Goal: Task Accomplishment & Management: Complete application form

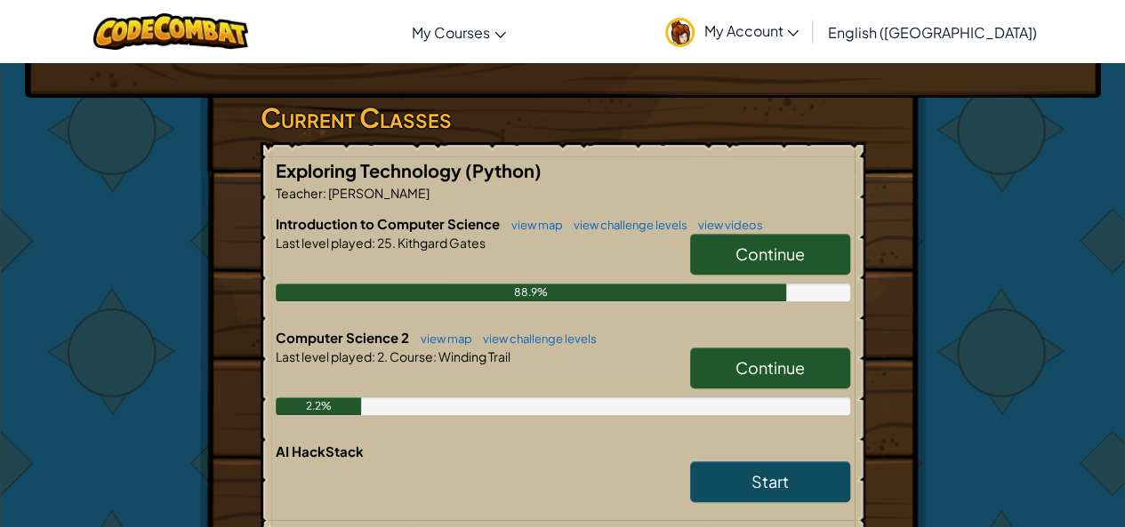
scroll to position [356, 0]
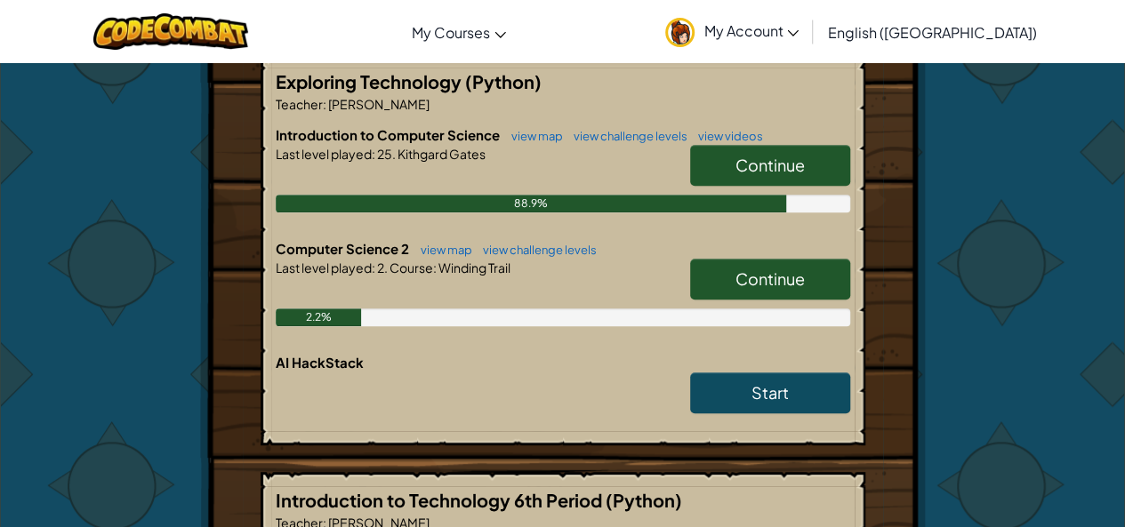
click at [742, 161] on span "Continue" at bounding box center [770, 165] width 69 height 20
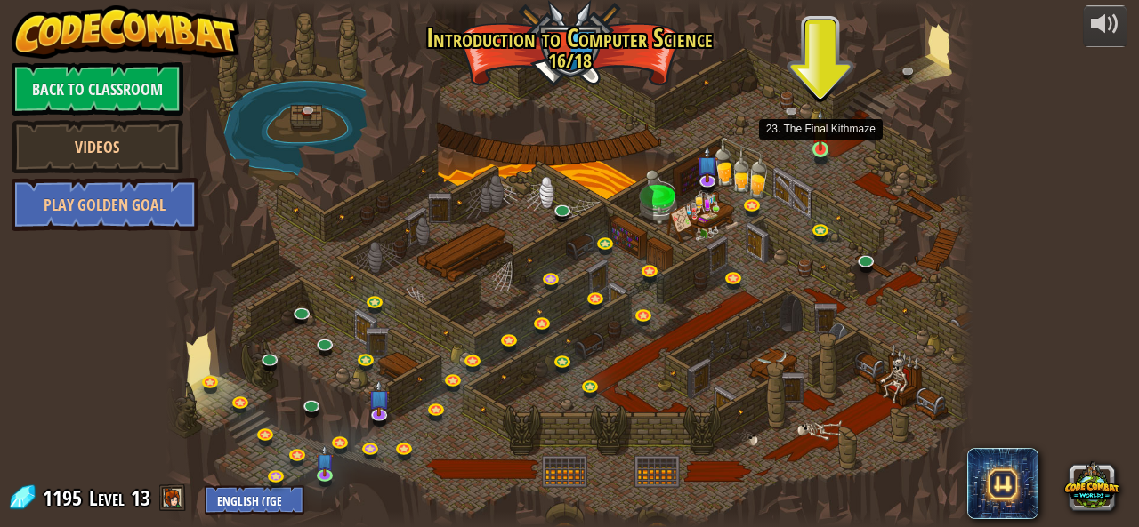
click at [827, 146] on img at bounding box center [820, 130] width 19 height 42
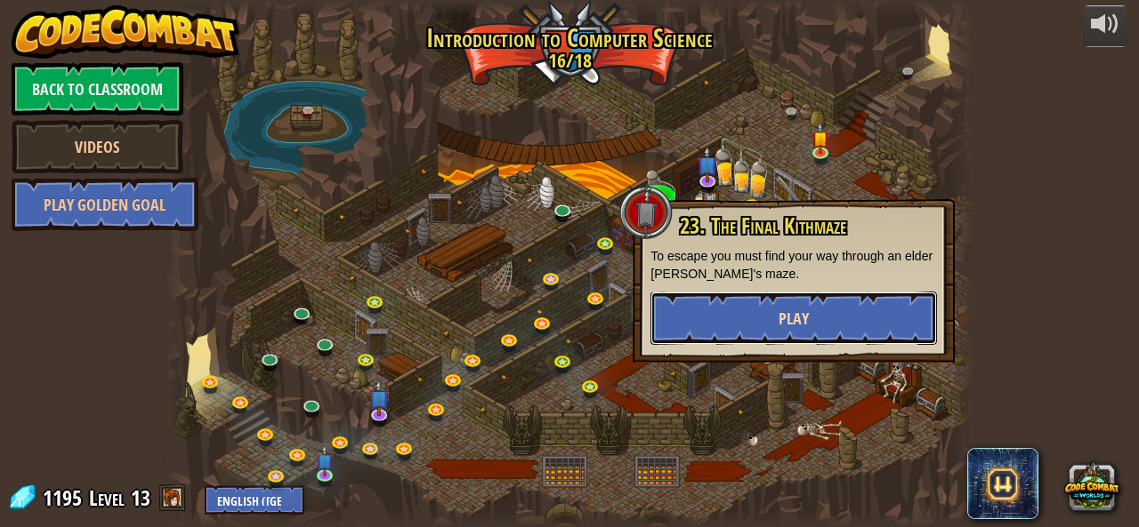
click at [741, 315] on button "Play" at bounding box center [793, 318] width 286 height 53
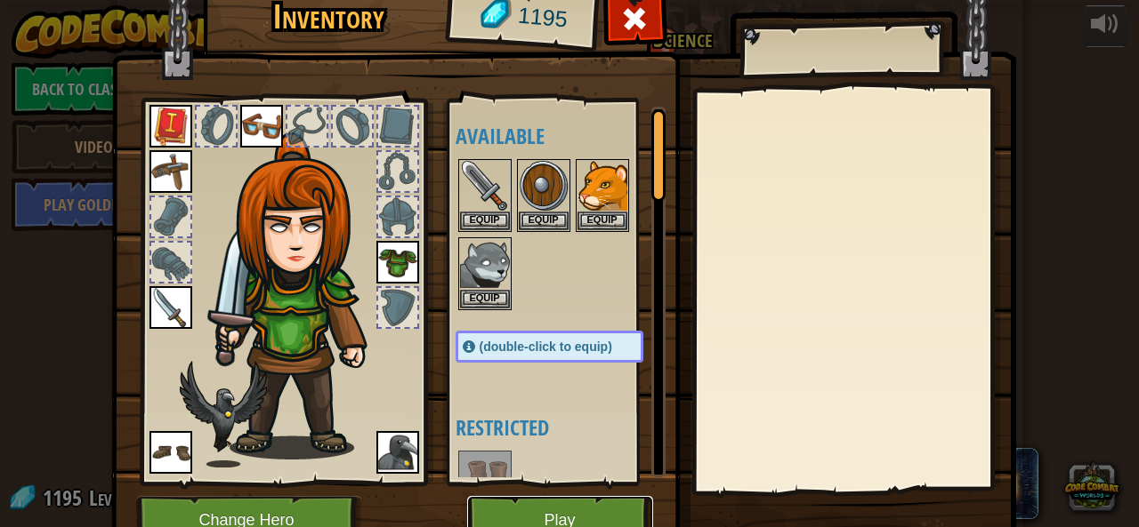
click at [535, 503] on button "Play" at bounding box center [560, 520] width 186 height 49
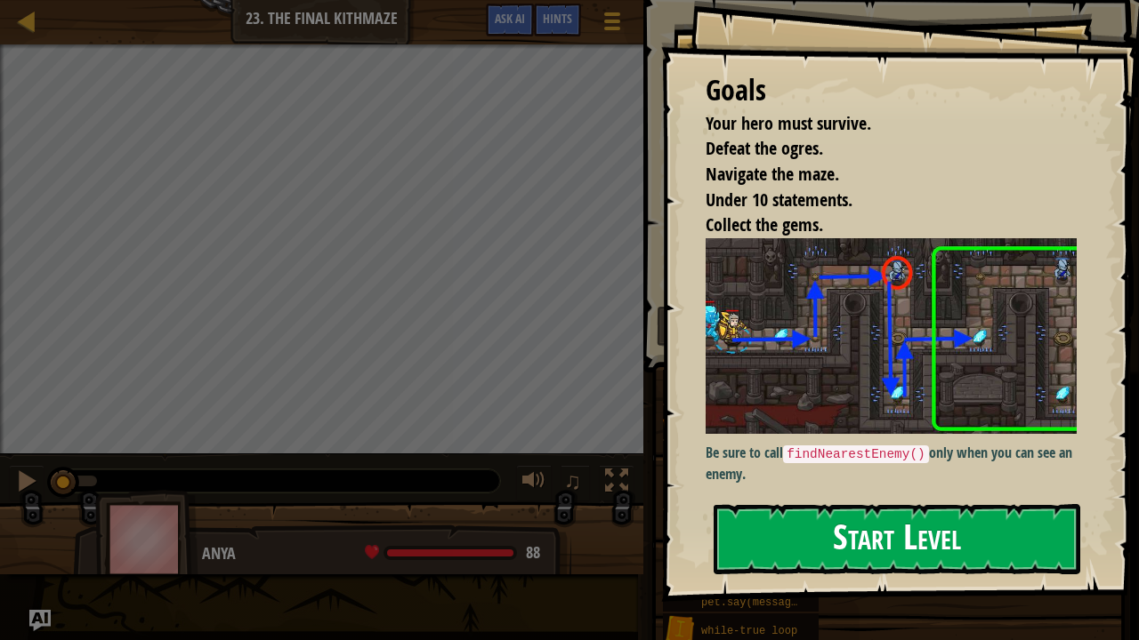
click at [816, 512] on button "Start Level" at bounding box center [896, 539] width 366 height 70
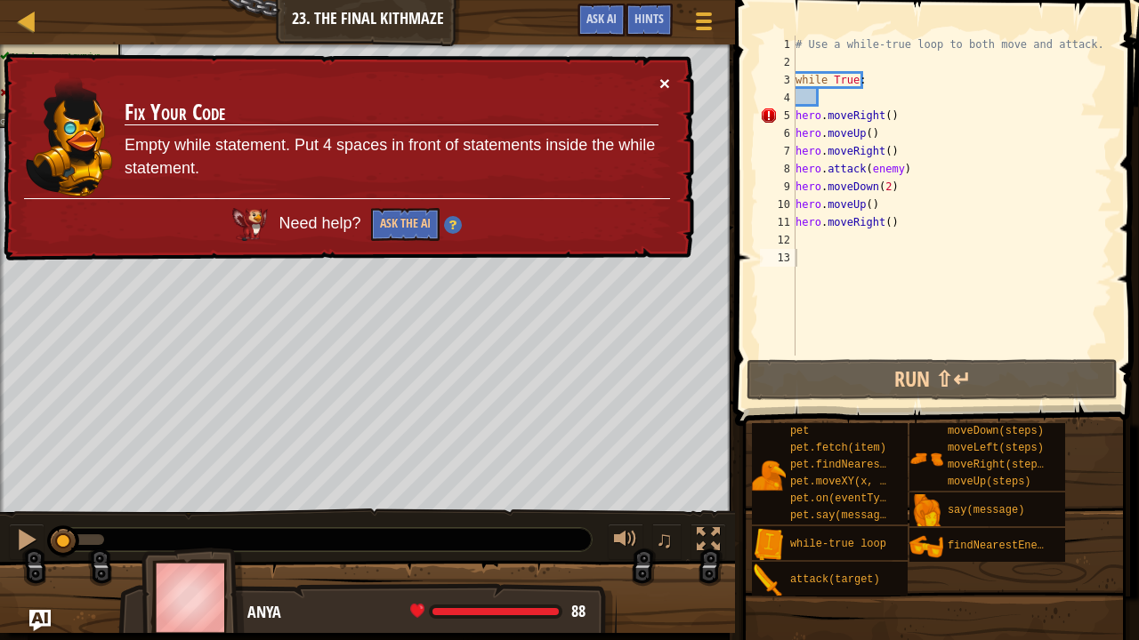
click at [660, 84] on button "×" at bounding box center [664, 85] width 11 height 19
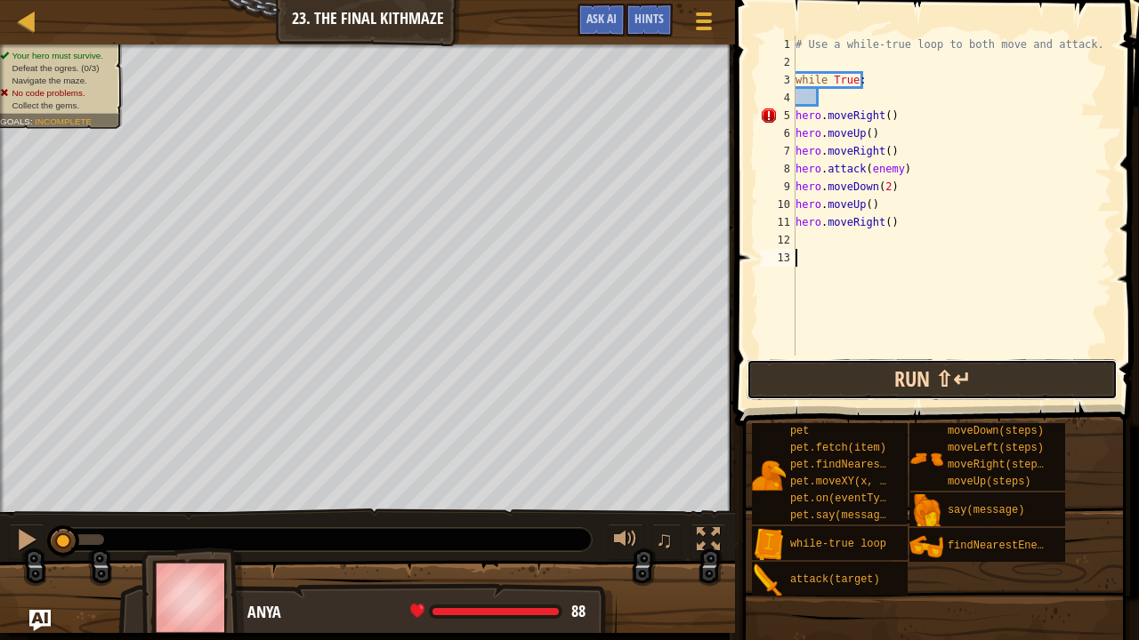
click at [801, 375] on button "Run ⇧↵" at bounding box center [931, 379] width 371 height 41
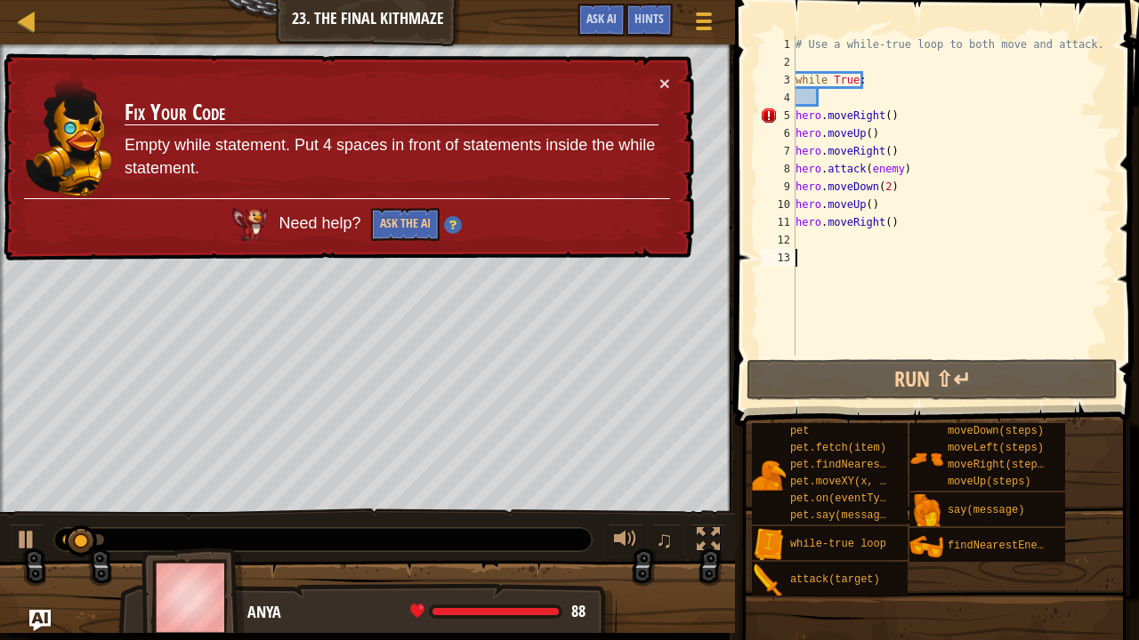
click at [656, 76] on td "Fix Your Code Empty while statement. Put 4 spaces in front of statements inside…" at bounding box center [391, 136] width 537 height 133
click at [657, 79] on td "Fix Your Code Empty while statement. Put 4 spaces in front of statements inside…" at bounding box center [391, 136] width 537 height 133
click at [662, 81] on button "×" at bounding box center [664, 83] width 11 height 19
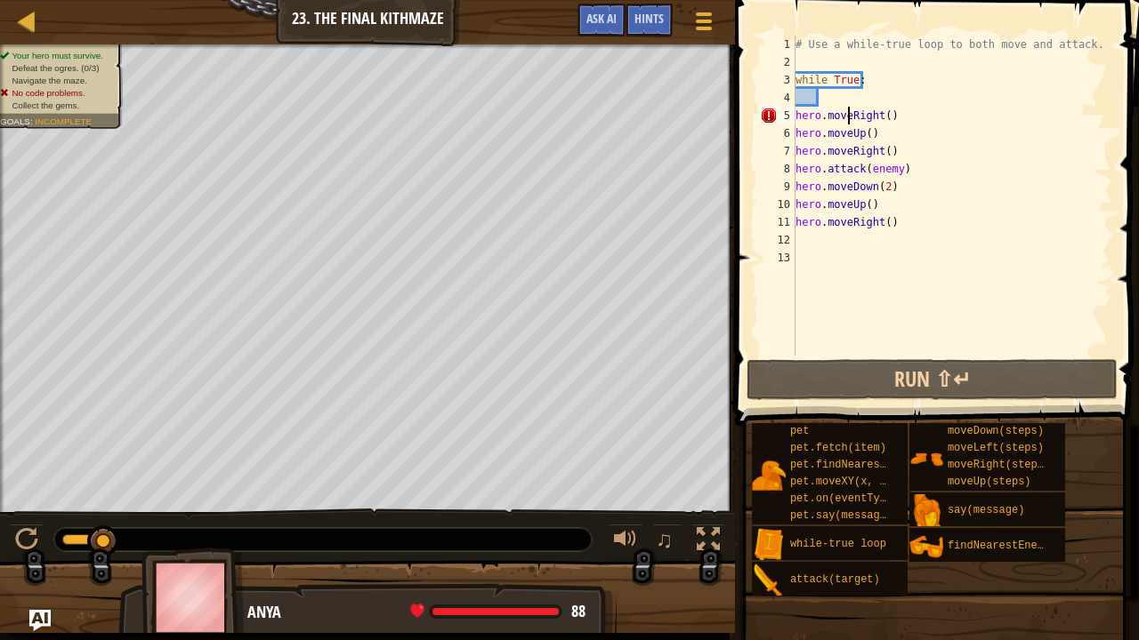
click at [846, 107] on div "# Use a while-true loop to both move and attack. while True : hero . moveRight …" at bounding box center [952, 214] width 320 height 356
type textarea "hero.moveRight()"
click at [843, 95] on div "# Use a while-true loop to both move and attack. while True : hero . moveRight …" at bounding box center [952, 214] width 320 height 356
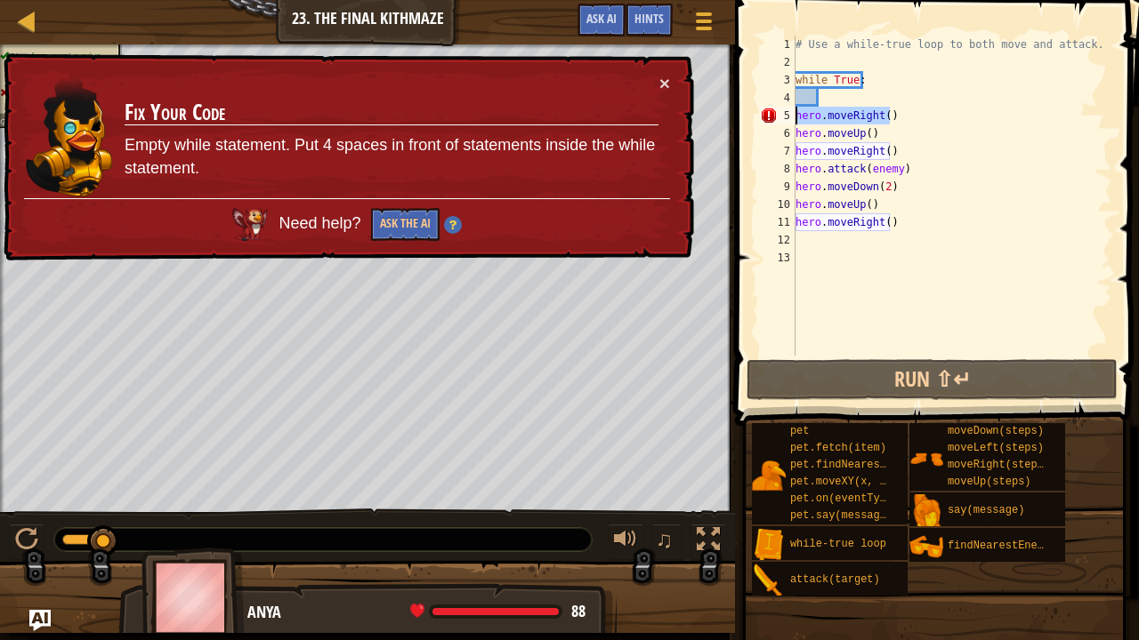
drag, startPoint x: 904, startPoint y: 117, endPoint x: 792, endPoint y: 122, distance: 112.2
click at [792, 122] on div "1 2 3 4 5 6 7 8 9 10 11 12 13 # Use a while-true loop to both move and attack. …" at bounding box center [934, 196] width 356 height 320
type textarea "hero.moveRight()"
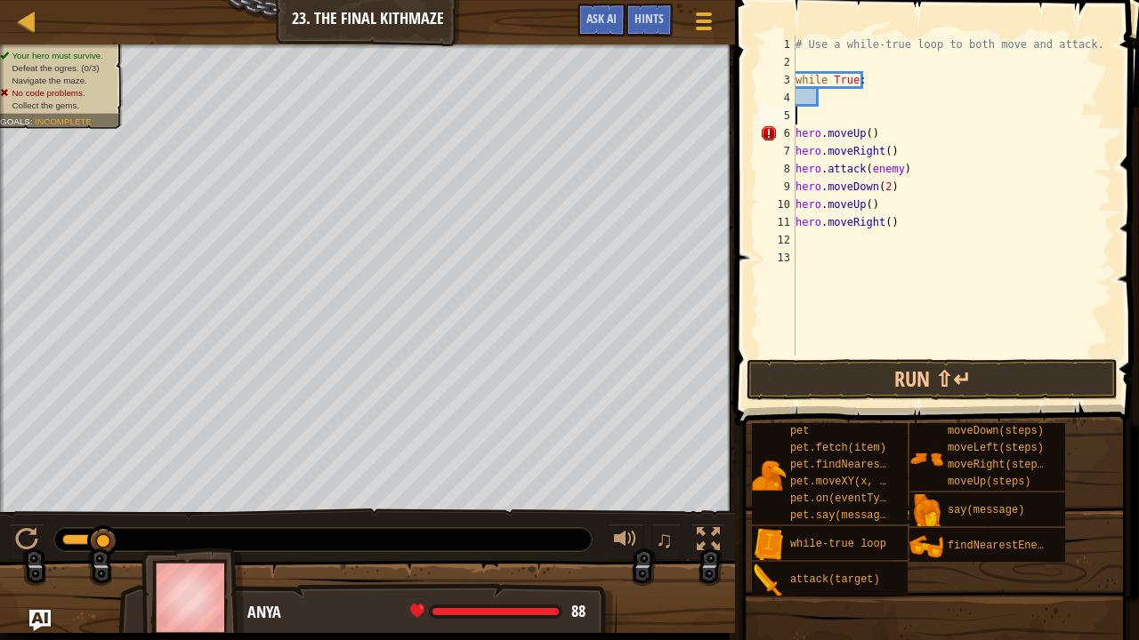
type textarea "h"
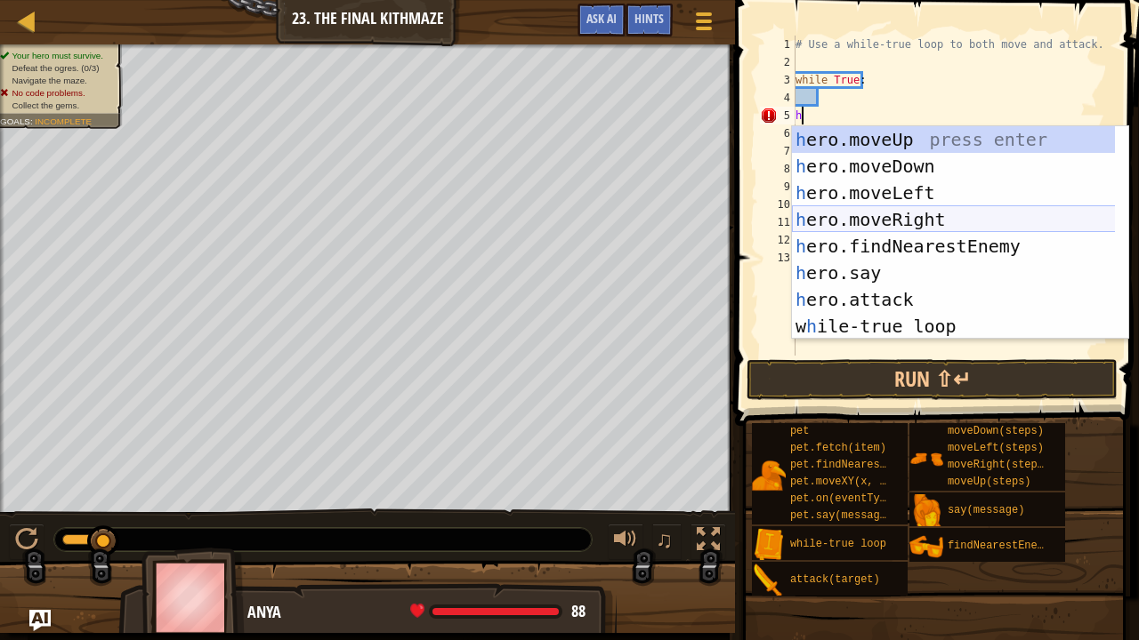
click at [866, 221] on div "h ero.moveUp press enter h ero.moveDown press enter h ero.moveLeft press enter …" at bounding box center [954, 259] width 324 height 267
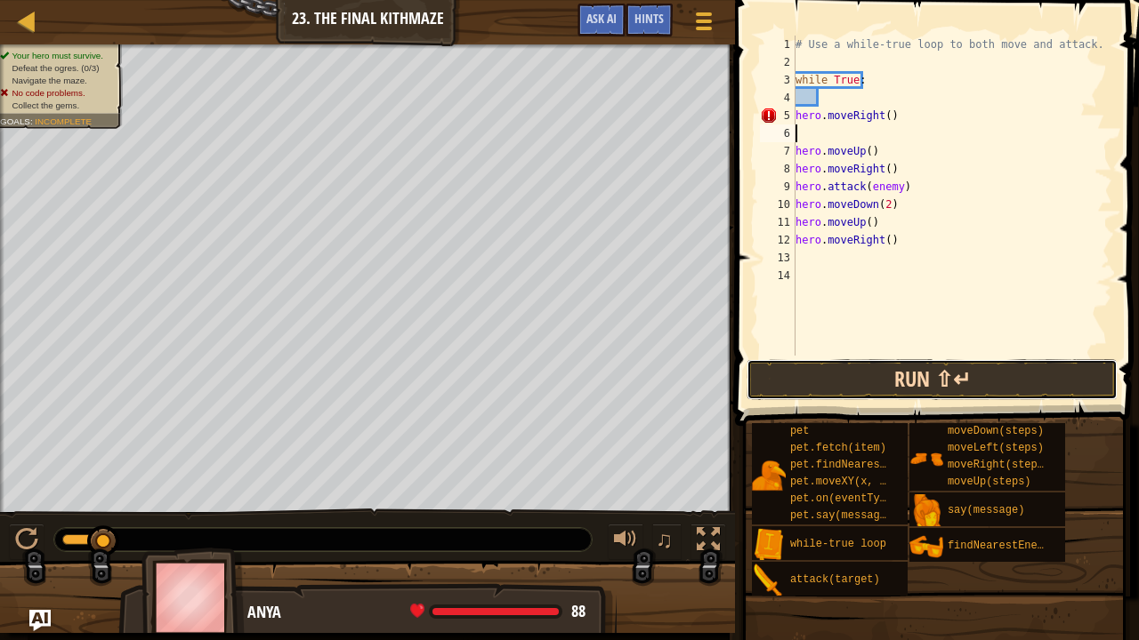
click at [825, 382] on button "Run ⇧↵" at bounding box center [931, 379] width 371 height 41
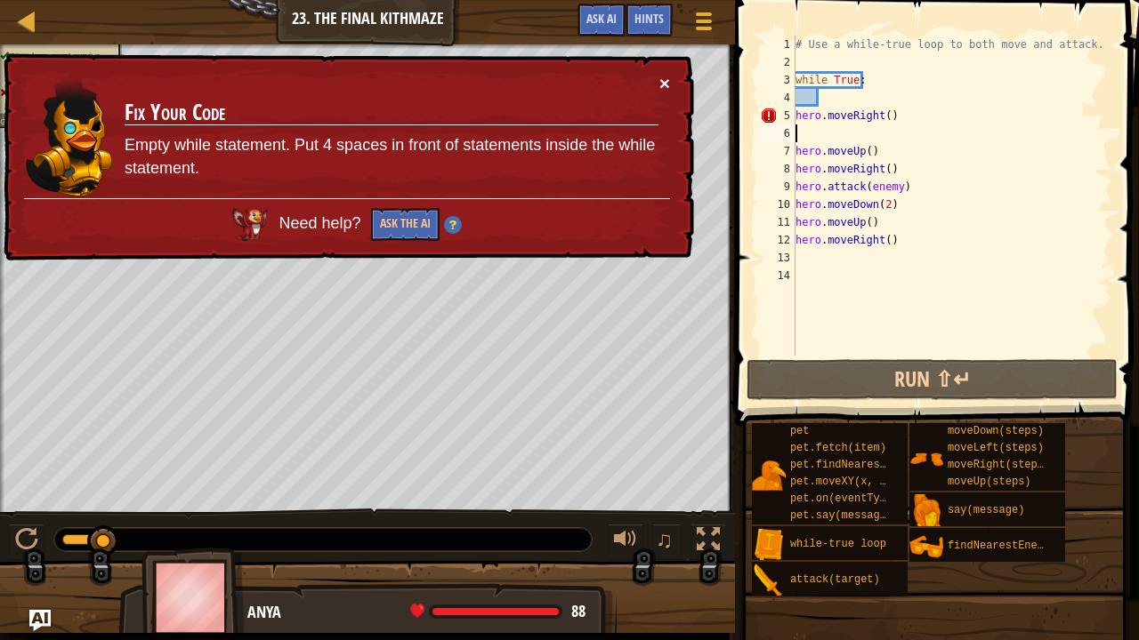
click at [667, 79] on button "×" at bounding box center [666, 88] width 12 height 19
type textarea "hero.moveRight()"
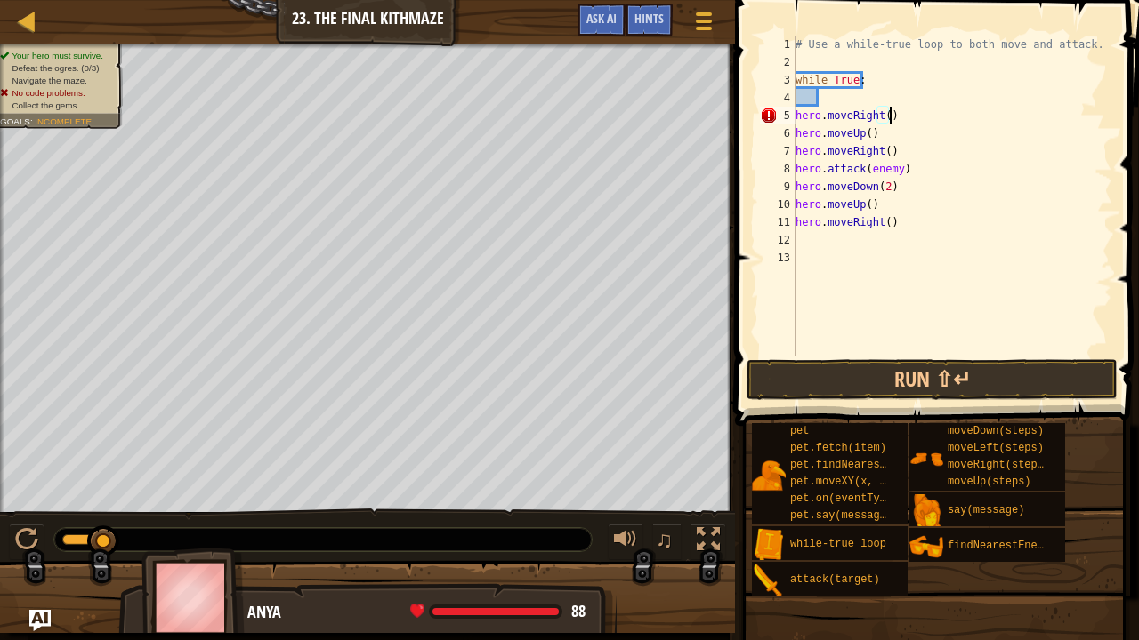
click at [830, 101] on div "# Use a while-true loop to both move and attack. while True : hero . moveRight …" at bounding box center [952, 214] width 320 height 356
click at [818, 110] on div "# Use a while-true loop to both move and attack. while True : hero . moveRight …" at bounding box center [952, 214] width 320 height 356
type textarea "hero.moveRight()"
click at [825, 103] on div "# Use a while-true loop to both move and attack. while True : hero . moveRight …" at bounding box center [952, 214] width 320 height 356
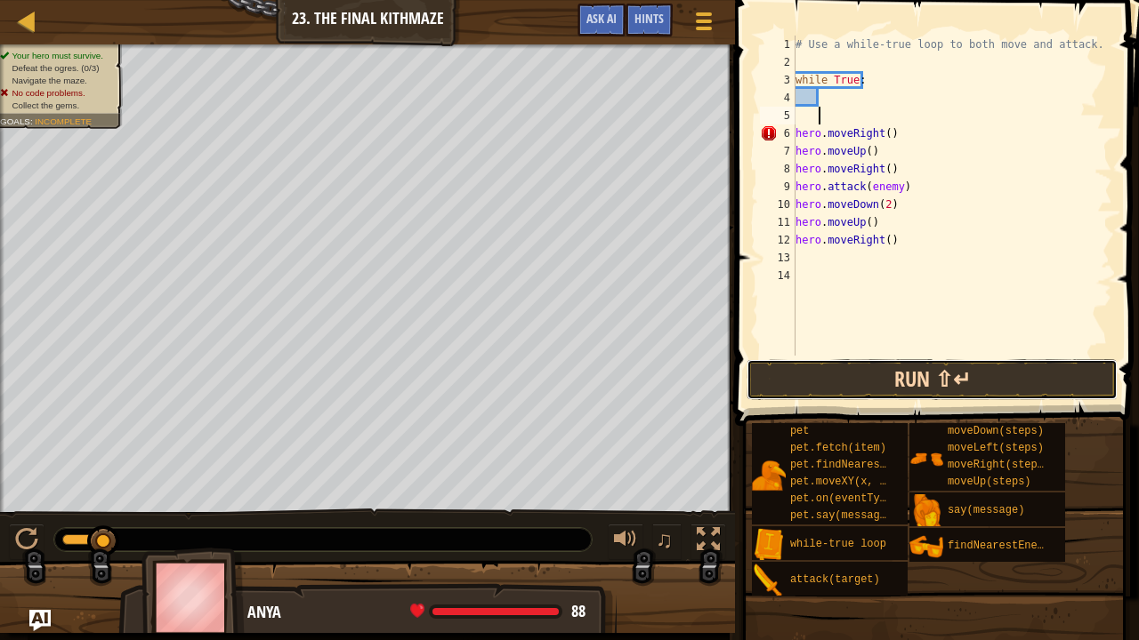
click at [838, 390] on button "Run ⇧↵" at bounding box center [931, 379] width 371 height 41
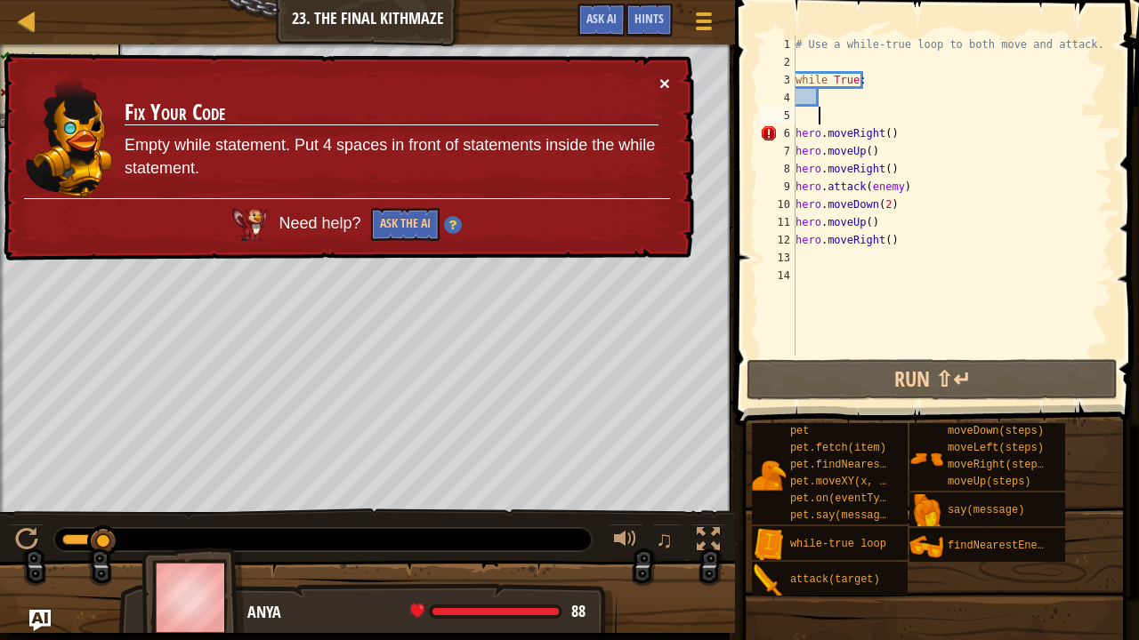
click at [667, 82] on button "×" at bounding box center [666, 88] width 12 height 19
drag, startPoint x: 902, startPoint y: 132, endPoint x: 763, endPoint y: 130, distance: 138.8
click at [763, 130] on div "1 2 3 4 5 6 7 8 9 10 11 12 13 14 # Use a while-true loop to both move and attac…" at bounding box center [934, 196] width 356 height 320
type textarea "hero.moveRight()"
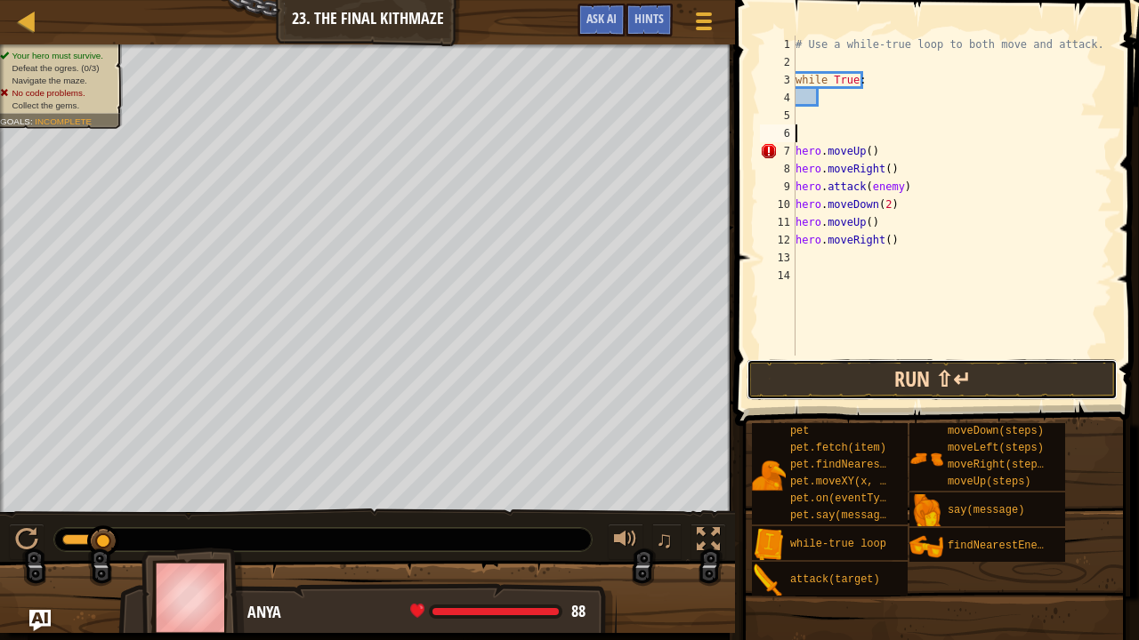
click at [879, 375] on button "Run ⇧↵" at bounding box center [931, 379] width 371 height 41
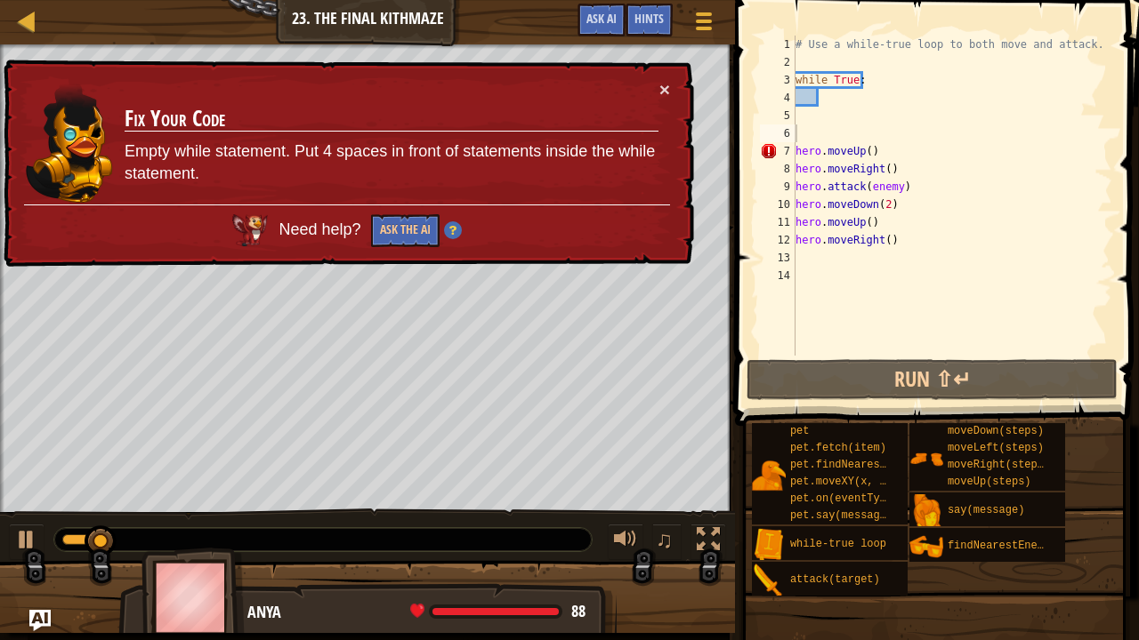
click at [656, 82] on td "Fix Your Code Empty while statement. Put 4 spaces in front of statements inside…" at bounding box center [391, 141] width 537 height 133
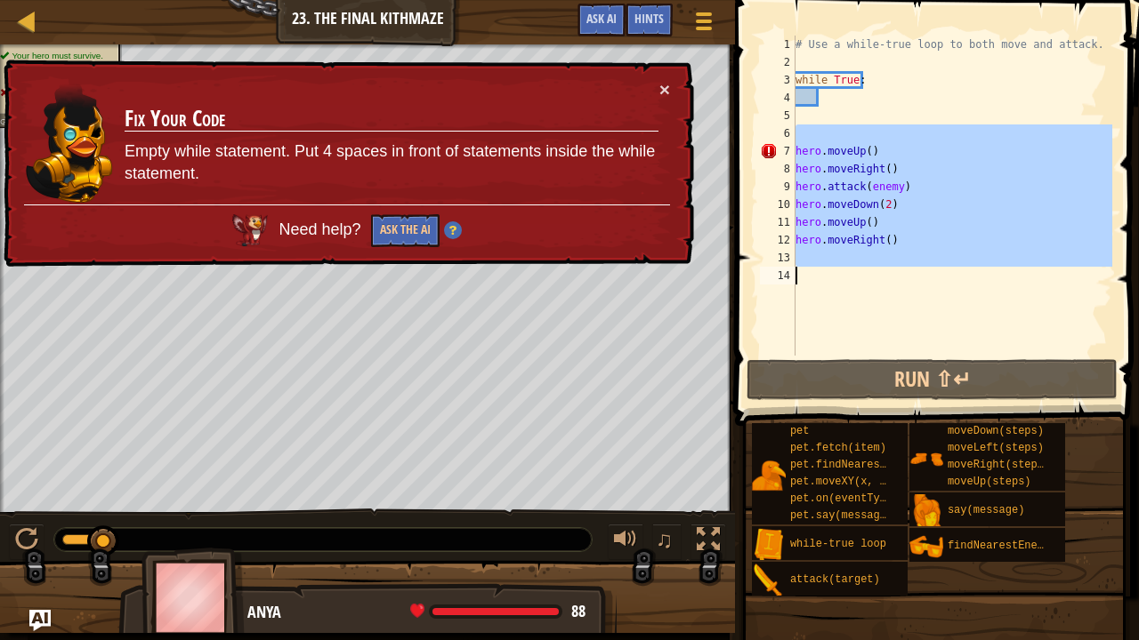
drag, startPoint x: 797, startPoint y: 133, endPoint x: 929, endPoint y: 316, distance: 225.6
click at [929, 316] on div "# Use a while-true loop to both move and attack. while True : hero . moveUp ( )…" at bounding box center [952, 214] width 320 height 356
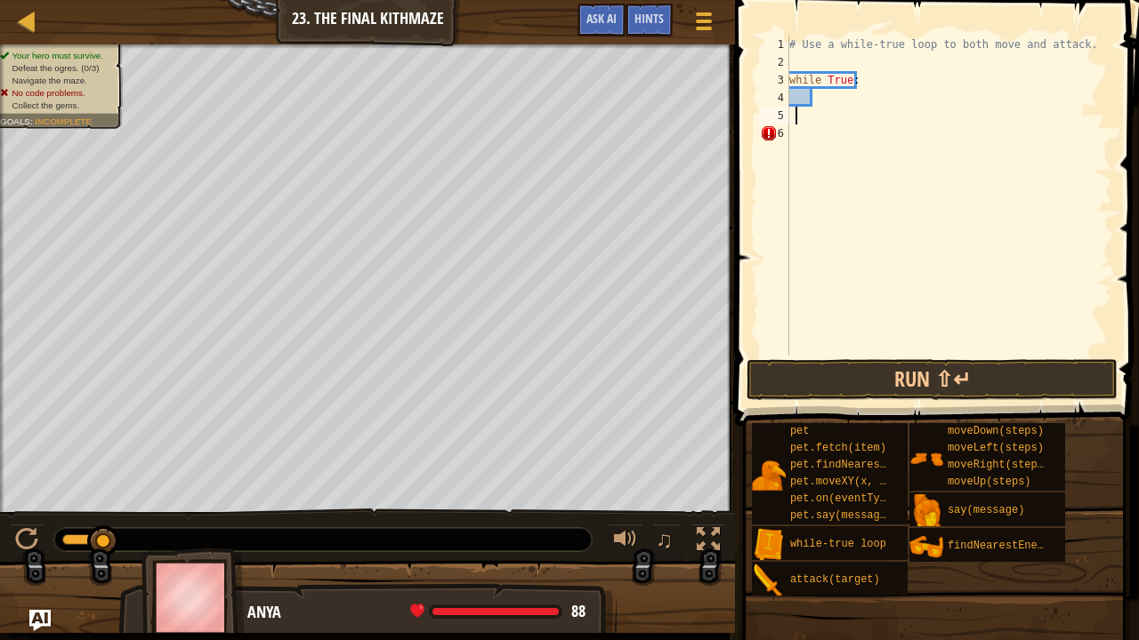
click at [797, 117] on div "# Use a while-true loop to both move and attack. while True :" at bounding box center [948, 214] width 326 height 356
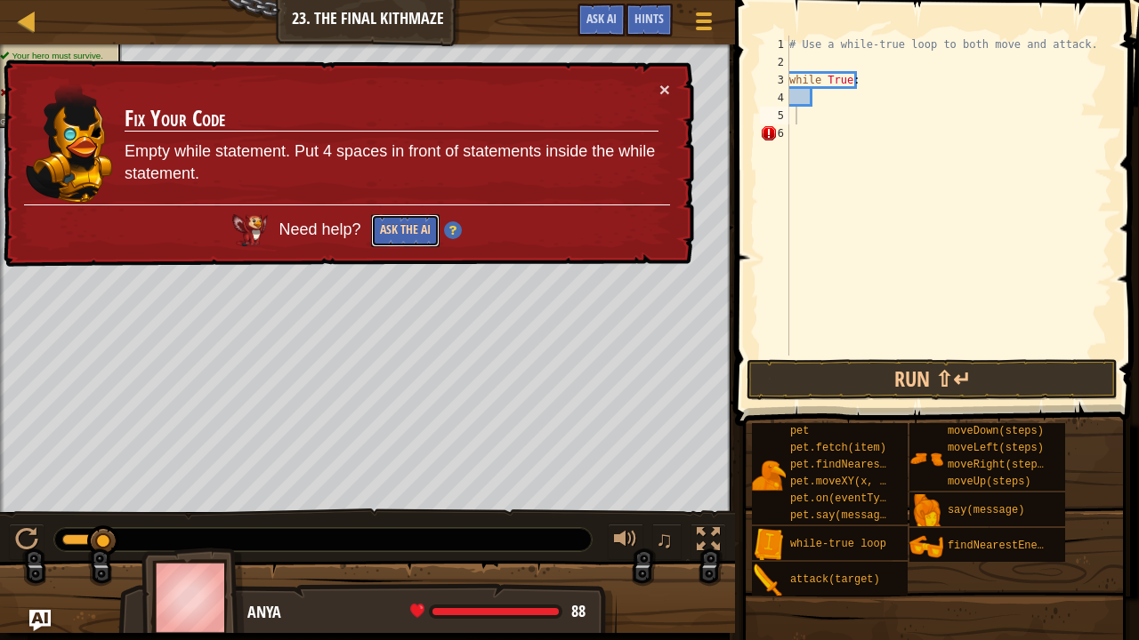
click at [411, 229] on button "Ask the AI" at bounding box center [404, 230] width 68 height 33
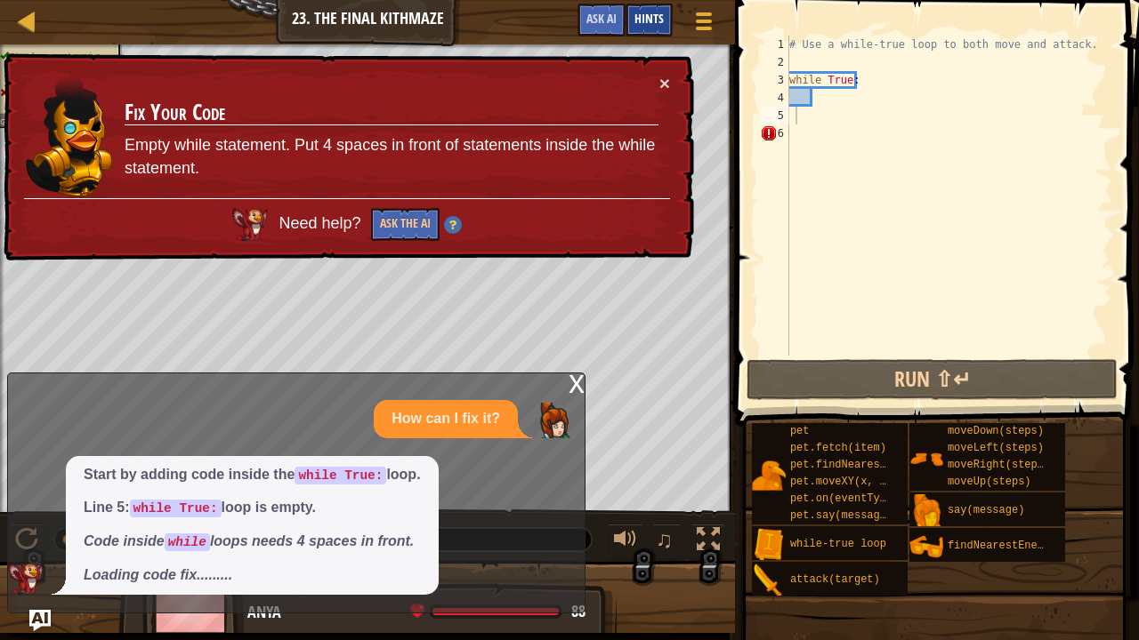
click at [653, 20] on span "Hints" at bounding box center [648, 18] width 29 height 17
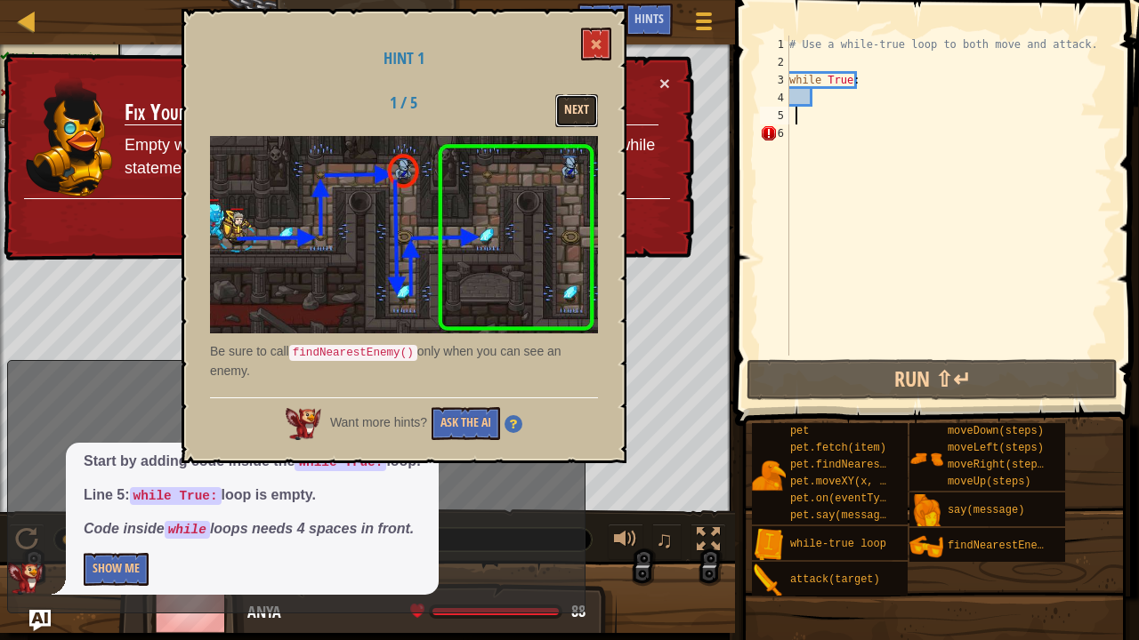
click at [576, 114] on button "Next" at bounding box center [576, 110] width 43 height 33
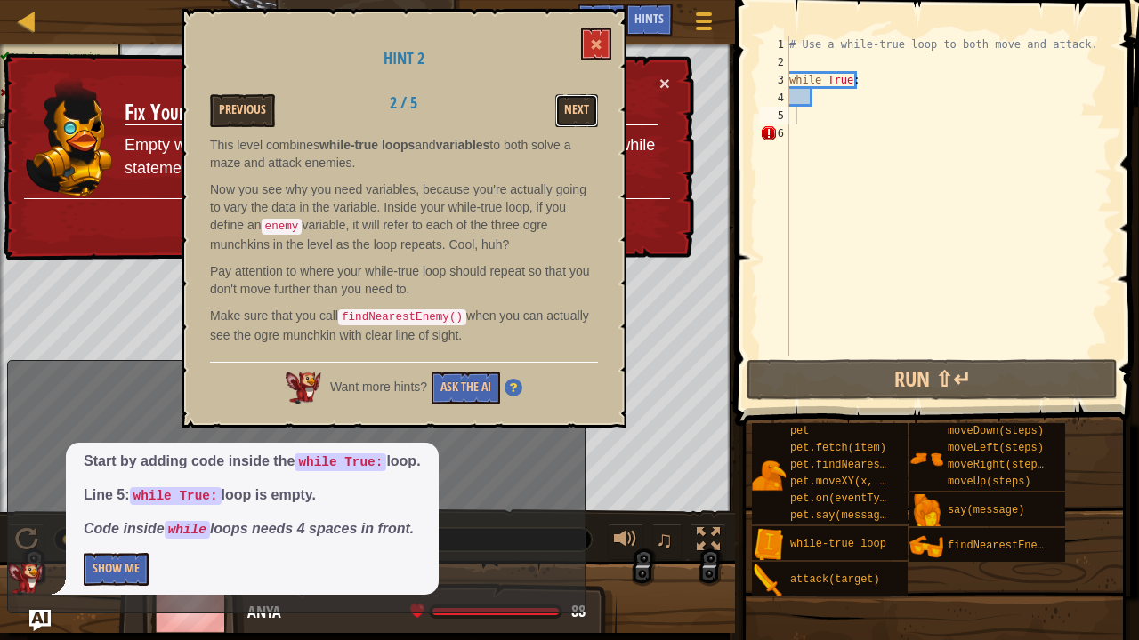
click at [576, 114] on button "Next" at bounding box center [576, 110] width 43 height 33
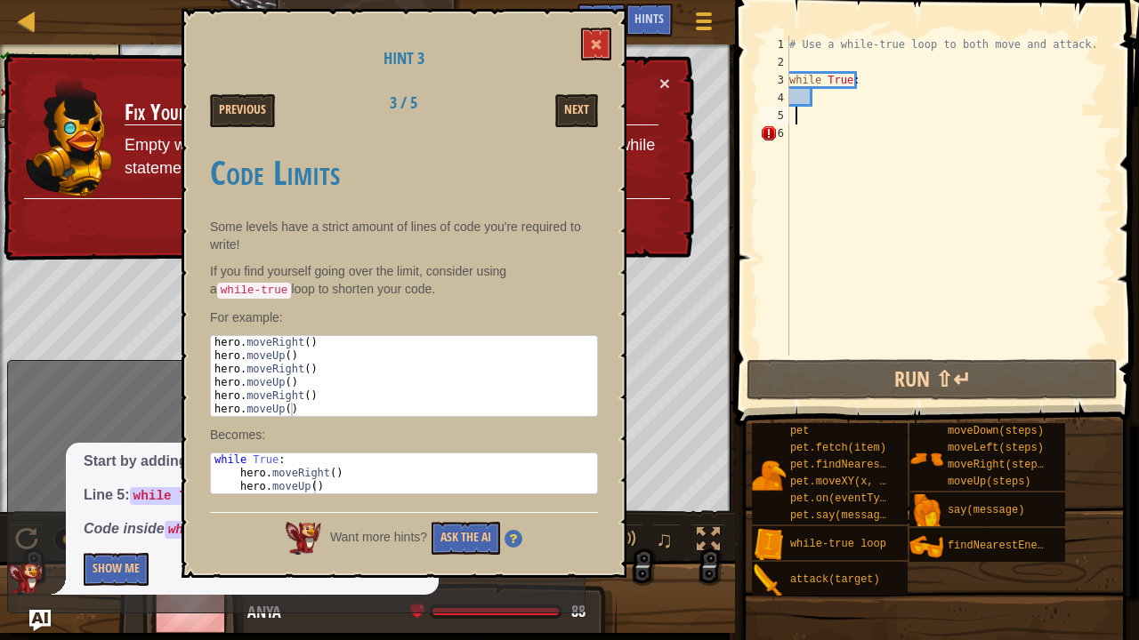
drag, startPoint x: 788, startPoint y: 62, endPoint x: 881, endPoint y: 73, distance: 94.0
click at [881, 73] on div "1 2 3 4 5 6 # Use a while-true loop to both move and attack. while True : ההההה…" at bounding box center [934, 196] width 356 height 320
click at [841, 82] on div "# Use a while-true loop to both move and attack. while True :" at bounding box center [948, 214] width 326 height 356
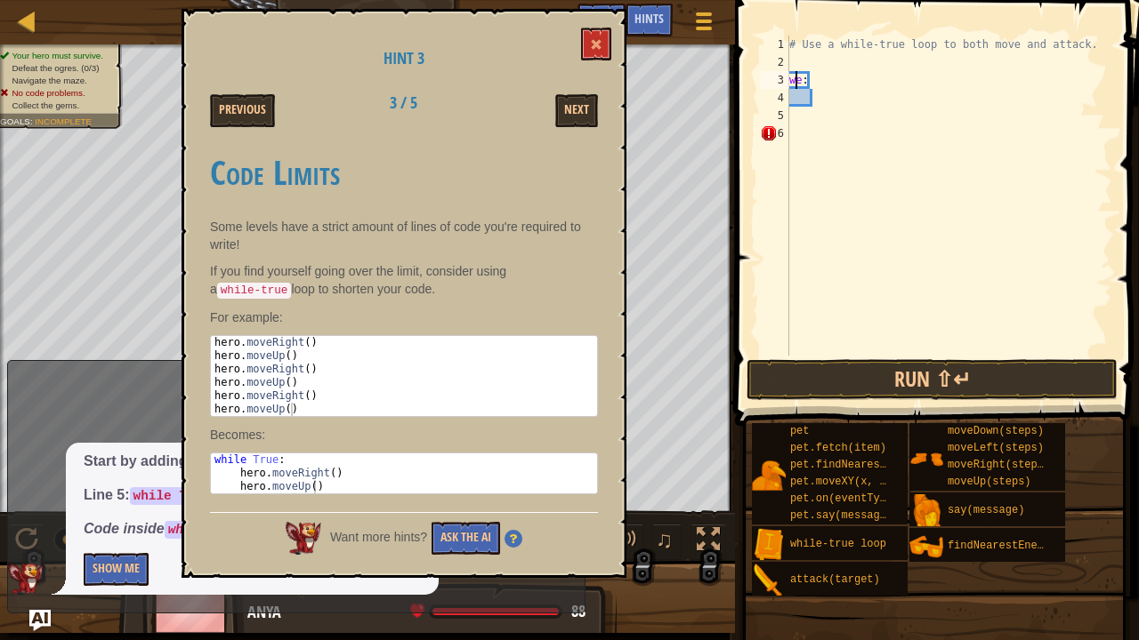
type textarea "e:"
click at [833, 89] on div "# Use a while-true loop to both move and attack. e :" at bounding box center [948, 214] width 326 height 356
type textarea "e"
click at [800, 60] on div "# Use a while-true loop to both move and attack." at bounding box center [948, 214] width 326 height 356
type textarea "h"
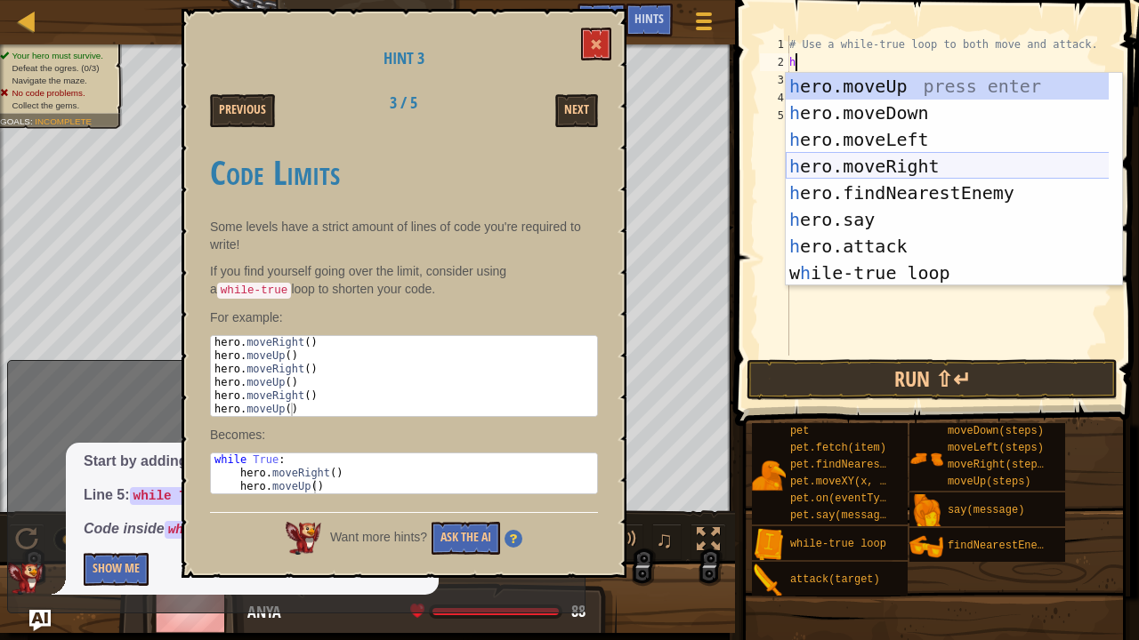
click at [874, 162] on div "h ero.moveUp press enter h ero.moveDown press enter h ero.moveLeft press enter …" at bounding box center [947, 206] width 324 height 267
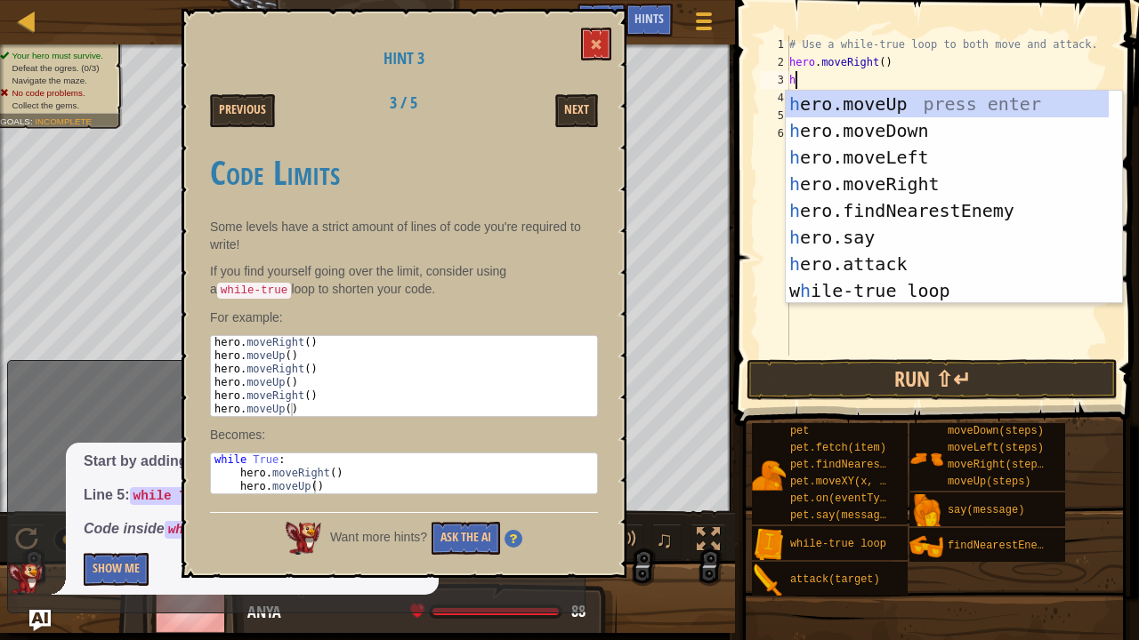
type textarea "he"
click at [841, 101] on div "he ro.moveUp press enter he ro.moveDown press enter he ro.moveLeft press enter …" at bounding box center [947, 224] width 324 height 267
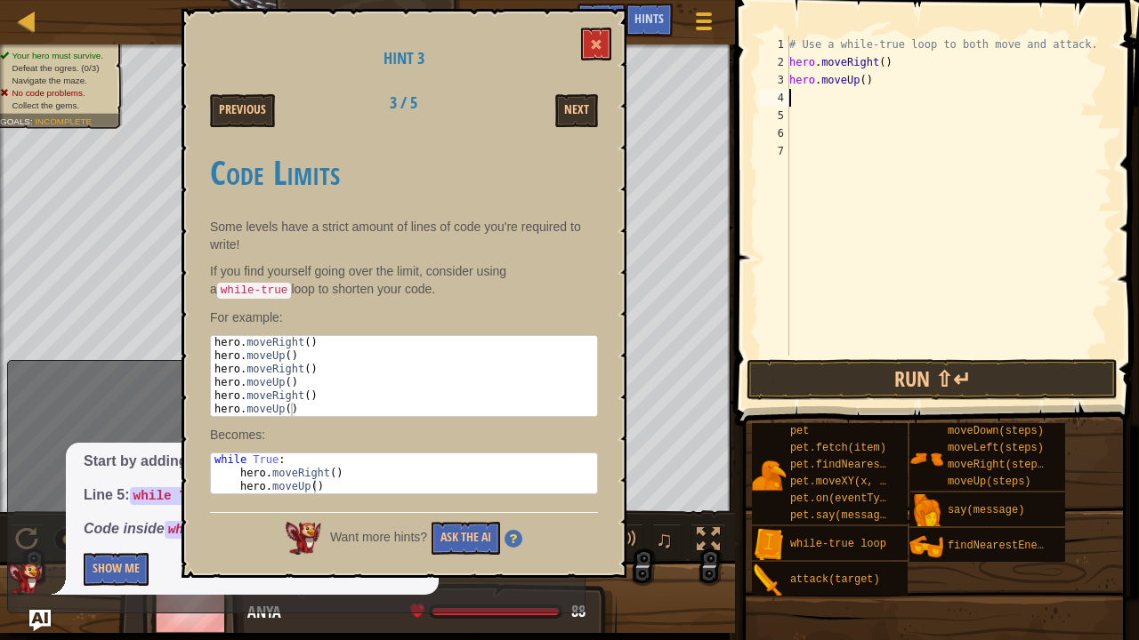
type textarea "h"
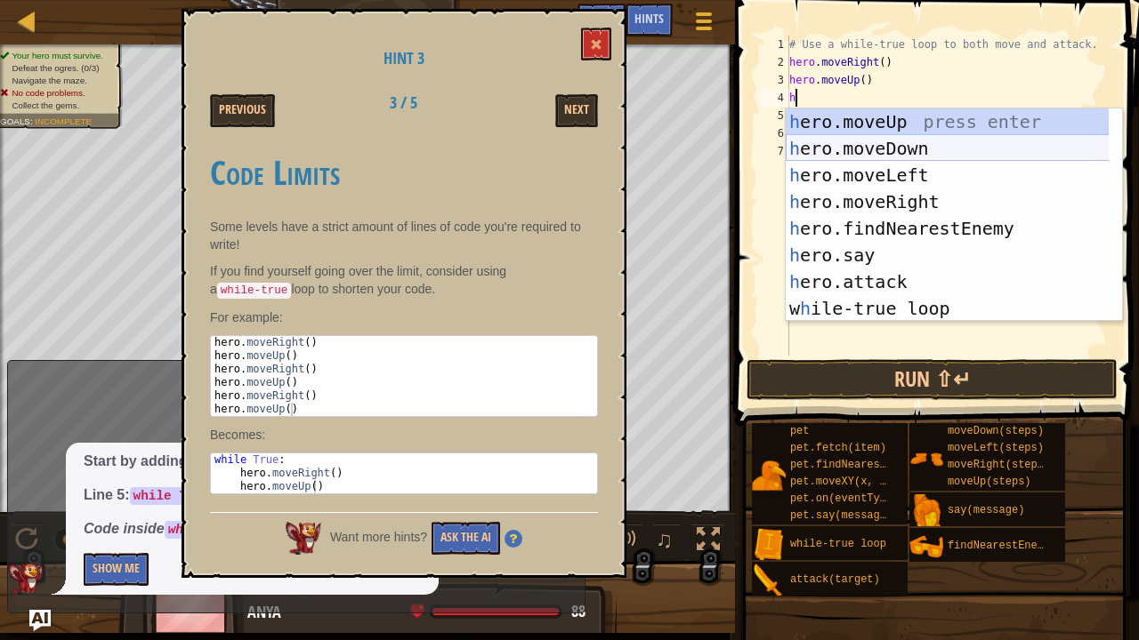
click at [848, 147] on div "h ero.moveUp press enter h ero.moveDown press enter h ero.moveLeft press enter …" at bounding box center [947, 242] width 324 height 267
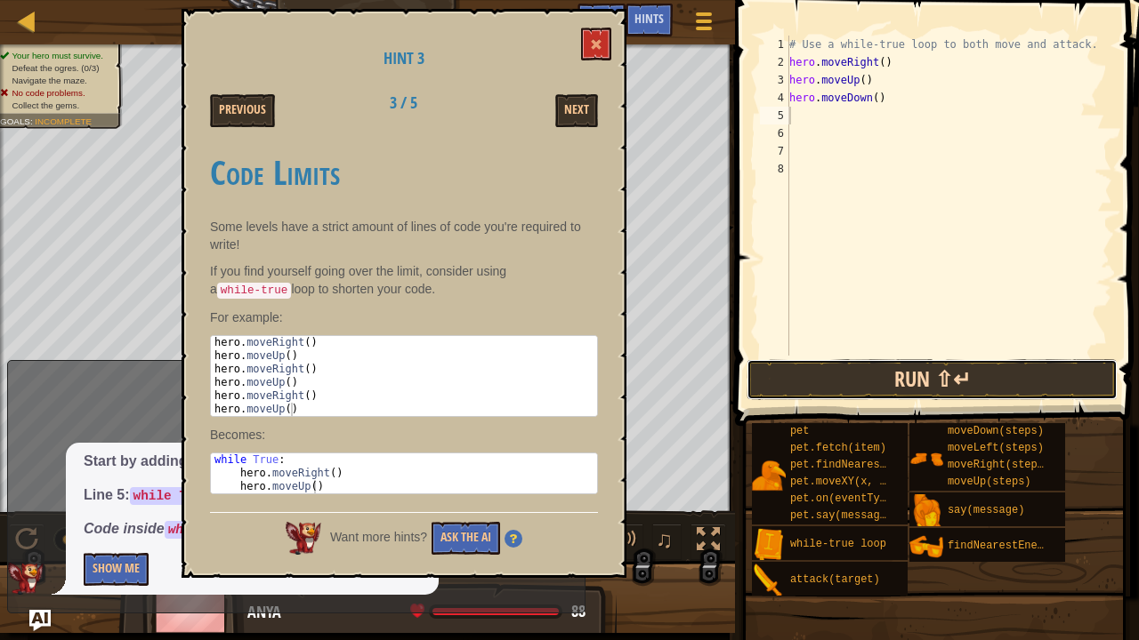
click at [827, 375] on button "Run ⇧↵" at bounding box center [931, 379] width 371 height 41
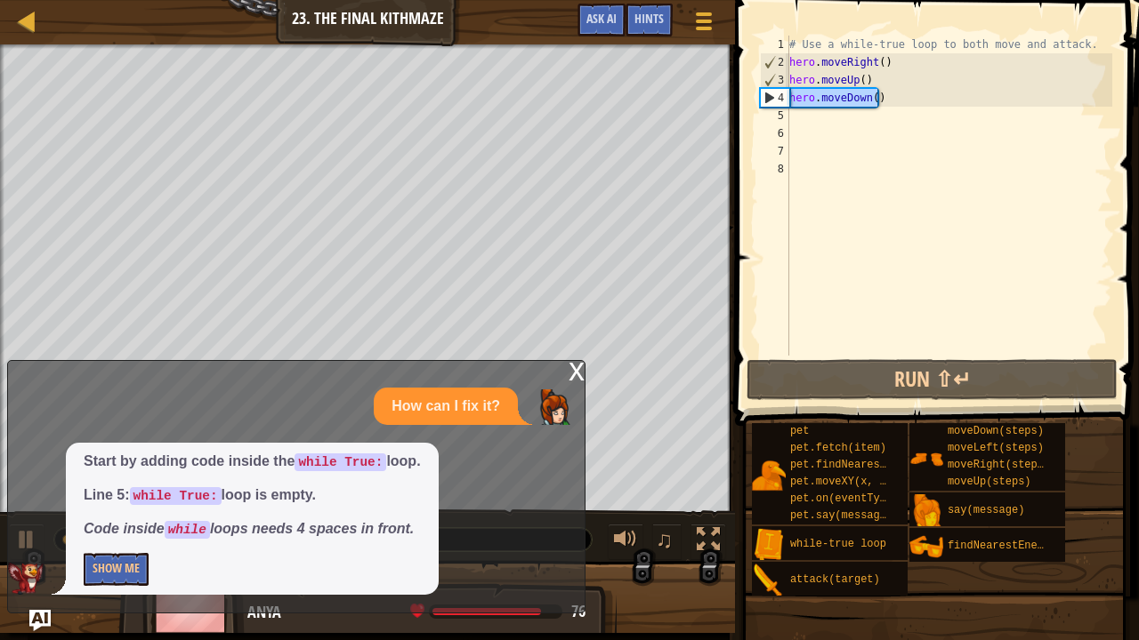
drag, startPoint x: 889, startPoint y: 100, endPoint x: 779, endPoint y: 103, distance: 110.4
click at [779, 103] on div "1 2 3 4 5 6 7 8 # Use a while-true loop to both move and attack. hero . moveRig…" at bounding box center [934, 196] width 356 height 320
type textarea "hero.moveDown()"
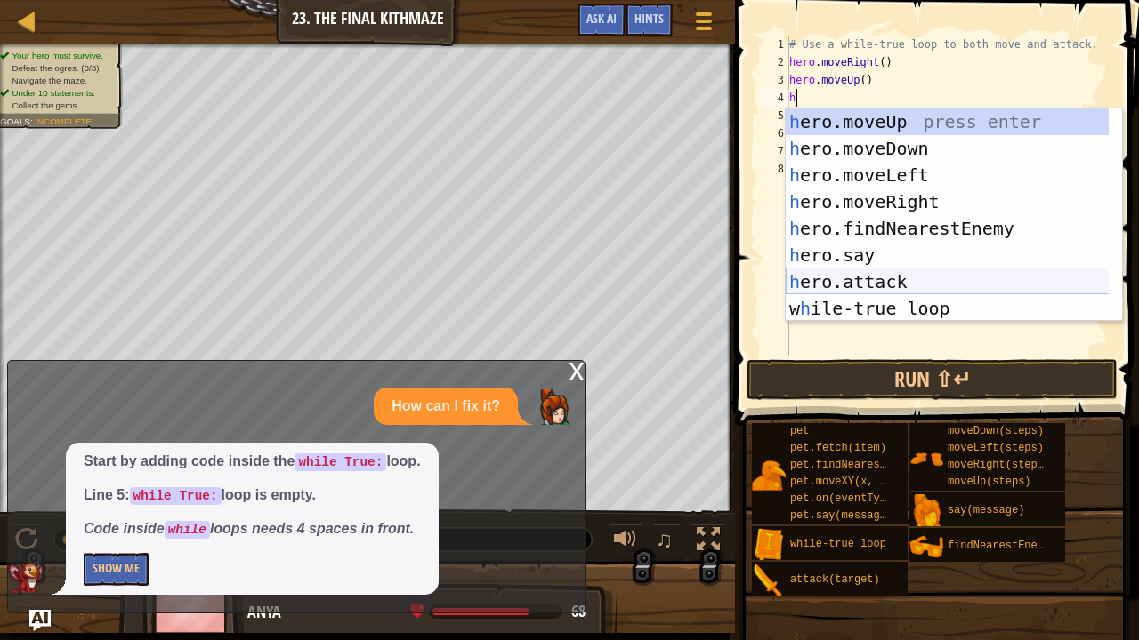
click at [845, 278] on div "h ero.moveUp press enter h ero.moveDown press enter h ero.moveLeft press enter …" at bounding box center [947, 242] width 324 height 267
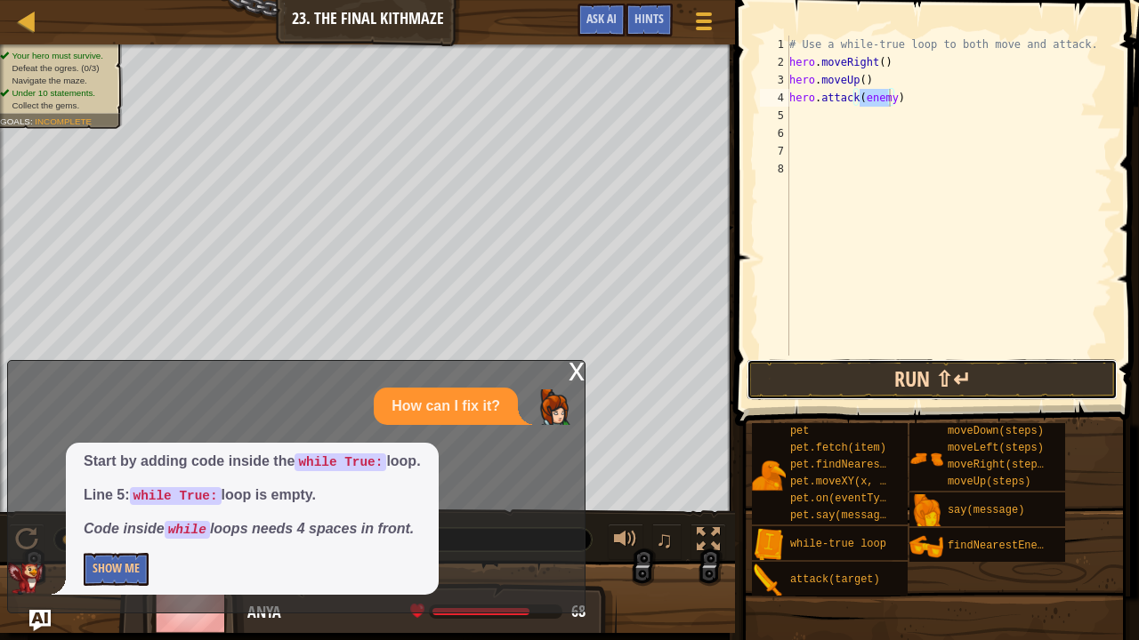
click at [814, 395] on button "Run ⇧↵" at bounding box center [931, 379] width 371 height 41
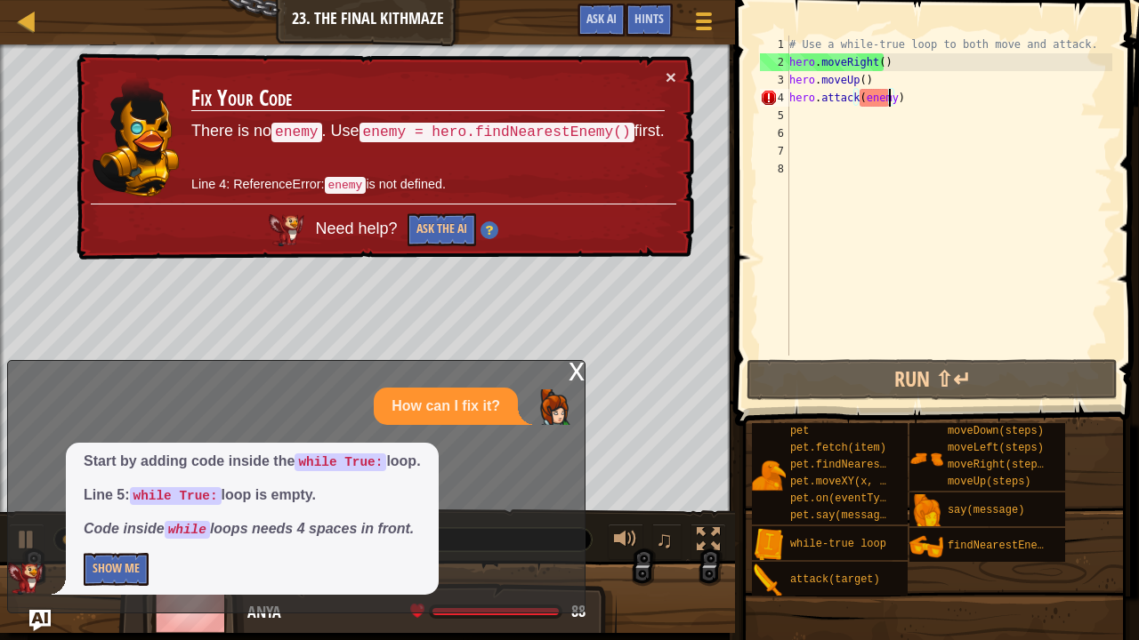
click at [660, 81] on td "Fix Your Code There is no enemy . Use enemy = hero.findNearestEnemy() first. Li…" at bounding box center [427, 135] width 477 height 145
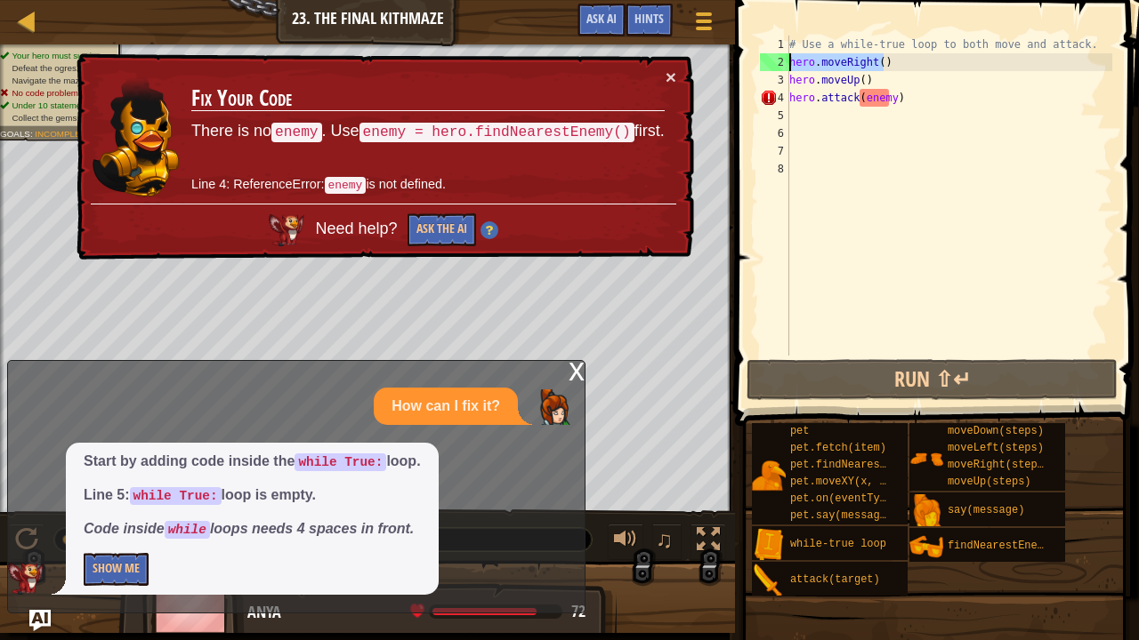
drag, startPoint x: 897, startPoint y: 60, endPoint x: 730, endPoint y: 60, distance: 166.3
click at [730, 60] on div "hero.attack(enemy) 1 2 3 4 5 6 7 8 # Use a while-true loop to both move and att…" at bounding box center [933, 248] width 409 height 479
type textarea "hero.moveRight()"
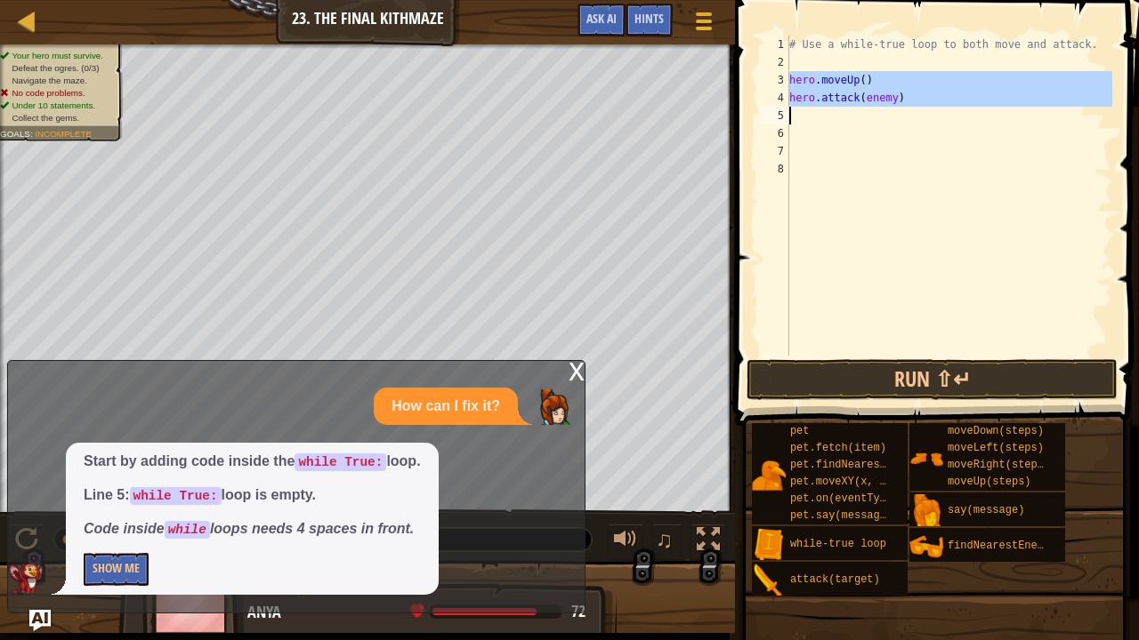
drag, startPoint x: 784, startPoint y: 74, endPoint x: 849, endPoint y: 132, distance: 87.6
click at [849, 132] on div "1 2 3 4 5 6 7 8 # Use a while-true loop to both move and attack. hero . moveUp …" at bounding box center [934, 196] width 356 height 320
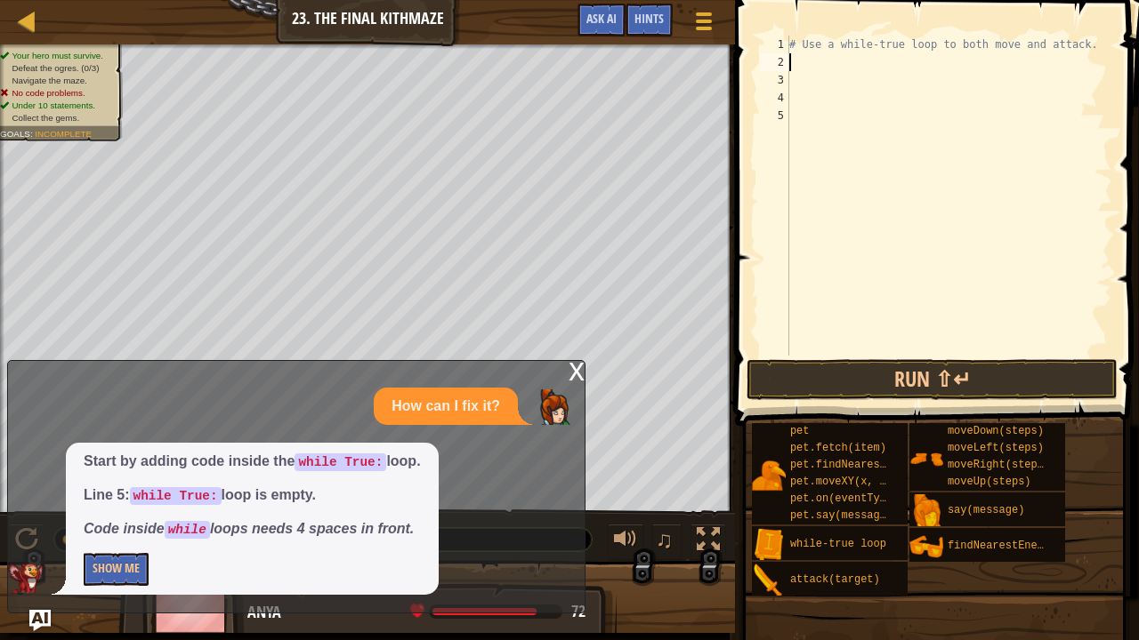
click at [797, 63] on div "# Use a while-true loop to both move and attack." at bounding box center [948, 214] width 326 height 356
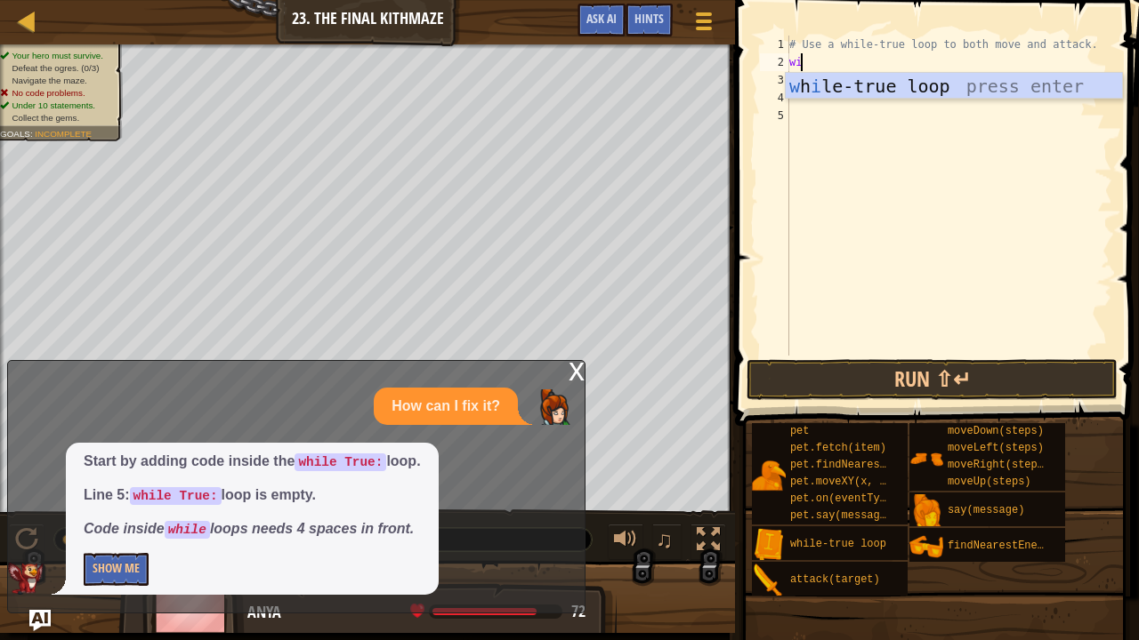
type textarea "wil"
click at [859, 96] on div "w h il e-true loop press enter" at bounding box center [953, 113] width 337 height 80
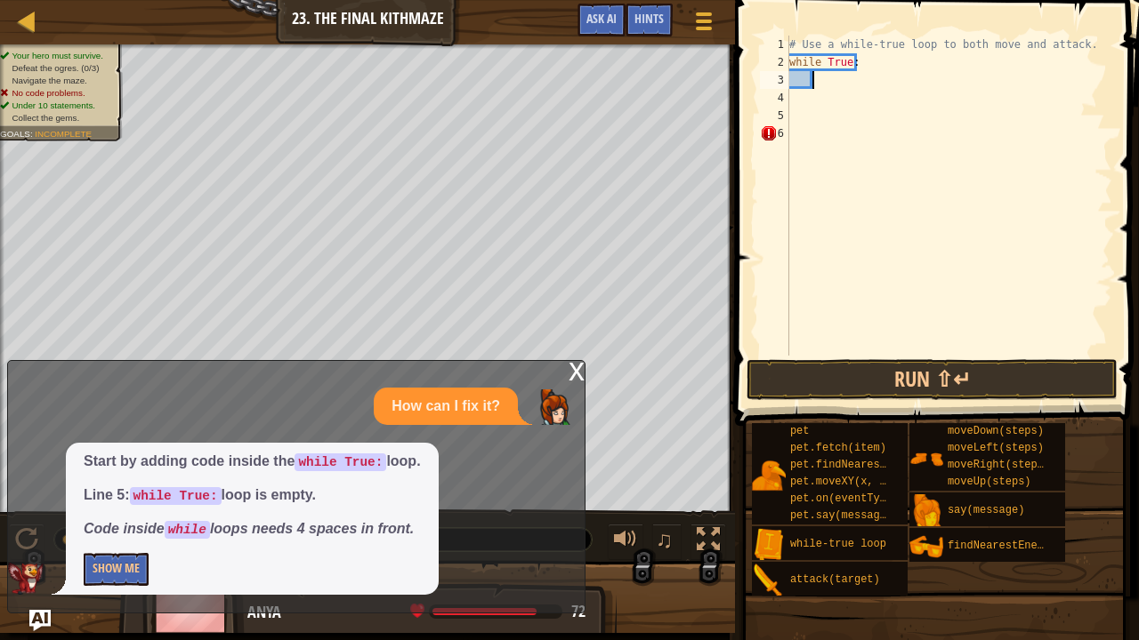
click at [802, 103] on div "# Use a while-true loop to both move and attack. while True :" at bounding box center [948, 214] width 326 height 356
type textarea "h"
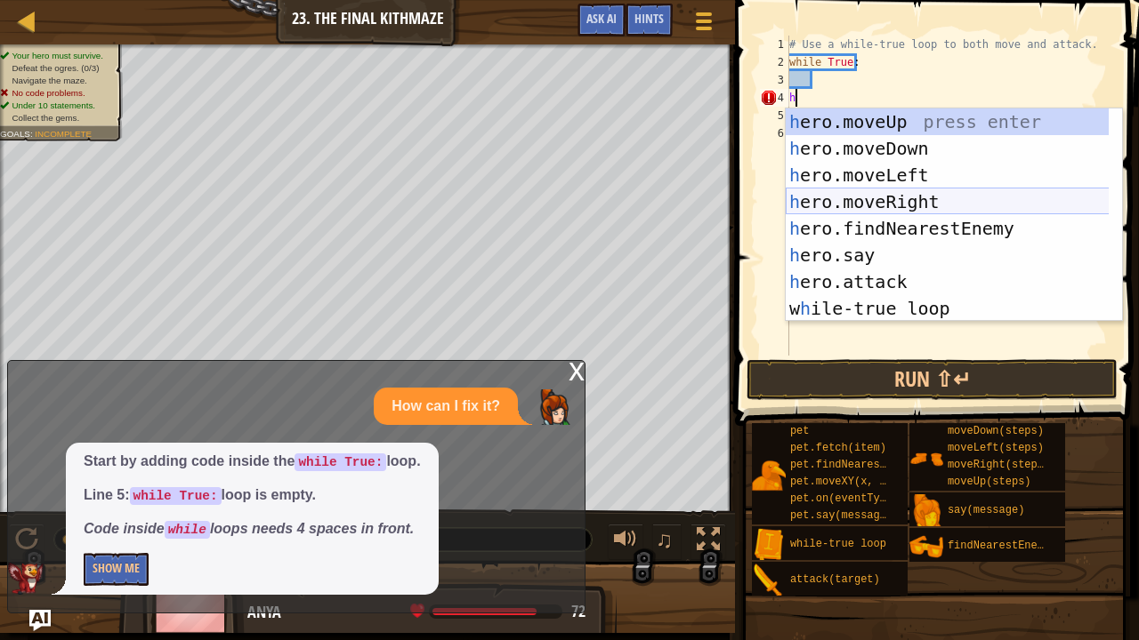
click at [843, 203] on div "h ero.moveUp press enter h ero.moveDown press enter h ero.moveLeft press enter …" at bounding box center [953, 242] width 337 height 267
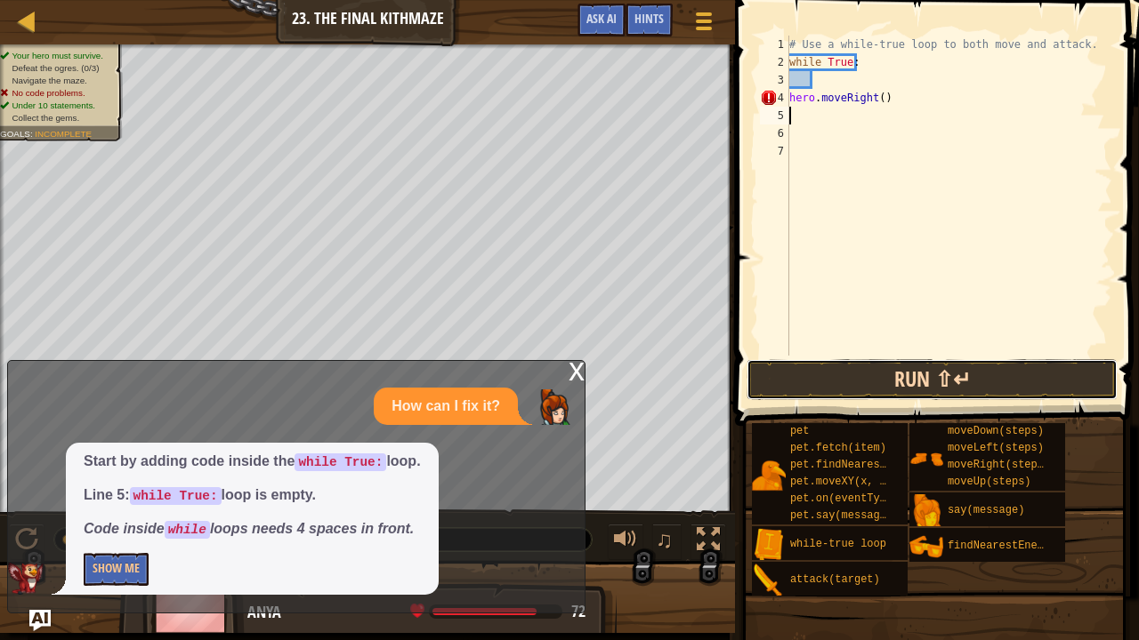
drag, startPoint x: 841, startPoint y: 363, endPoint x: 906, endPoint y: 390, distance: 70.2
click at [906, 390] on button "Run ⇧↵" at bounding box center [931, 379] width 371 height 41
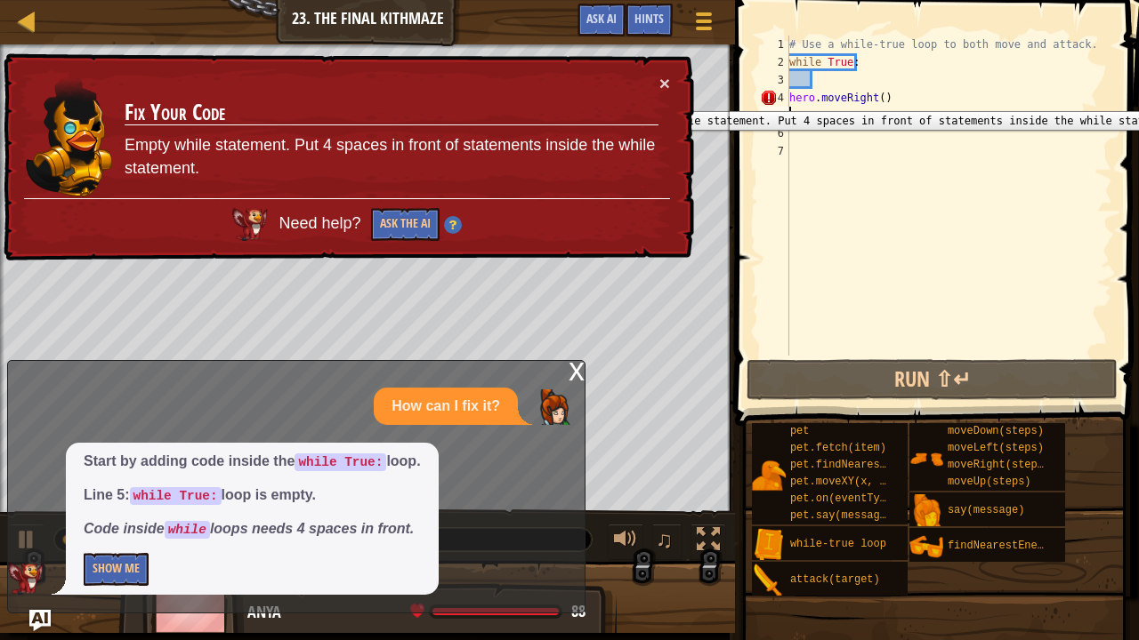
click at [788, 98] on div "4" at bounding box center [774, 98] width 29 height 18
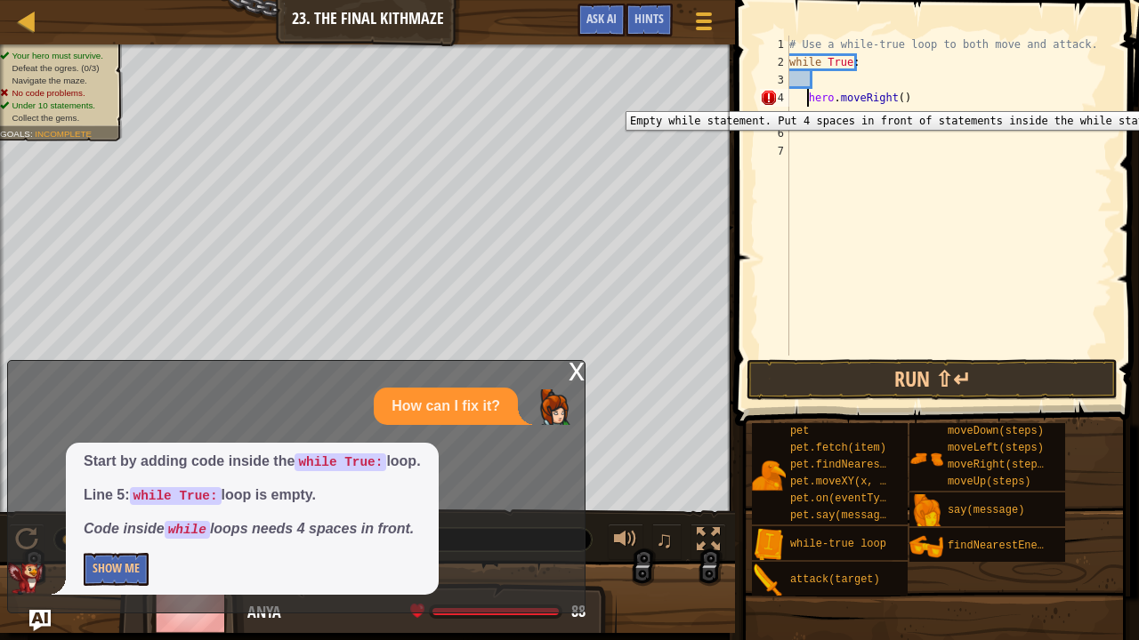
type textarea "hero.moveRight()"
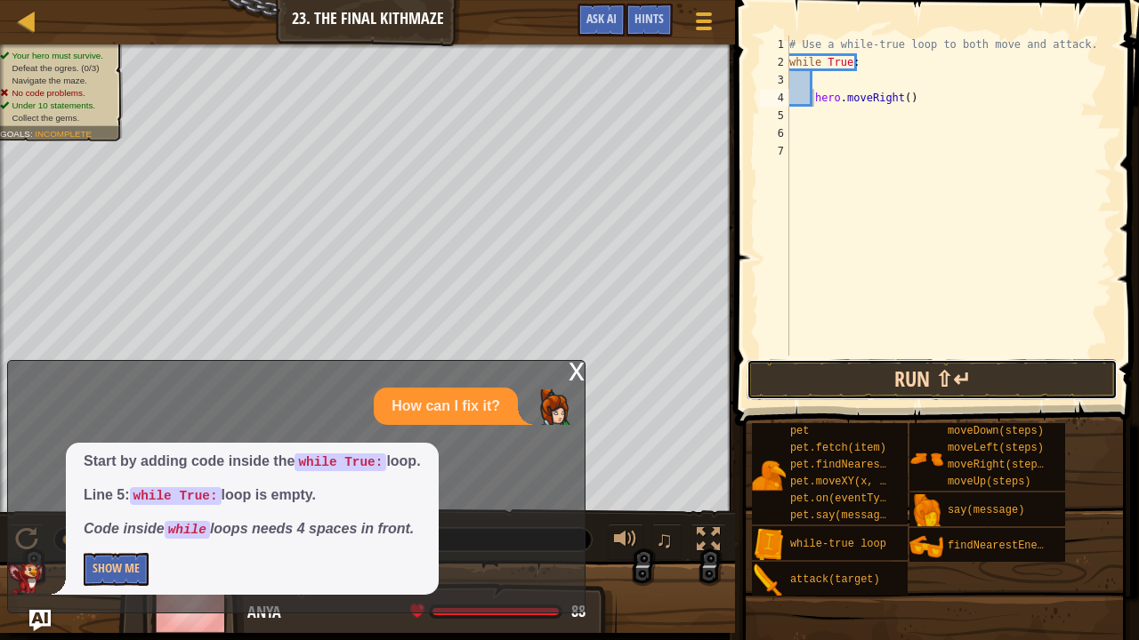
click at [850, 376] on button "Run ⇧↵" at bounding box center [931, 379] width 371 height 41
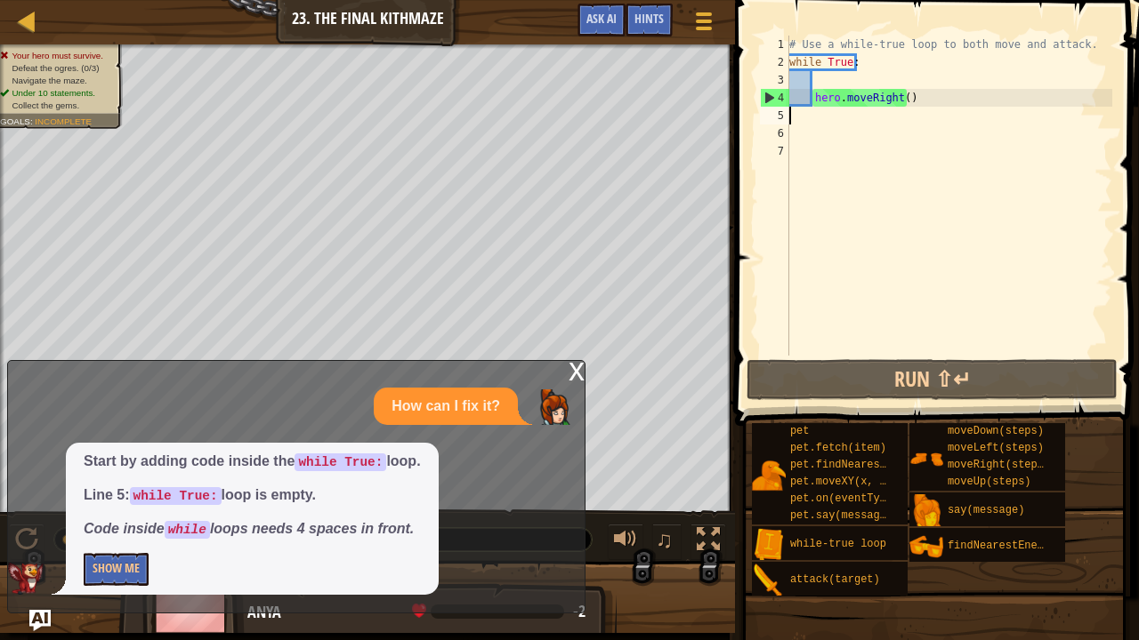
click at [808, 121] on div "# Use a while-true loop to both move and attack. while True : hero . moveRight …" at bounding box center [948, 214] width 326 height 356
type textarea "h"
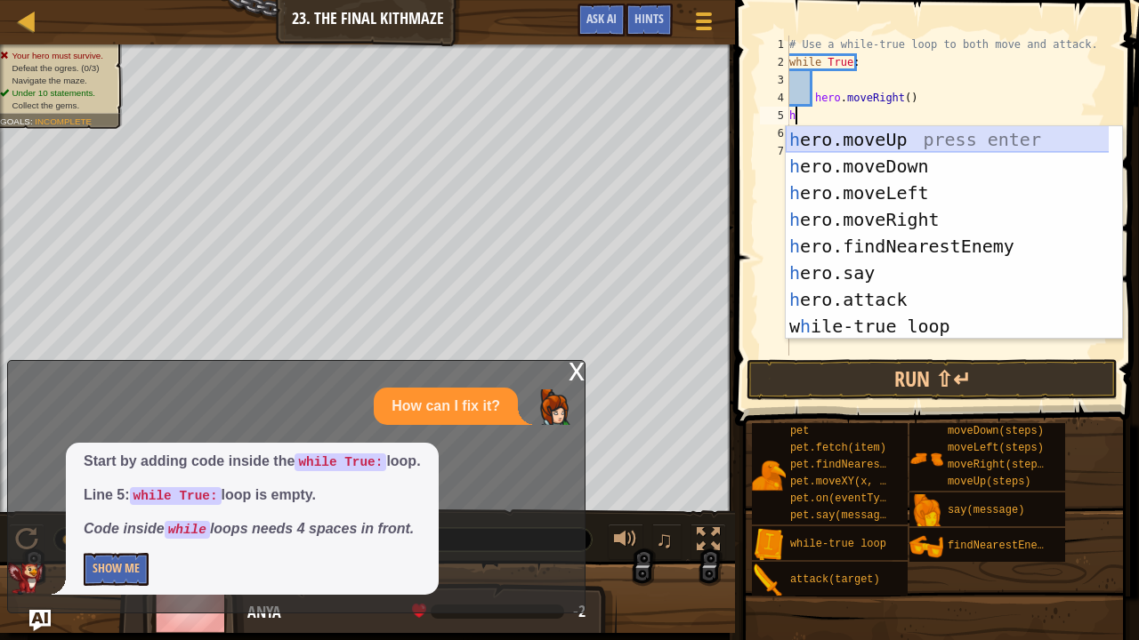
click at [855, 130] on div "h ero.moveUp press enter h ero.moveDown press enter h ero.moveLeft press enter …" at bounding box center [947, 259] width 324 height 267
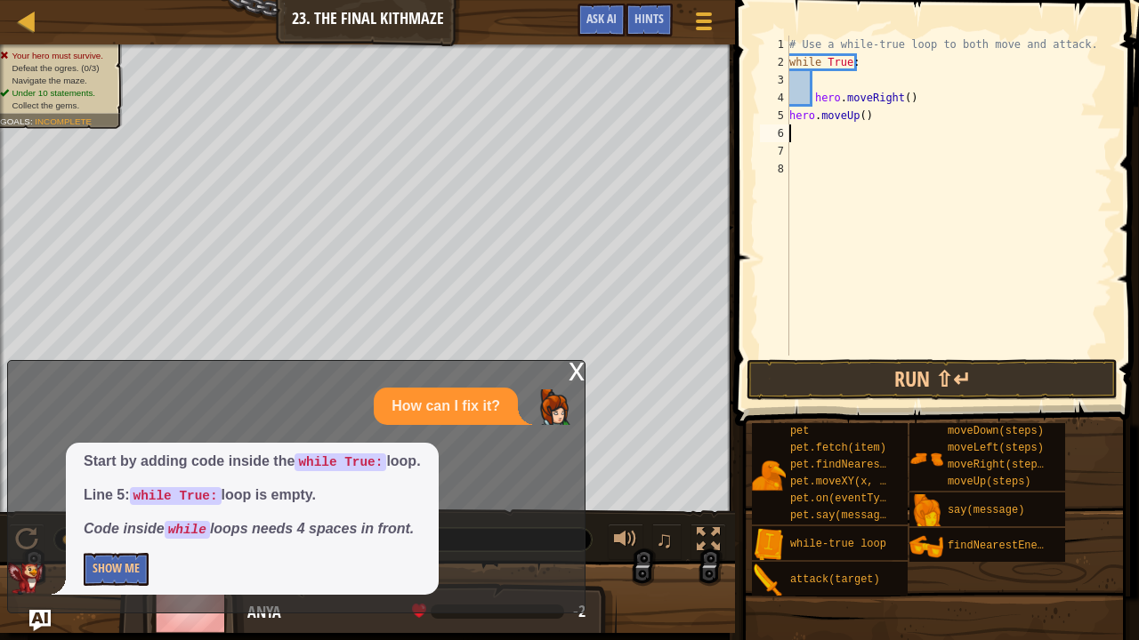
click at [809, 129] on div "# Use a while-true loop to both move and attack. while True : hero . moveRight …" at bounding box center [948, 214] width 326 height 356
click at [801, 138] on div "# Use a while-true loop to both move and attack. while True : hero . moveRight …" at bounding box center [948, 214] width 326 height 356
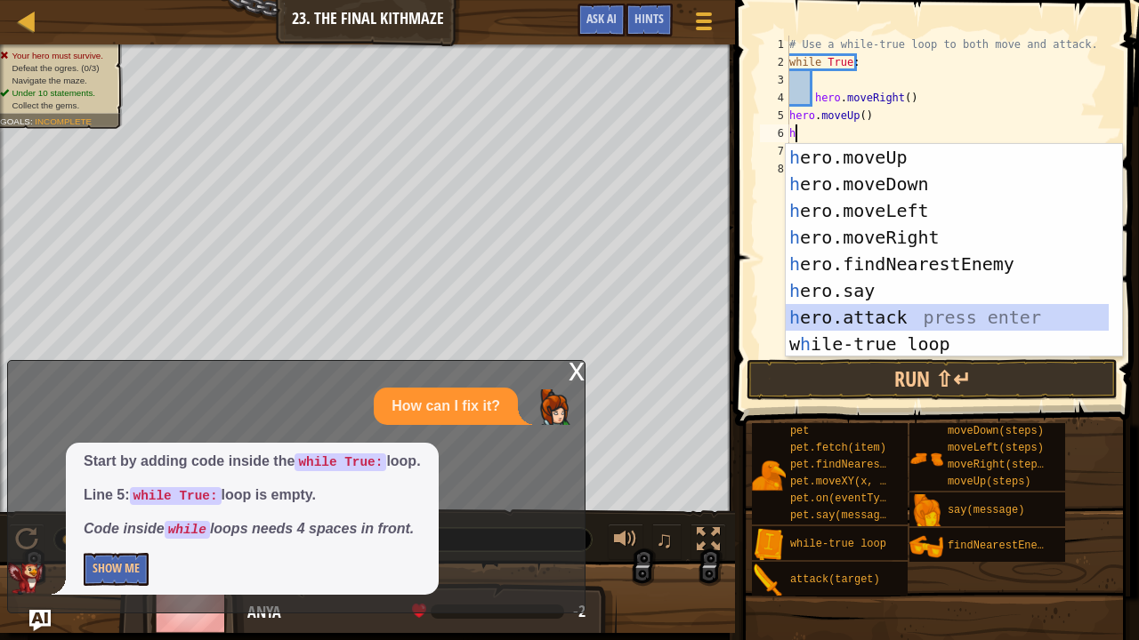
click at [879, 310] on div "h ero.moveUp press enter h ero.moveDown press enter h ero.moveLeft press enter …" at bounding box center [947, 277] width 324 height 267
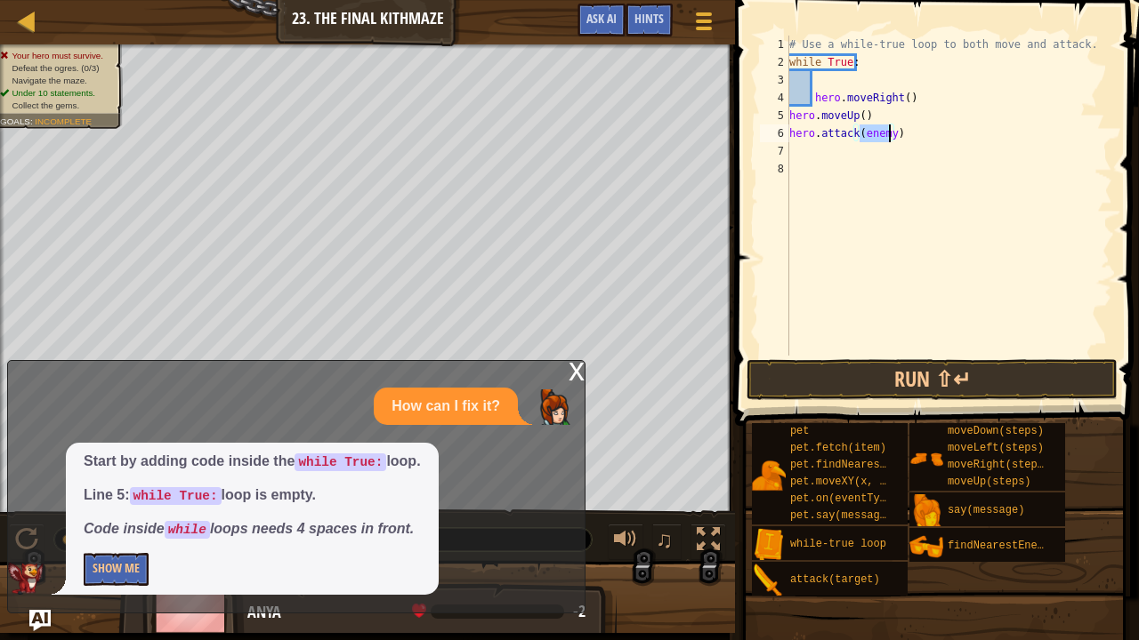
click at [2, 220] on div "Your hero must survive. Defeat the ogres. (0/3) Navigate the maze. Under 10 sta…" at bounding box center [367, 278] width 735 height 469
click at [738, 272] on div "Map Introduction to Computer Science 23. The Final Kithmaze Game Menu Done Hint…" at bounding box center [569, 320] width 1139 height 640
click at [864, 378] on button "Run ⇧↵" at bounding box center [931, 379] width 371 height 41
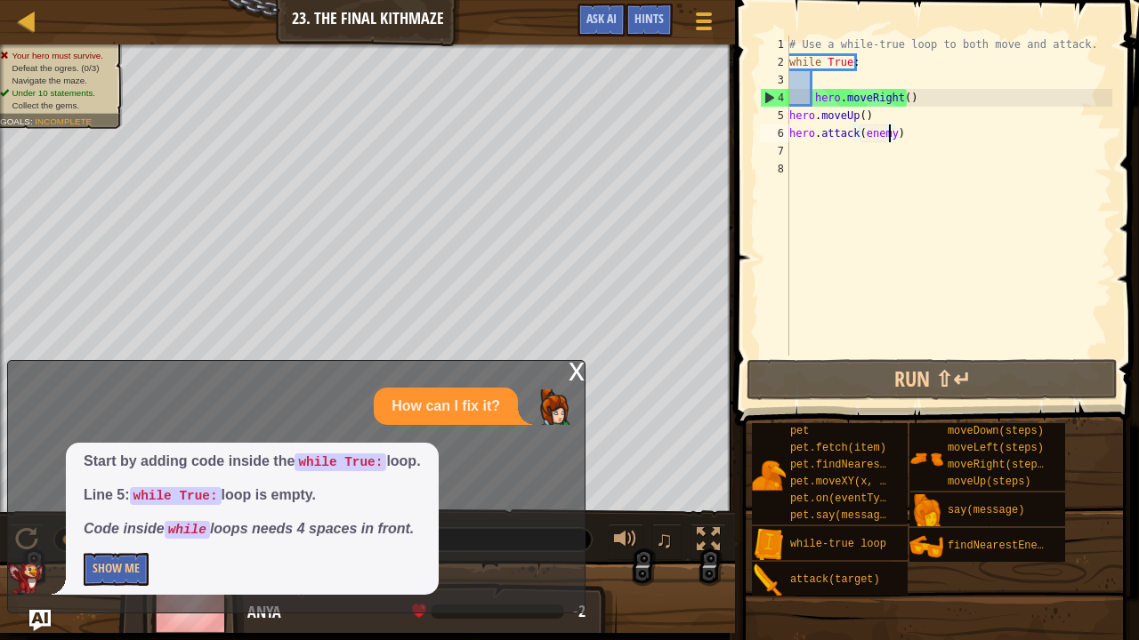
click at [790, 112] on div "# Use a while-true loop to both move and attack. while True : hero . moveRight …" at bounding box center [948, 214] width 326 height 356
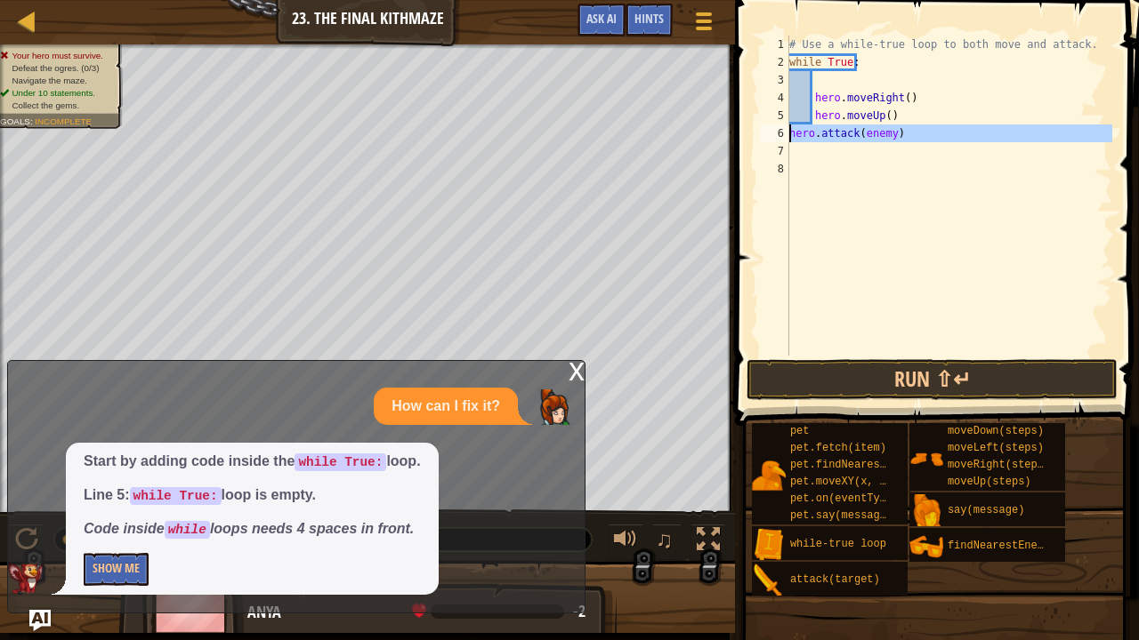
click at [787, 132] on div "6" at bounding box center [774, 134] width 29 height 18
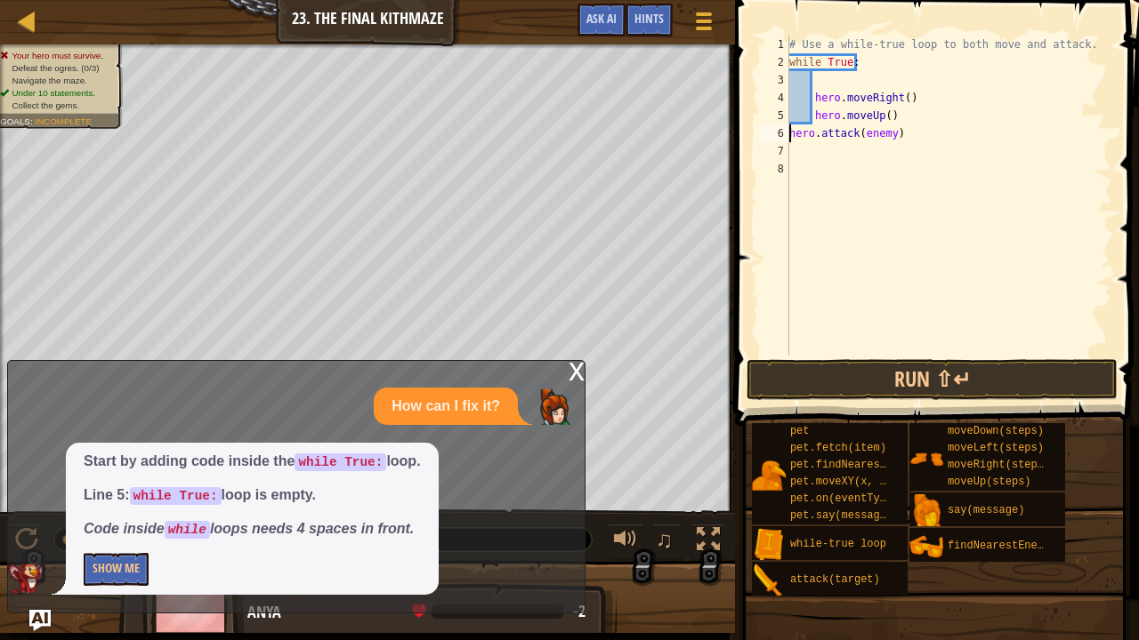
click at [787, 132] on div "6" at bounding box center [774, 134] width 29 height 18
type textarea "hero.attack(enemy)"
click at [845, 379] on button "Run ⇧↵" at bounding box center [931, 379] width 371 height 41
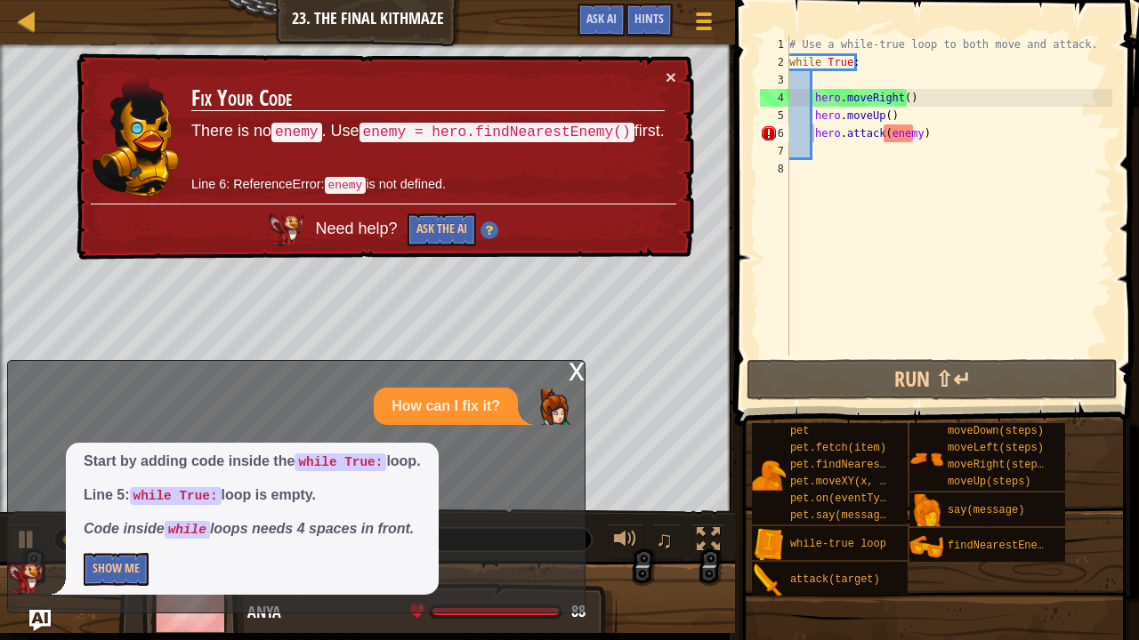
click at [662, 69] on td "Fix Your Code There is no enemy . Use enemy = hero.findNearestEnemy() first. Li…" at bounding box center [427, 136] width 477 height 142
click at [671, 69] on button "×" at bounding box center [670, 77] width 11 height 19
click at [669, 73] on button "×" at bounding box center [670, 78] width 11 height 19
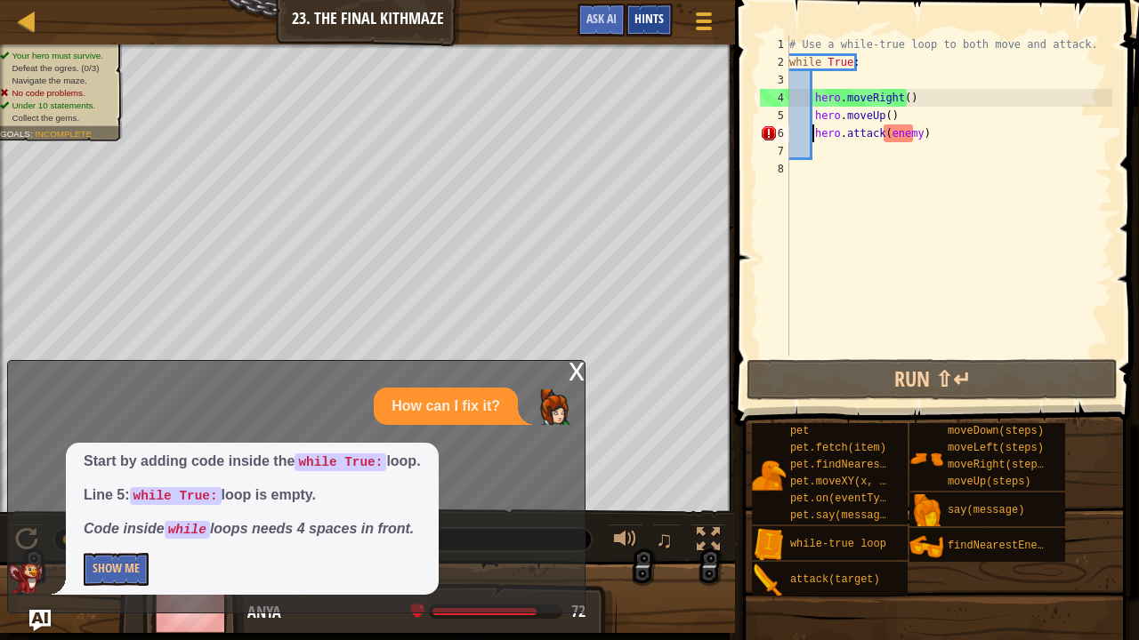
click at [653, 15] on span "Hints" at bounding box center [648, 18] width 29 height 17
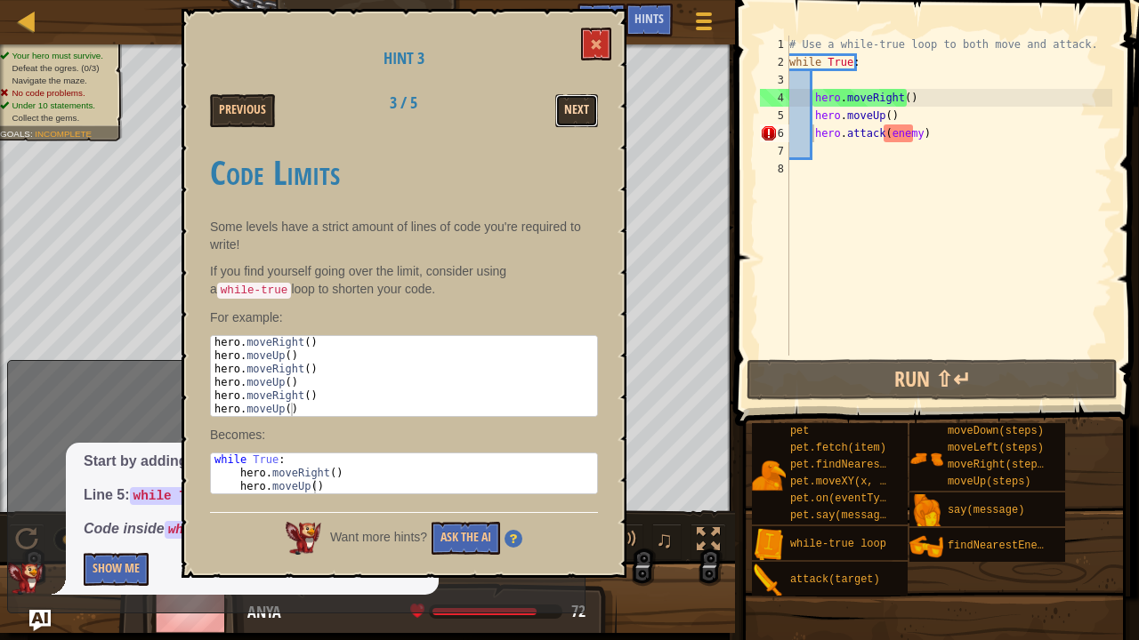
click at [575, 110] on button "Next" at bounding box center [576, 110] width 43 height 33
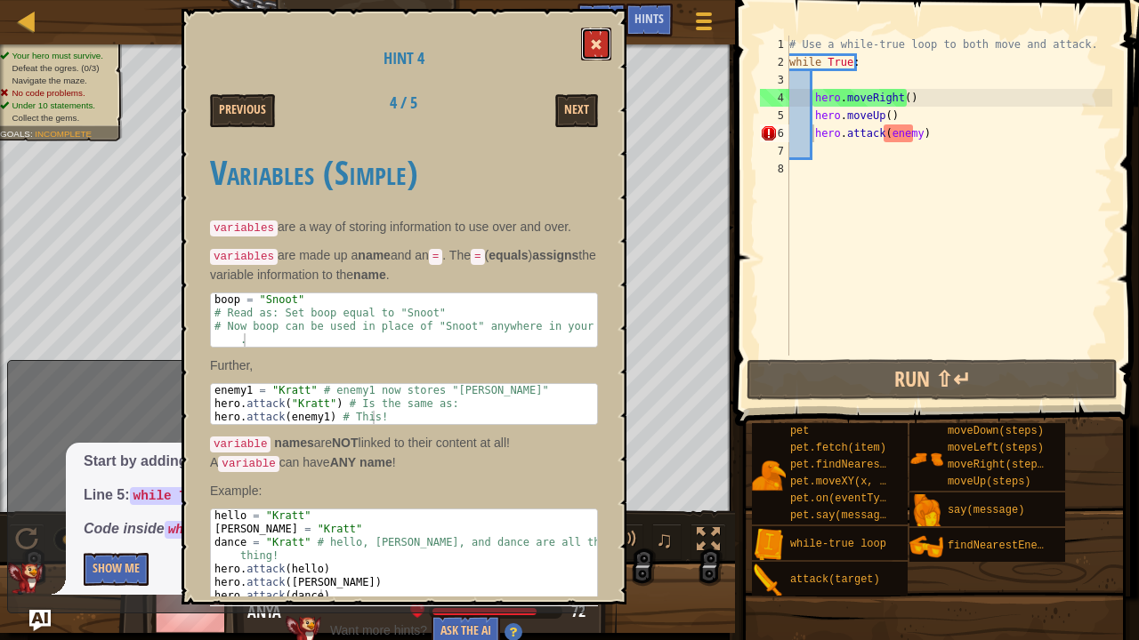
click at [594, 42] on span at bounding box center [596, 44] width 12 height 12
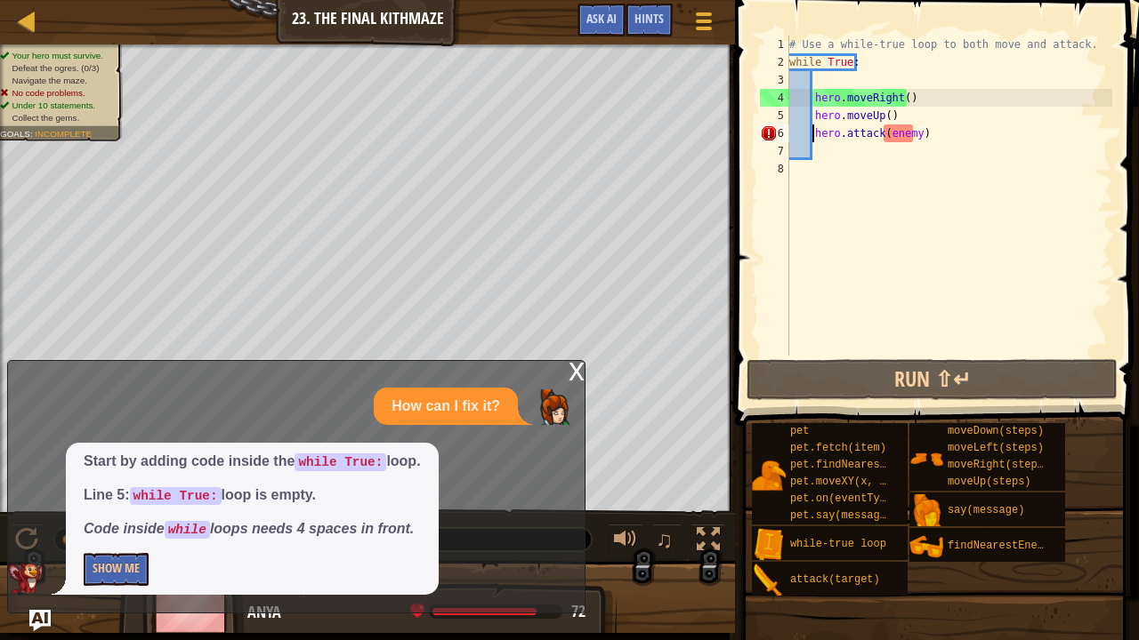
click at [578, 373] on div "x" at bounding box center [576, 370] width 16 height 18
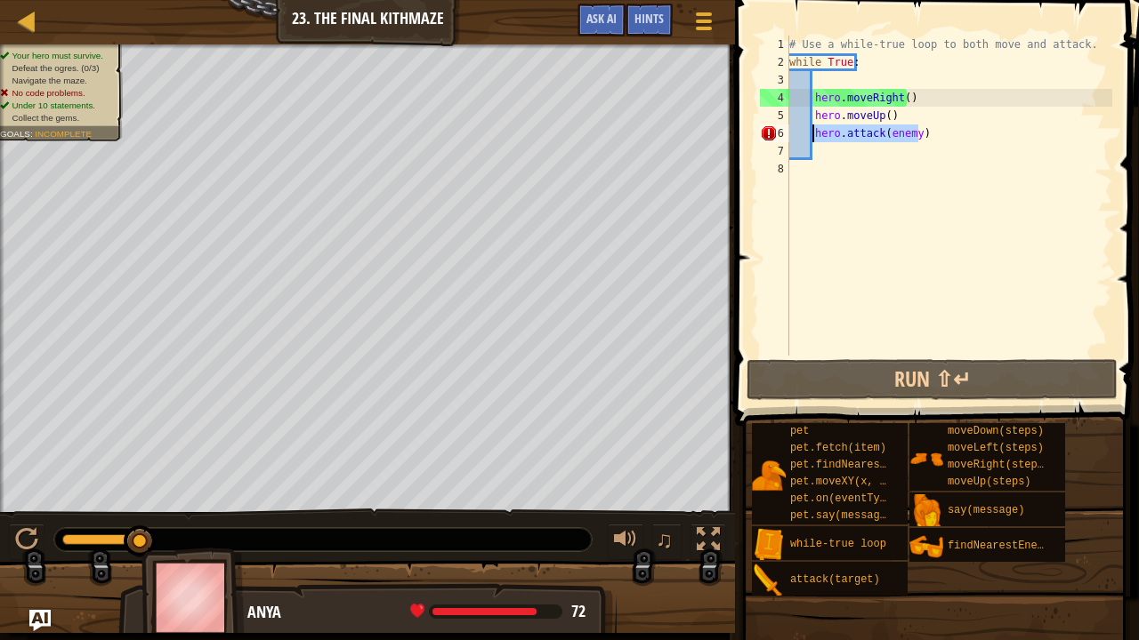
drag, startPoint x: 930, startPoint y: 136, endPoint x: 814, endPoint y: 128, distance: 115.9
click at [814, 128] on div "# Use a while-true loop to both move and attack. while True : hero . moveRight …" at bounding box center [948, 214] width 326 height 356
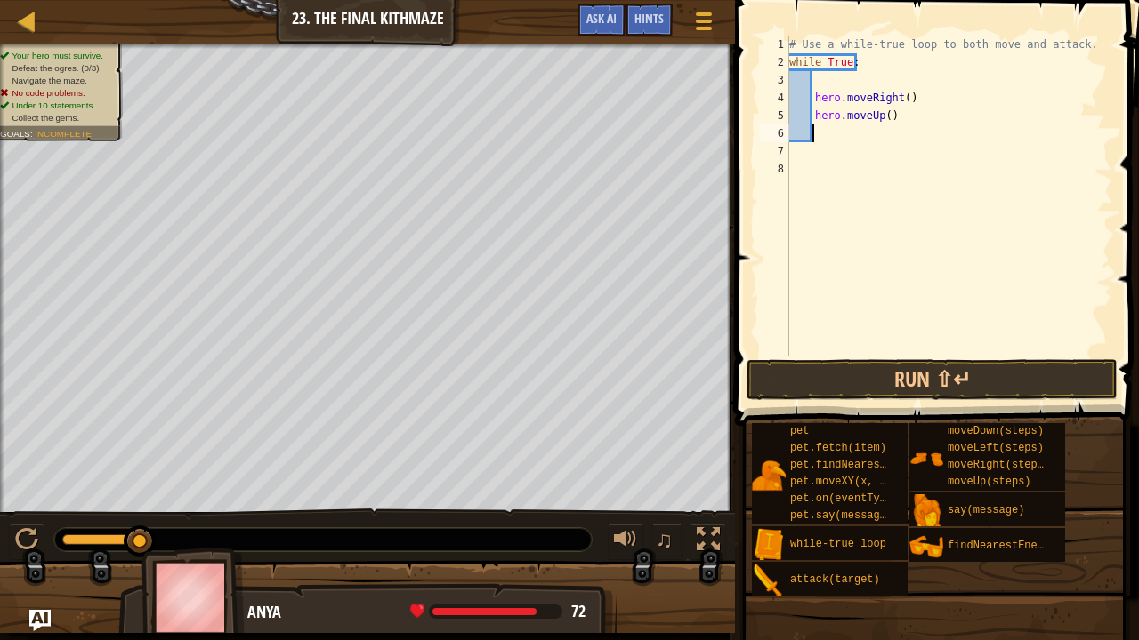
type textarea "h"
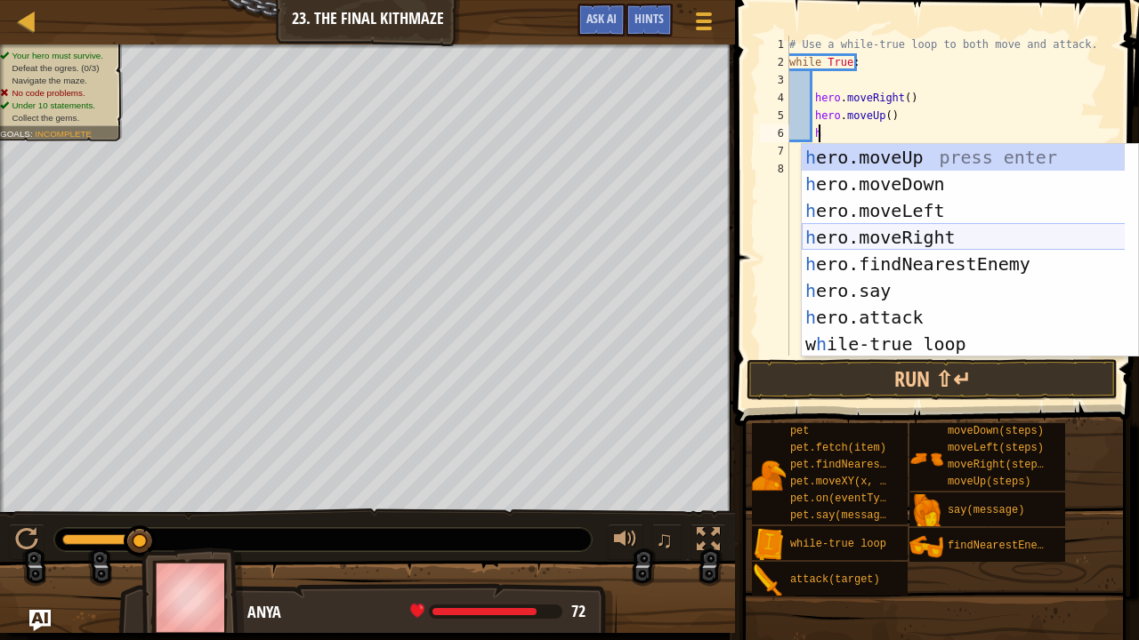
click at [846, 240] on div "h ero.moveUp press enter h ero.moveDown press enter h ero.moveLeft press enter …" at bounding box center [963, 277] width 324 height 267
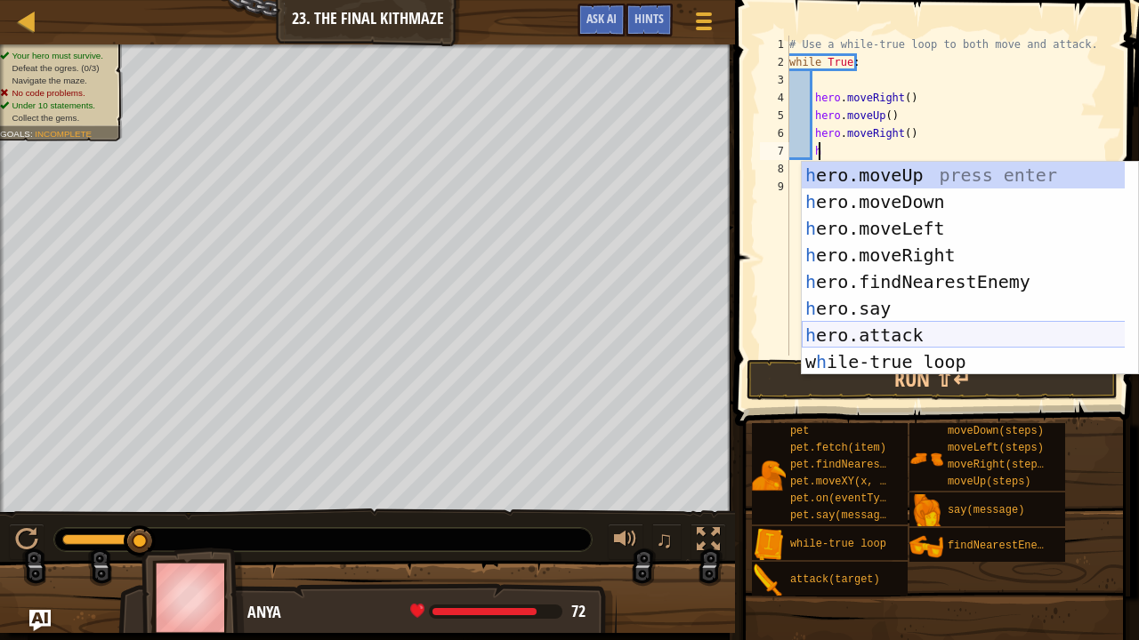
click at [835, 343] on div "h ero.moveUp press enter h ero.moveDown press enter h ero.moveLeft press enter …" at bounding box center [963, 295] width 324 height 267
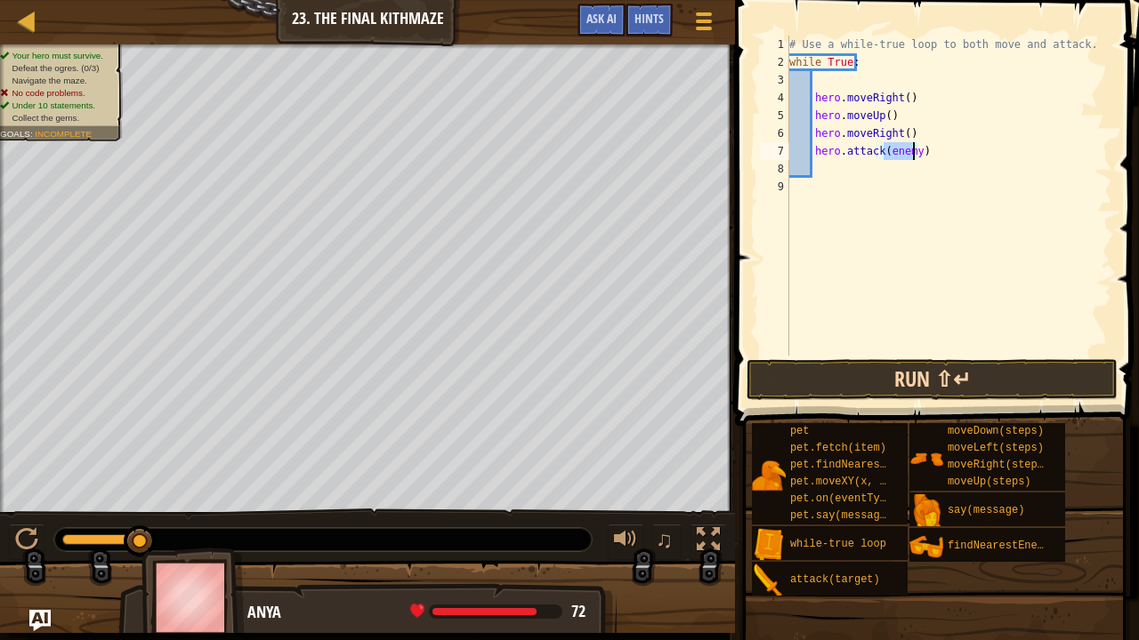
type textarea "hero.attack(enemy)"
click at [824, 375] on button "Run ⇧↵" at bounding box center [931, 379] width 371 height 41
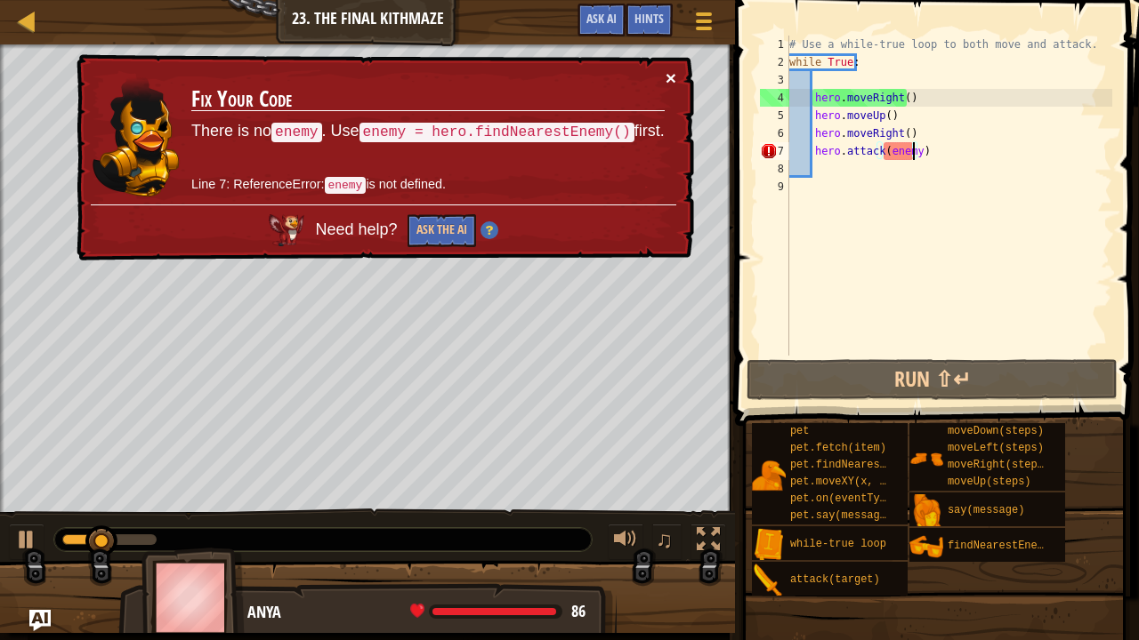
click at [669, 72] on button "×" at bounding box center [672, 81] width 12 height 19
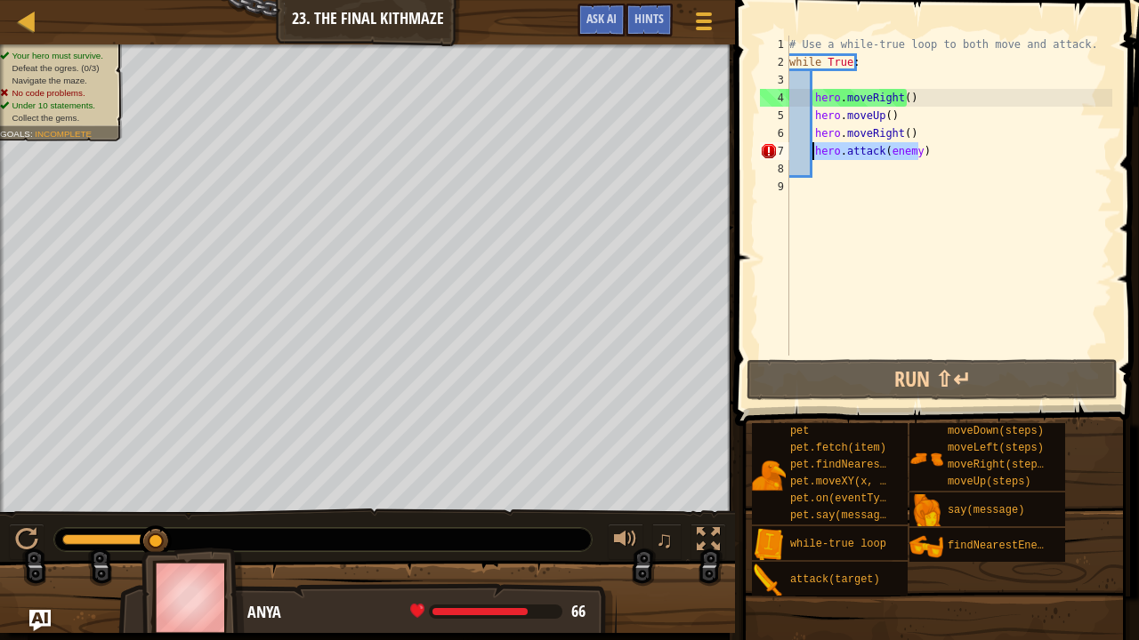
drag, startPoint x: 927, startPoint y: 150, endPoint x: 813, endPoint y: 154, distance: 113.9
click at [813, 154] on div "# Use a while-true loop to both move and attack. while True : hero . moveRight …" at bounding box center [948, 214] width 326 height 356
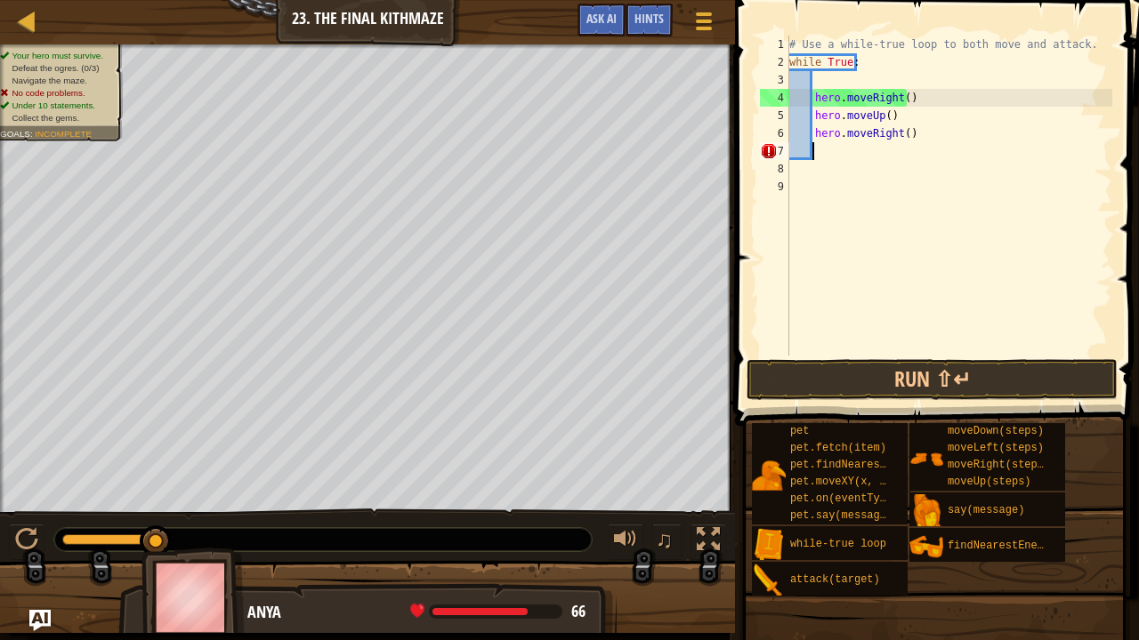
scroll to position [8, 1]
type textarea "h"
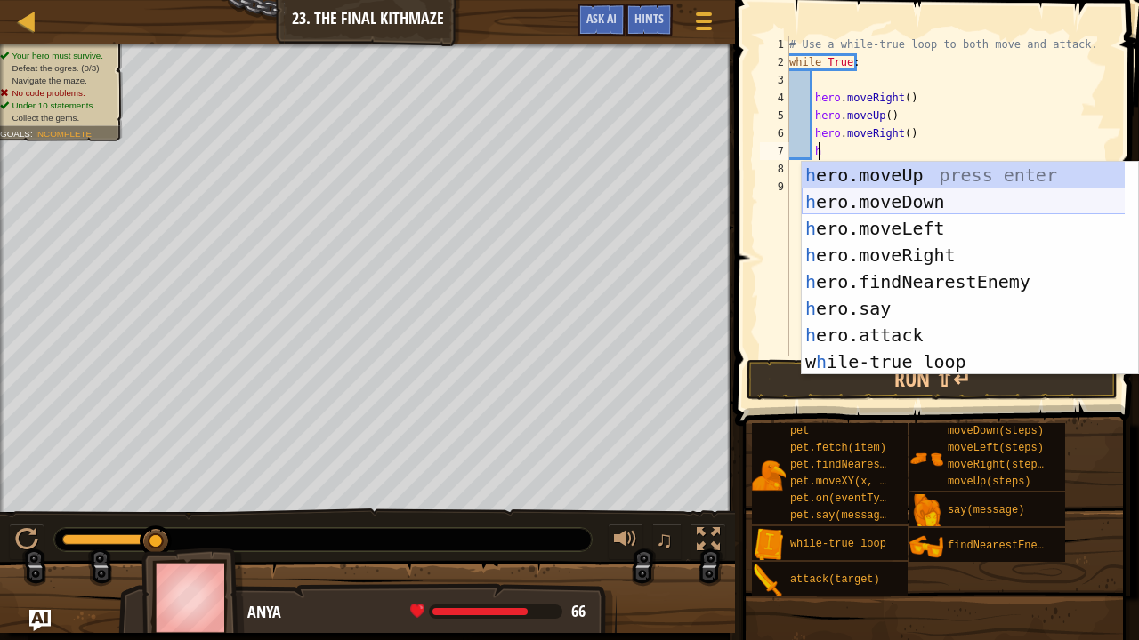
click at [853, 201] on div "h ero.moveUp press enter h ero.moveDown press enter h ero.moveLeft press enter …" at bounding box center [963, 295] width 324 height 267
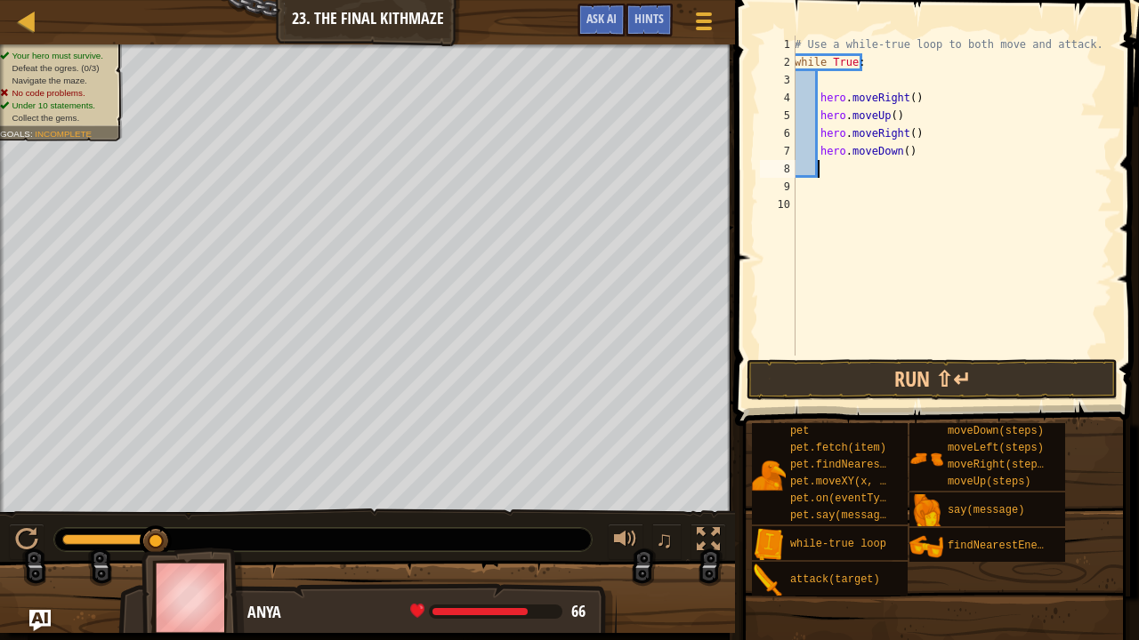
scroll to position [8, 1]
click at [898, 149] on div "# Use a while-true loop to both move and attack. while True : hero . moveRight …" at bounding box center [951, 214] width 321 height 356
type textarea "hero.moveDown(2)"
click at [834, 164] on div "# Use a while-true loop to both move and attack. while True : hero . moveRight …" at bounding box center [951, 214] width 321 height 356
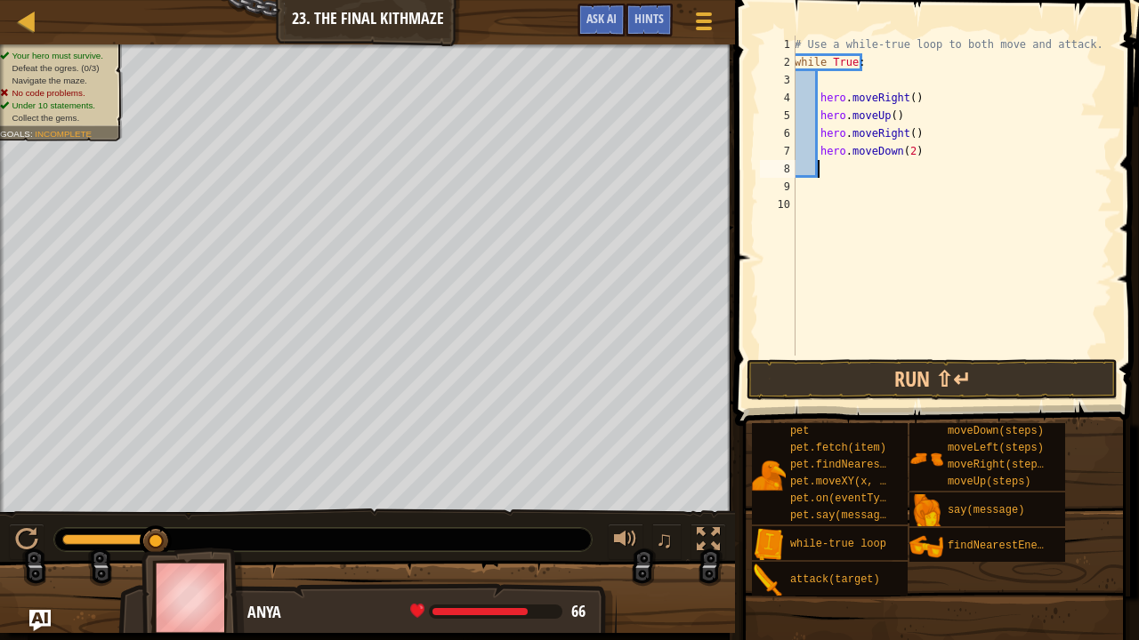
scroll to position [8, 1]
type textarea "h"
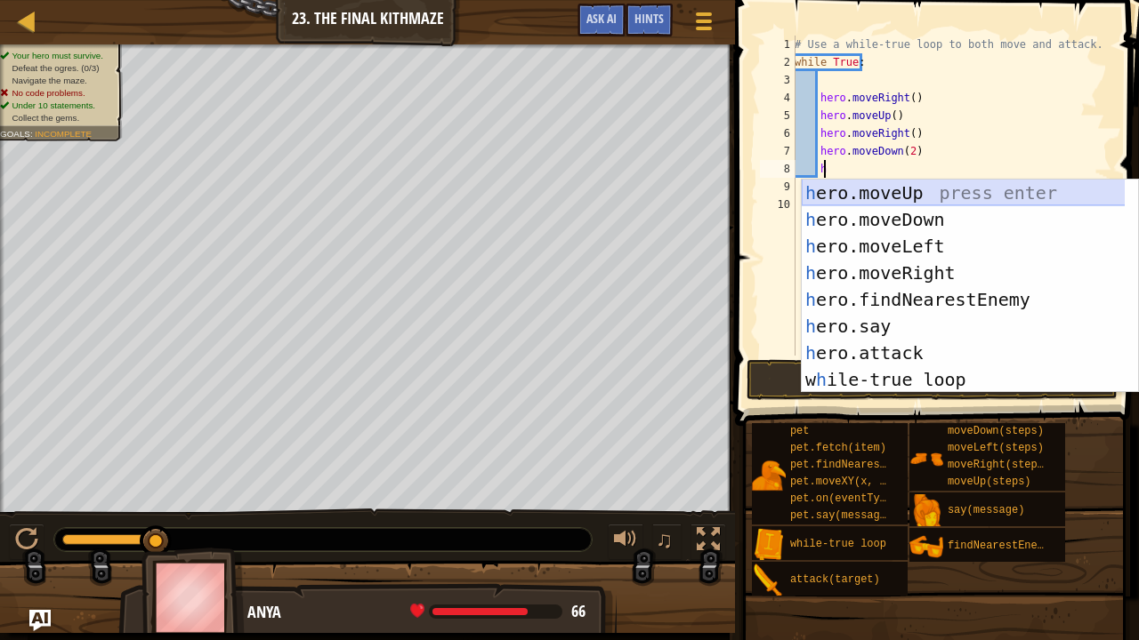
click at [849, 189] on div "h ero.moveUp press enter h ero.moveDown press enter h ero.moveLeft press enter …" at bounding box center [963, 313] width 324 height 267
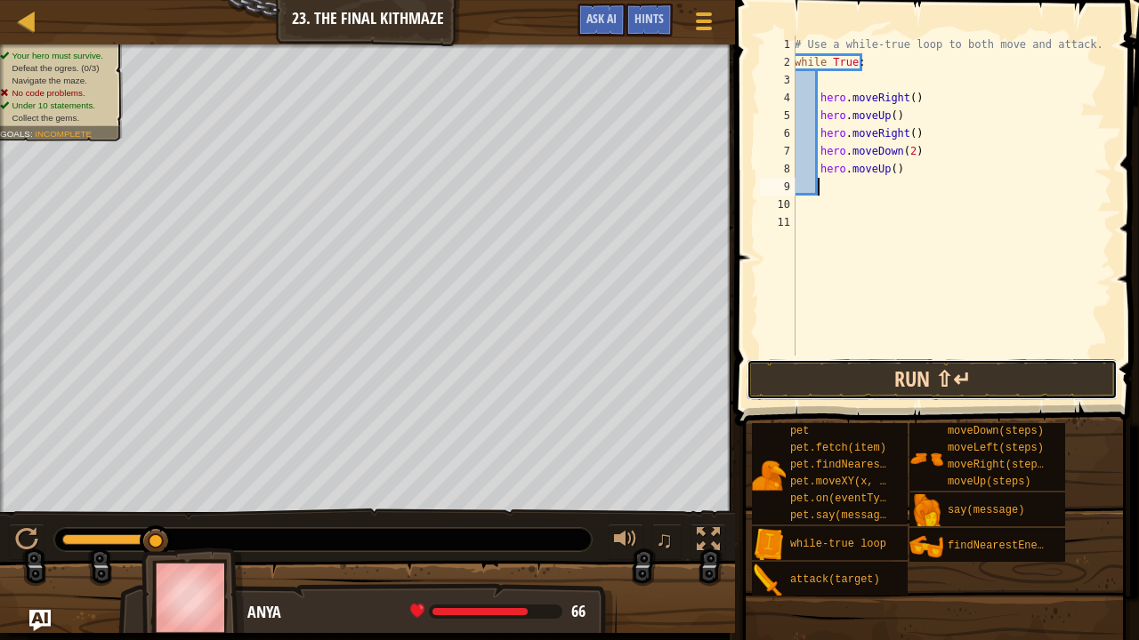
click at [834, 381] on button "Run ⇧↵" at bounding box center [931, 379] width 371 height 41
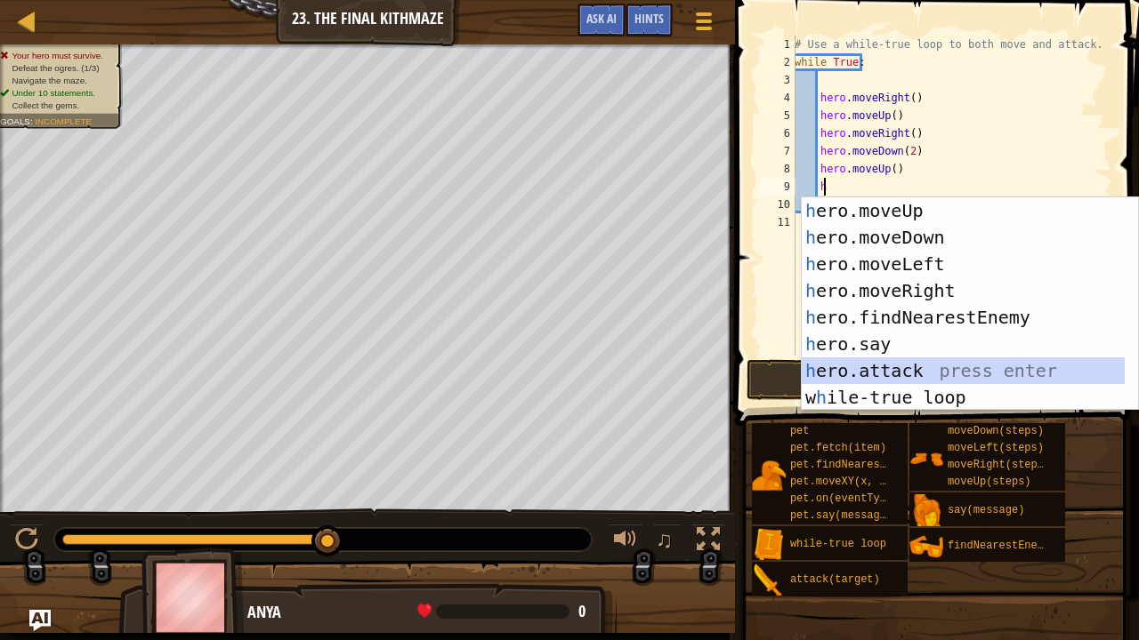
click at [894, 370] on div "h ero.moveUp press enter h ero.moveDown press enter h ero.moveLeft press enter …" at bounding box center [963, 330] width 324 height 267
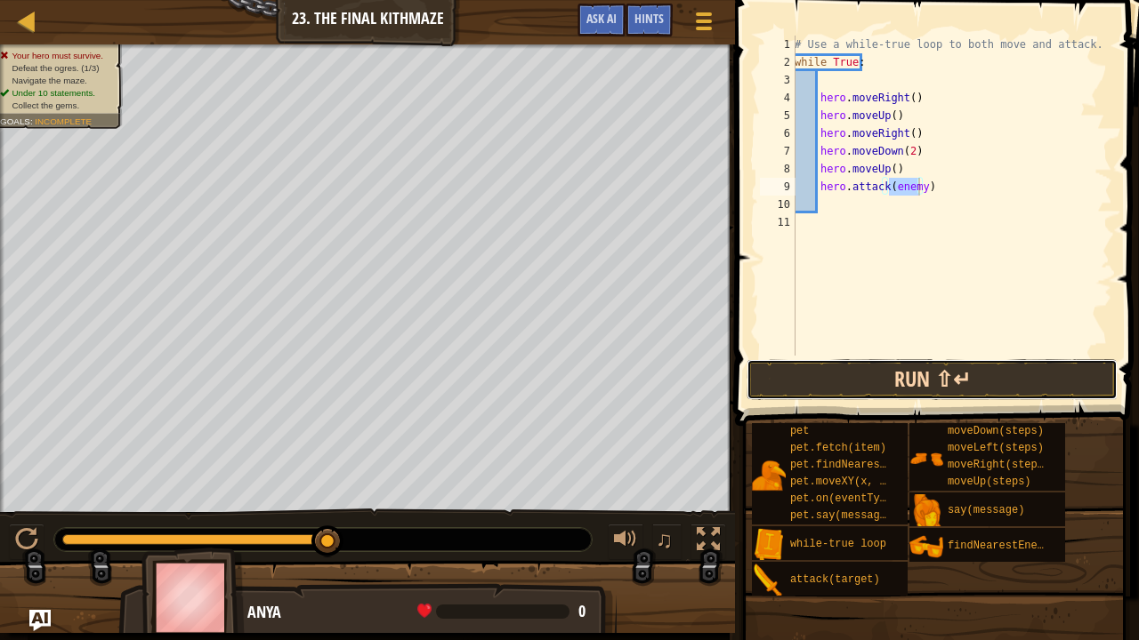
click at [852, 377] on button "Run ⇧↵" at bounding box center [931, 379] width 371 height 41
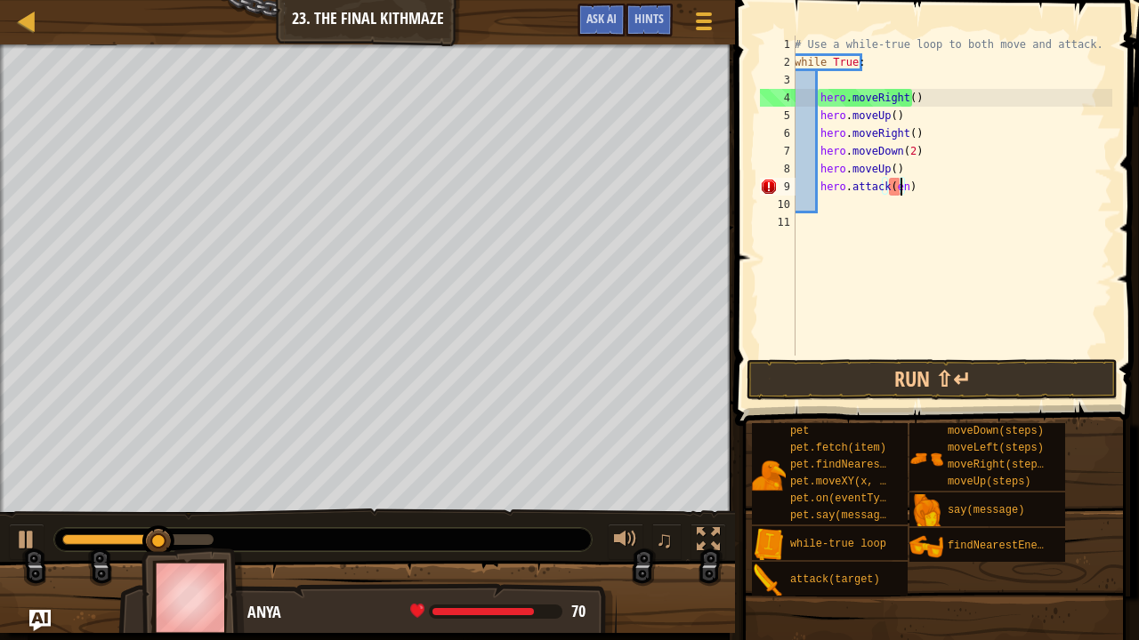
scroll to position [8, 7]
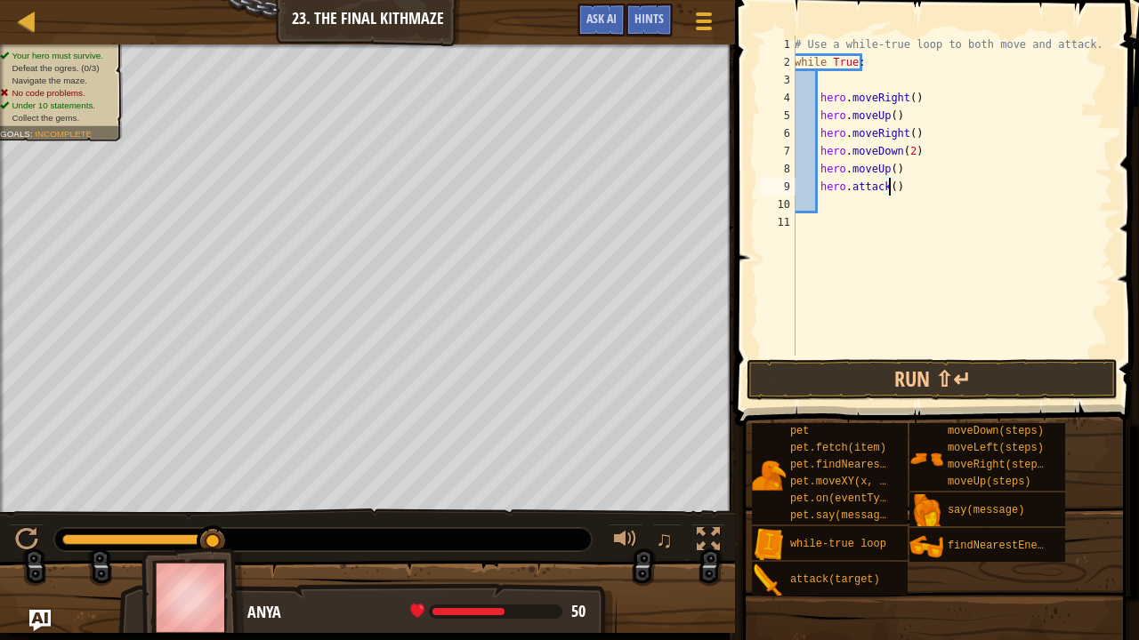
click at [0, 302] on div "Your hero must survive. Defeat the ogres. (0/3) Navigate the maze. No code prob…" at bounding box center [367, 278] width 735 height 469
click at [0, 279] on div "Your hero must survive. Defeat the ogres. (0/3) Navigate the maze. No code prob…" at bounding box center [367, 278] width 735 height 469
type textarea "hero.attack()"
click at [614, 22] on span "Ask AI" at bounding box center [601, 18] width 30 height 17
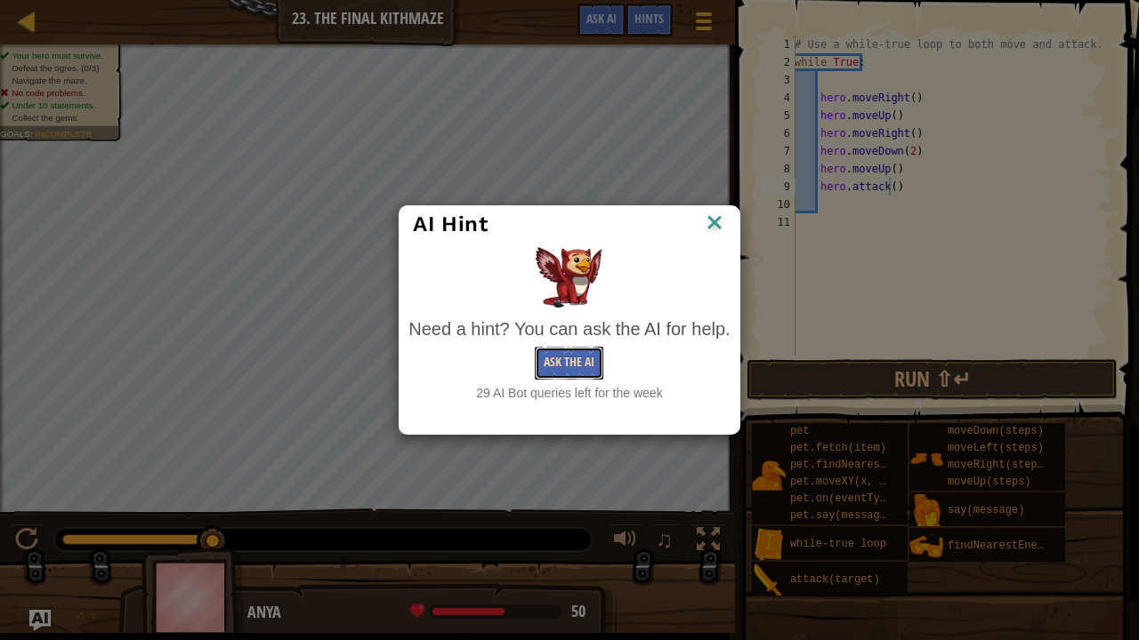
click at [580, 371] on button "Ask the AI" at bounding box center [569, 363] width 68 height 33
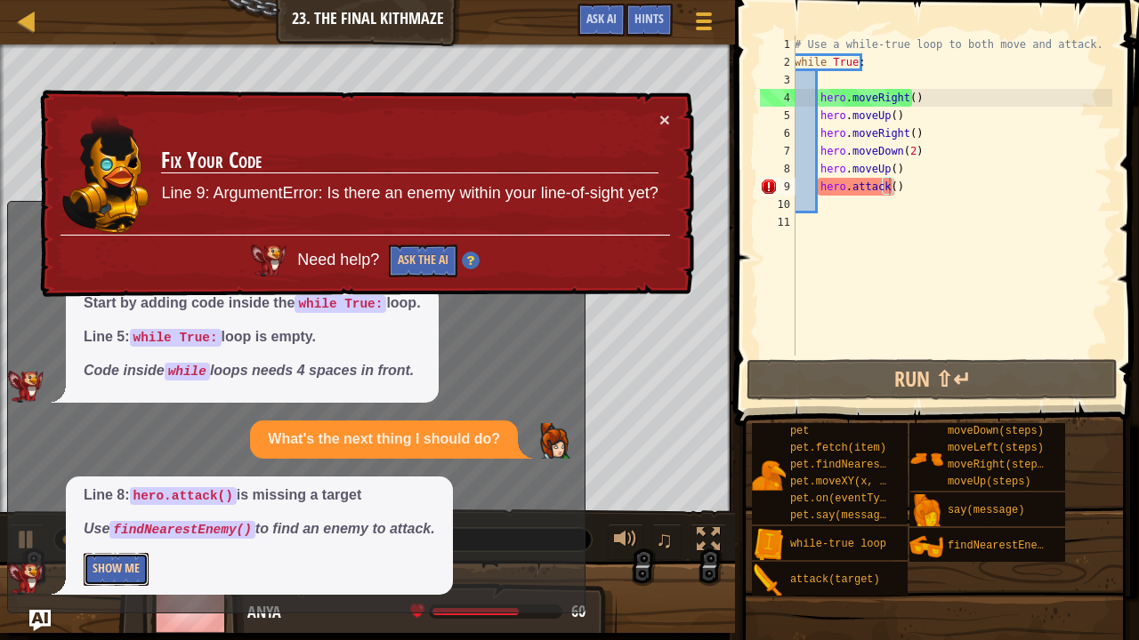
click at [111, 527] on button "Show Me" at bounding box center [116, 569] width 65 height 33
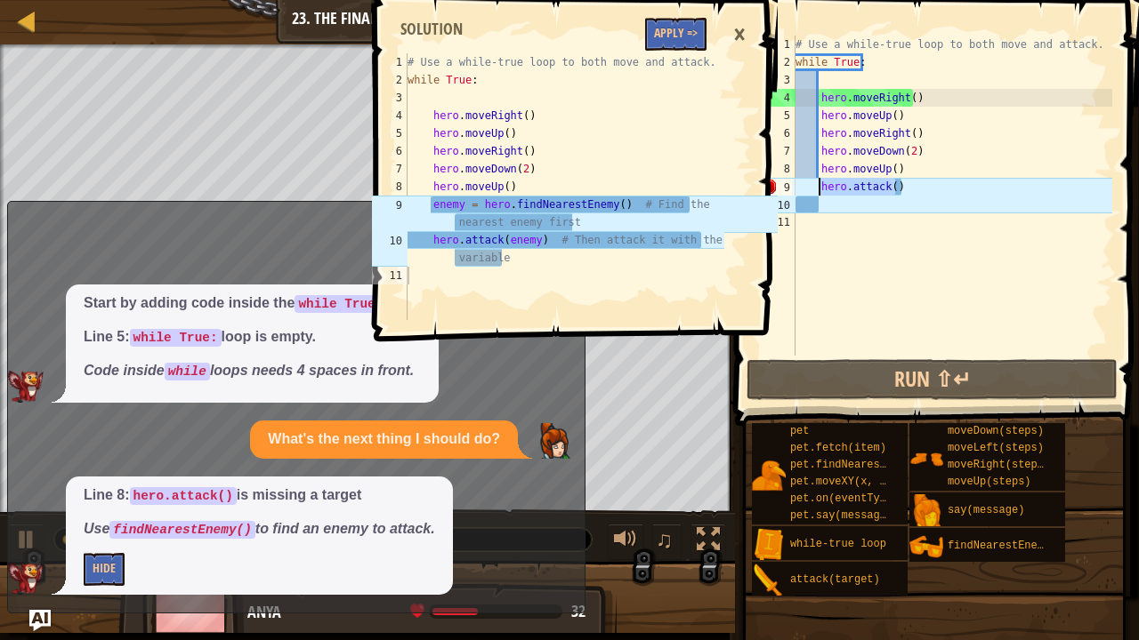
drag, startPoint x: 920, startPoint y: 189, endPoint x: 819, endPoint y: 190, distance: 100.5
click at [819, 190] on div "# Use a while-true loop to both move and attack. while True : hero . moveRight …" at bounding box center [952, 214] width 320 height 356
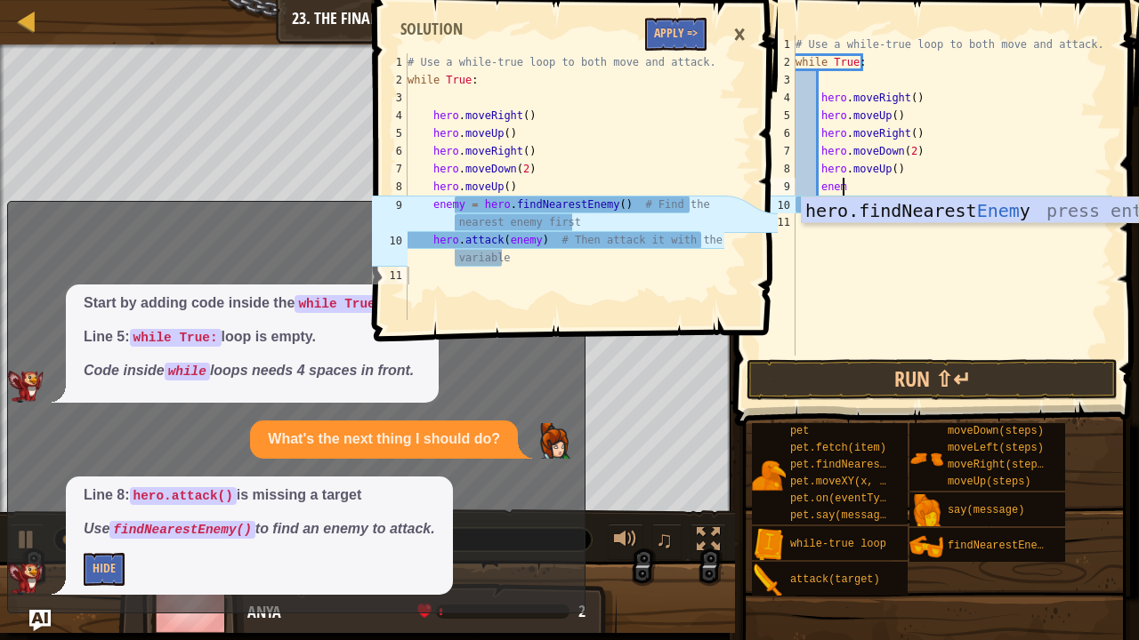
type textarea "enemy"
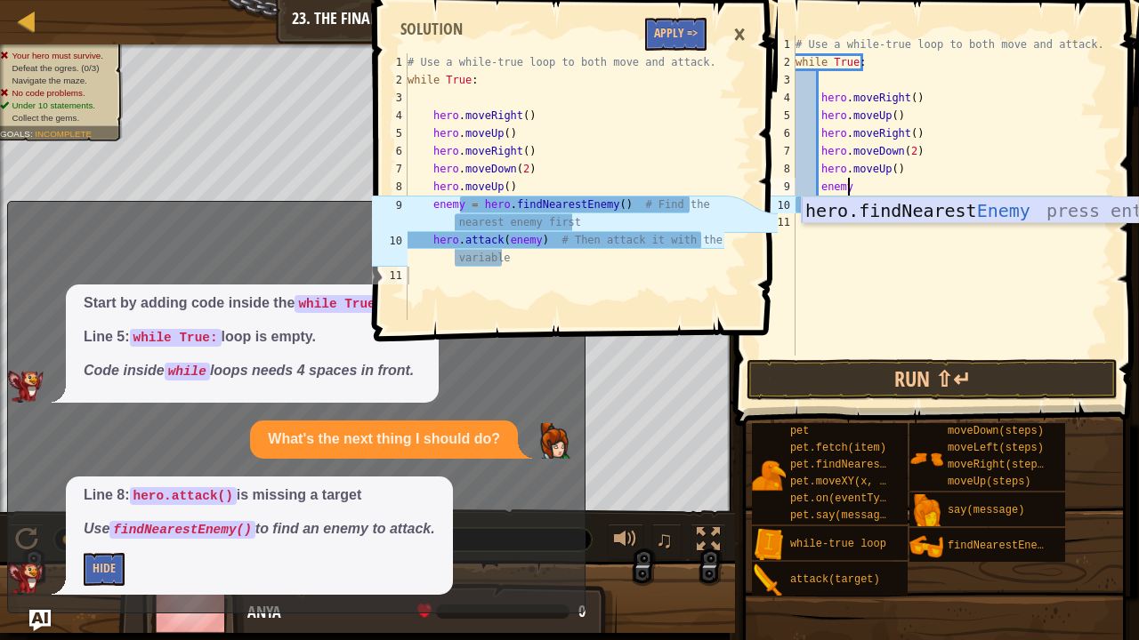
click at [866, 204] on div "hero.findNearest Enemy press enter" at bounding box center [969, 237] width 337 height 80
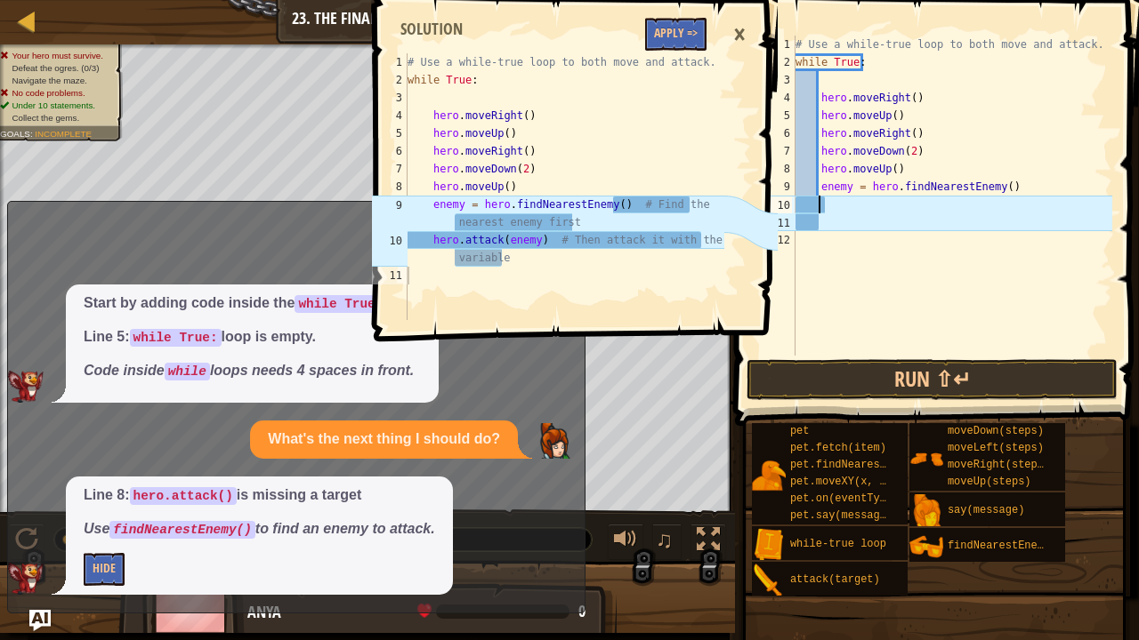
scroll to position [8, 1]
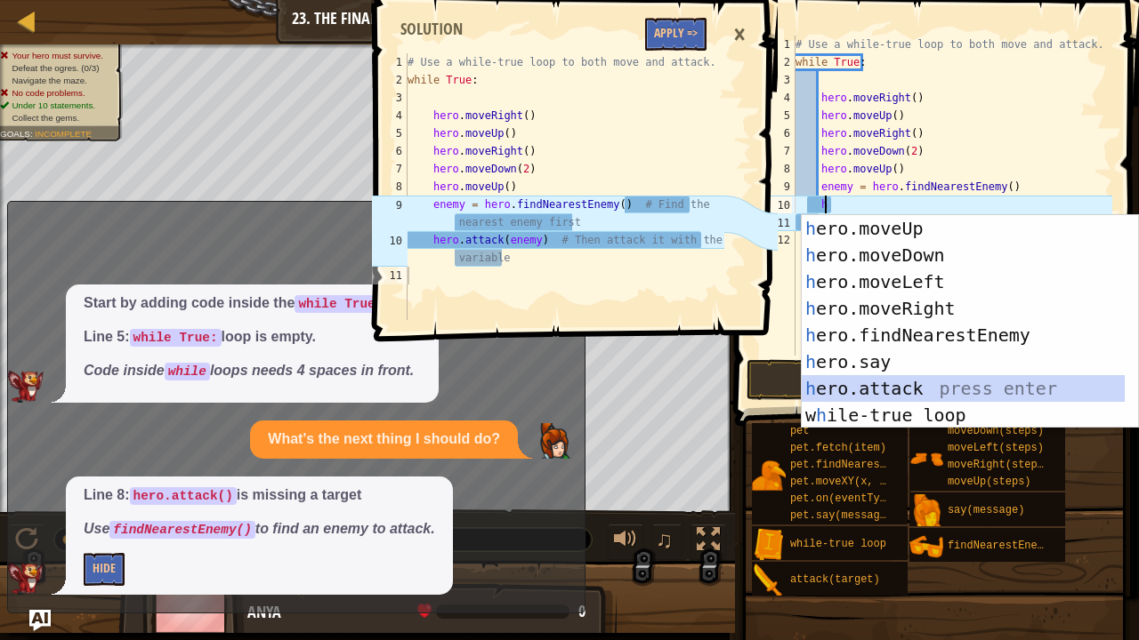
click at [887, 390] on div "h ero.moveUp press enter h ero.moveDown press enter h ero.moveLeft press enter …" at bounding box center [969, 348] width 337 height 267
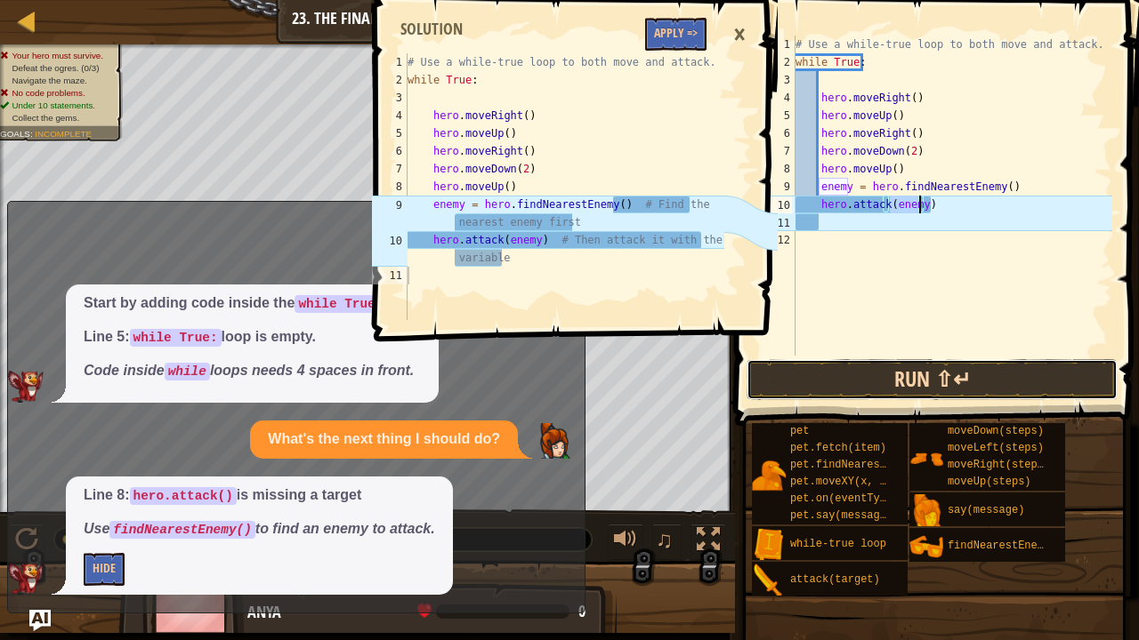
click at [889, 377] on button "Run ⇧↵" at bounding box center [931, 379] width 371 height 41
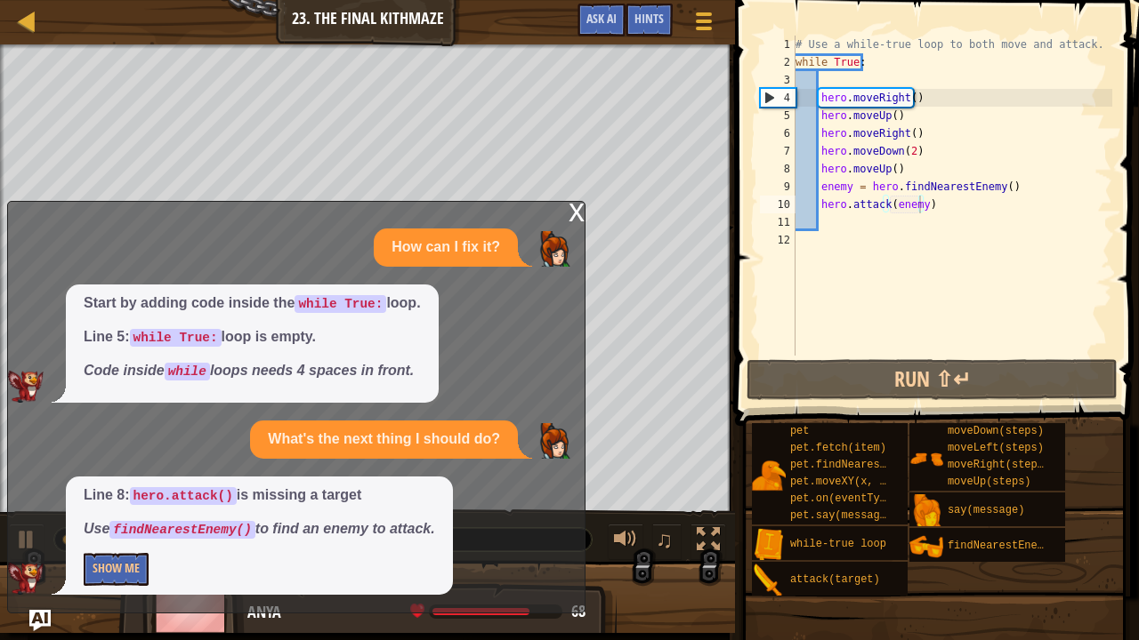
click at [576, 210] on div "x" at bounding box center [576, 211] width 16 height 18
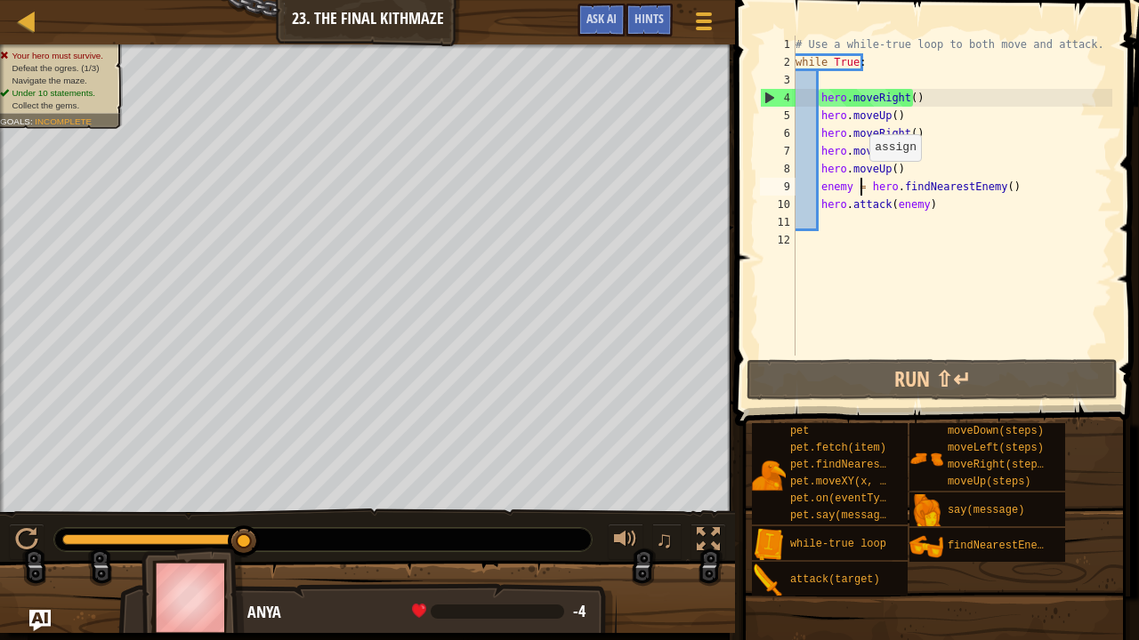
click at [860, 179] on div "# Use a while-true loop to both move and attack. while True : hero . moveRight …" at bounding box center [952, 214] width 320 height 356
click at [899, 169] on div "# Use a while-true loop to both move and attack. while True : hero . moveRight …" at bounding box center [952, 214] width 320 height 356
type textarea "hero.moveUp()"
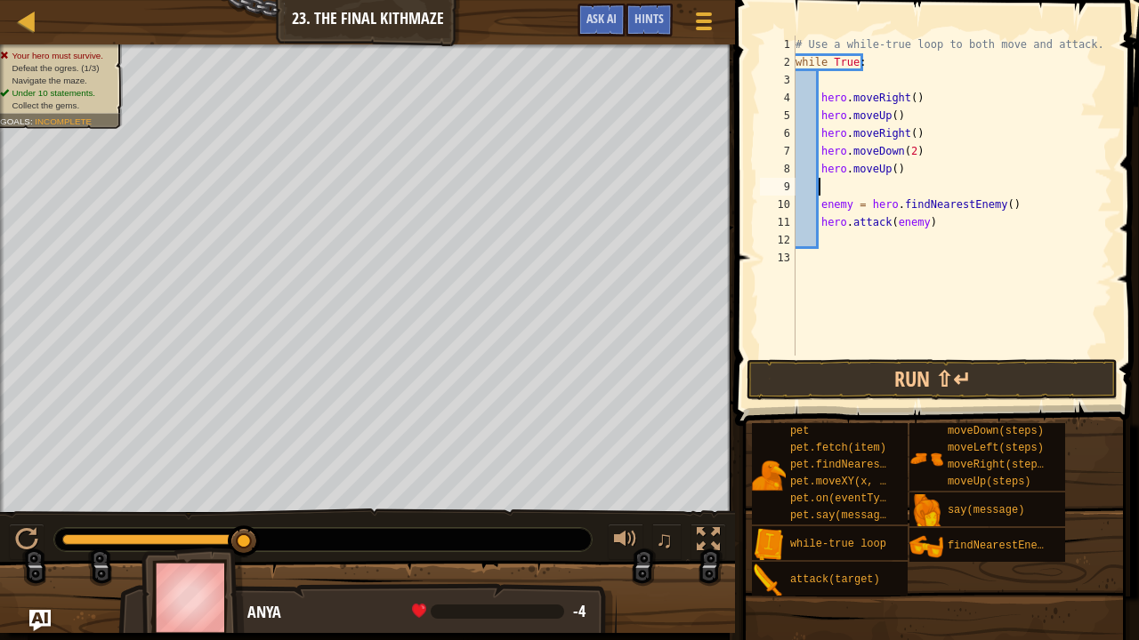
type textarea "h"
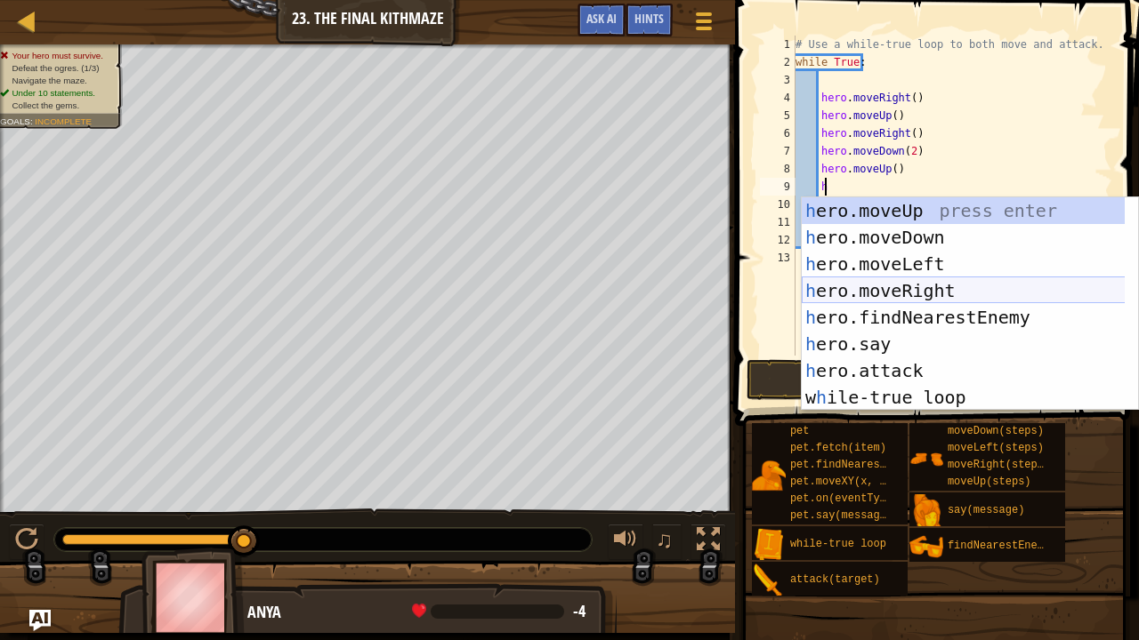
click at [929, 290] on div "h ero.moveUp press enter h ero.moveDown press enter h ero.moveLeft press enter …" at bounding box center [963, 330] width 324 height 267
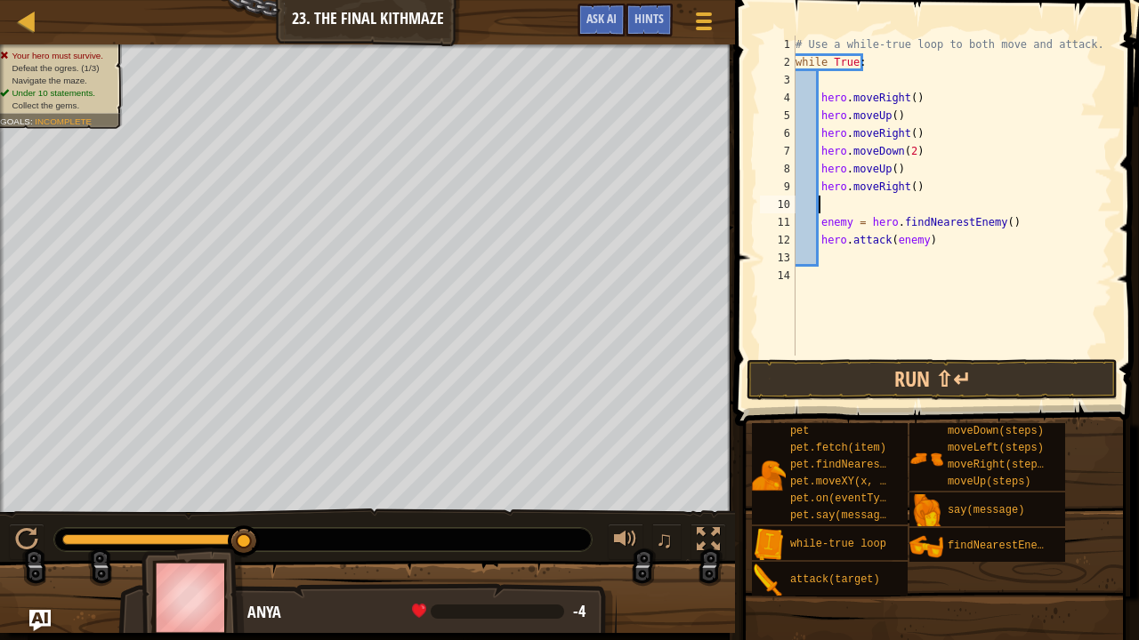
scroll to position [8, 0]
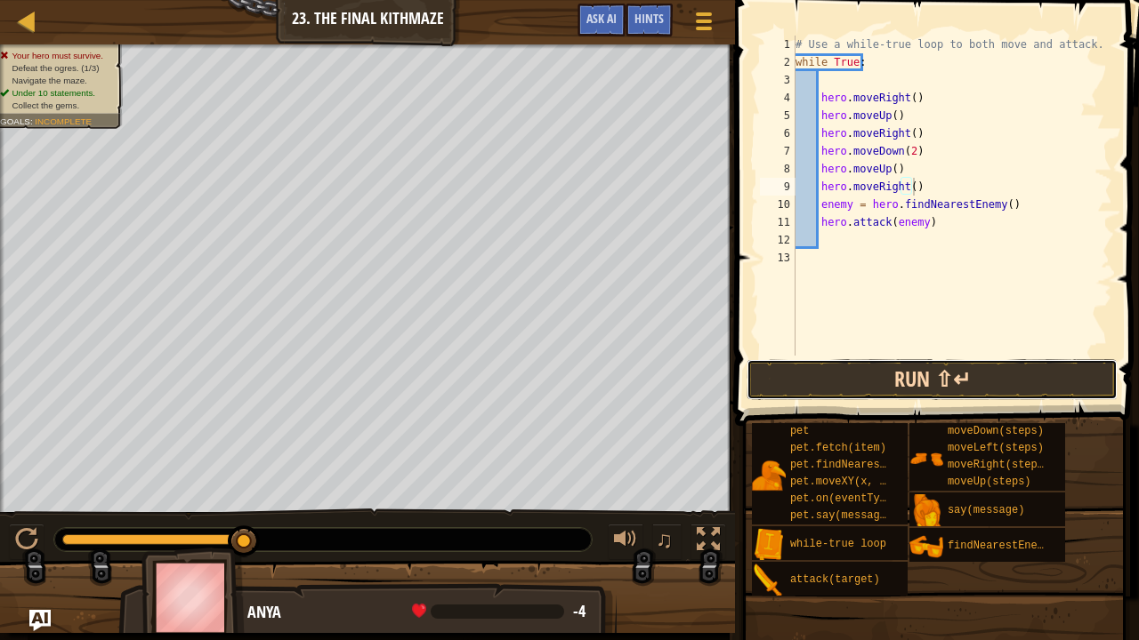
click at [862, 370] on button "Run ⇧↵" at bounding box center [931, 379] width 371 height 41
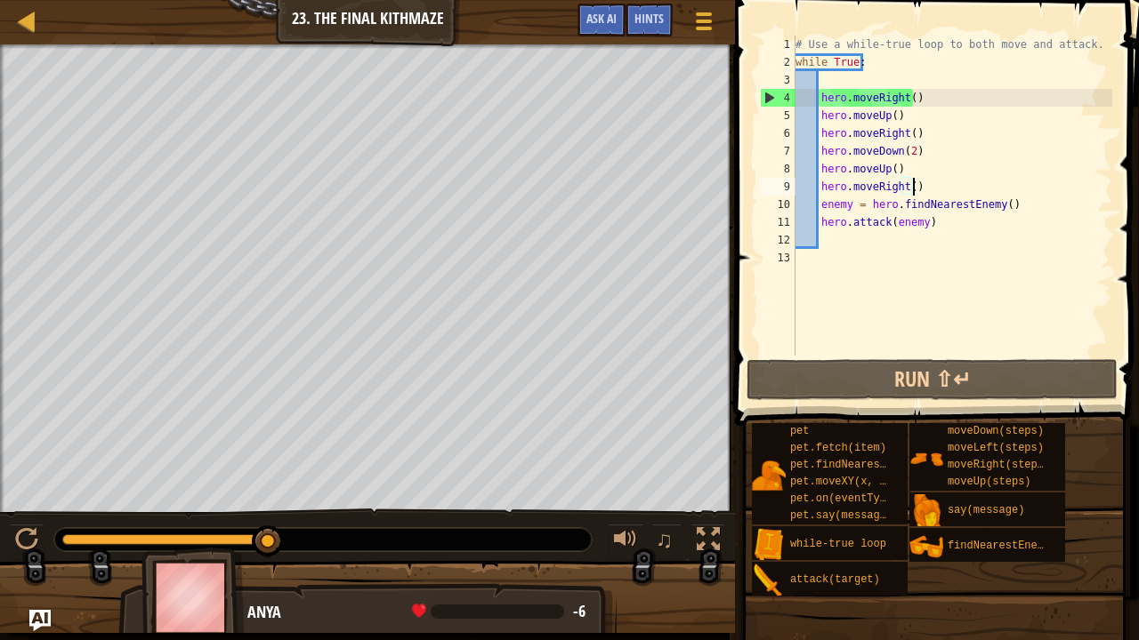
click at [866, 58] on div "# Use a while-true loop to both move and attack. while True : hero . moveRight …" at bounding box center [952, 214] width 320 height 356
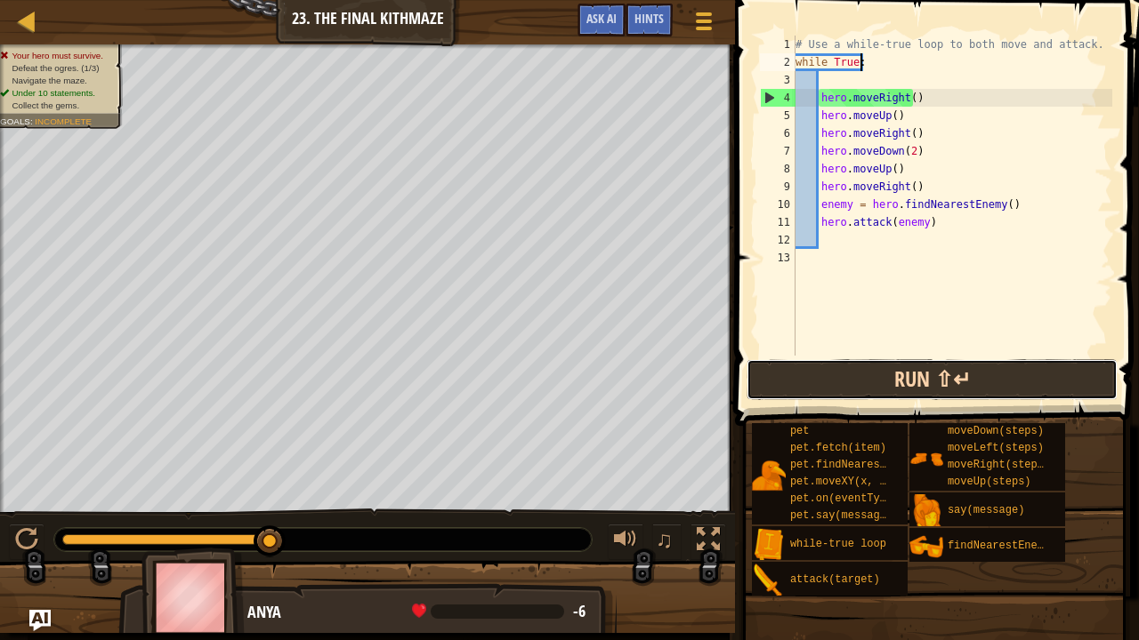
click at [834, 382] on button "Run ⇧↵" at bounding box center [931, 379] width 371 height 41
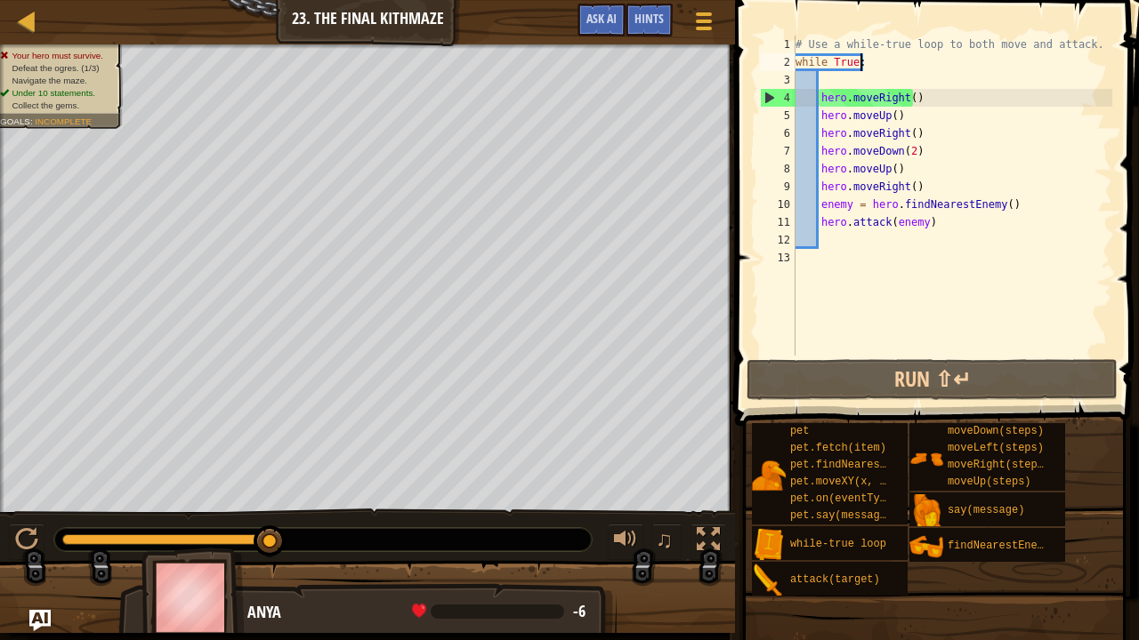
click at [907, 157] on div "# Use a while-true loop to both move and attack. while True : hero . moveRight …" at bounding box center [952, 214] width 320 height 356
type textarea "hero.moveDown(2)"
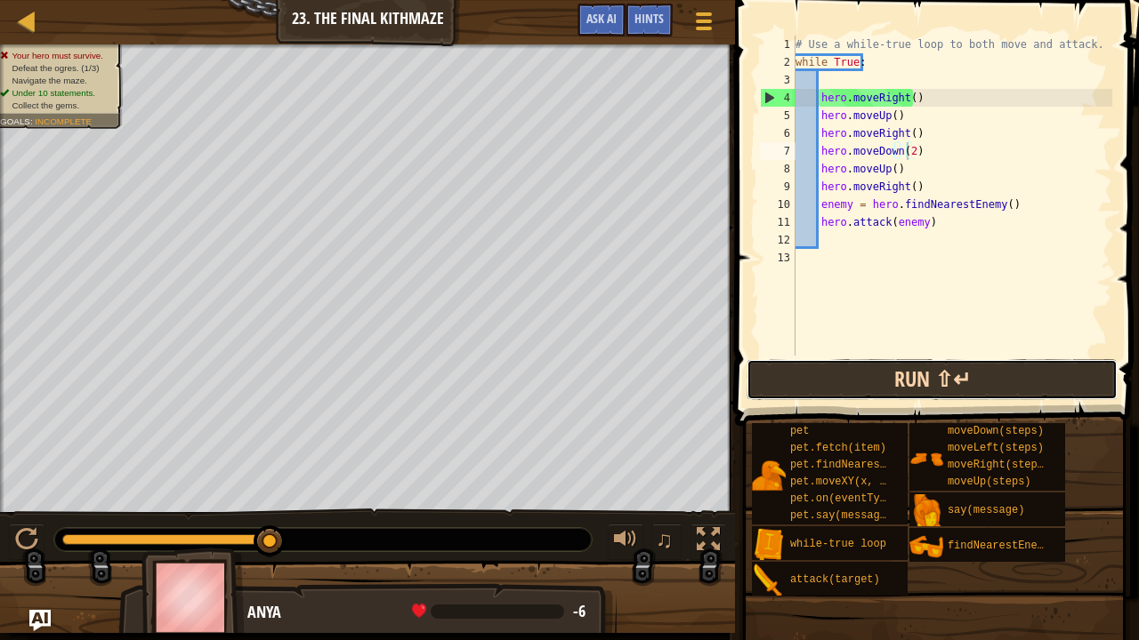
click at [849, 363] on button "Run ⇧↵" at bounding box center [931, 379] width 371 height 41
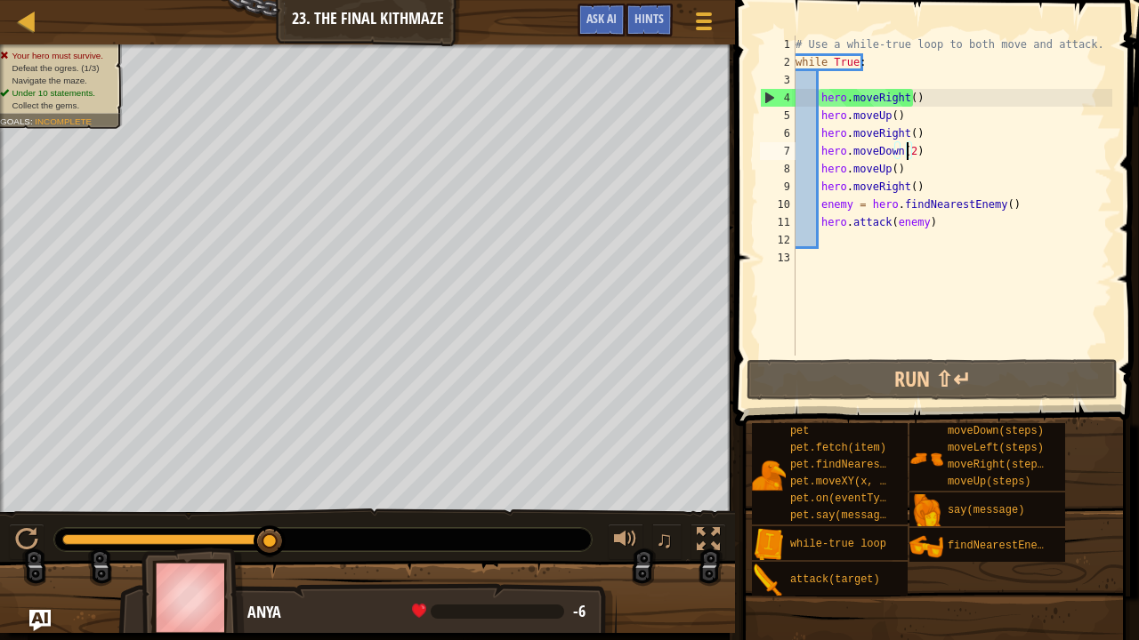
click at [881, 78] on div "# Use a while-true loop to both move and attack. while True : hero . moveRight …" at bounding box center [952, 214] width 320 height 356
click at [913, 189] on div "# Use a while-true loop to both move and attack. while True : hero . moveRight …" at bounding box center [952, 214] width 320 height 356
click at [889, 162] on div "# Use a while-true loop to both move and attack. while True : hero . moveRight …" at bounding box center [952, 214] width 320 height 356
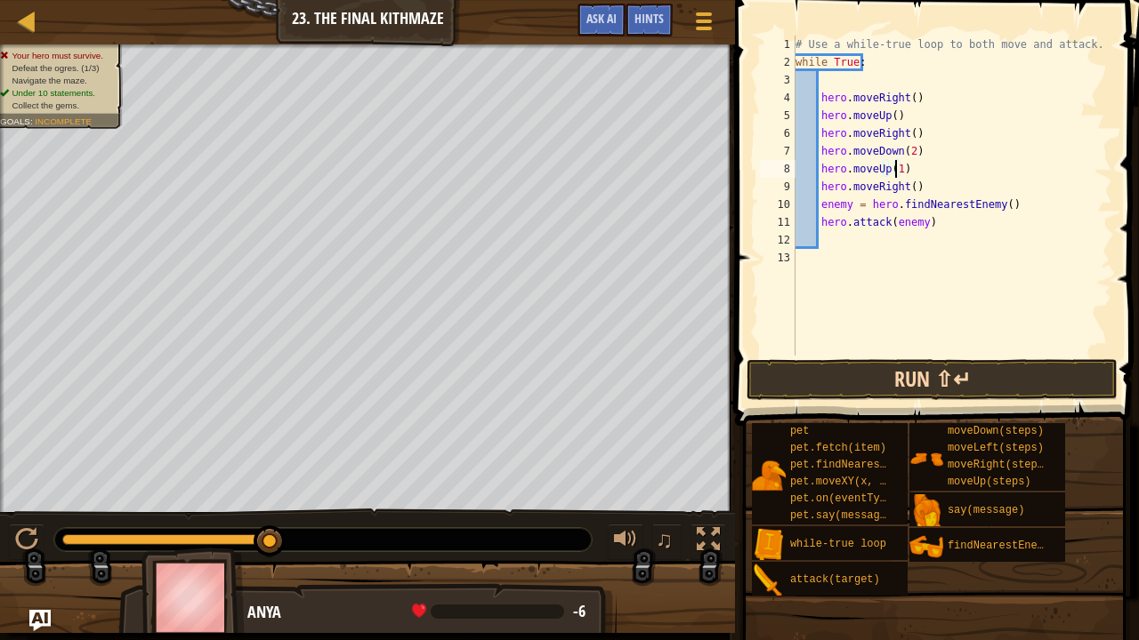
type textarea "hero.moveUp(1)"
click at [907, 380] on button "Run ⇧↵" at bounding box center [931, 379] width 371 height 41
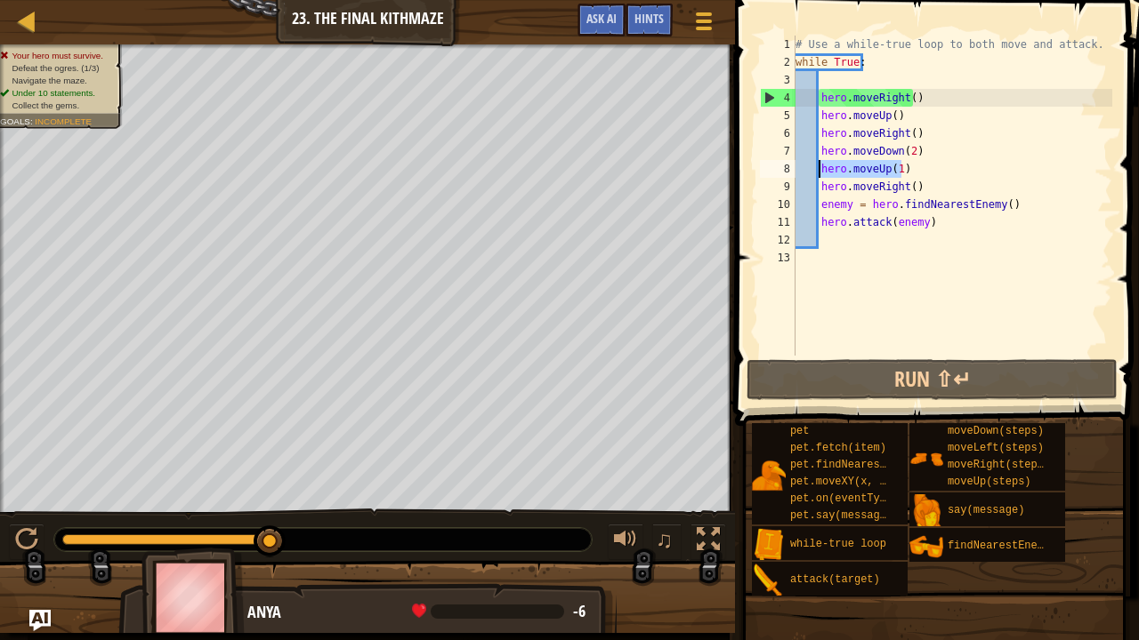
drag, startPoint x: 909, startPoint y: 166, endPoint x: 816, endPoint y: 173, distance: 93.6
click at [816, 173] on div "# Use a while-true loop to both move and attack. while True : hero . moveRight …" at bounding box center [952, 214] width 320 height 356
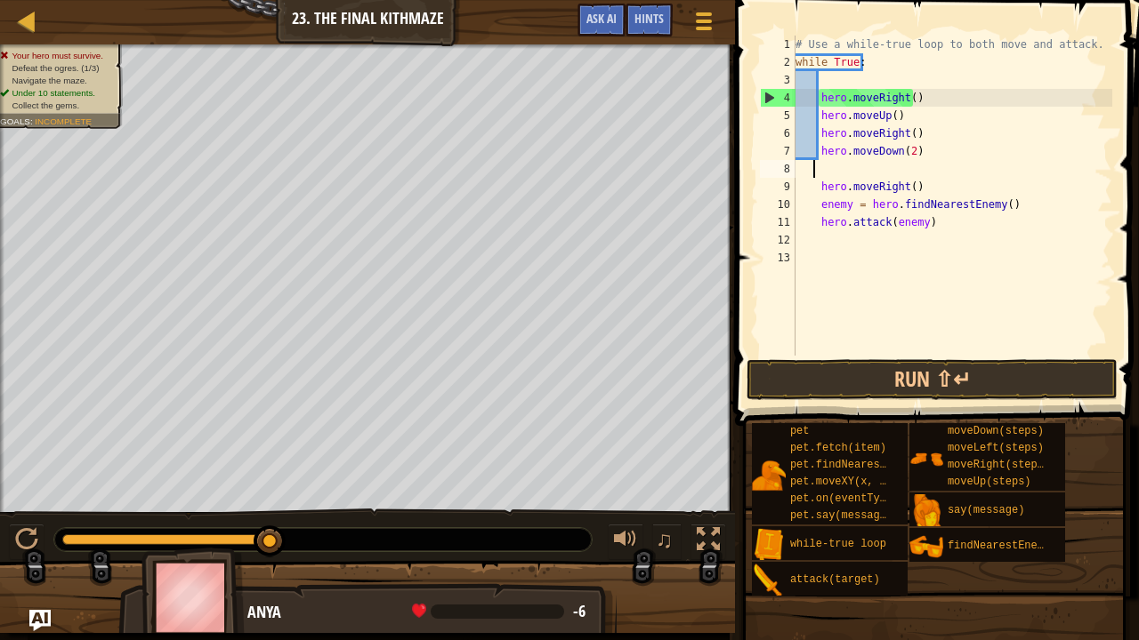
scroll to position [8, 0]
type textarea "h"
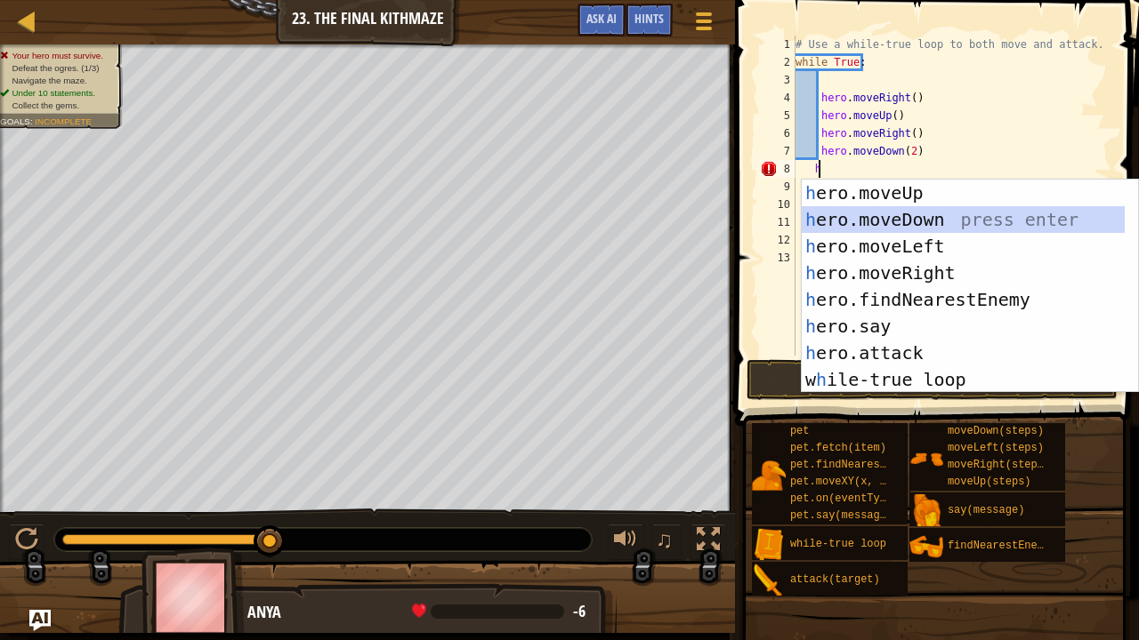
click at [857, 213] on div "h ero.moveUp press enter h ero.moveDown press enter h ero.moveLeft press enter …" at bounding box center [963, 313] width 324 height 267
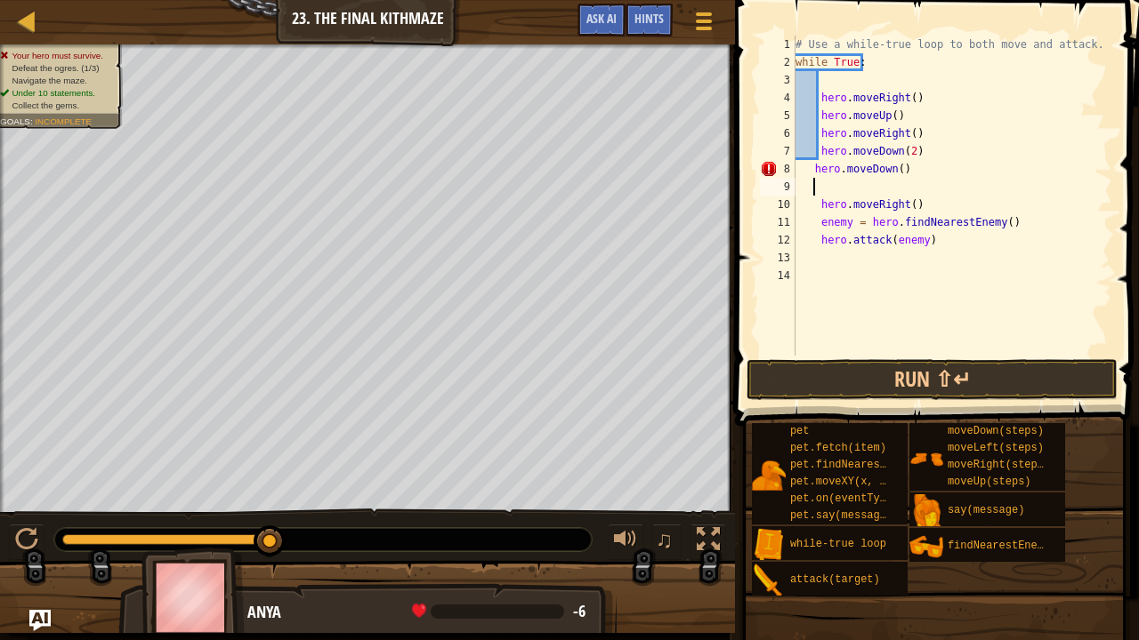
click at [811, 170] on div "# Use a while-true loop to both move and attack. while True : hero . moveRight …" at bounding box center [952, 214] width 320 height 356
type textarea "hero.moveDown()"
click at [823, 370] on button "Run ⇧↵" at bounding box center [931, 379] width 371 height 41
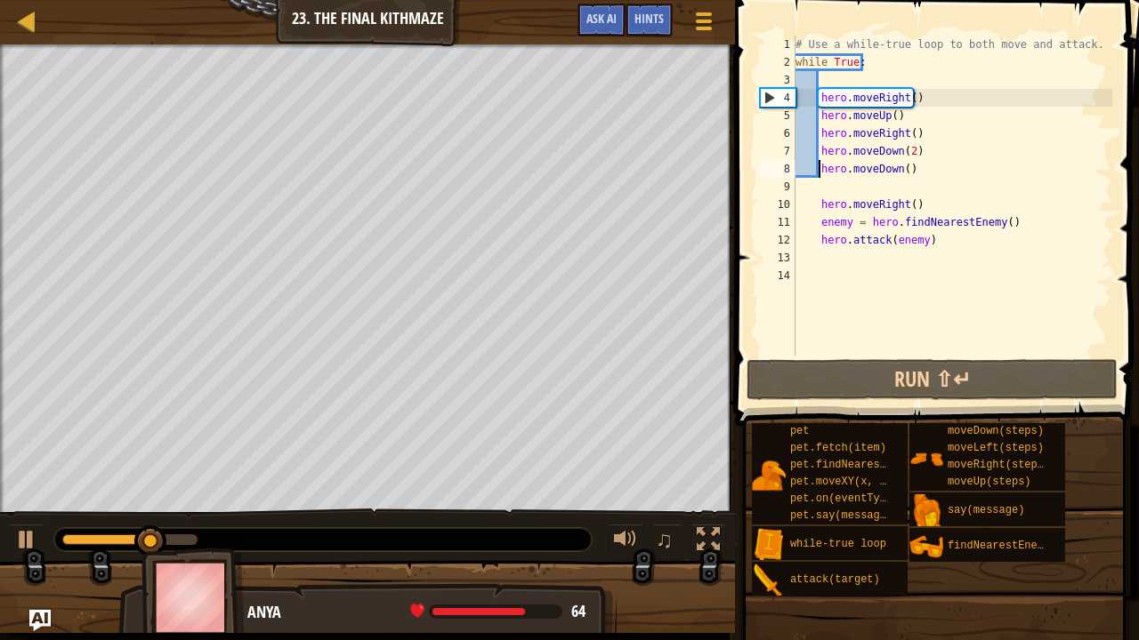
click at [839, 183] on div "# Use a while-true loop to both move and attack. while True : hero . moveRight …" at bounding box center [952, 214] width 320 height 356
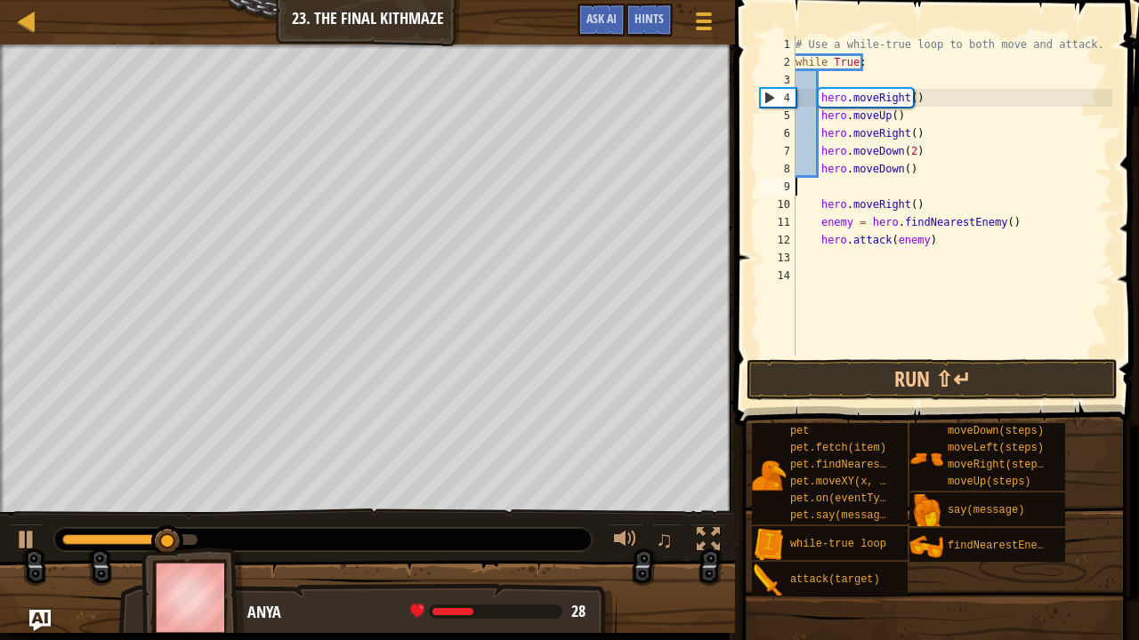
type textarea "hero.moveDown()"
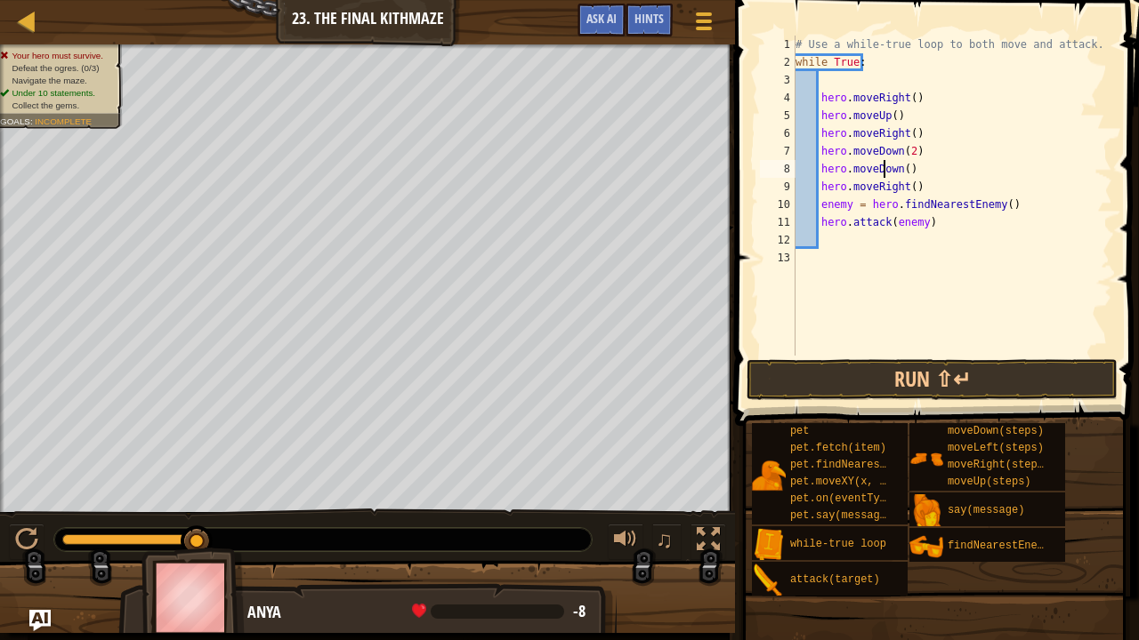
click at [884, 175] on div "# Use a while-true loop to both move and attack. while True : hero . moveRight …" at bounding box center [952, 214] width 320 height 356
click at [907, 169] on div "# Use a while-true loop to both move and attack. while True : hero . moveRight …" at bounding box center [952, 214] width 320 height 356
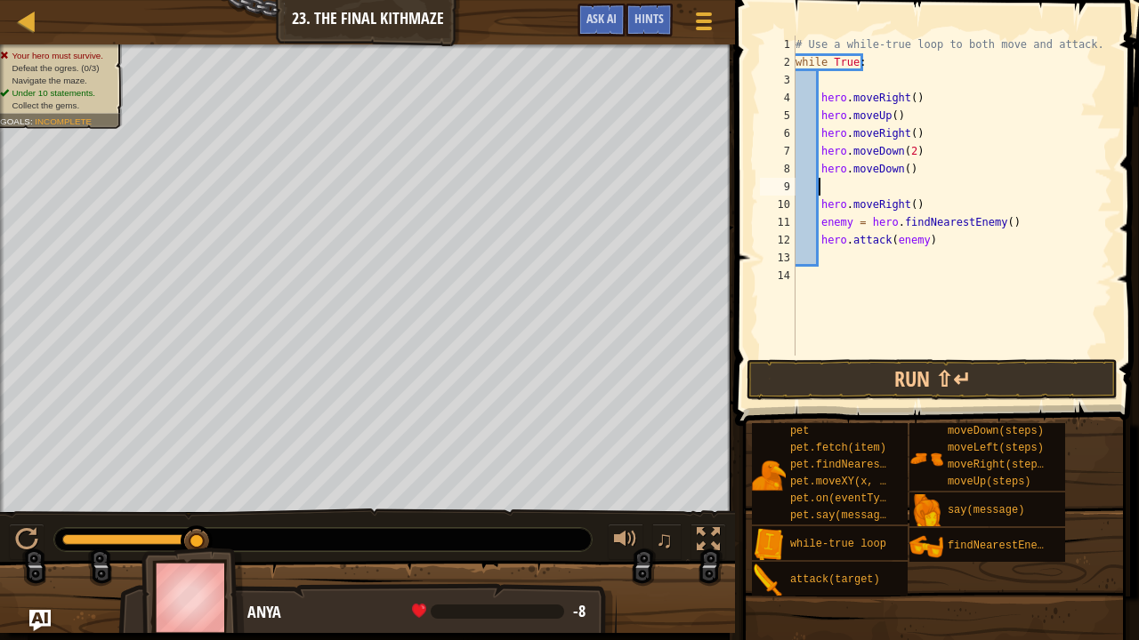
type textarea "h"
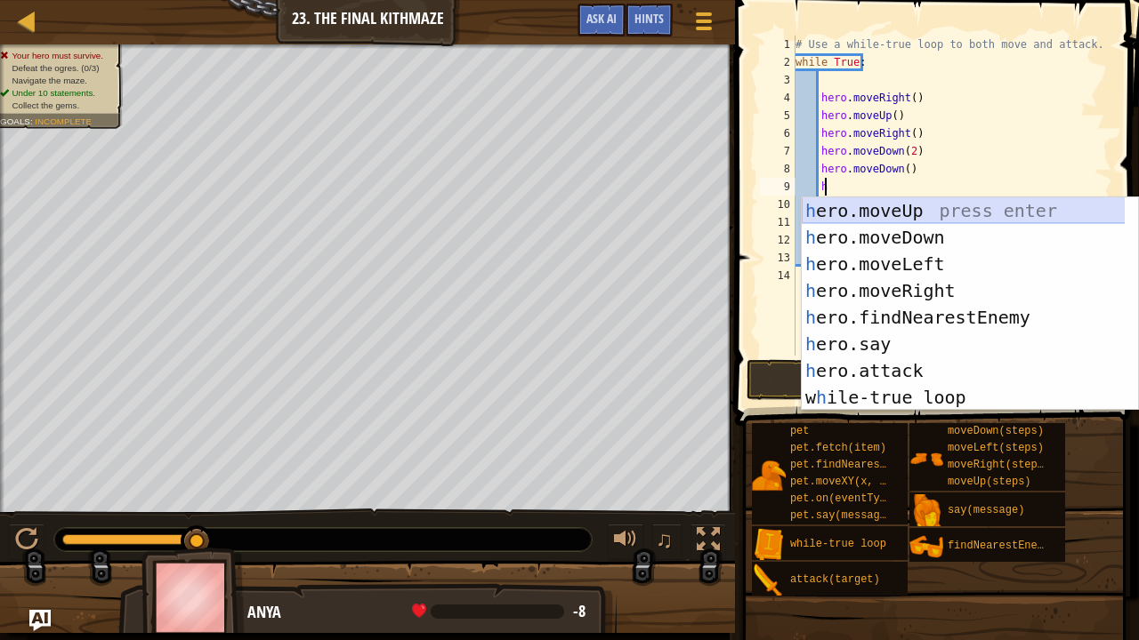
click at [872, 211] on div "h ero.moveUp press enter h ero.moveDown press enter h ero.moveLeft press enter …" at bounding box center [963, 330] width 324 height 267
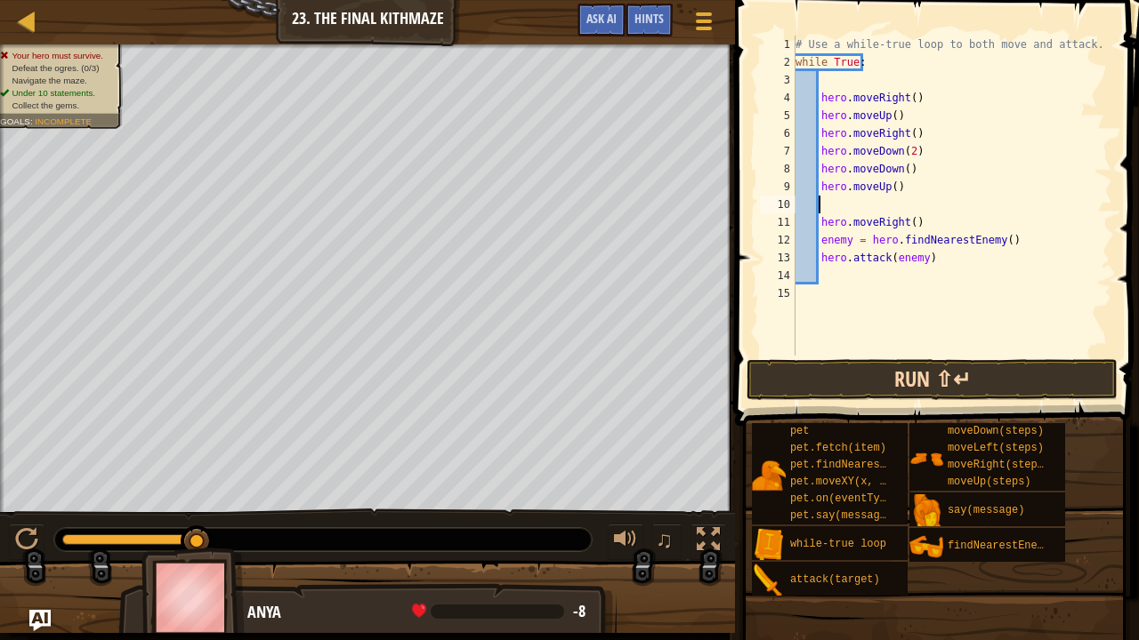
scroll to position [8, 0]
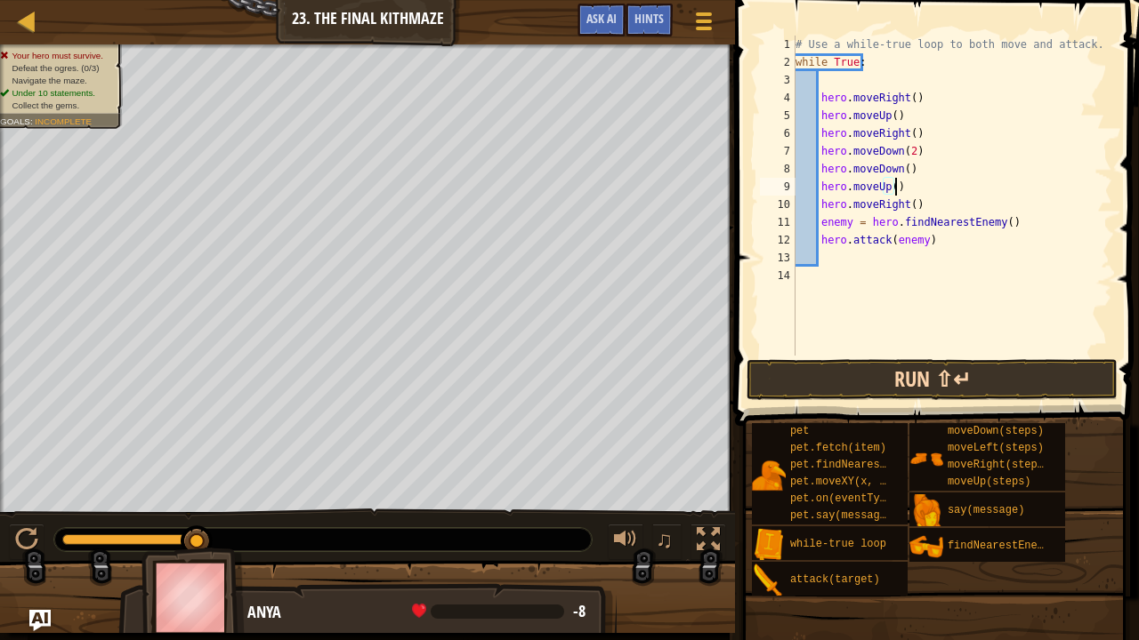
type textarea "hero.moveUp()"
click at [881, 377] on button "Run ⇧↵" at bounding box center [931, 379] width 371 height 41
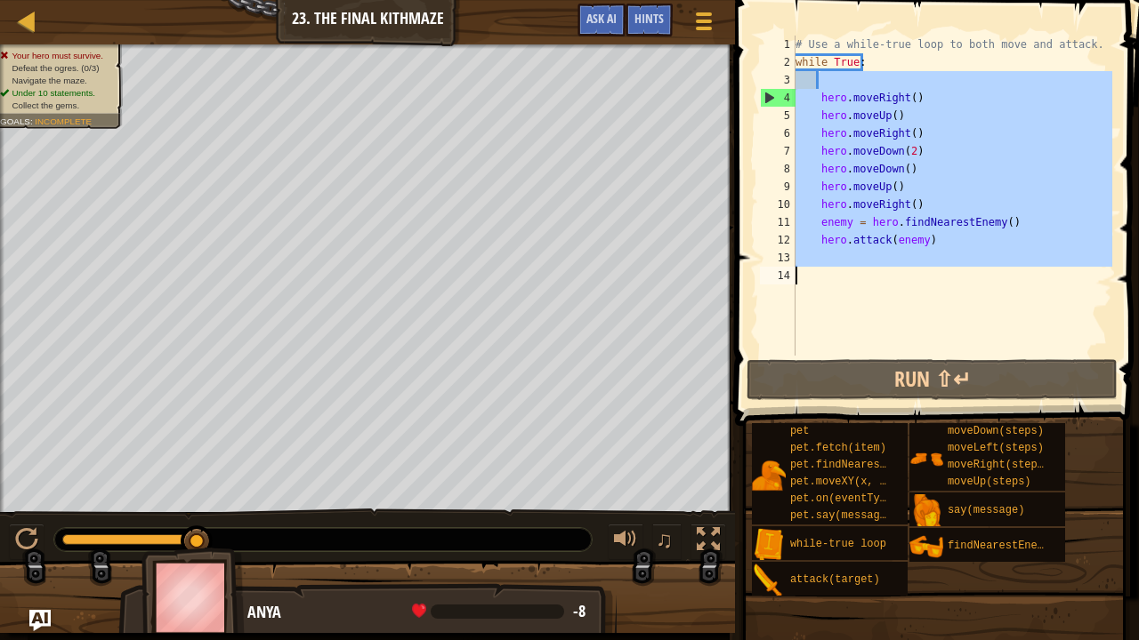
drag, startPoint x: 823, startPoint y: 85, endPoint x: 902, endPoint y: 299, distance: 228.5
click at [902, 299] on div "# Use a while-true loop to both move and attack. while True : hero . moveRight …" at bounding box center [952, 214] width 320 height 356
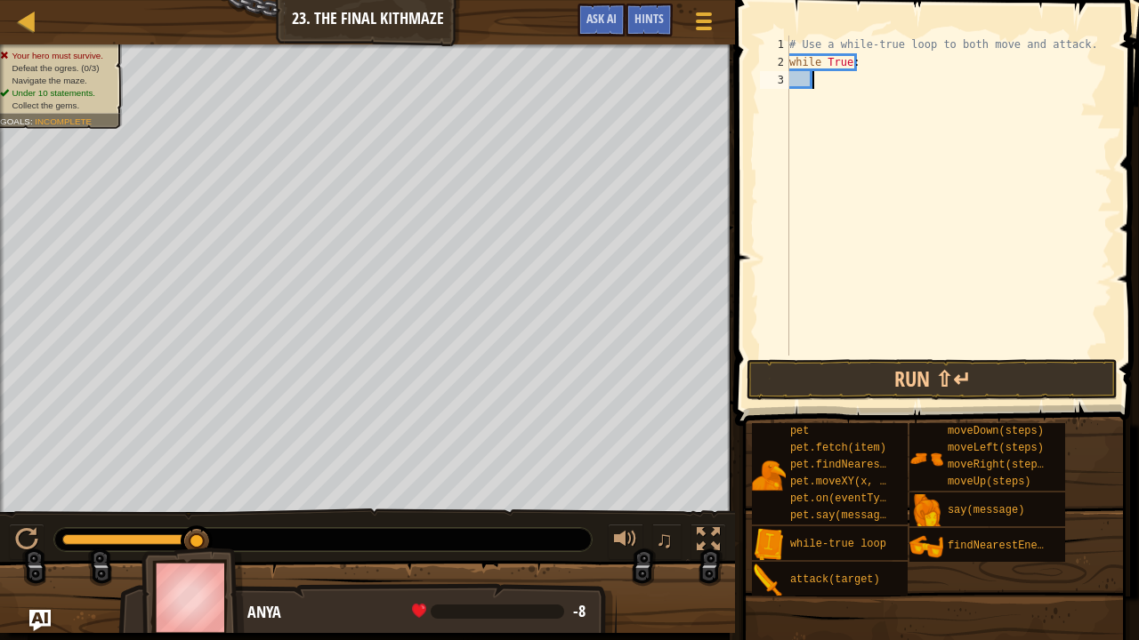
type textarea "h"
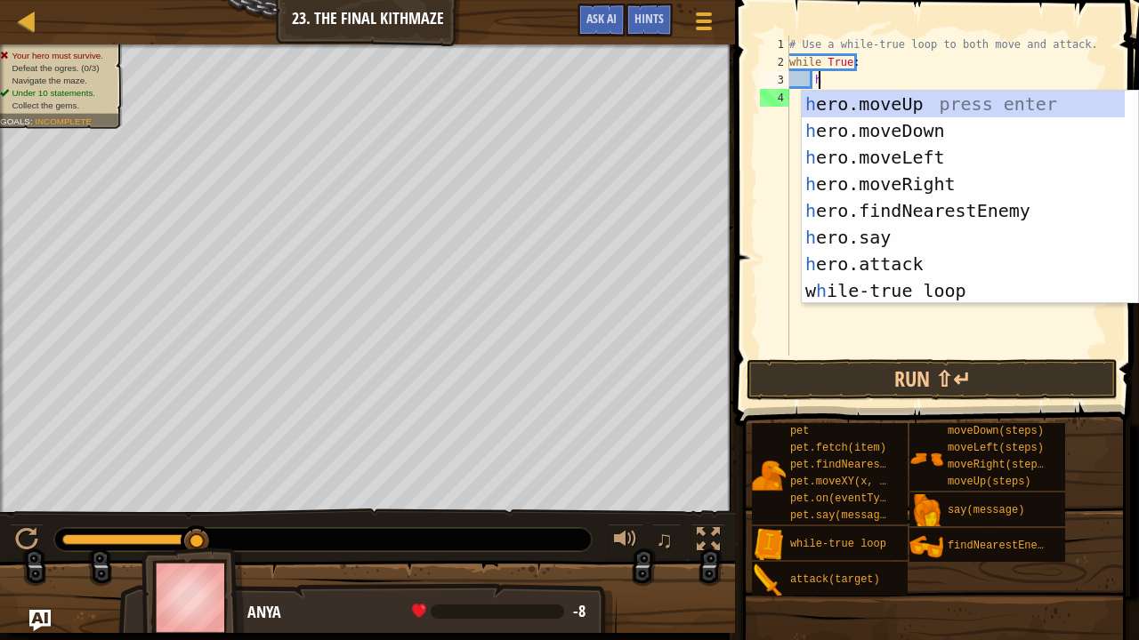
scroll to position [8, 2]
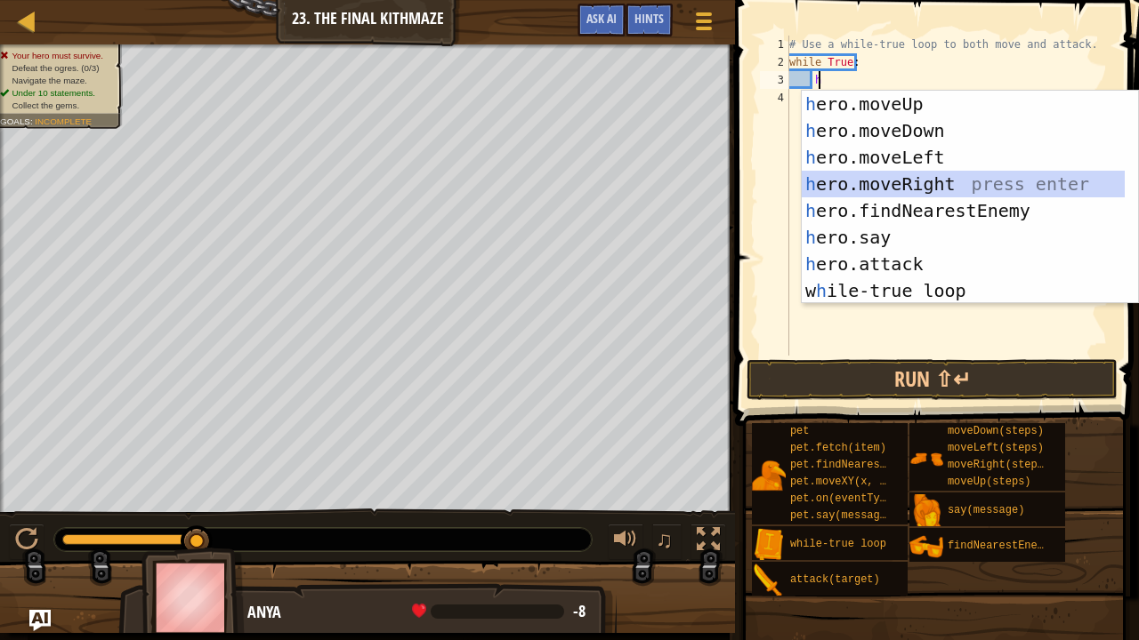
click at [908, 183] on div "h ero.moveUp press enter h ero.moveDown press enter h ero.moveLeft press enter …" at bounding box center [963, 224] width 324 height 267
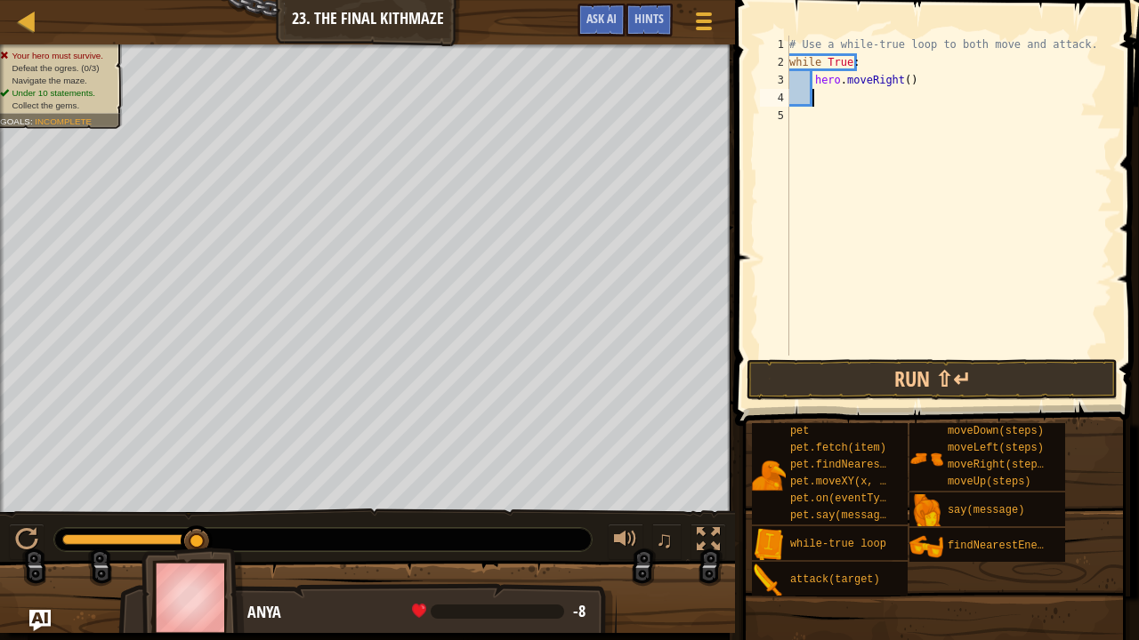
type textarea "h"
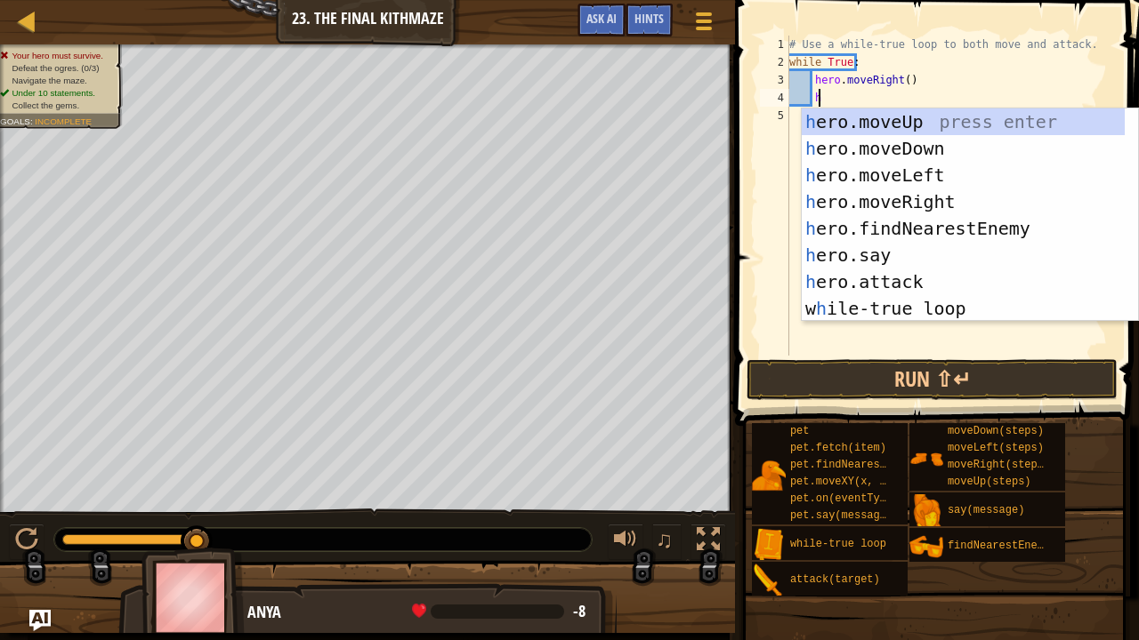
scroll to position [8, 2]
click at [841, 115] on div "h ero.moveUp press enter h ero.moveDown press enter h ero.moveLeft press enter …" at bounding box center [963, 242] width 324 height 267
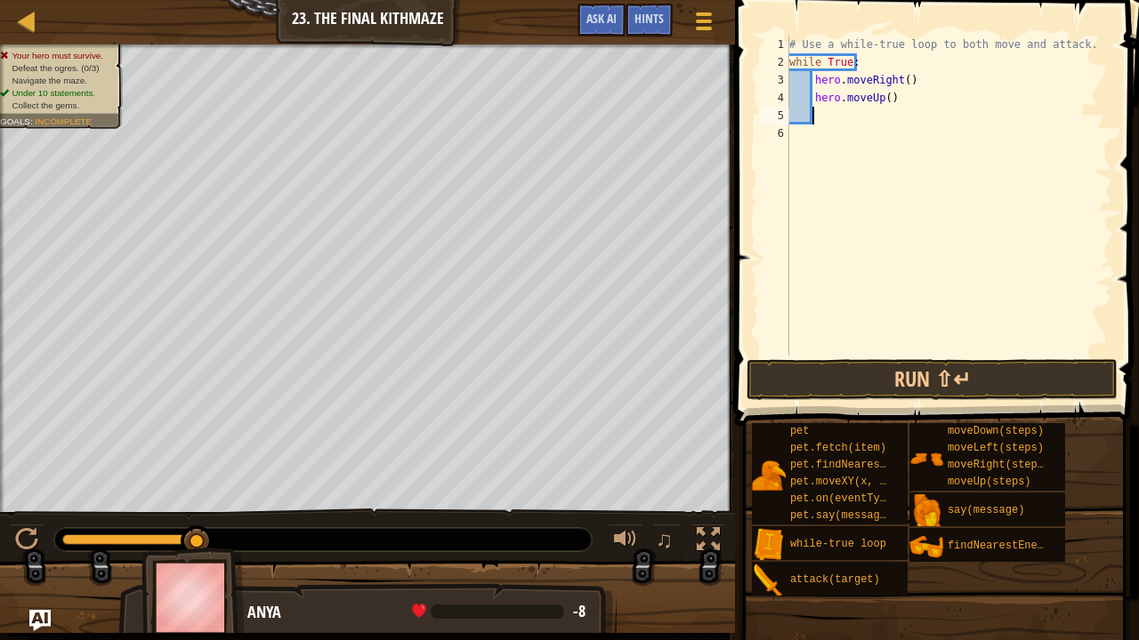
type textarea "h"
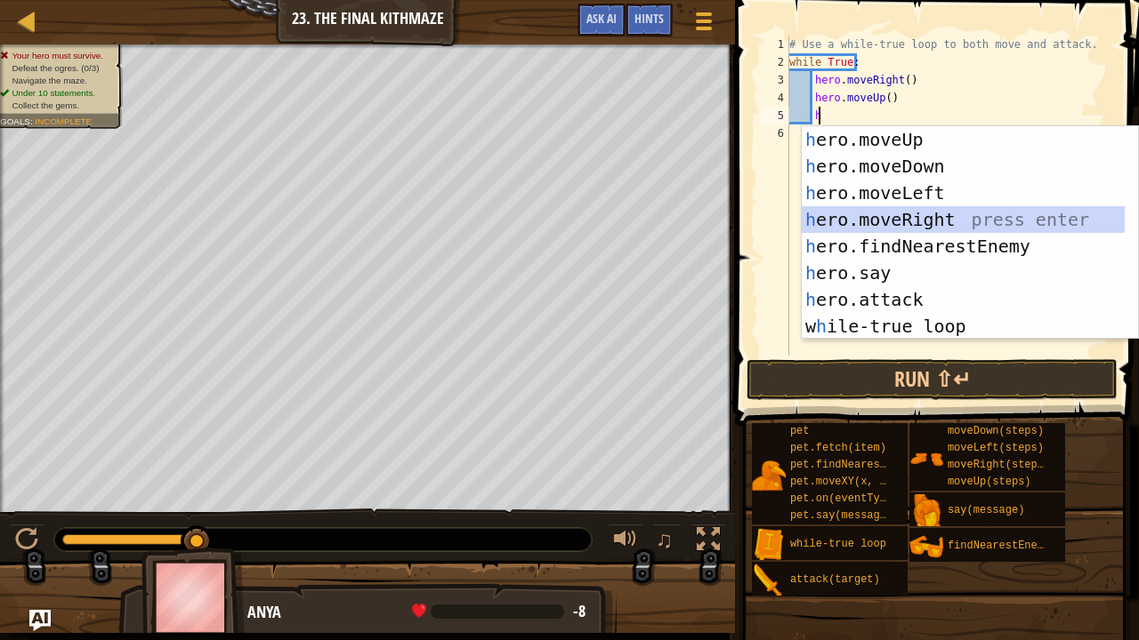
click at [865, 221] on div "h ero.moveUp press enter h ero.moveDown press enter h ero.moveLeft press enter …" at bounding box center [963, 259] width 324 height 267
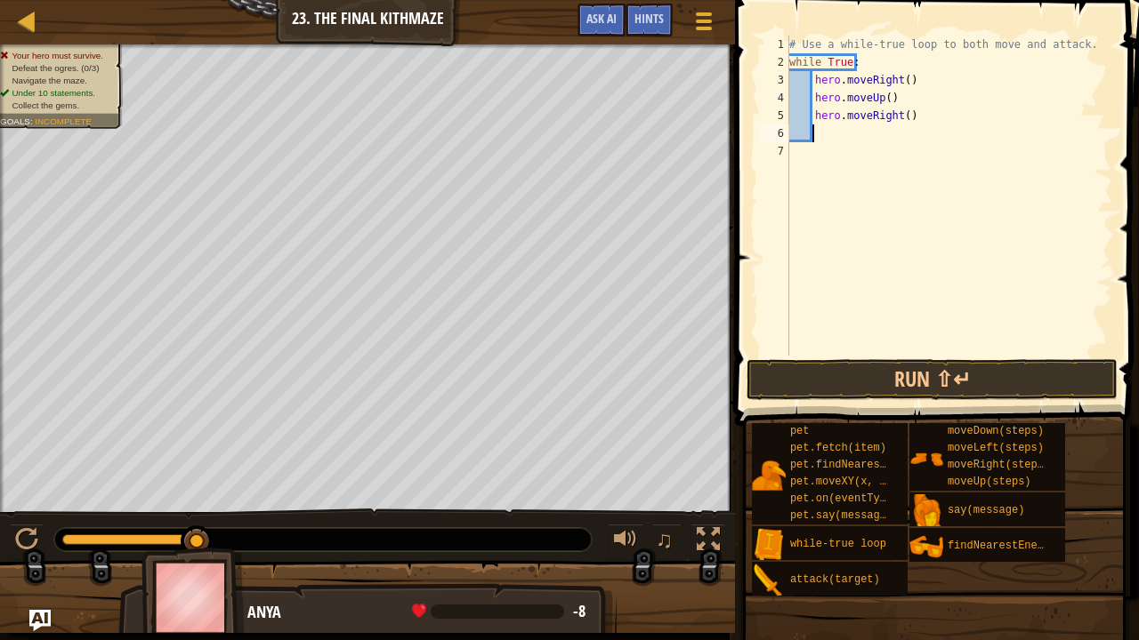
type textarea "h"
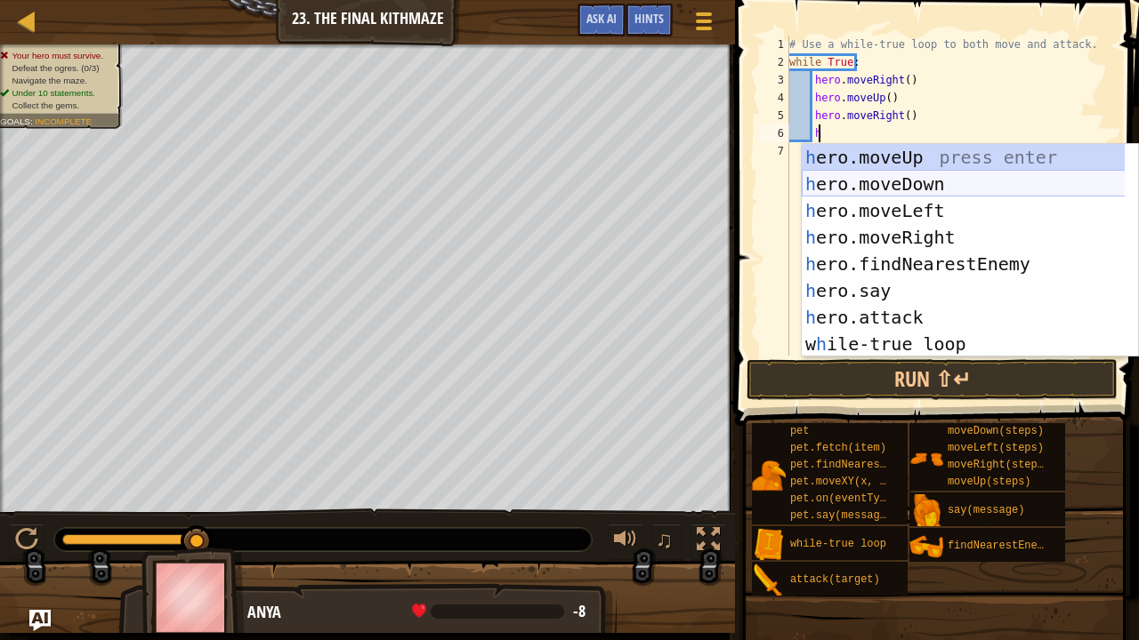
click at [875, 181] on div "h ero.moveUp press enter h ero.moveDown press enter h ero.moveLeft press enter …" at bounding box center [963, 277] width 324 height 267
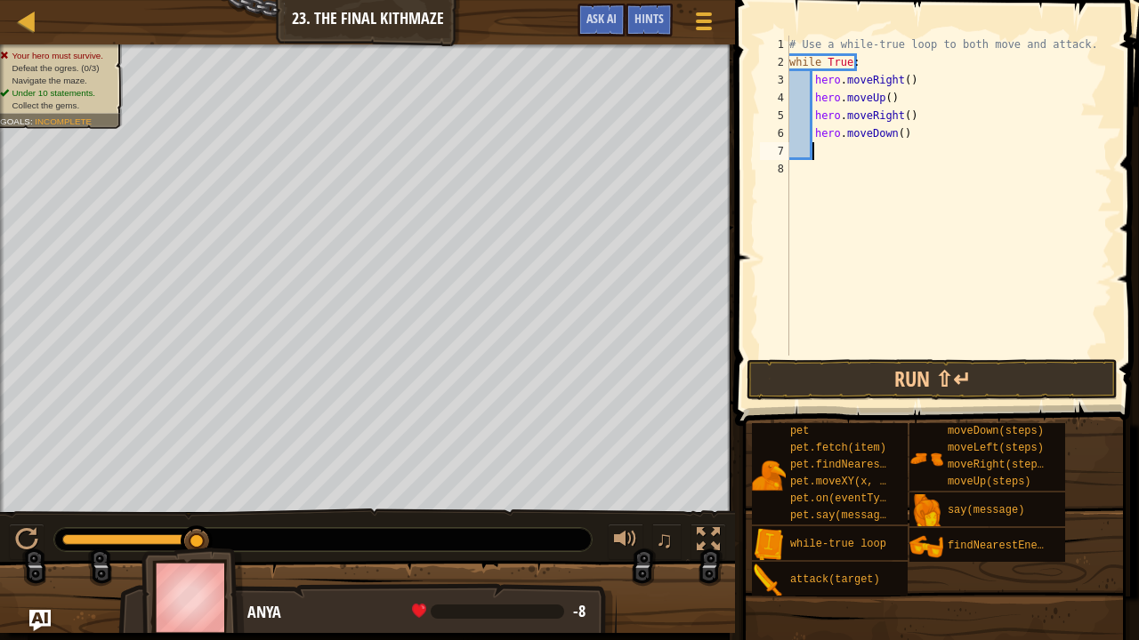
scroll to position [8, 1]
click at [895, 133] on div "# Use a while-true loop to both move and attack. while True : hero . moveRight …" at bounding box center [948, 214] width 326 height 356
type textarea "hero.moveDown(2)"
click at [818, 141] on div "# Use a while-true loop to both move and attack. while True : hero . moveRight …" at bounding box center [948, 214] width 326 height 356
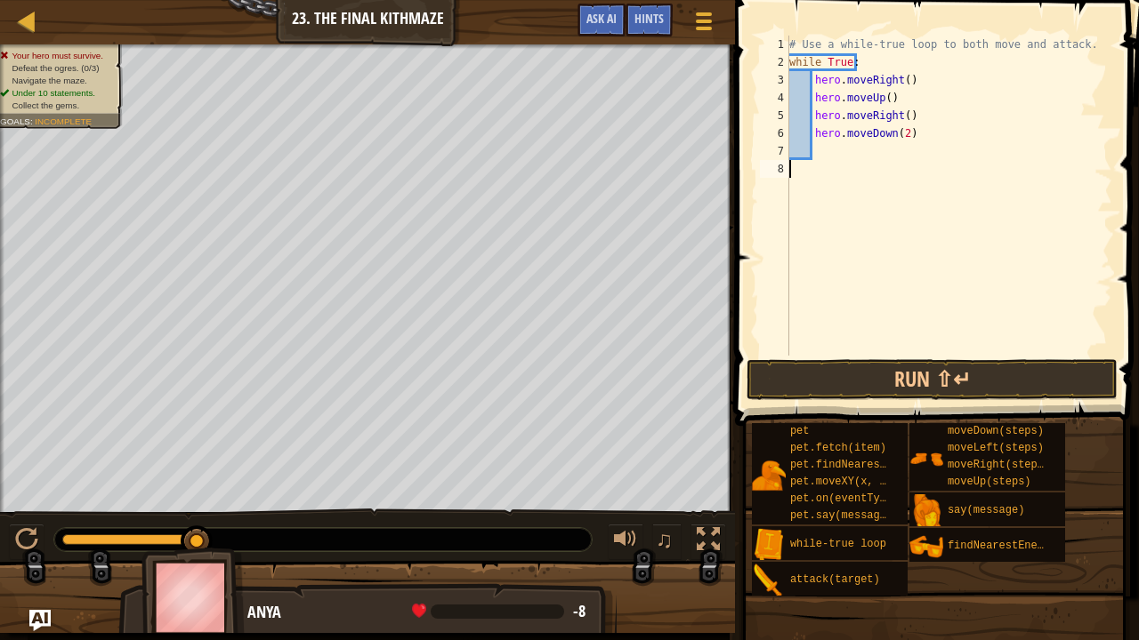
click at [827, 160] on div "# Use a while-true loop to both move and attack. while True : hero . moveRight …" at bounding box center [948, 214] width 326 height 356
drag, startPoint x: 818, startPoint y: 151, endPoint x: 827, endPoint y: 160, distance: 12.6
click at [827, 160] on div "# Use a while-true loop to both move and attack. while True : hero . moveRight …" at bounding box center [948, 214] width 326 height 356
click at [822, 148] on div "# Use a while-true loop to both move and attack. while True : hero . moveRight …" at bounding box center [948, 214] width 326 height 356
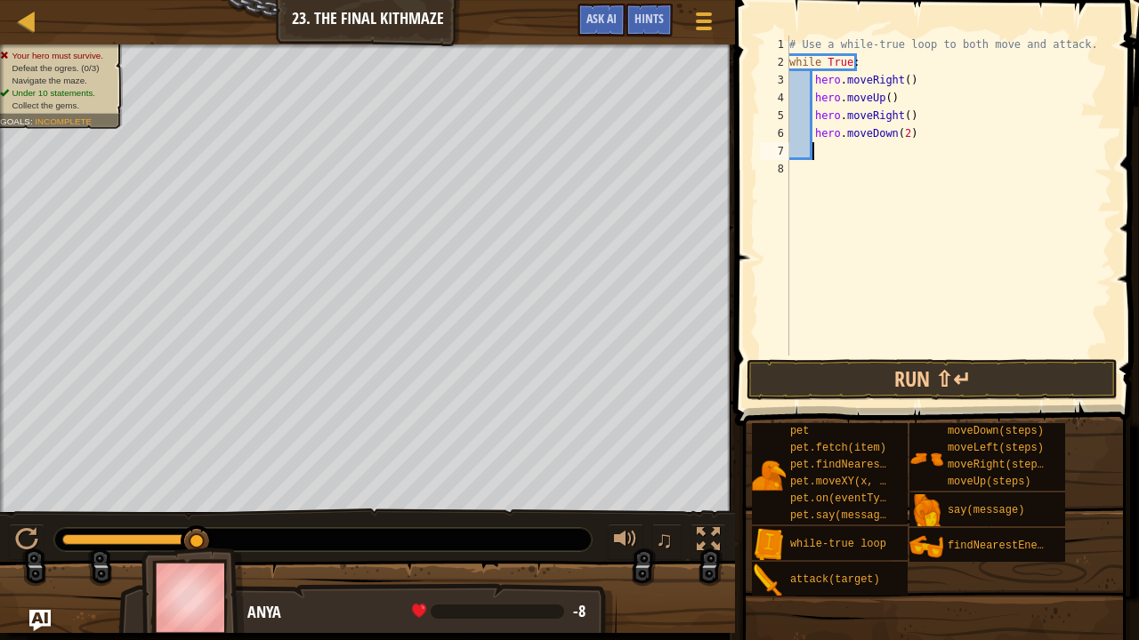
type textarea "h"
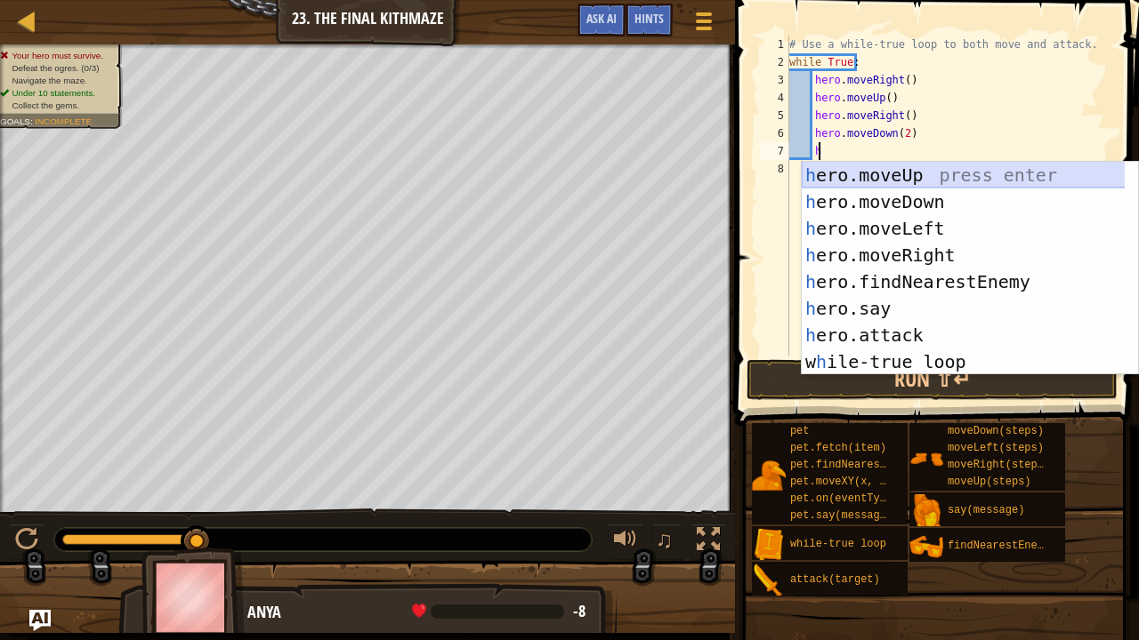
click at [851, 160] on div "# Use a while-true loop to both move and attack. while True : hero . moveRight …" at bounding box center [948, 214] width 326 height 356
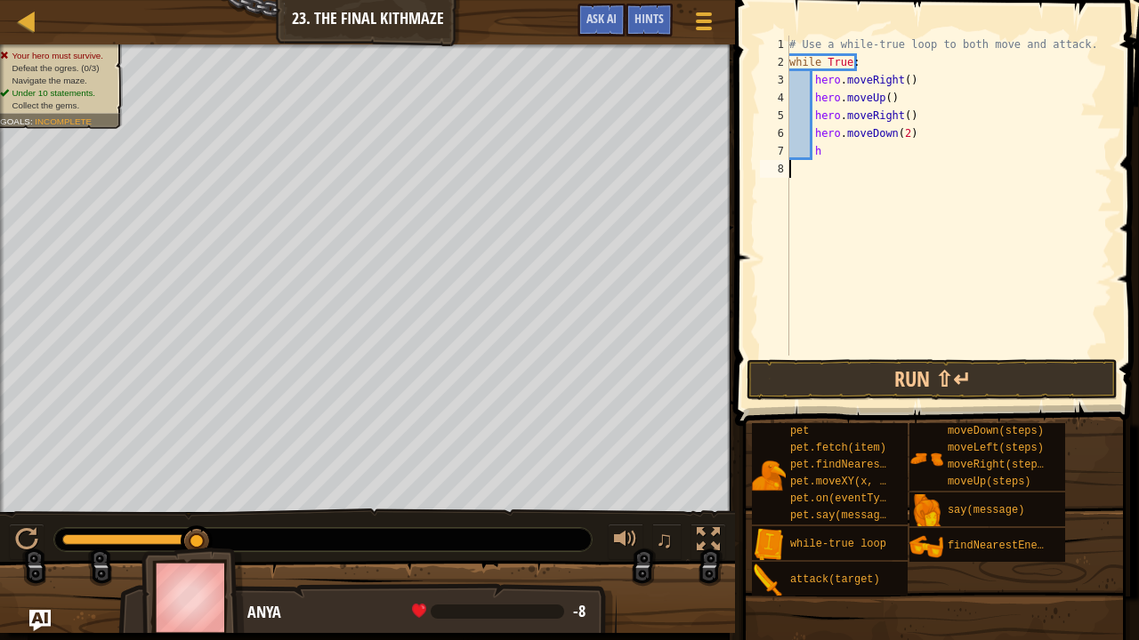
click at [825, 154] on div "# Use a while-true loop to both move and attack. while True : hero . moveRight …" at bounding box center [948, 214] width 326 height 356
type textarea "hr"
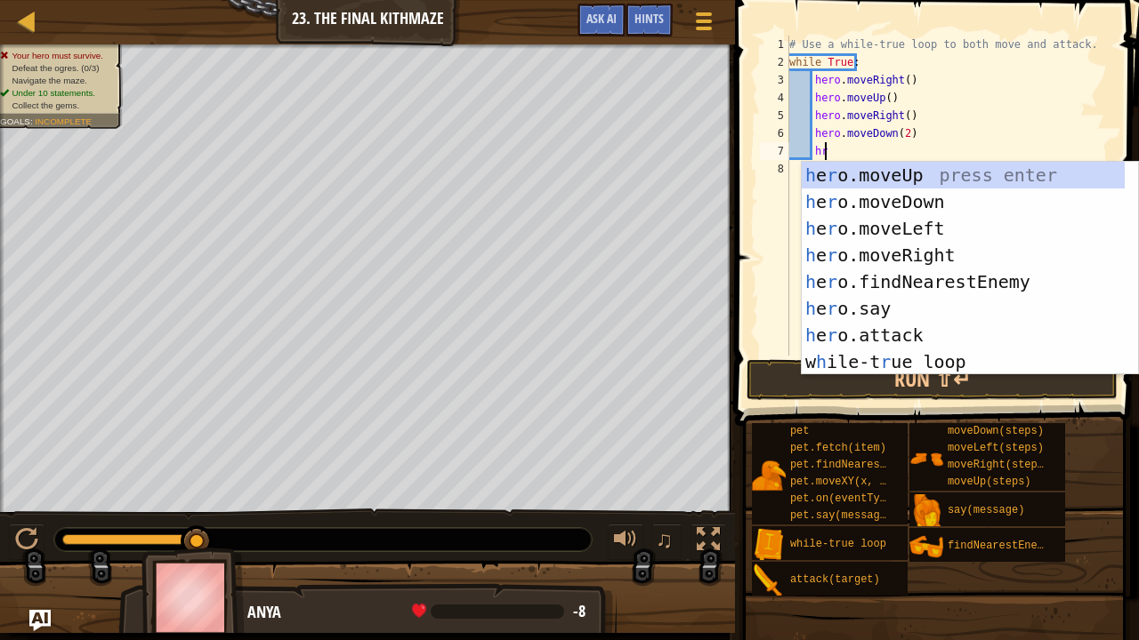
scroll to position [8, 2]
click at [843, 181] on div "h e r o.moveUp press enter h e r o.moveDown press enter h e r o.moveLeft press …" at bounding box center [963, 295] width 324 height 267
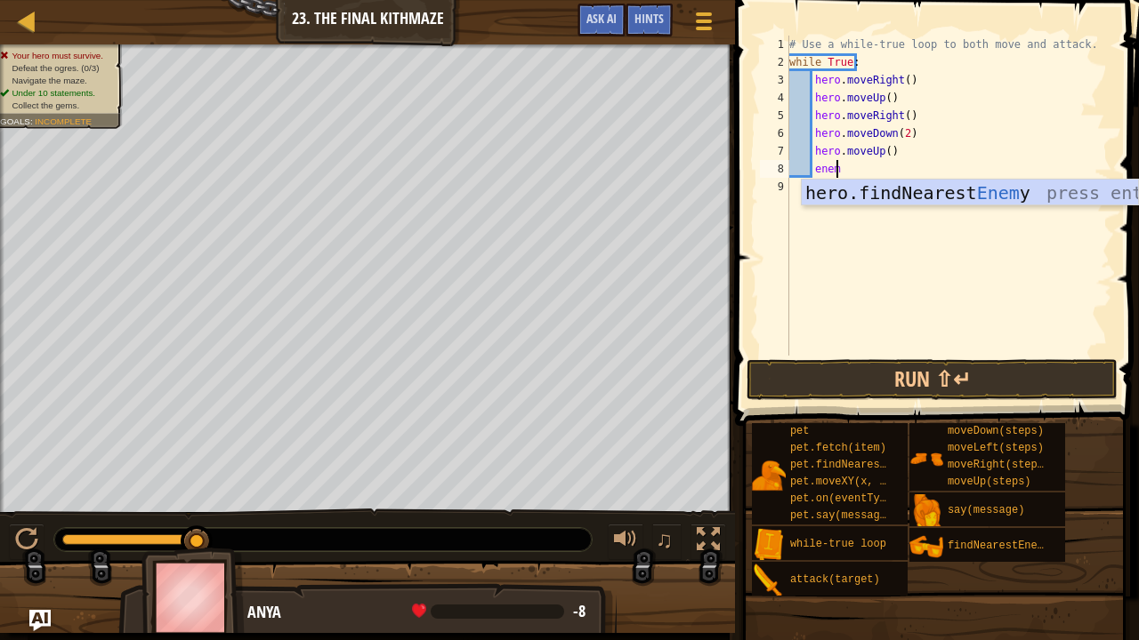
type textarea "enemy"
click at [895, 189] on div "hero.findNearest Enemy press enter" at bounding box center [969, 220] width 337 height 80
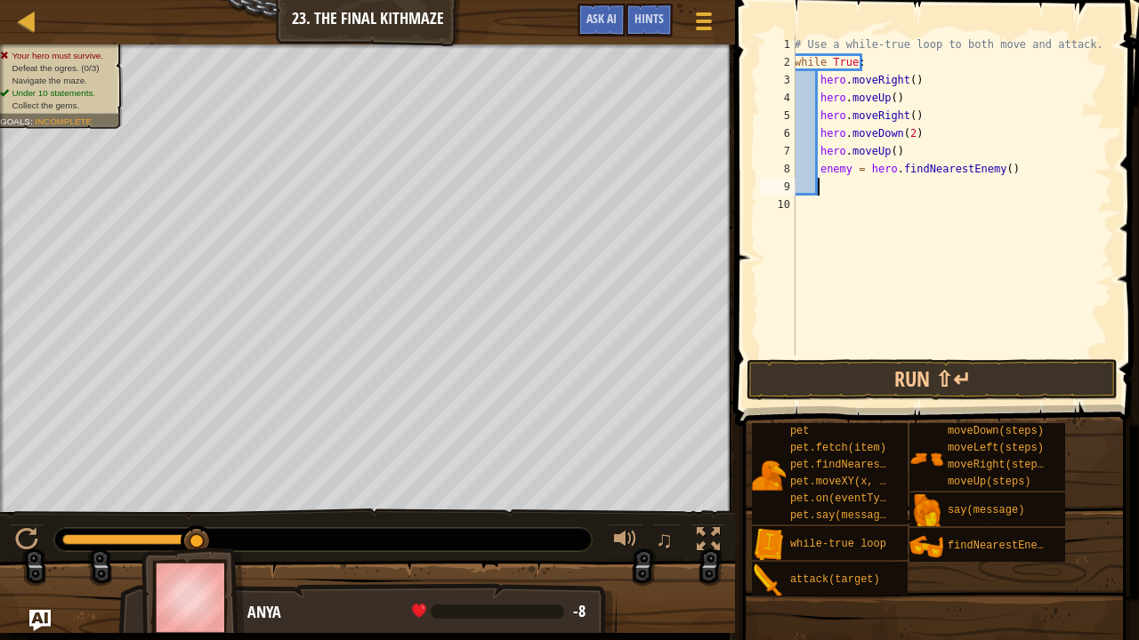
scroll to position [8, 1]
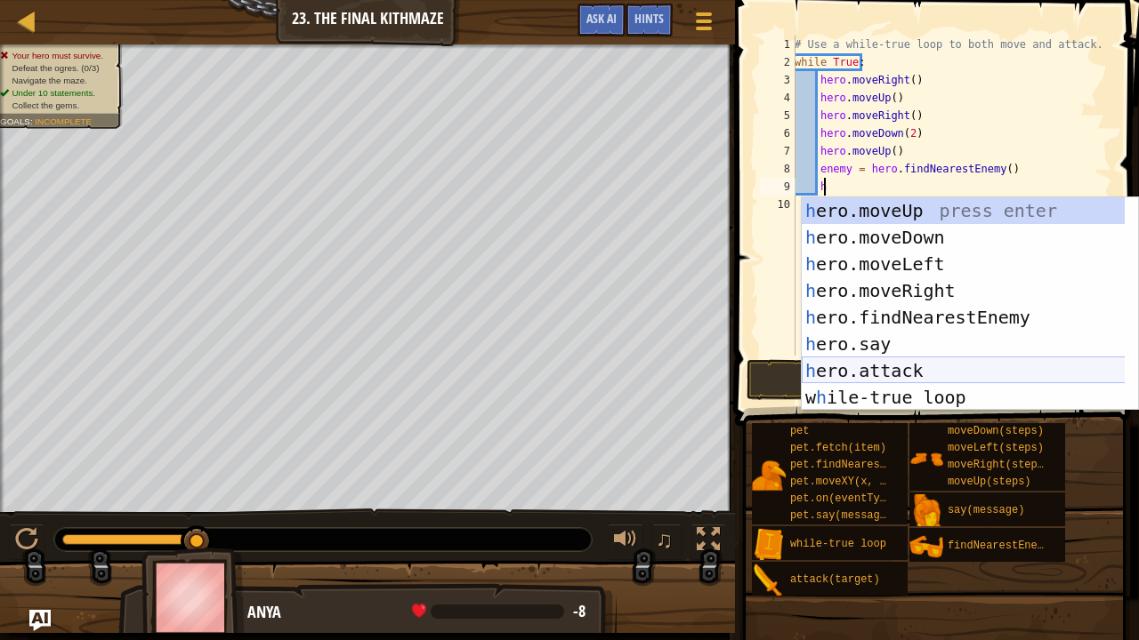
click at [897, 371] on div "h ero.moveUp press enter h ero.moveDown press enter h ero.moveLeft press enter …" at bounding box center [969, 330] width 337 height 267
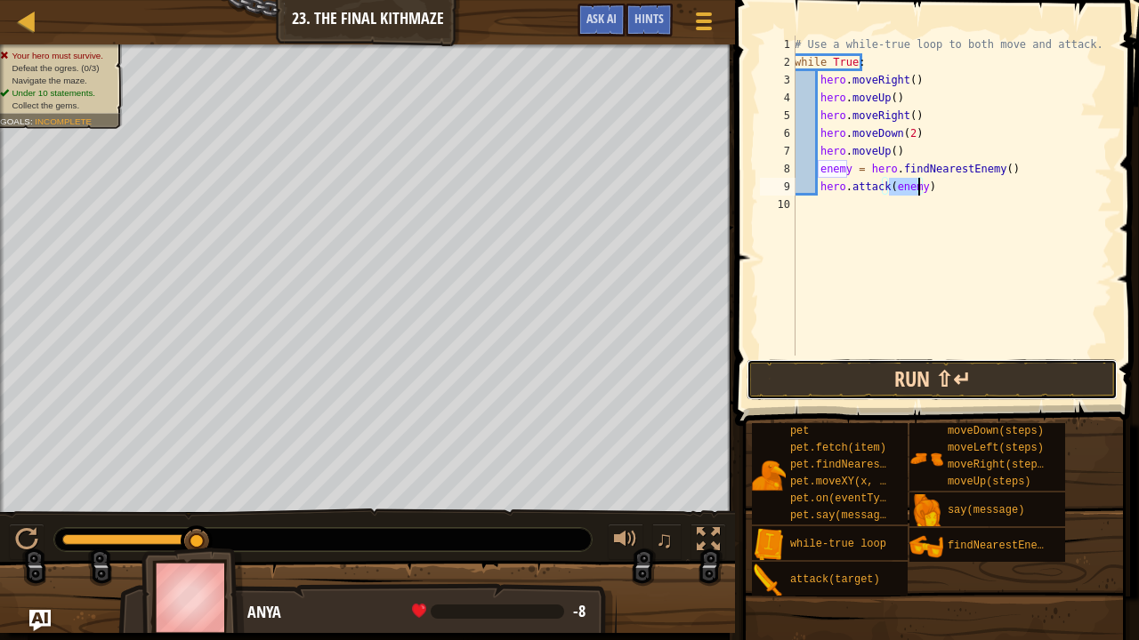
click at [893, 369] on button "Run ⇧↵" at bounding box center [931, 379] width 371 height 41
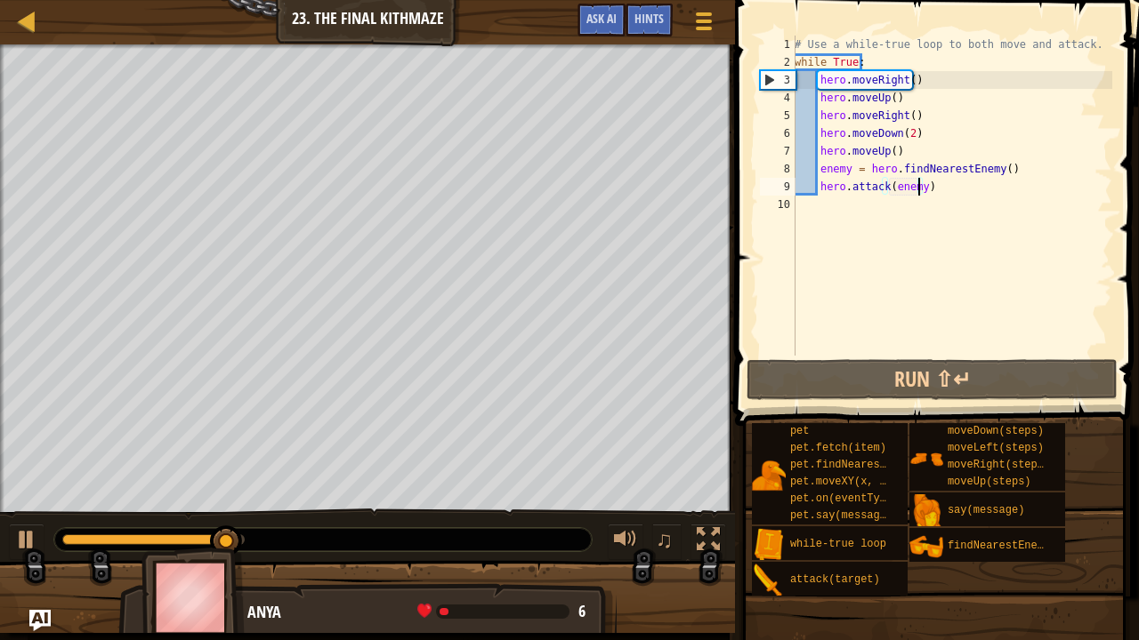
click at [893, 154] on div "# Use a while-true loop to both move and attack. while True : hero . moveRight …" at bounding box center [951, 214] width 321 height 356
type textarea "hero.moveUp()"
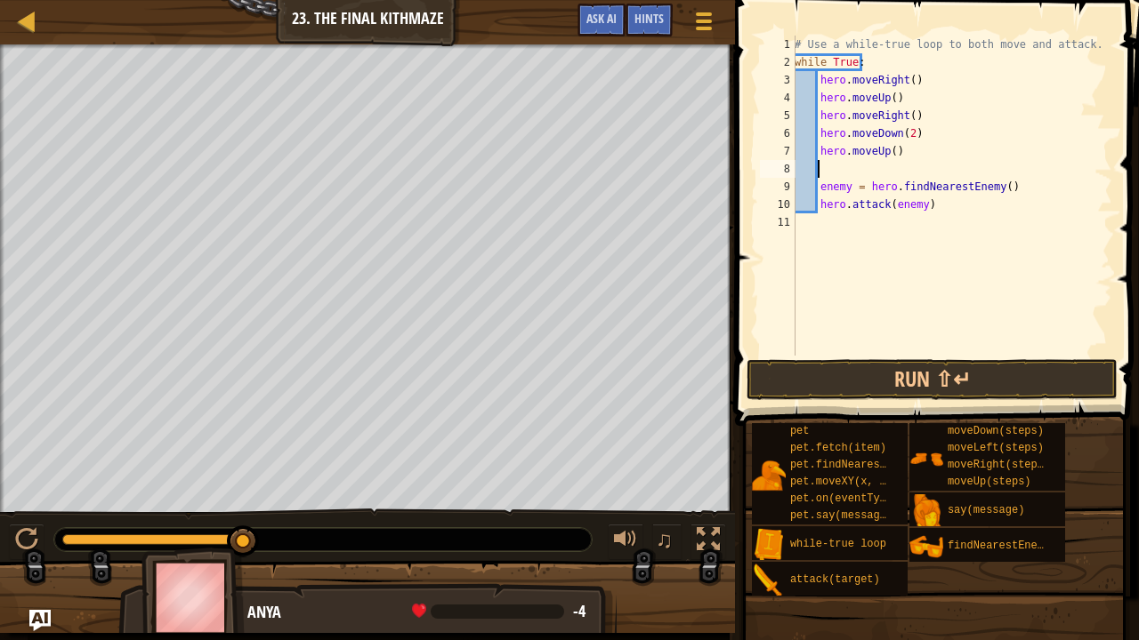
type textarea "h"
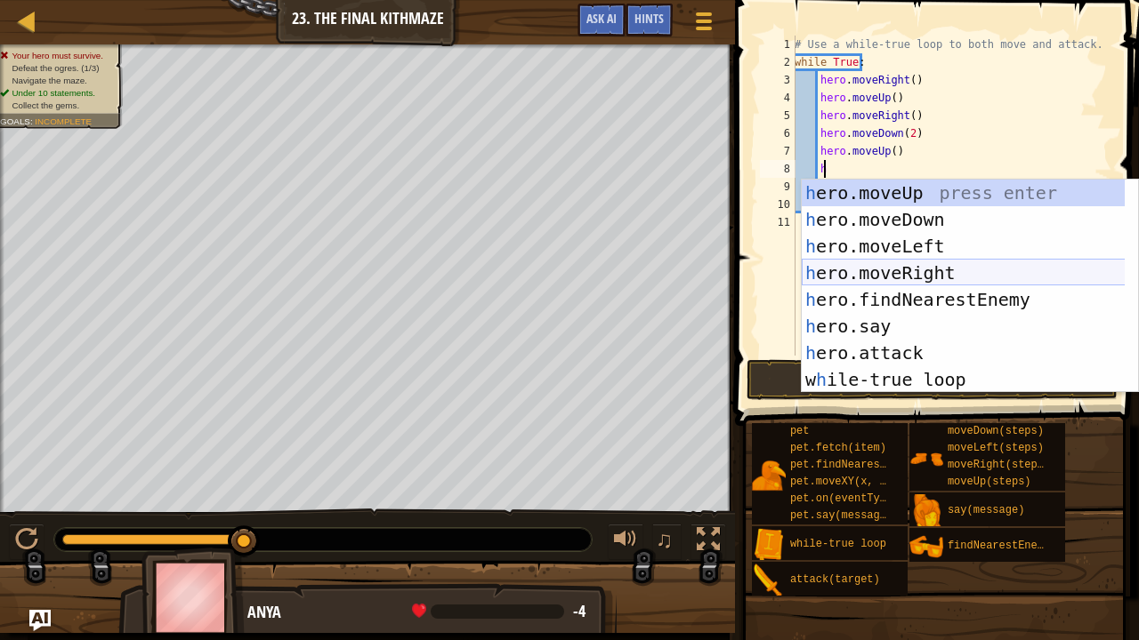
click at [891, 267] on div "h ero.moveUp press enter h ero.moveDown press enter h ero.moveLeft press enter …" at bounding box center [963, 313] width 324 height 267
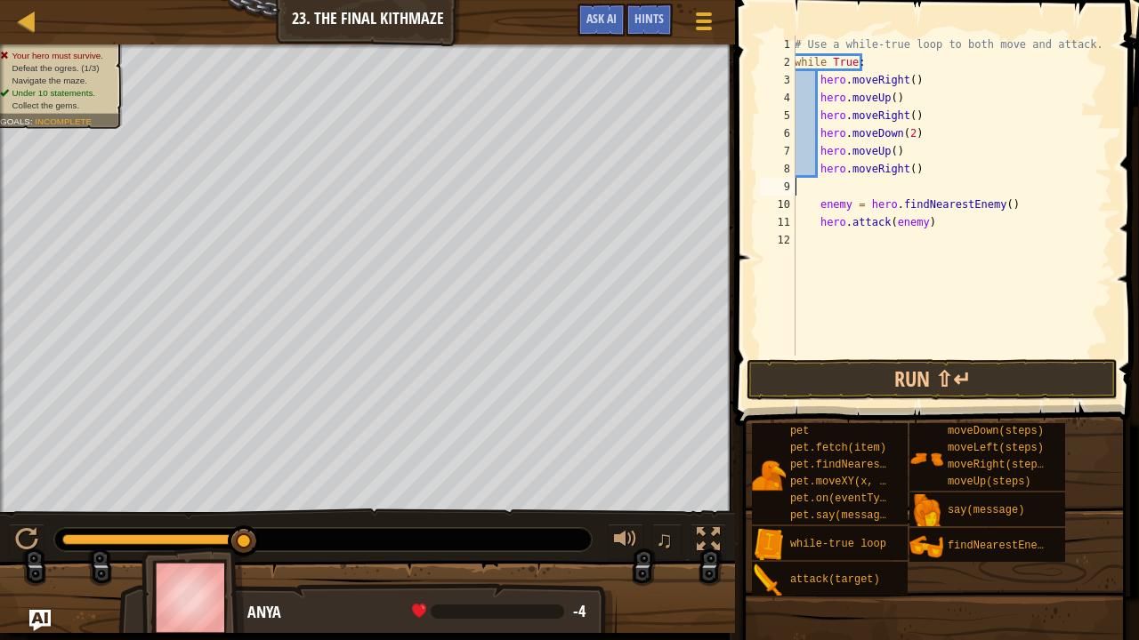
scroll to position [8, 0]
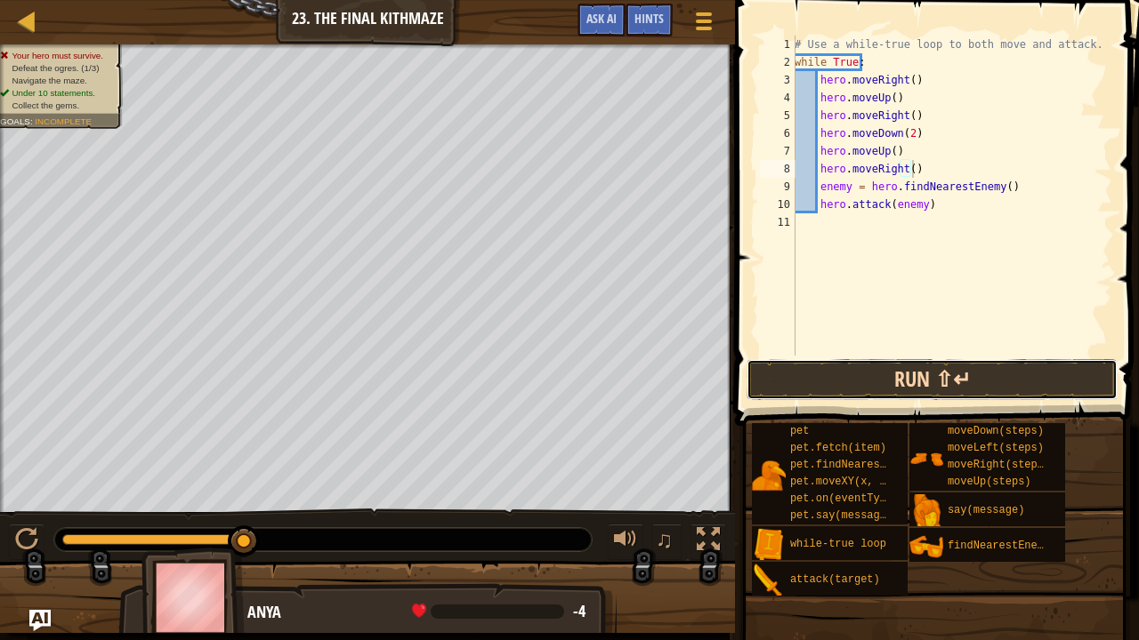
click at [847, 372] on button "Run ⇧↵" at bounding box center [931, 379] width 371 height 41
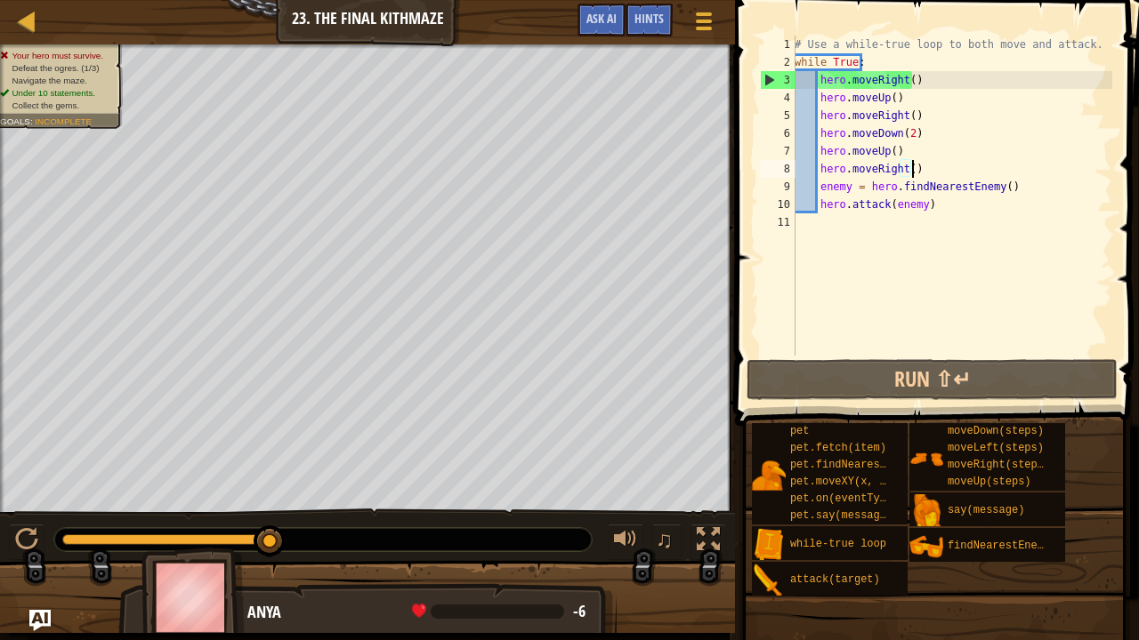
click at [889, 184] on div "# Use a while-true loop to both move and attack. while True : hero . moveRight …" at bounding box center [951, 214] width 321 height 356
click at [915, 169] on div "# Use a while-true loop to both move and attack. while True : hero . moveRight …" at bounding box center [951, 214] width 321 height 356
type textarea "hero.moveRight()"
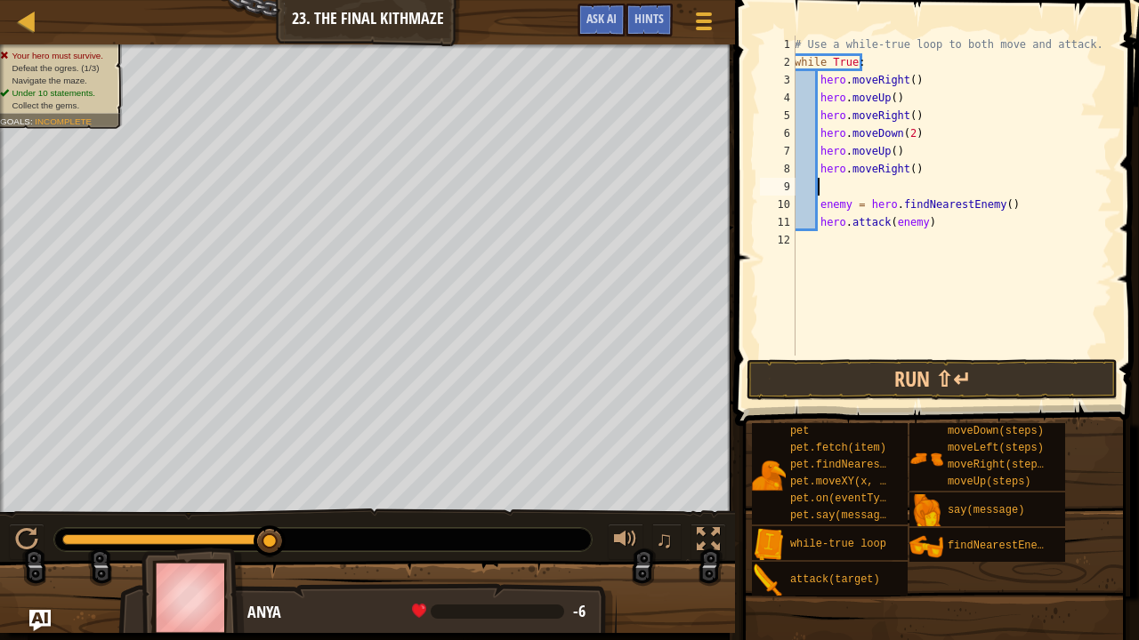
type textarea "h"
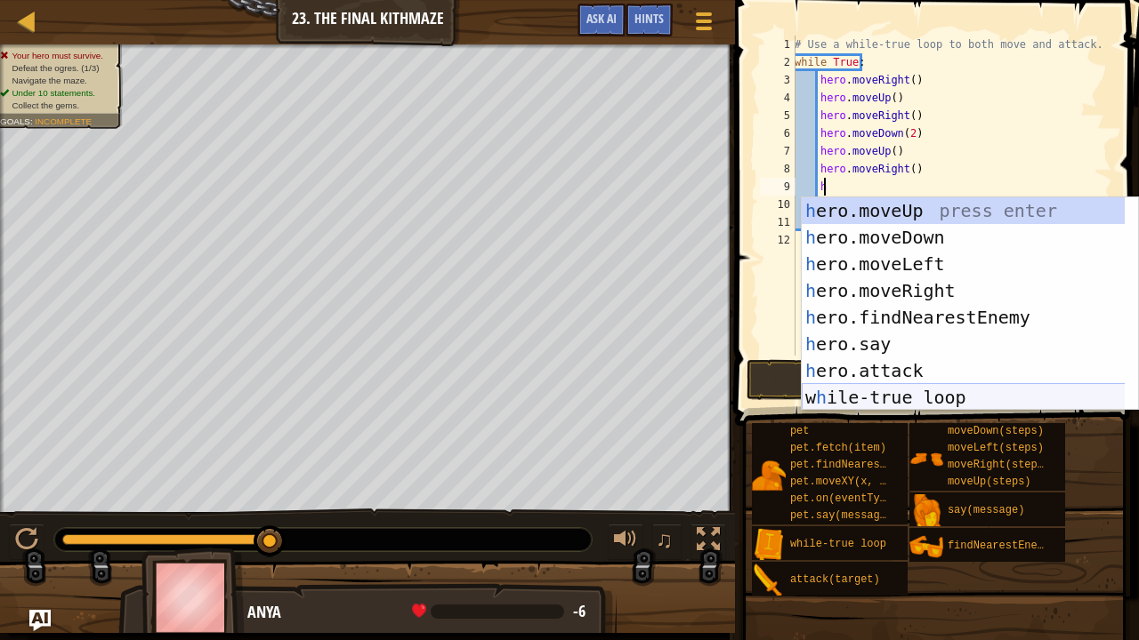
click at [879, 403] on div "h ero.moveUp press enter h ero.moveDown press enter h ero.moveLeft press enter …" at bounding box center [963, 330] width 324 height 267
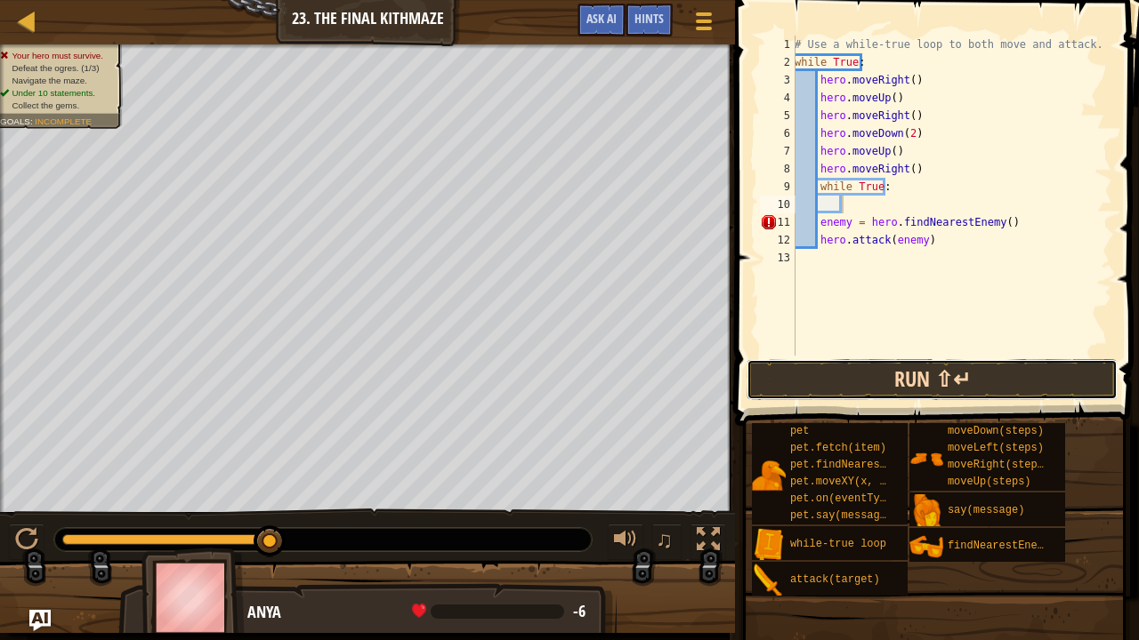
click at [882, 381] on button "Run ⇧↵" at bounding box center [931, 379] width 371 height 41
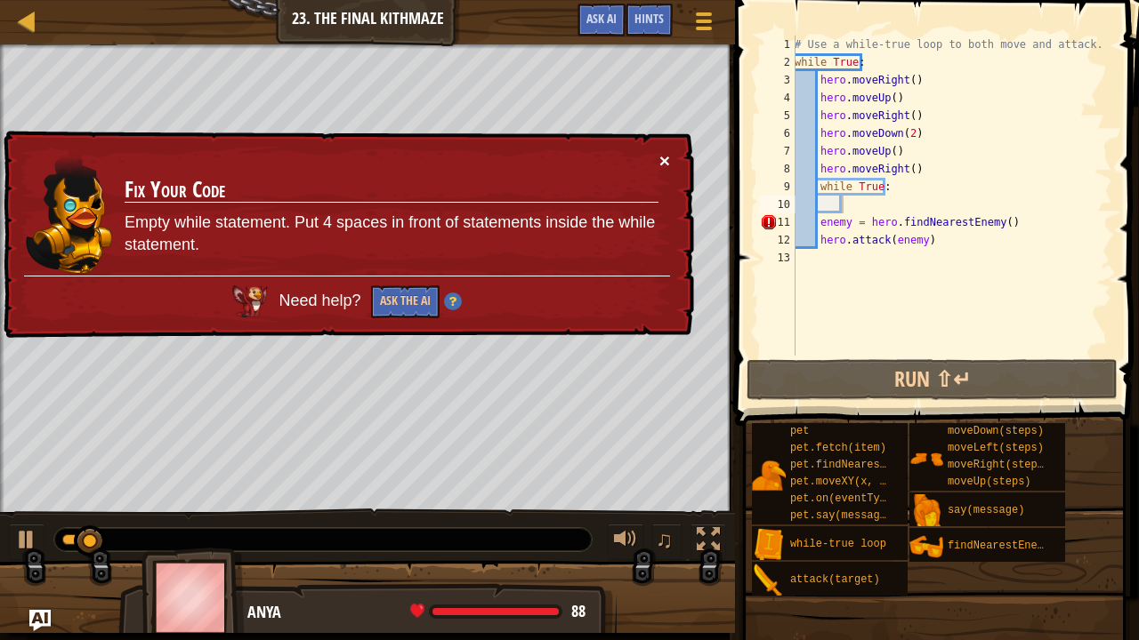
click at [660, 161] on button "×" at bounding box center [664, 160] width 11 height 19
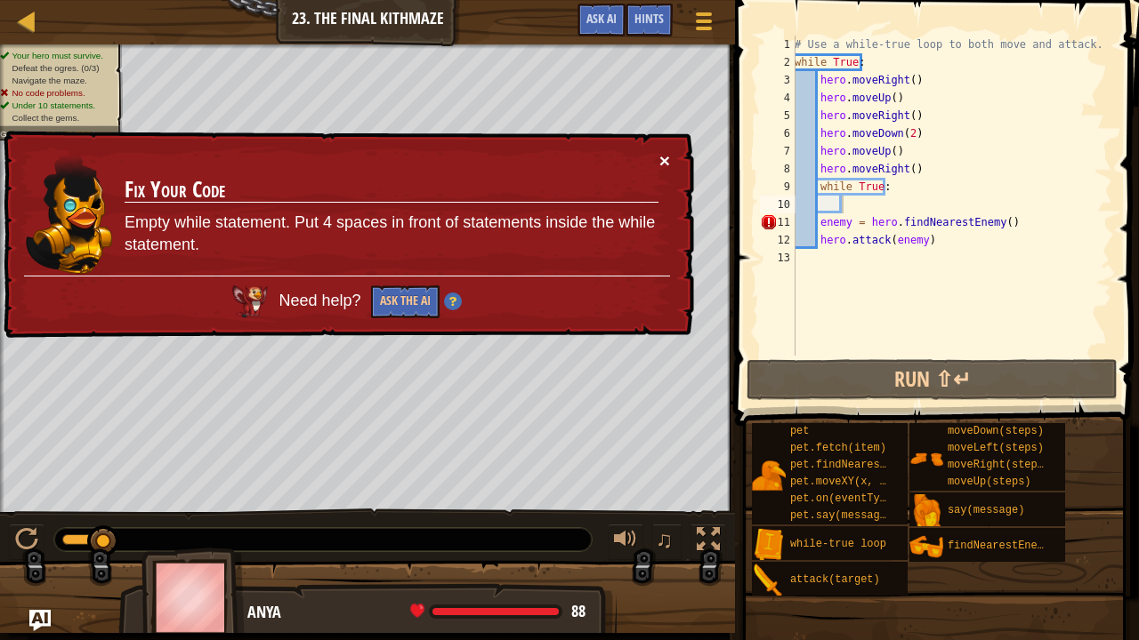
click at [663, 158] on button "×" at bounding box center [663, 158] width 11 height 19
click at [849, 207] on div "# Use a while-true loop to both move and attack. while True : hero . moveRight …" at bounding box center [951, 214] width 321 height 356
click at [865, 283] on div "# Use a while-true loop to both move and attack. while True : hero . moveRight …" at bounding box center [951, 214] width 321 height 356
click at [1009, 216] on div "# Use a while-true loop to both move and attack. while True : hero . moveRight …" at bounding box center [951, 214] width 321 height 356
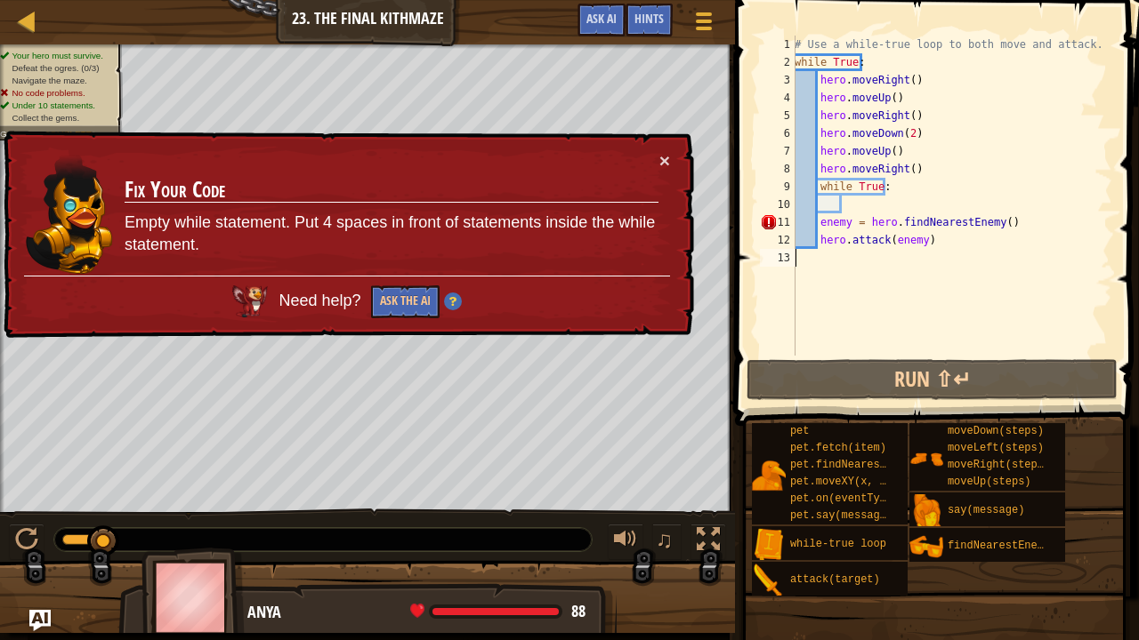
type textarea "enemy = hero.findNearestEnemy()"
click at [840, 208] on div "# Use a while-true loop to both move and attack. while True : hero . moveRight …" at bounding box center [951, 214] width 321 height 356
click at [662, 153] on button "×" at bounding box center [664, 162] width 11 height 19
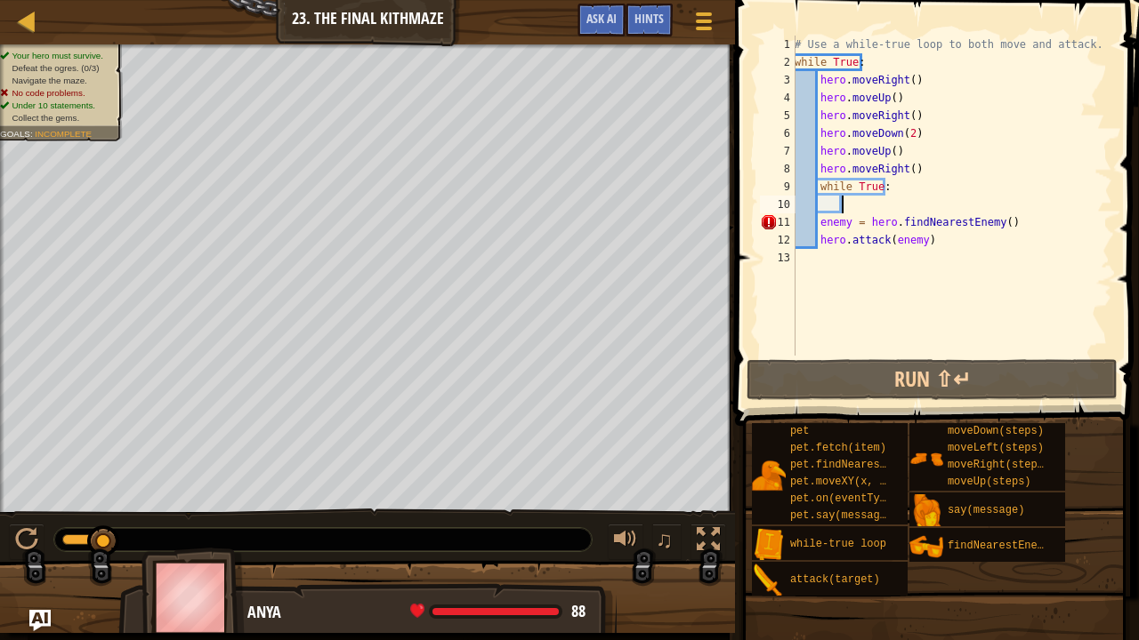
click at [895, 180] on div "# Use a while-true loop to both move and attack. while True : hero . moveRight …" at bounding box center [951, 214] width 321 height 356
click at [912, 172] on div "# Use a while-true loop to both move and attack. while True : hero . moveRight …" at bounding box center [951, 214] width 321 height 356
type textarea "hero.moveRight()"
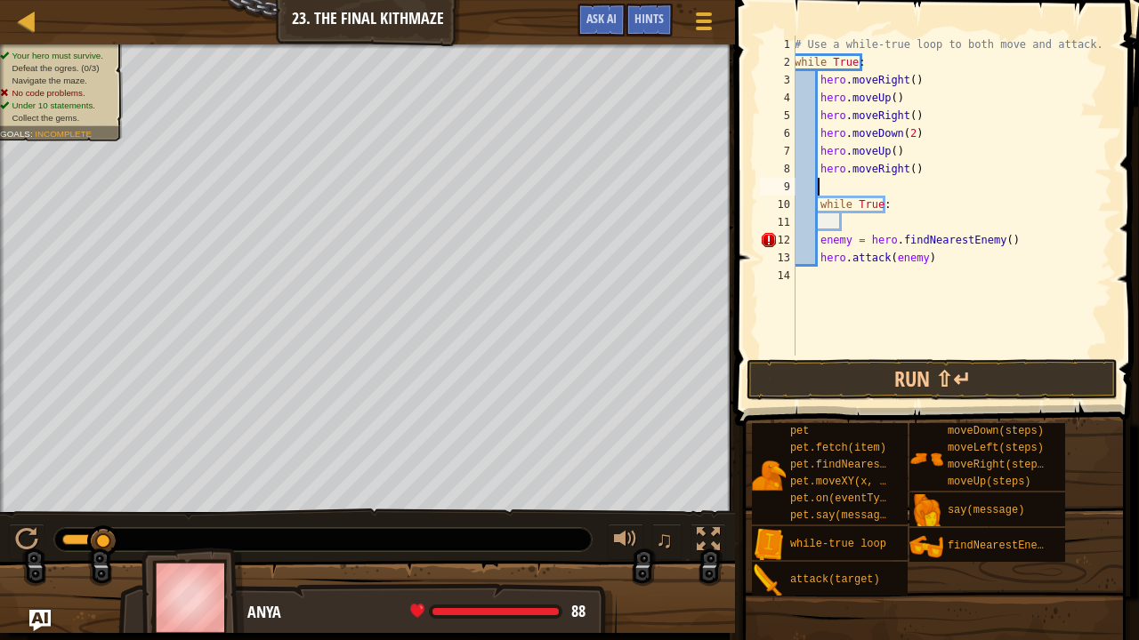
type textarea "h"
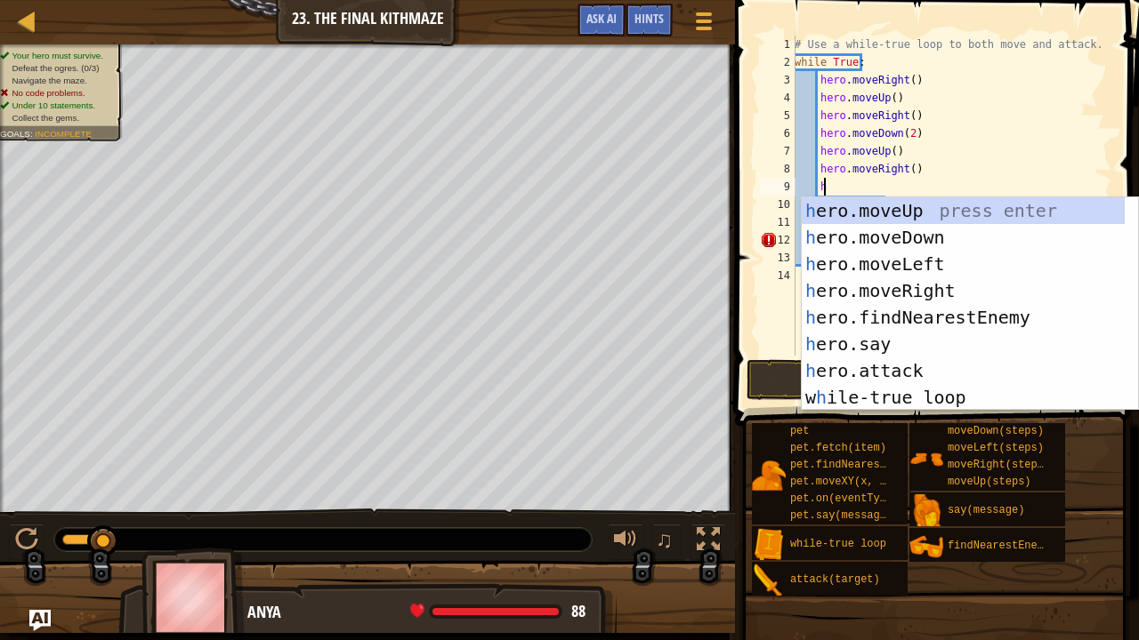
scroll to position [8, 1]
click at [895, 205] on div "h ero.moveUp press enter h ero.moveDown press enter h ero.moveLeft press enter …" at bounding box center [963, 330] width 324 height 267
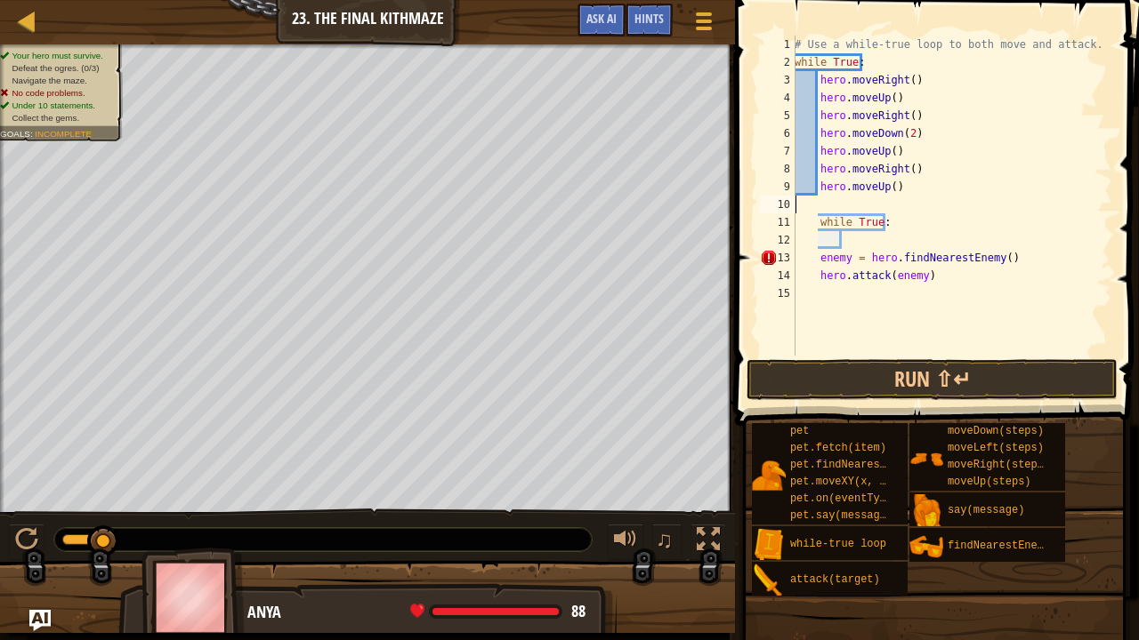
scroll to position [8, 0]
type textarea "hero.moveUp()"
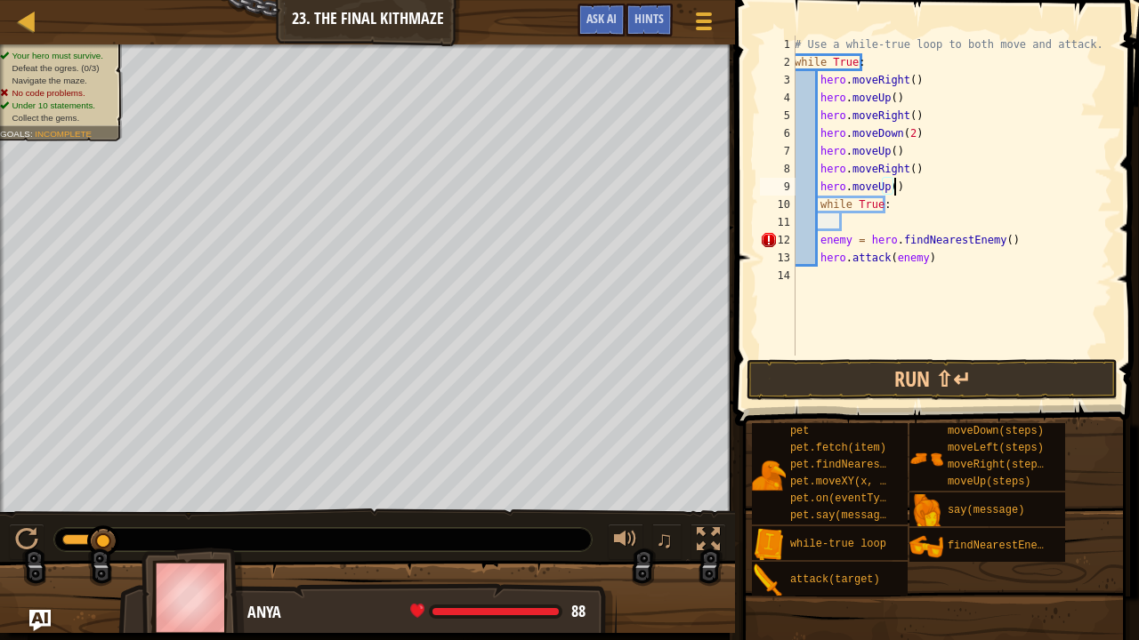
click at [856, 228] on div "# Use a while-true loop to both move and attack. while True : hero . moveRight …" at bounding box center [951, 214] width 321 height 356
type textarea "h"
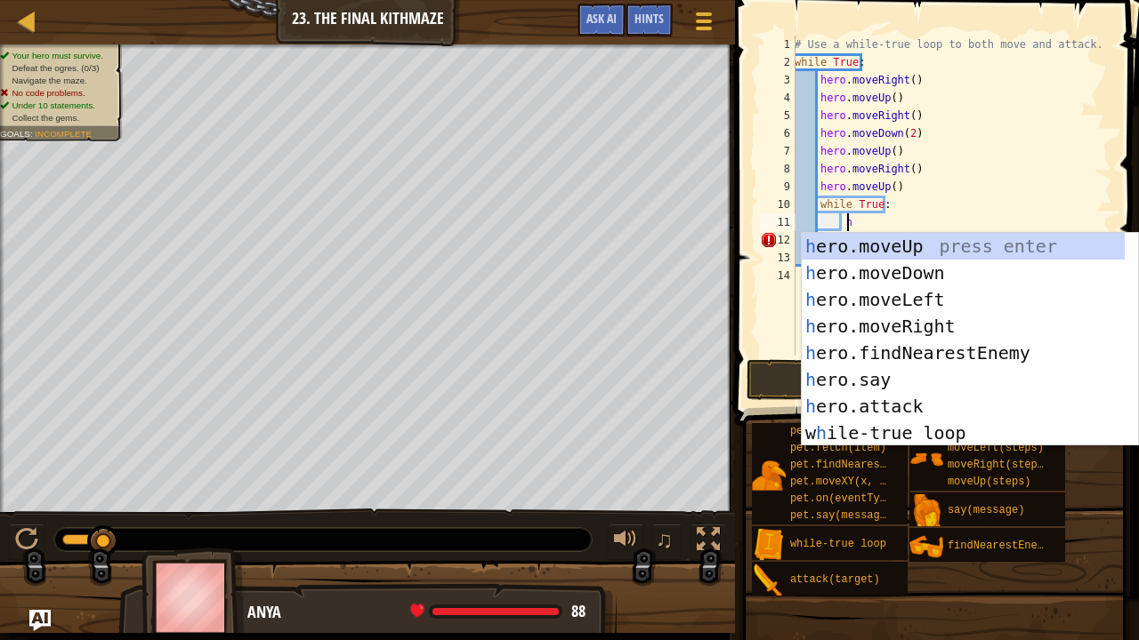
scroll to position [8, 3]
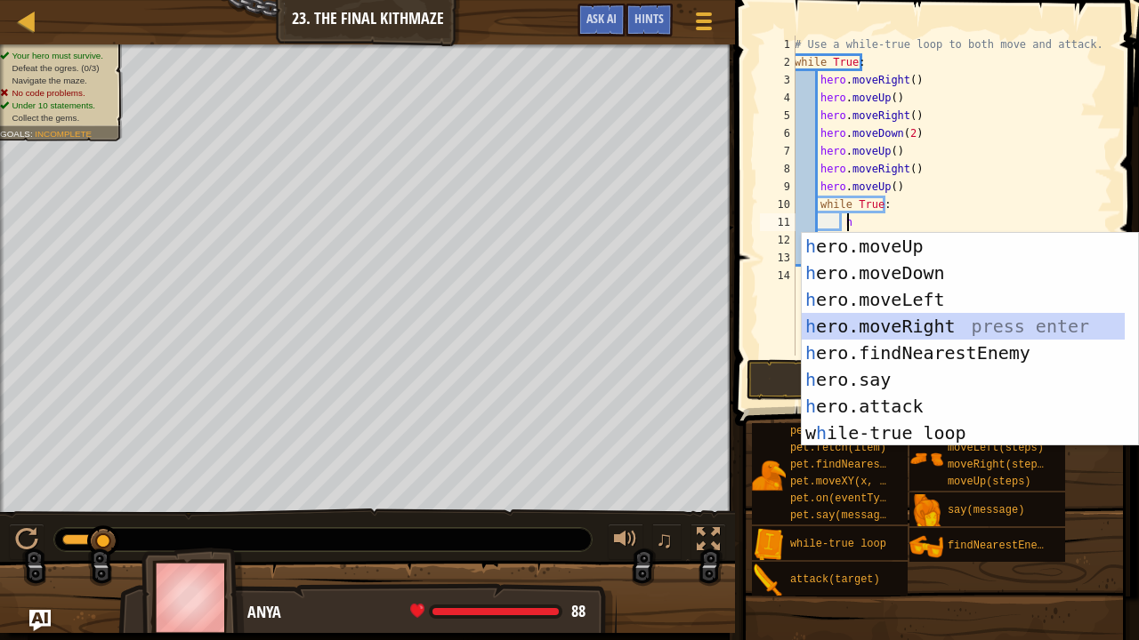
click at [926, 321] on div "h ero.moveUp press enter h ero.moveDown press enter h ero.moveLeft press enter …" at bounding box center [963, 366] width 324 height 267
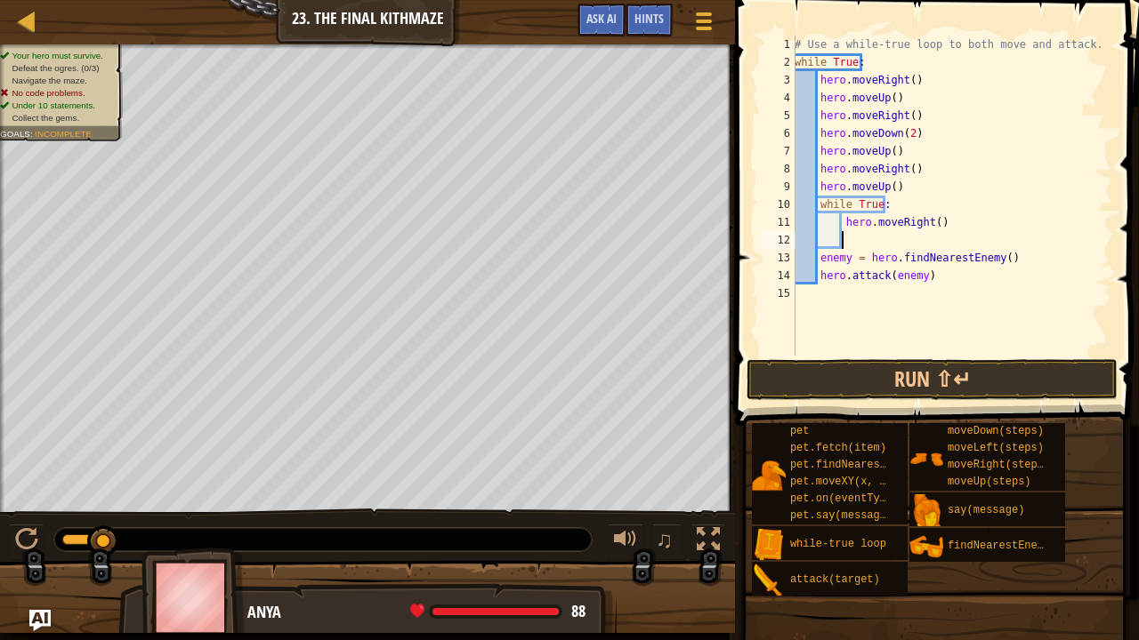
type textarea "h"
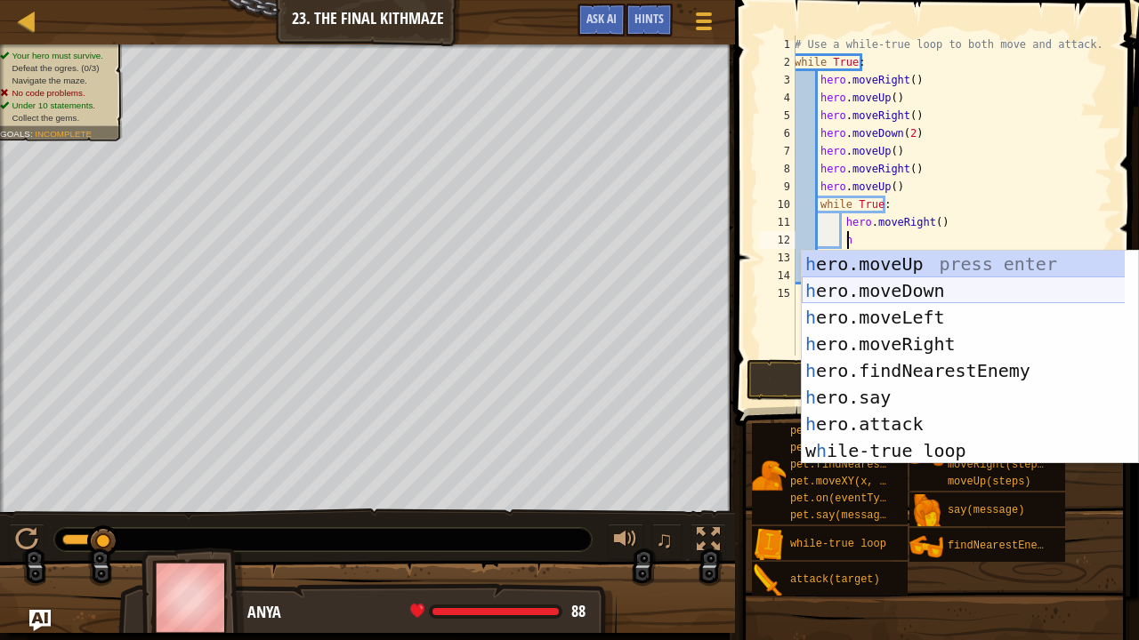
click at [865, 292] on div "h ero.moveUp press enter h ero.moveDown press enter h ero.moveLeft press enter …" at bounding box center [963, 384] width 324 height 267
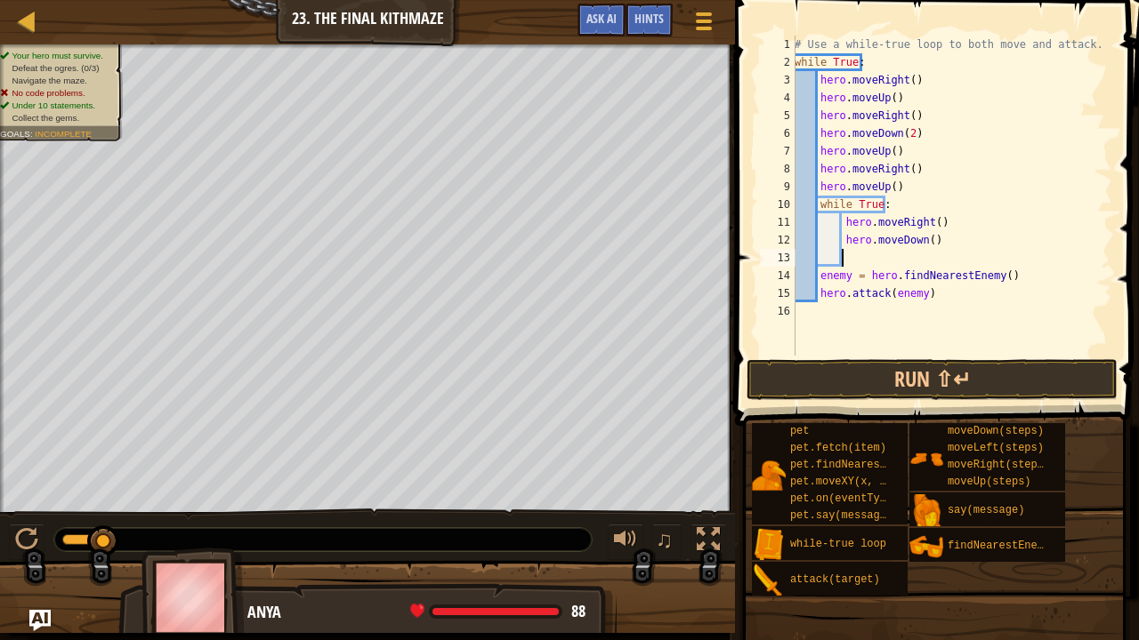
click at [923, 242] on div "# Use a while-true loop to both move and attack. while True : hero . moveRight …" at bounding box center [951, 214] width 321 height 356
type textarea "hero.moveDown(2)"
click at [850, 258] on div "# Use a while-true loop to both move and attack. while True : hero . moveRight …" at bounding box center [951, 214] width 321 height 356
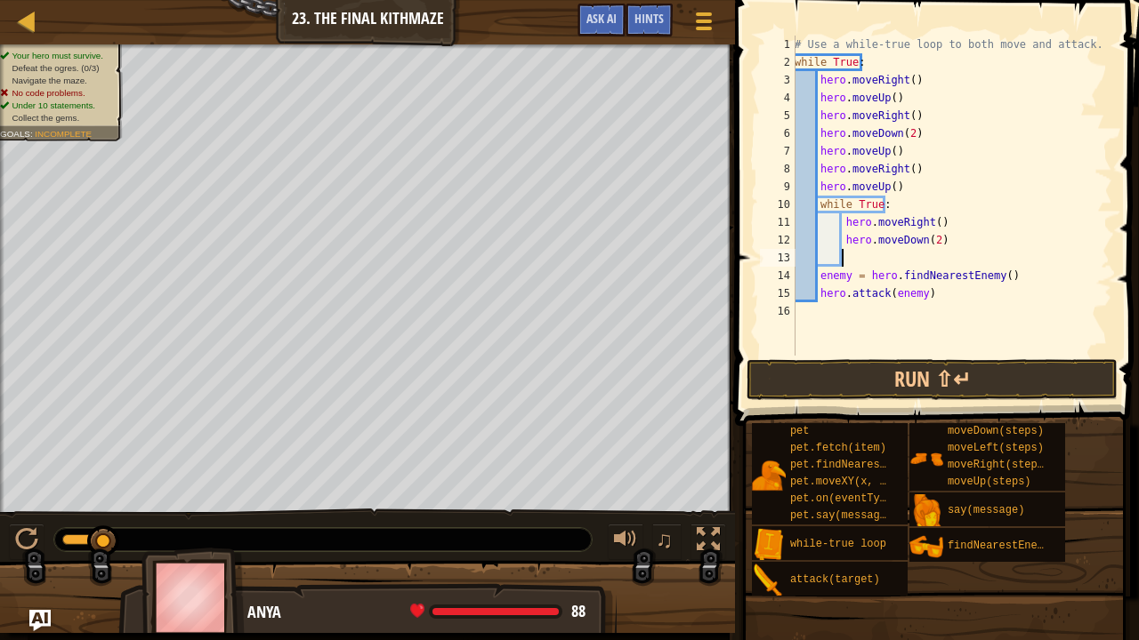
type textarea "h"
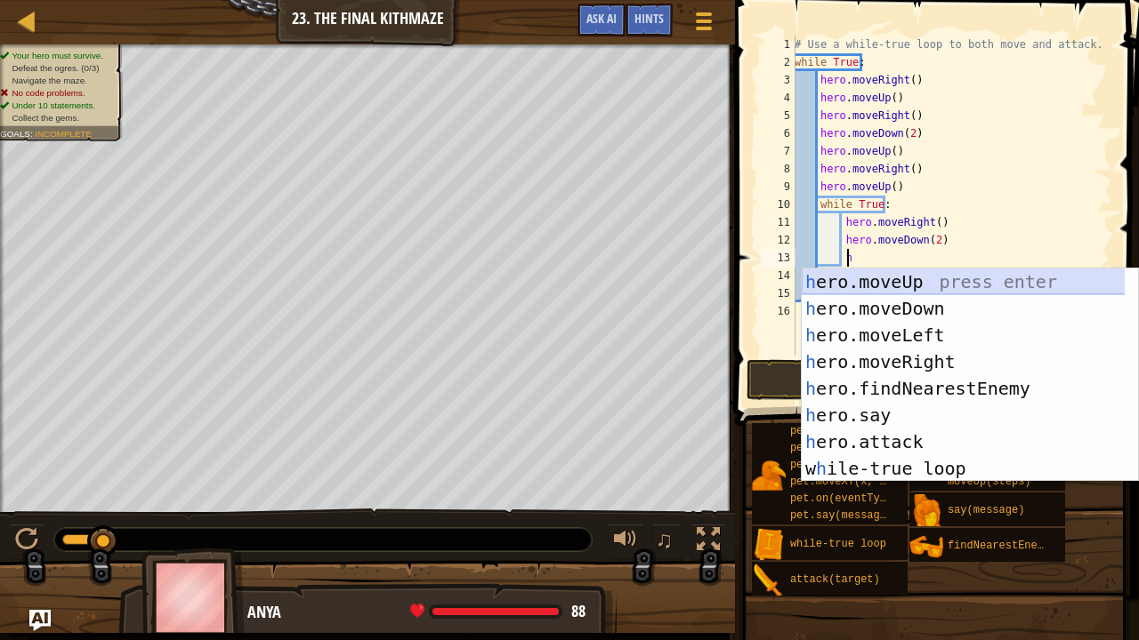
click at [913, 285] on div "h ero.moveUp press enter h ero.moveDown press enter h ero.moveLeft press enter …" at bounding box center [963, 402] width 324 height 267
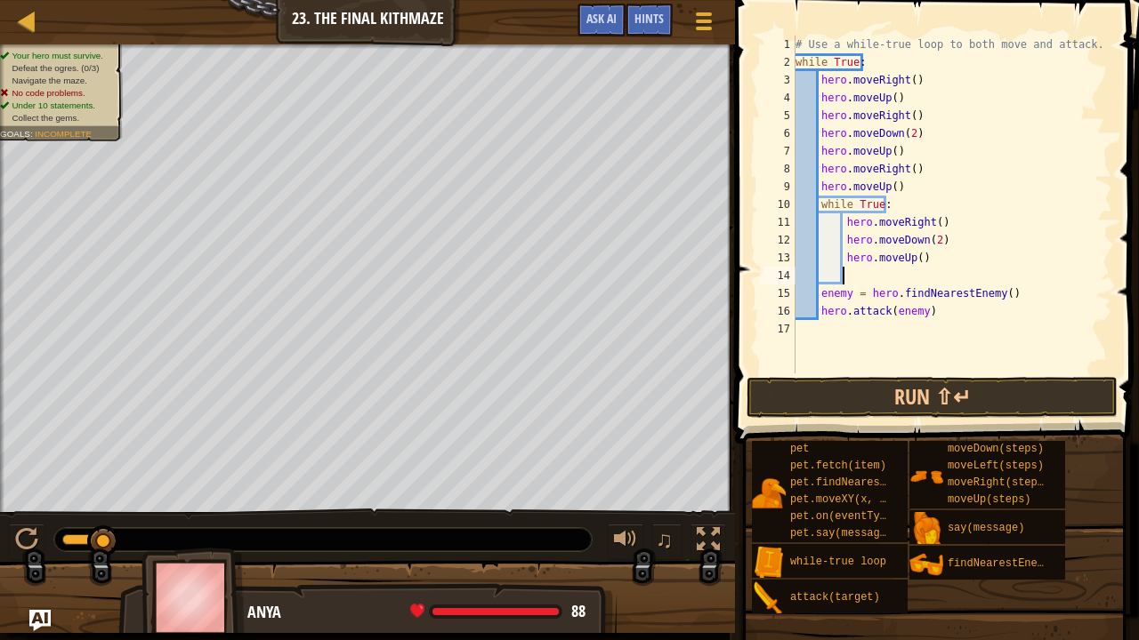
type textarea "h"
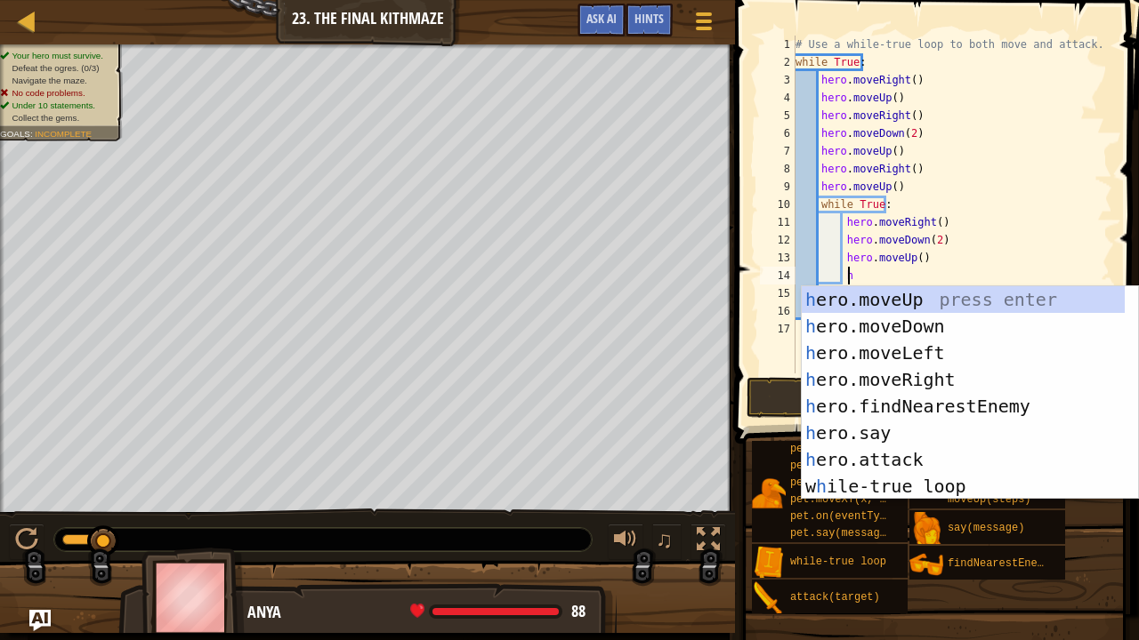
scroll to position [8, 4]
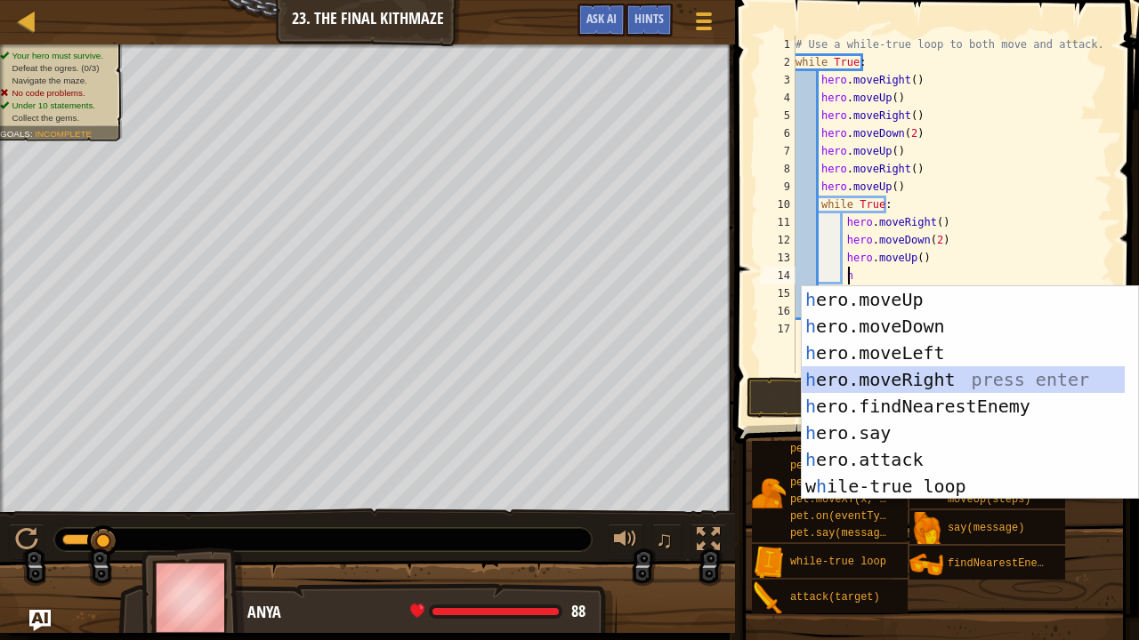
click at [881, 371] on div "h ero.moveUp press enter h ero.moveDown press enter h ero.moveLeft press enter …" at bounding box center [963, 419] width 324 height 267
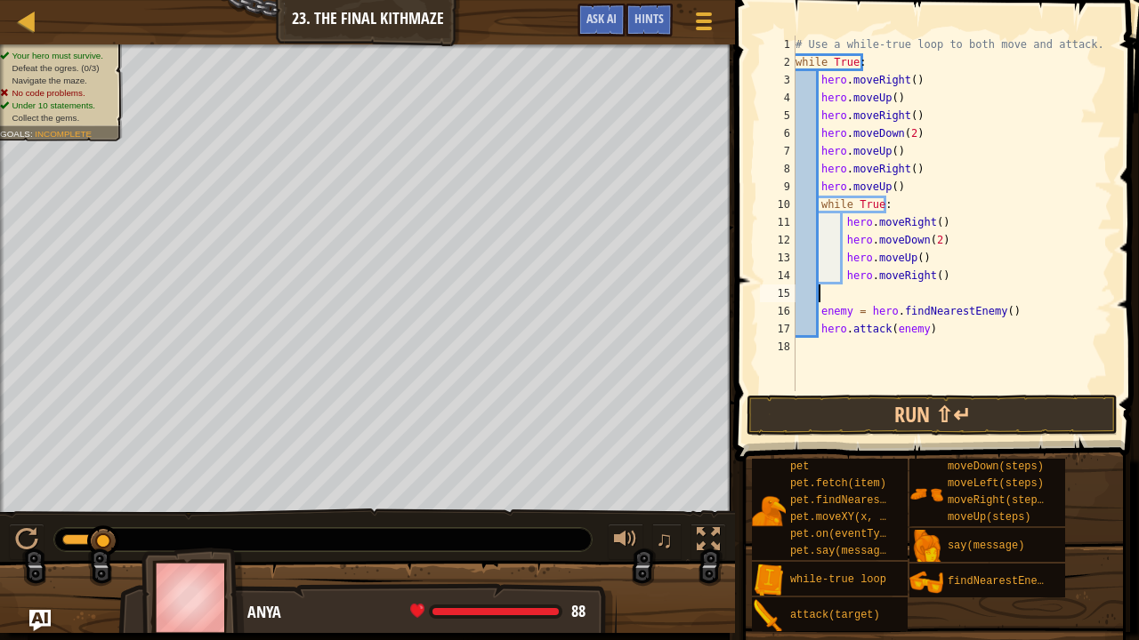
scroll to position [8, 0]
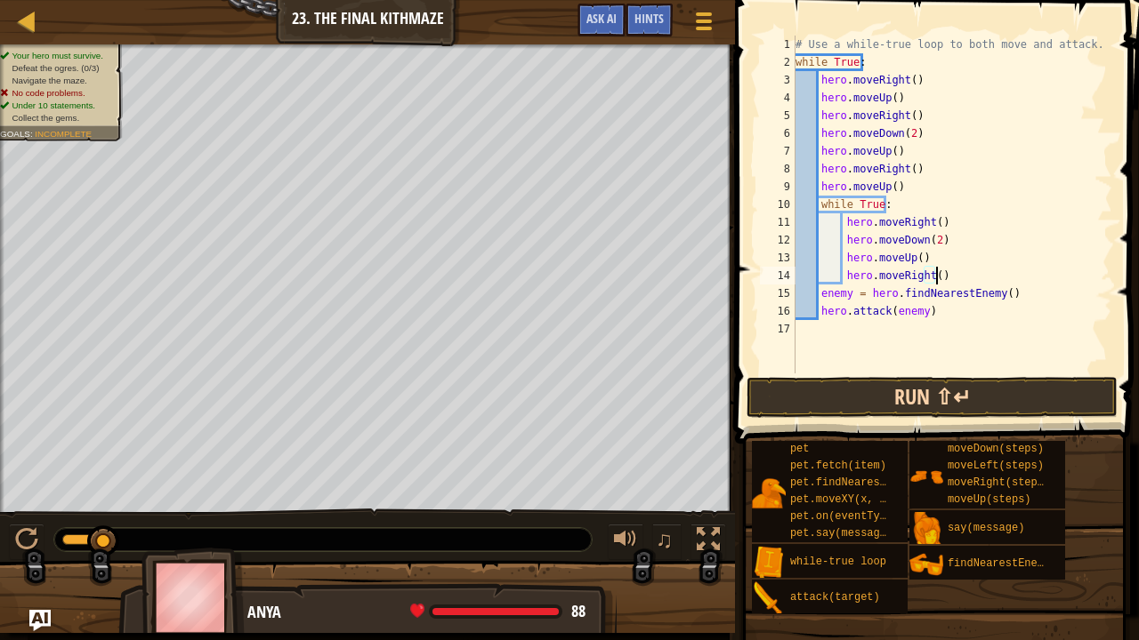
type textarea "hero.moveRight()"
click at [908, 393] on button "Run ⇧↵" at bounding box center [931, 397] width 371 height 41
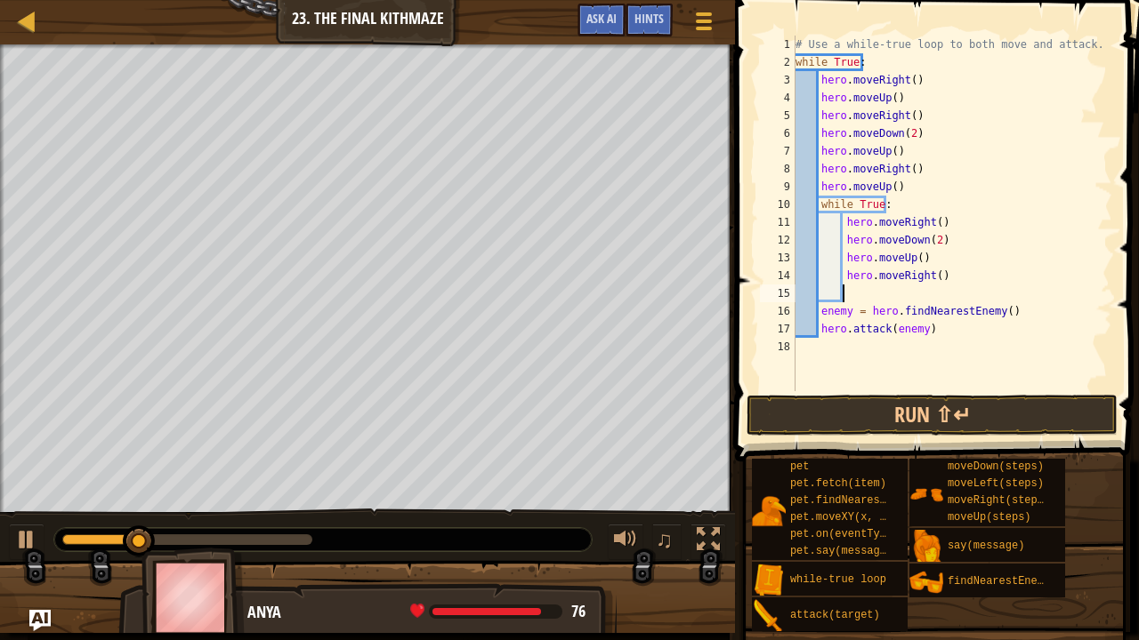
type textarea "h"
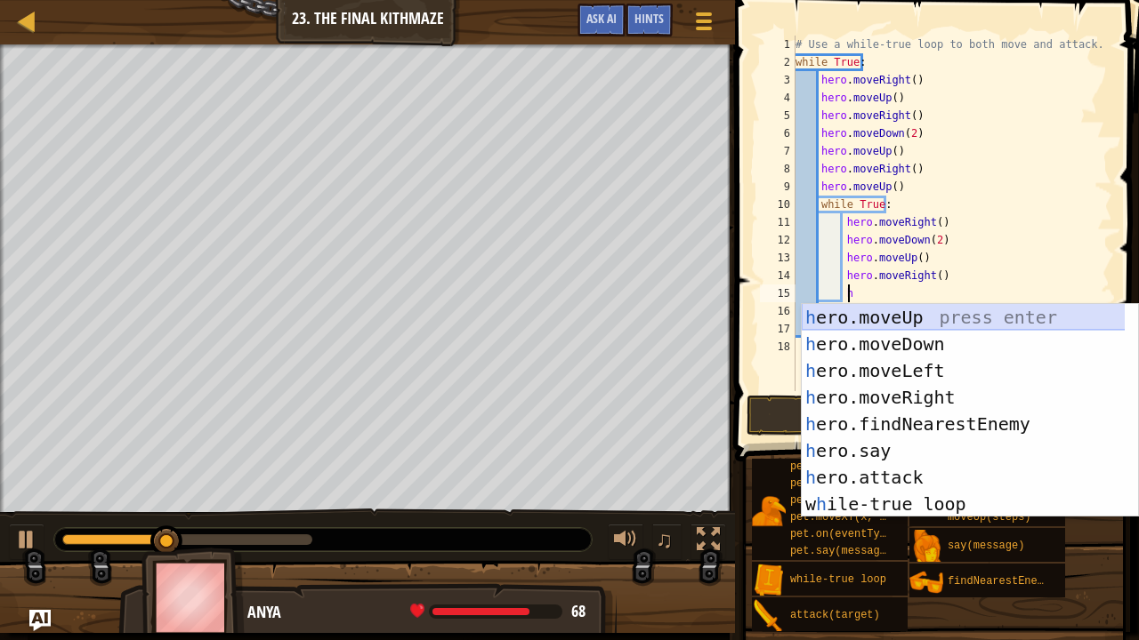
click at [903, 319] on div "h ero.moveUp press enter h ero.moveDown press enter h ero.moveLeft press enter …" at bounding box center [963, 437] width 324 height 267
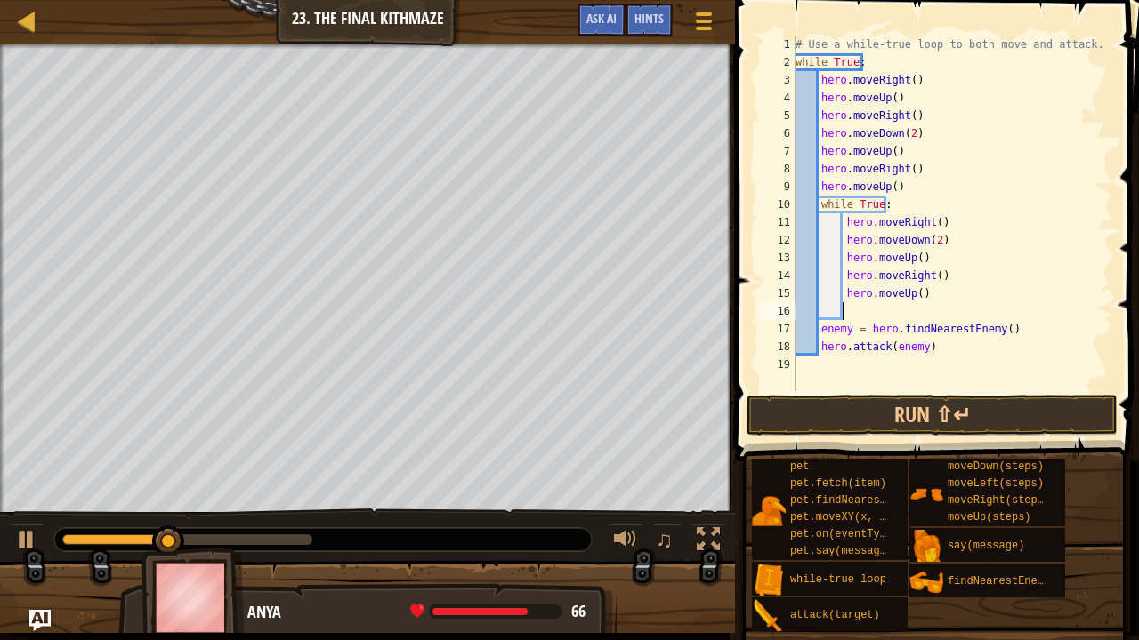
scroll to position [8, 3]
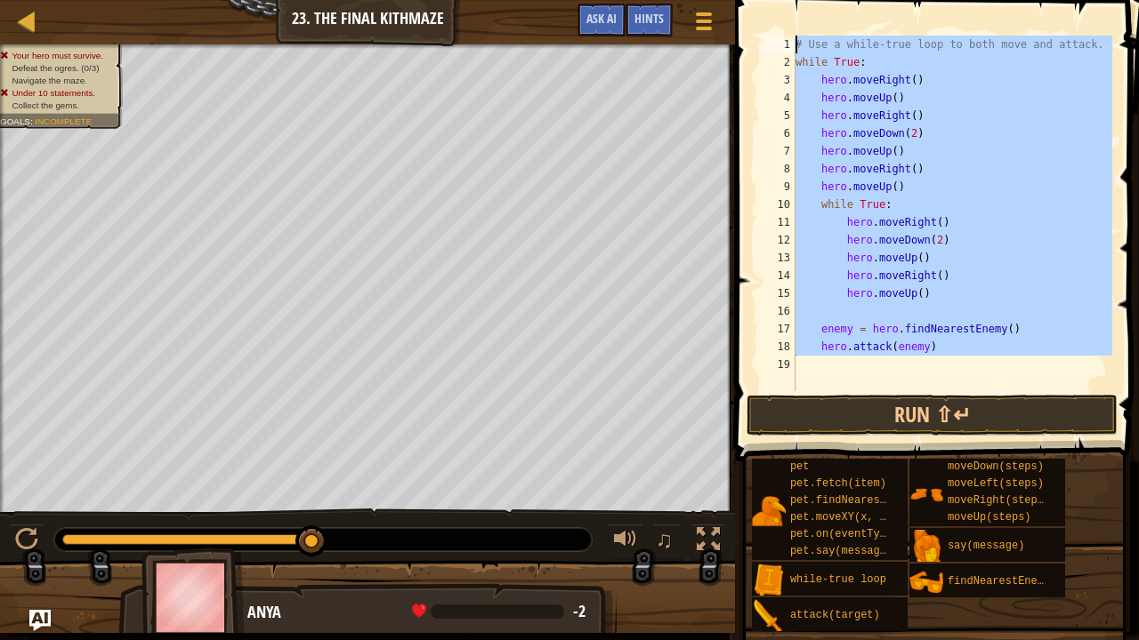
drag, startPoint x: 1018, startPoint y: 368, endPoint x: 763, endPoint y: 0, distance: 447.6
click at [763, 9] on div "1 2 3 4 5 6 7 8 9 10 11 12 13 14 15 16 17 18 19 # Use a while-true loop to both…" at bounding box center [933, 266] width 409 height 514
type textarea "# Use a while-true loop to both move and attack. while True:"
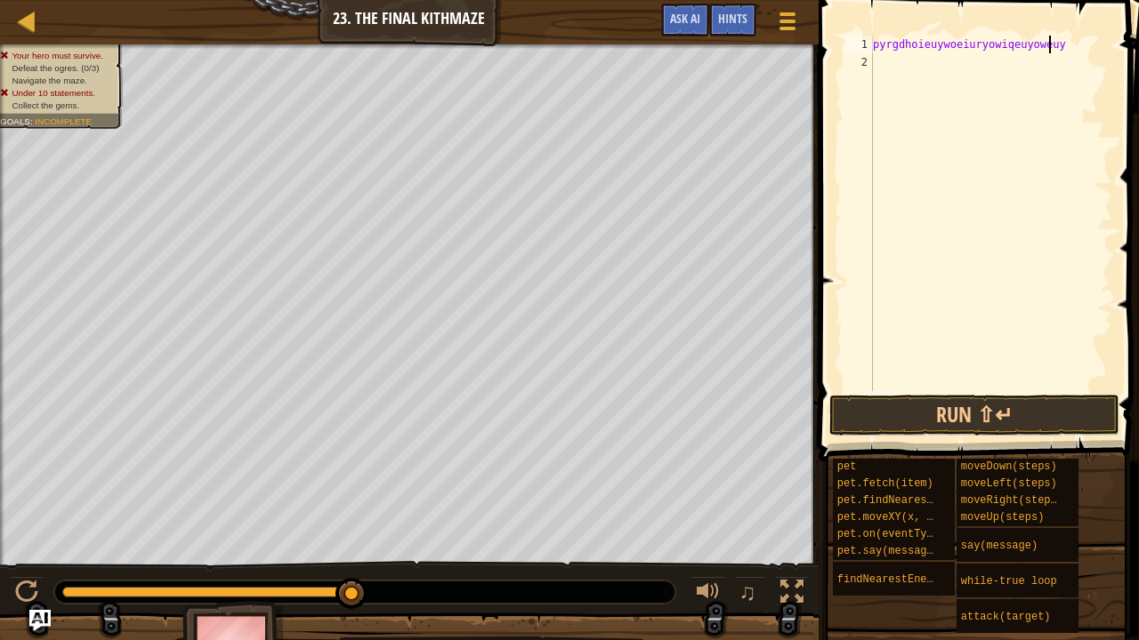
scroll to position [8, 15]
click at [846, 402] on button "Run ⇧↵" at bounding box center [974, 415] width 290 height 41
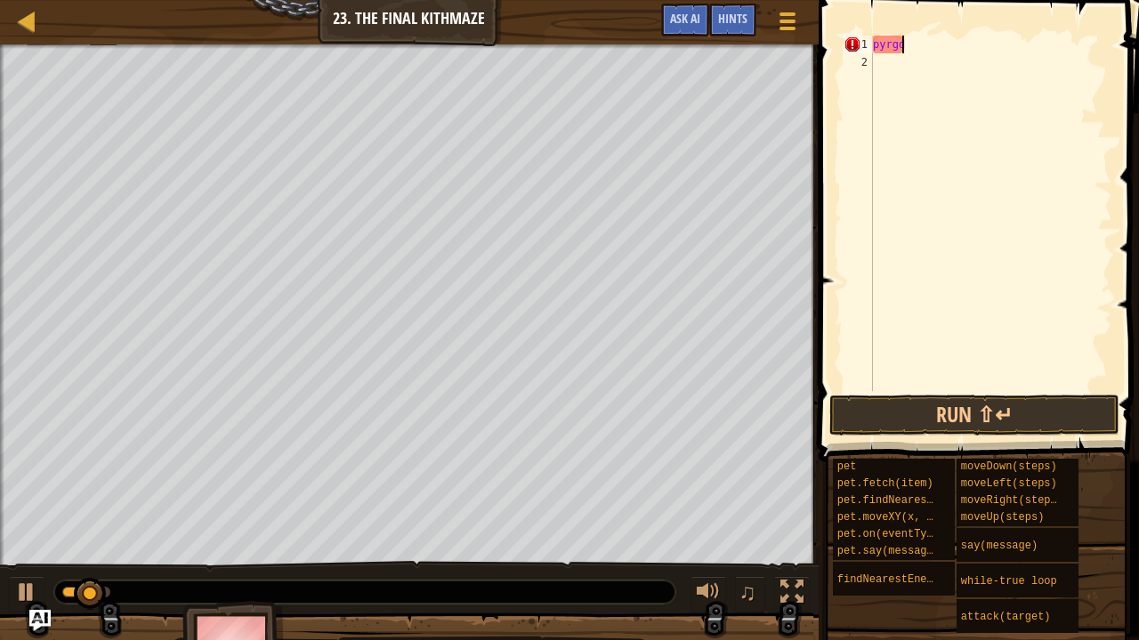
scroll to position [8, 0]
type textarea "p"
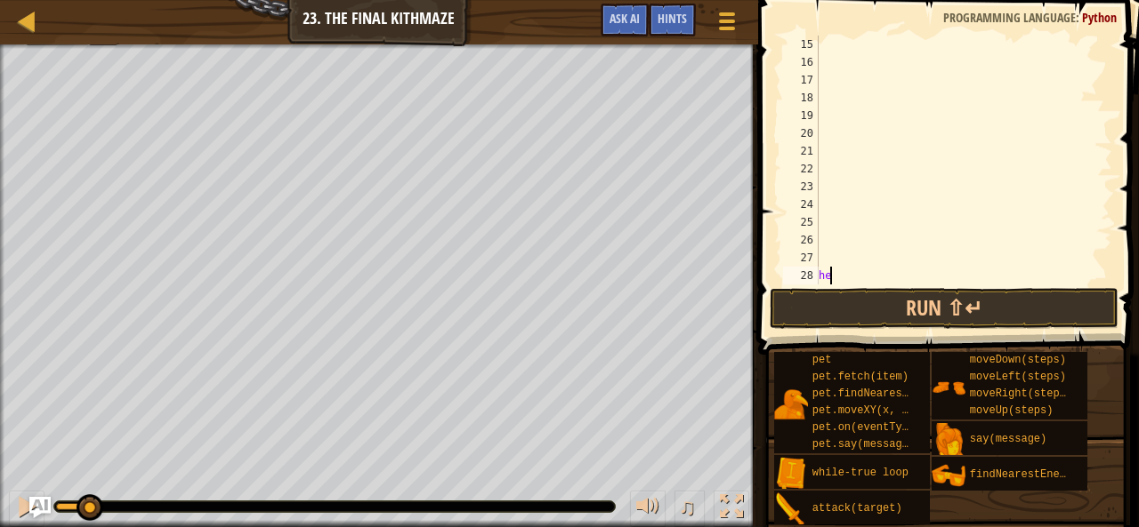
type textarea "h"
click at [32, 19] on div at bounding box center [27, 21] width 22 height 22
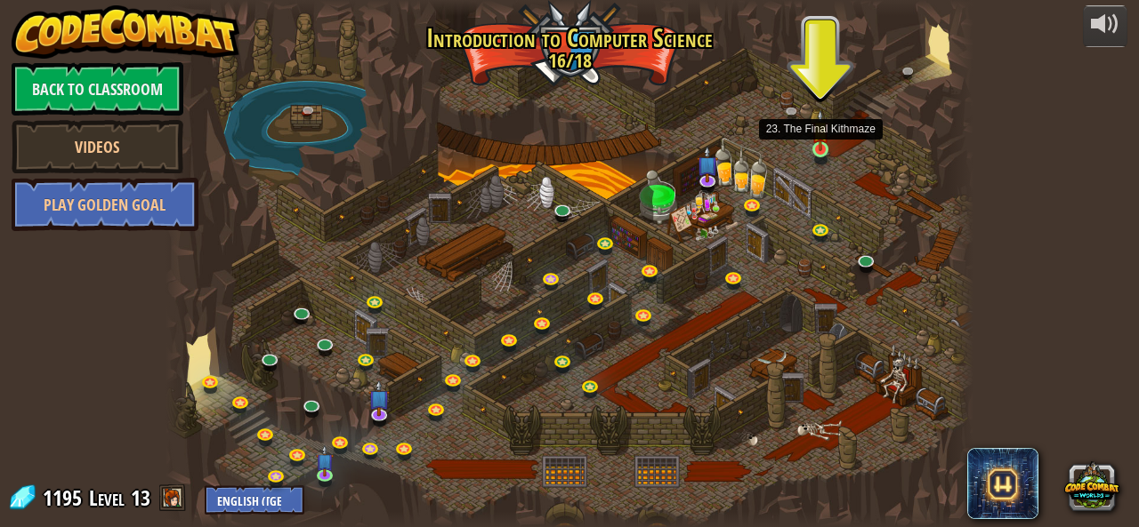
click at [814, 143] on img at bounding box center [820, 130] width 19 height 42
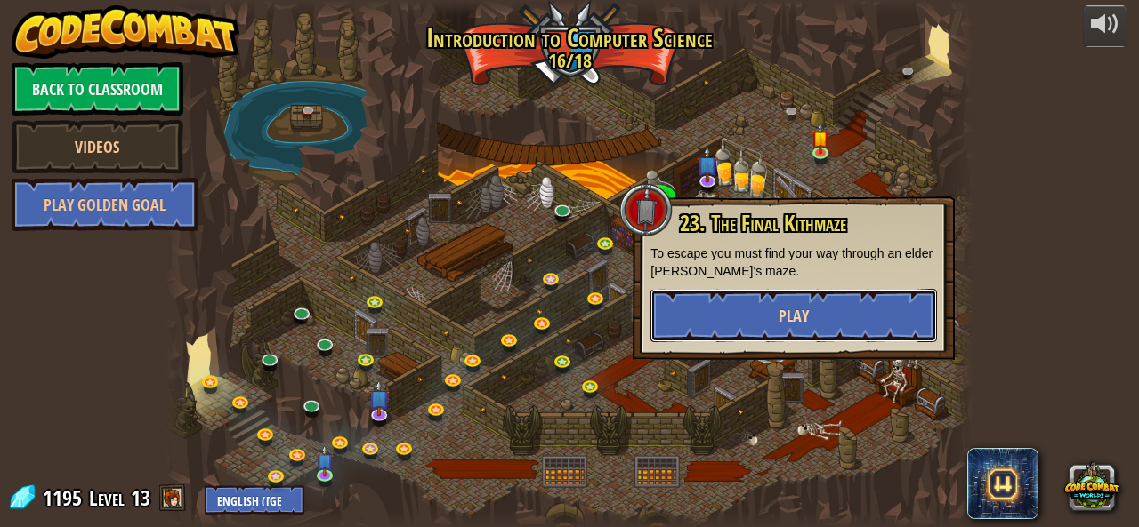
click at [766, 305] on button "Play" at bounding box center [793, 315] width 286 height 53
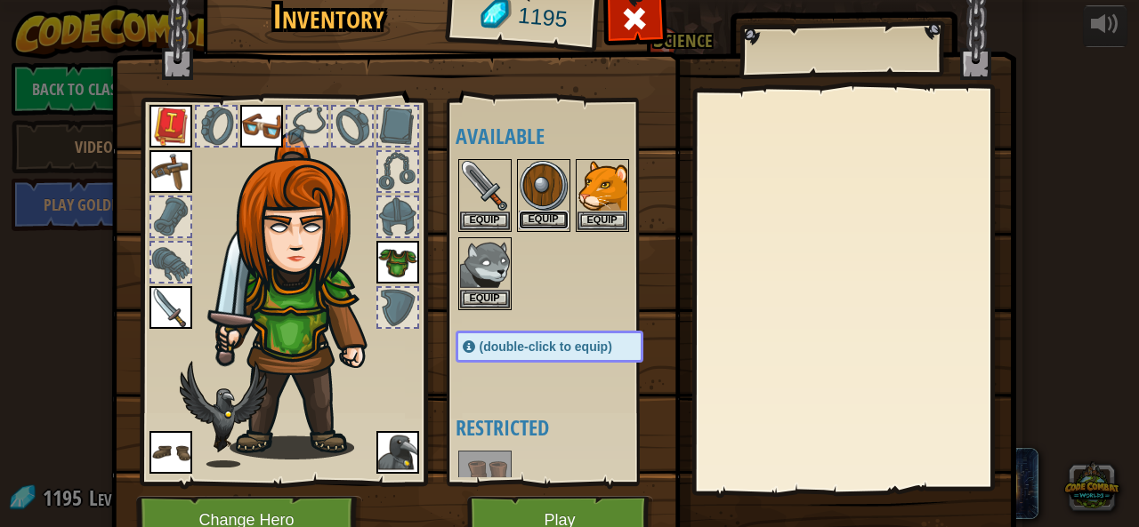
click at [534, 218] on button "Equip" at bounding box center [544, 220] width 50 height 19
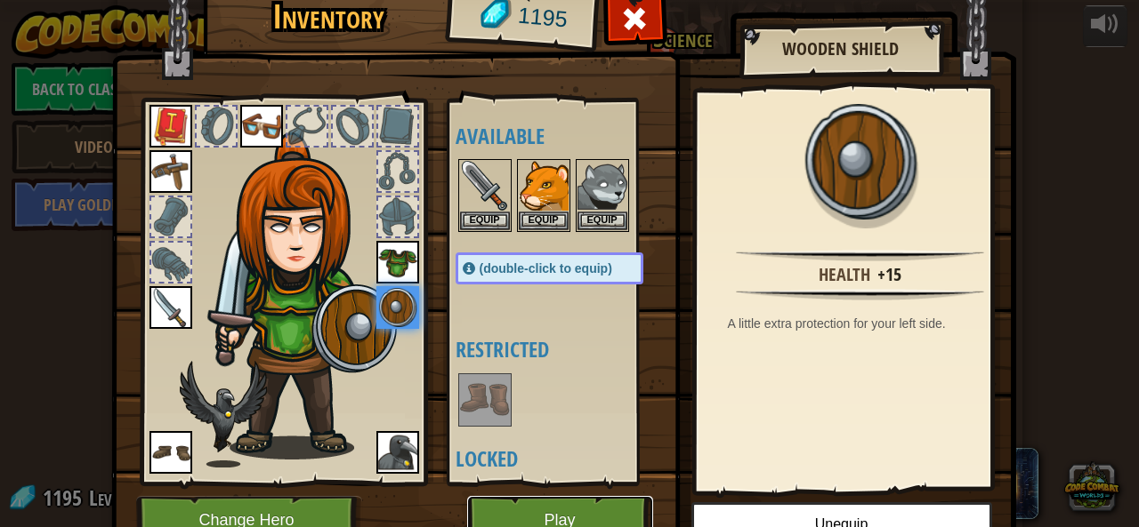
click at [523, 513] on button "Play" at bounding box center [560, 520] width 186 height 49
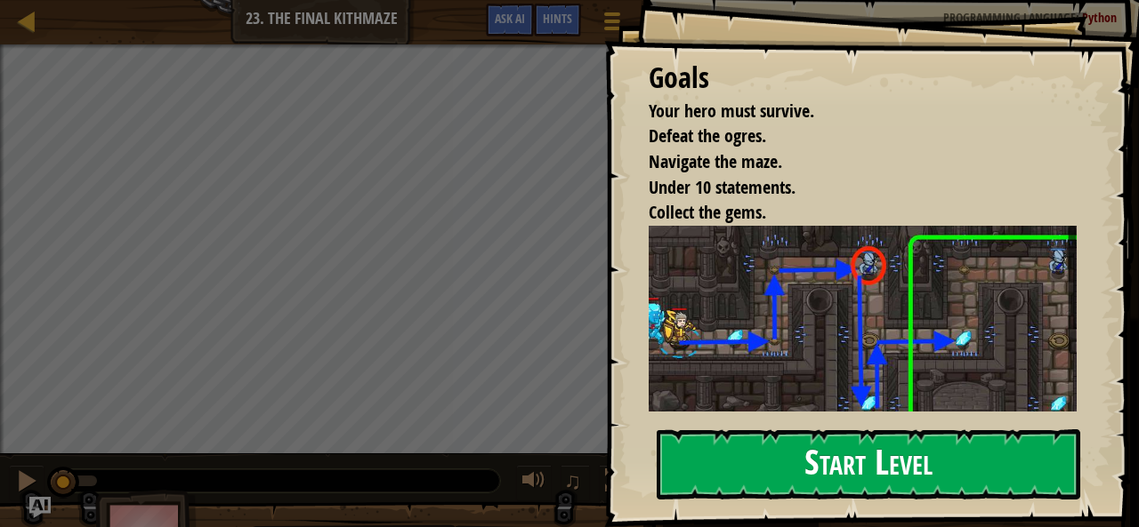
click at [870, 437] on button "Start Level" at bounding box center [867, 465] width 423 height 70
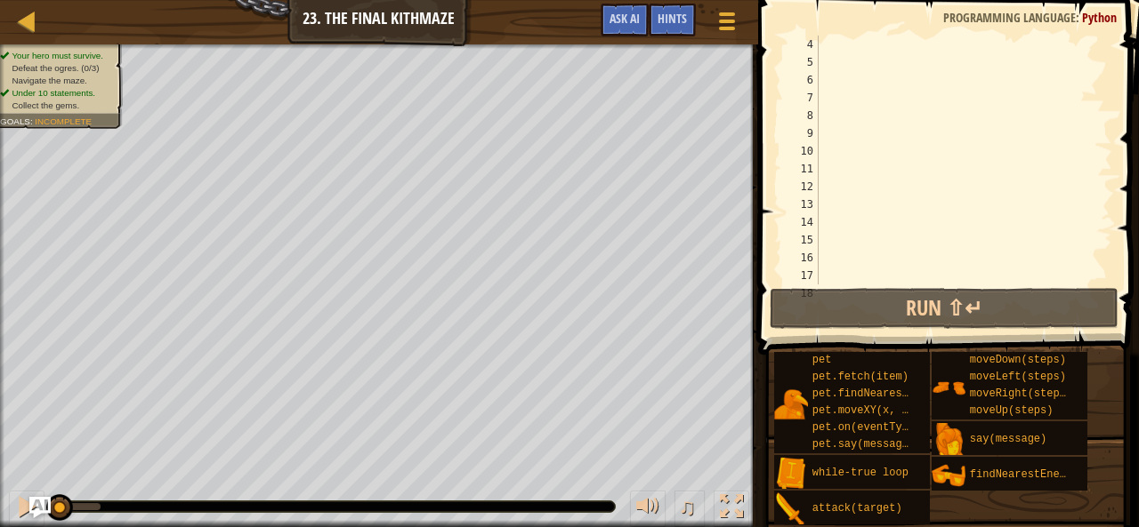
scroll to position [107, 0]
click at [635, 26] on span "Ask AI" at bounding box center [624, 18] width 30 height 17
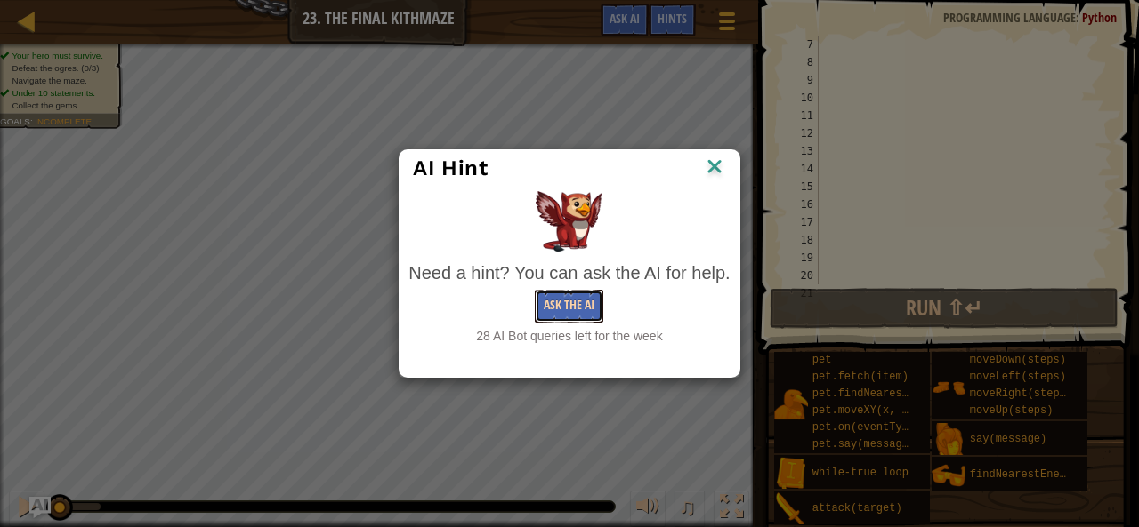
click at [551, 313] on button "Ask the AI" at bounding box center [569, 306] width 68 height 33
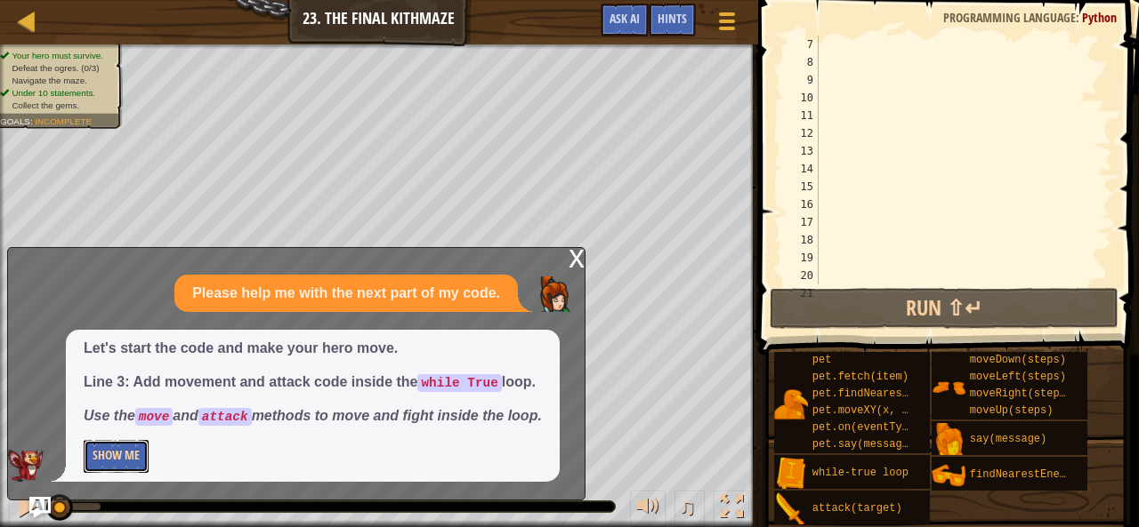
click at [107, 445] on button "Show Me" at bounding box center [116, 456] width 65 height 33
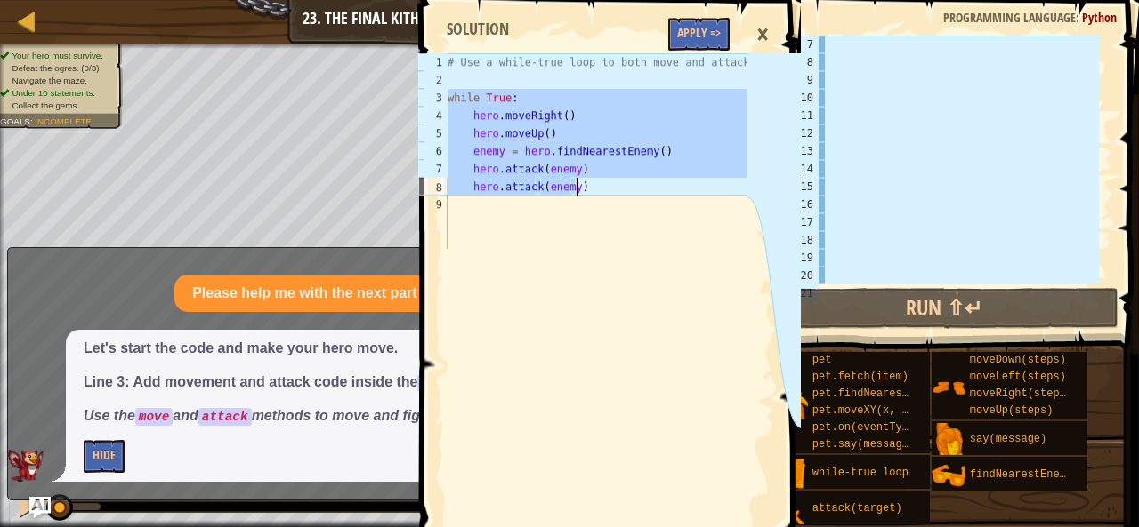
drag, startPoint x: 448, startPoint y: 97, endPoint x: 619, endPoint y: 190, distance: 194.7
click at [619, 190] on div "# Use a while-true loop to both move and attack. while True : hero . moveRight …" at bounding box center [595, 168] width 303 height 231
type textarea "hero.attack(enemy) hero.attack(enemy)"
drag, startPoint x: 898, startPoint y: 97, endPoint x: 892, endPoint y: 74, distance: 24.0
click at [897, 90] on div at bounding box center [957, 178] width 284 height 285
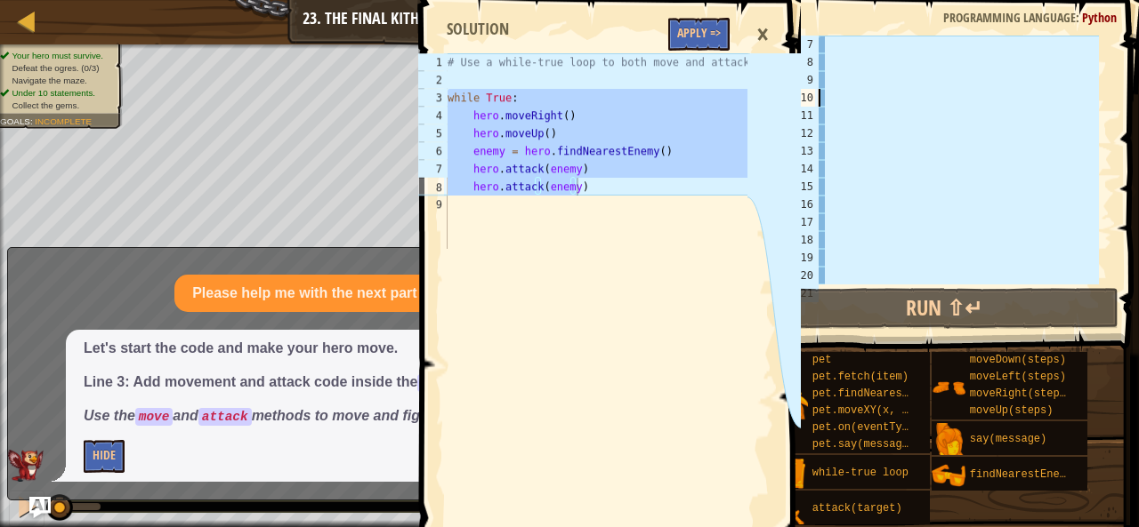
click at [576, 17] on span at bounding box center [612, 269] width 395 height 643
click at [575, 83] on div "# Use a while-true loop to both move and attack. while True : hero . moveRight …" at bounding box center [595, 168] width 303 height 231
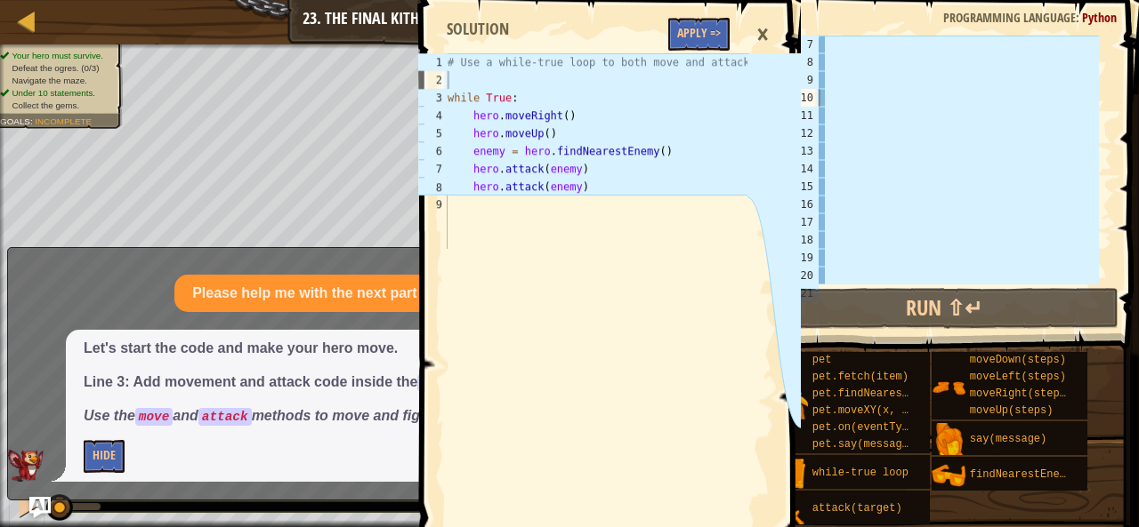
drag, startPoint x: 605, startPoint y: 252, endPoint x: 745, endPoint y: 215, distance: 144.3
click at [608, 252] on span at bounding box center [612, 269] width 395 height 643
click at [865, 70] on div at bounding box center [957, 178] width 284 height 285
click at [592, 391] on span at bounding box center [612, 269] width 395 height 643
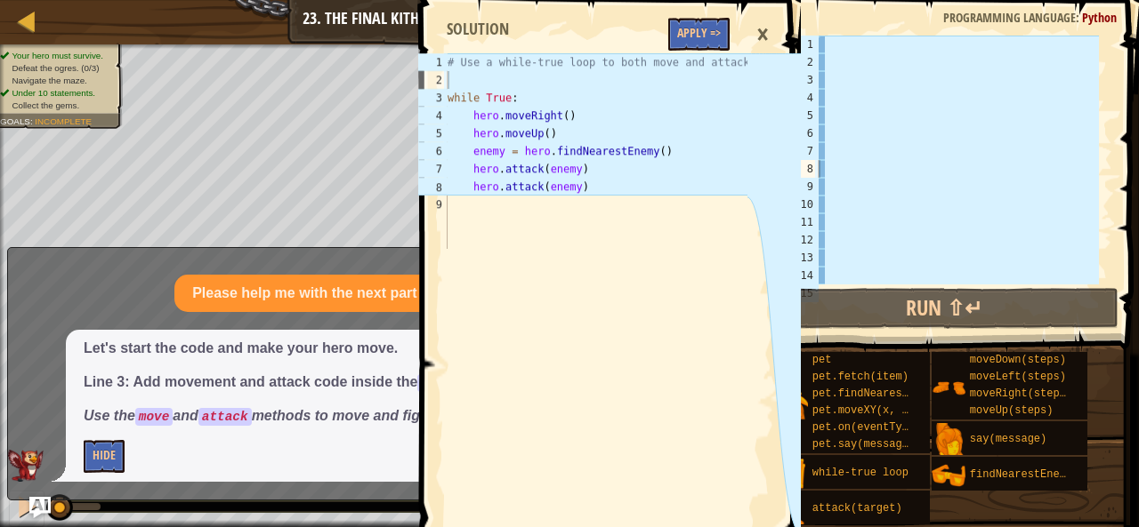
click at [763, 25] on div "×" at bounding box center [762, 34] width 30 height 41
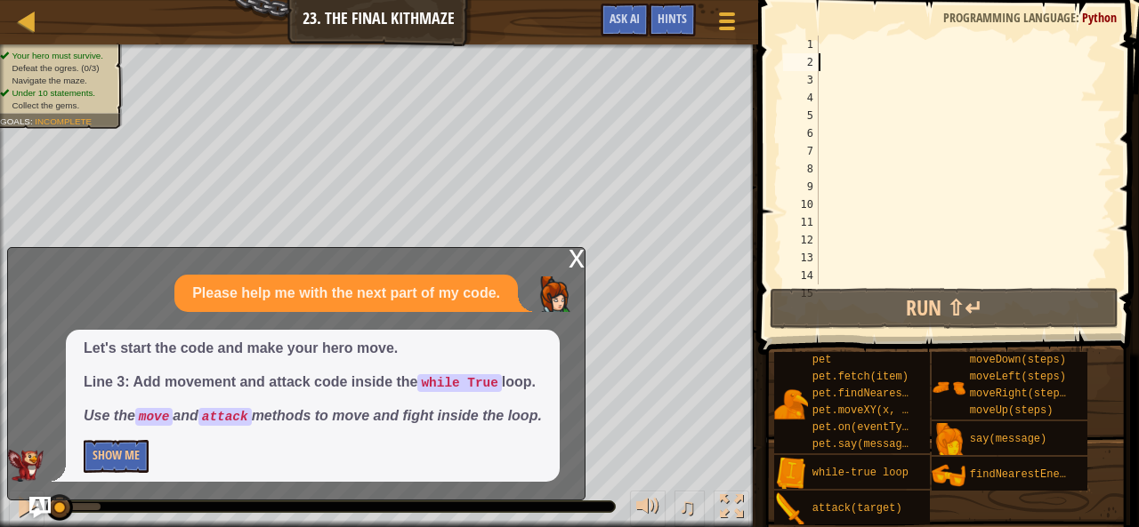
click at [847, 58] on div at bounding box center [957, 178] width 284 height 285
paste textarea "hero.attack(enemy)"
type textarea "hero.attack(enemy)"
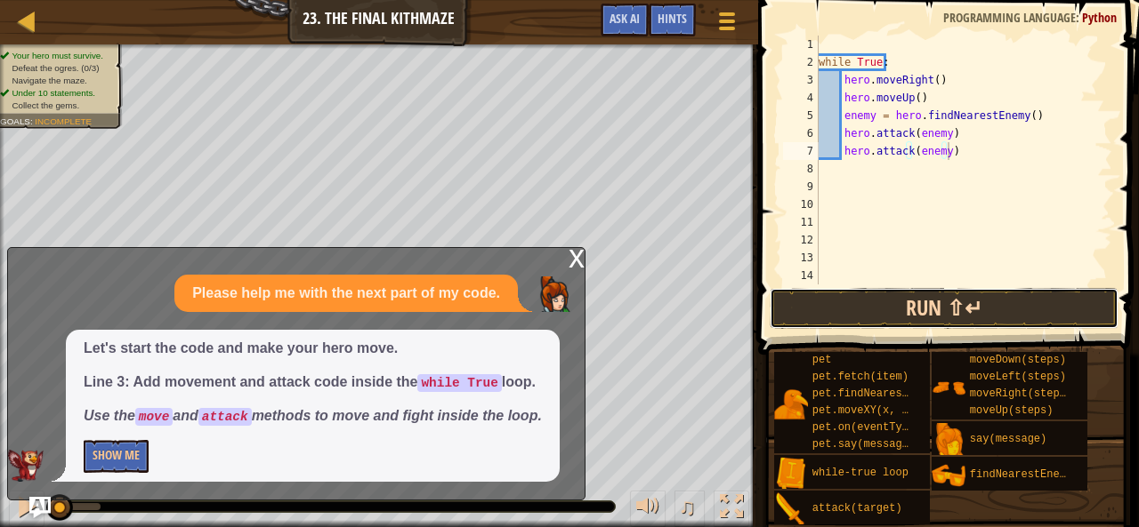
click at [854, 314] on button "Run ⇧↵" at bounding box center [943, 308] width 349 height 41
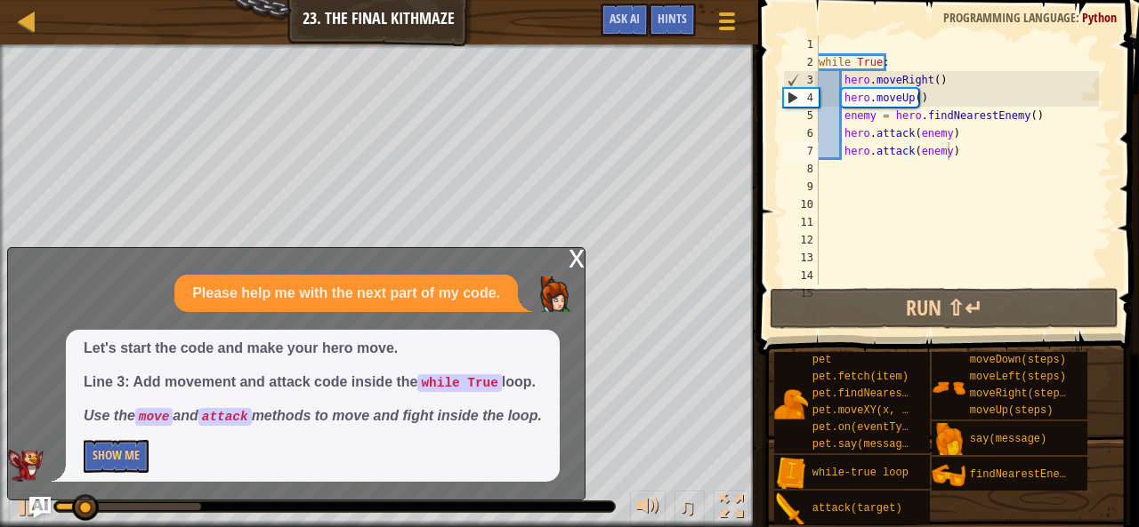
click at [575, 264] on div "x" at bounding box center [576, 257] width 16 height 18
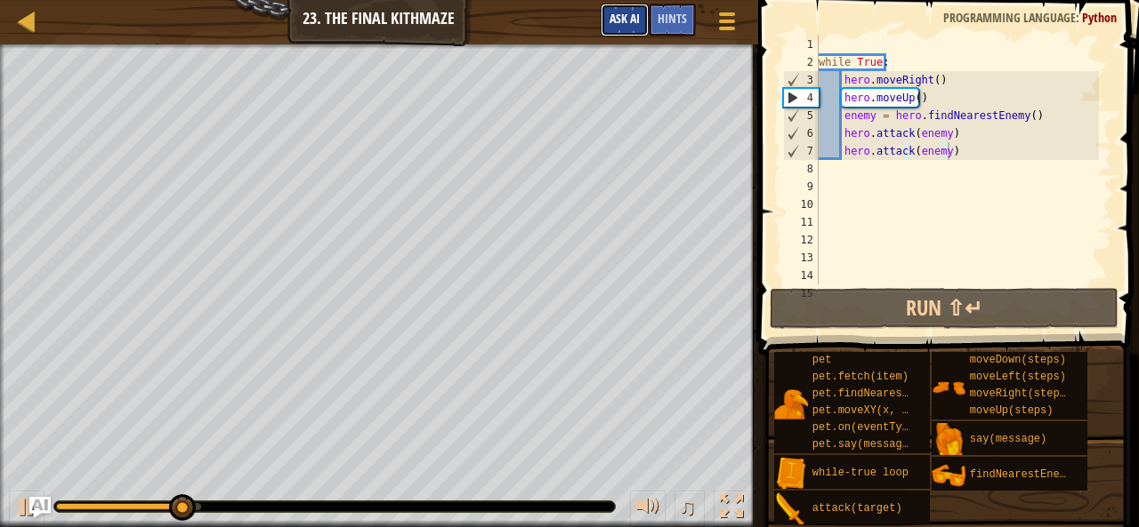
drag, startPoint x: 634, startPoint y: 23, endPoint x: 632, endPoint y: 33, distance: 9.9
click at [634, 26] on span "Ask AI" at bounding box center [624, 18] width 30 height 17
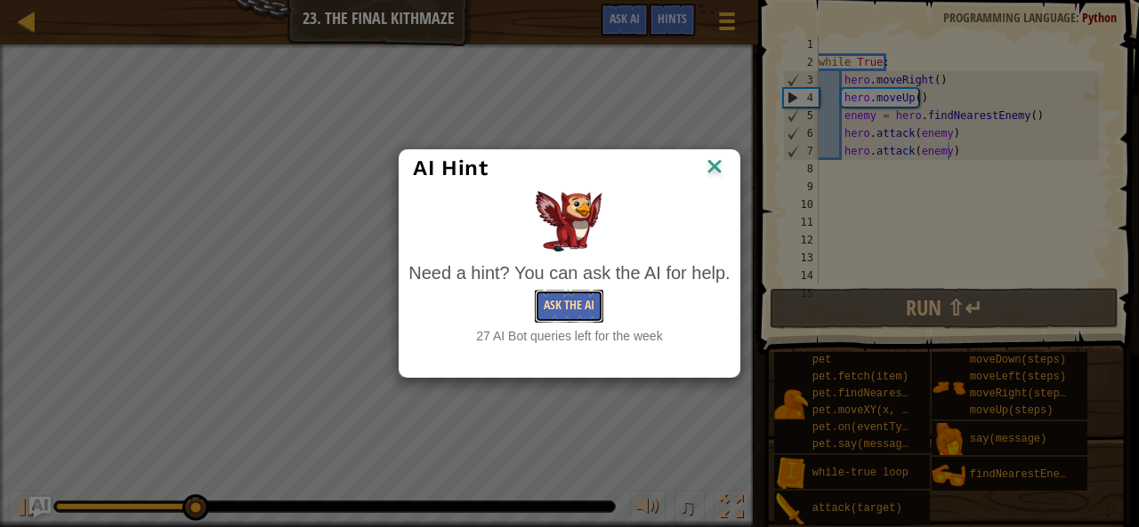
click at [550, 294] on button "Ask the AI" at bounding box center [569, 306] width 68 height 33
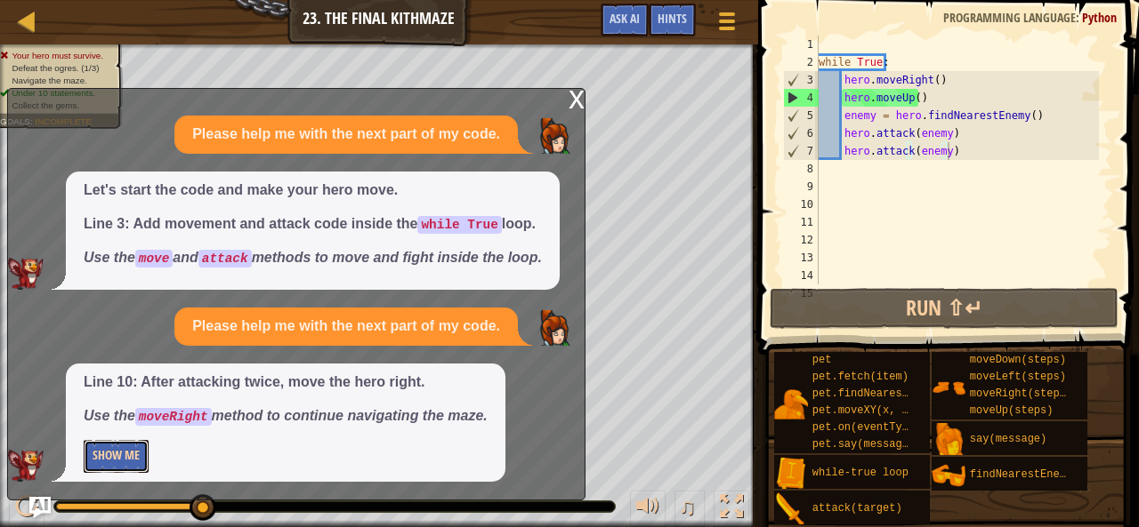
click at [107, 449] on button "Show Me" at bounding box center [116, 456] width 65 height 33
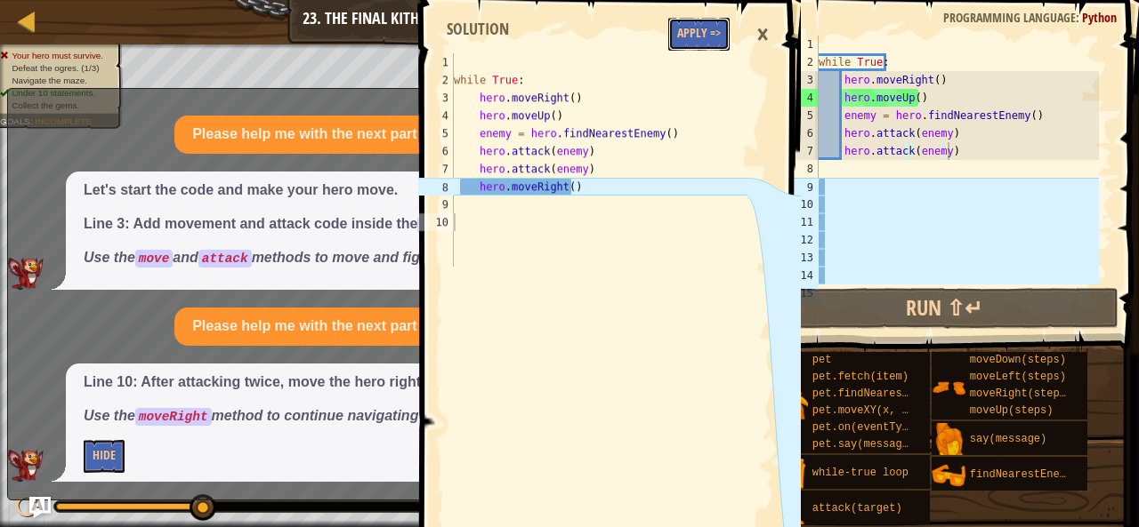
click at [688, 34] on button "Apply =>" at bounding box center [698, 34] width 61 height 33
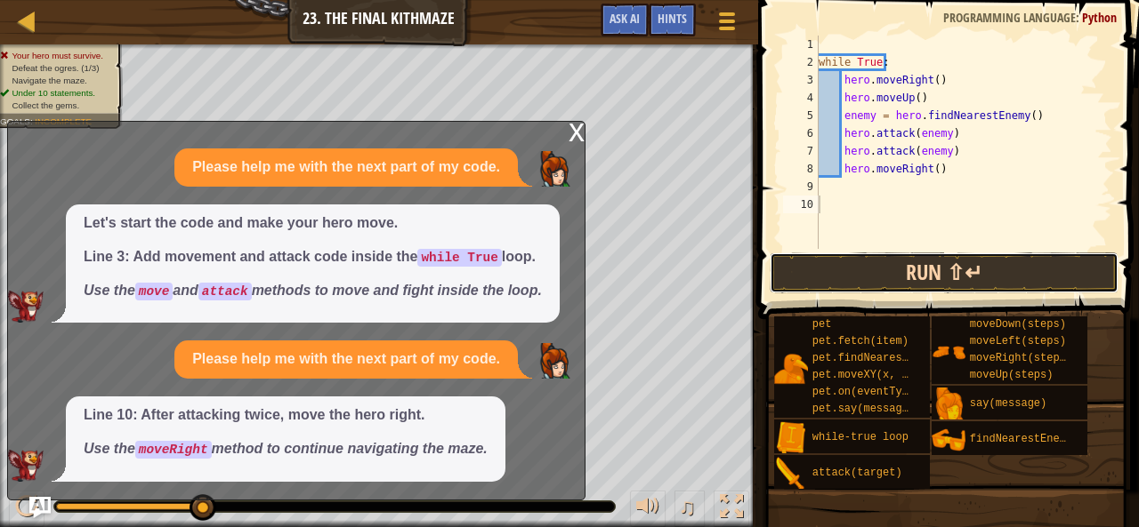
click at [821, 273] on button "Run ⇧↵" at bounding box center [943, 273] width 349 height 41
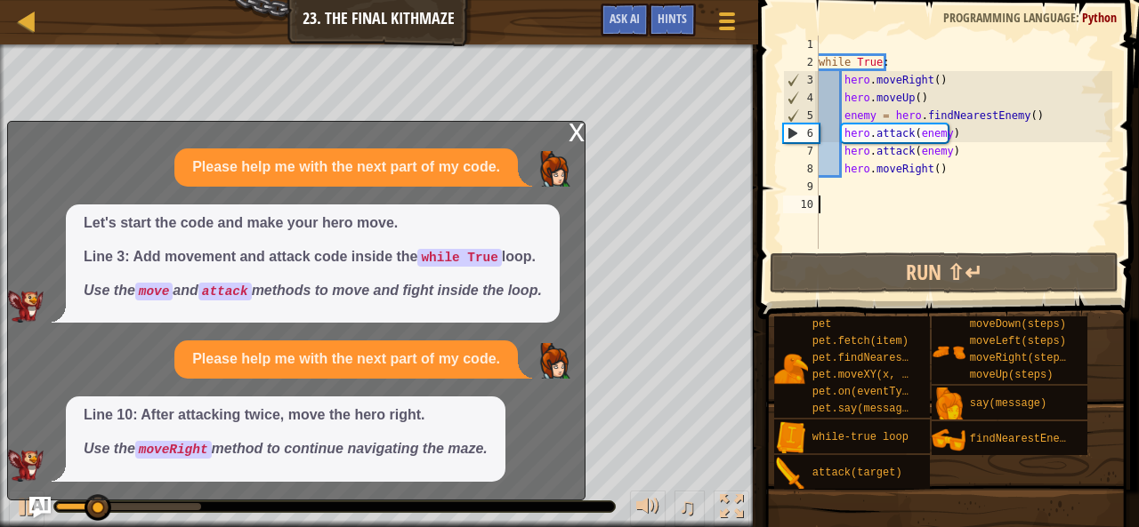
click at [569, 129] on div "x" at bounding box center [576, 131] width 16 height 18
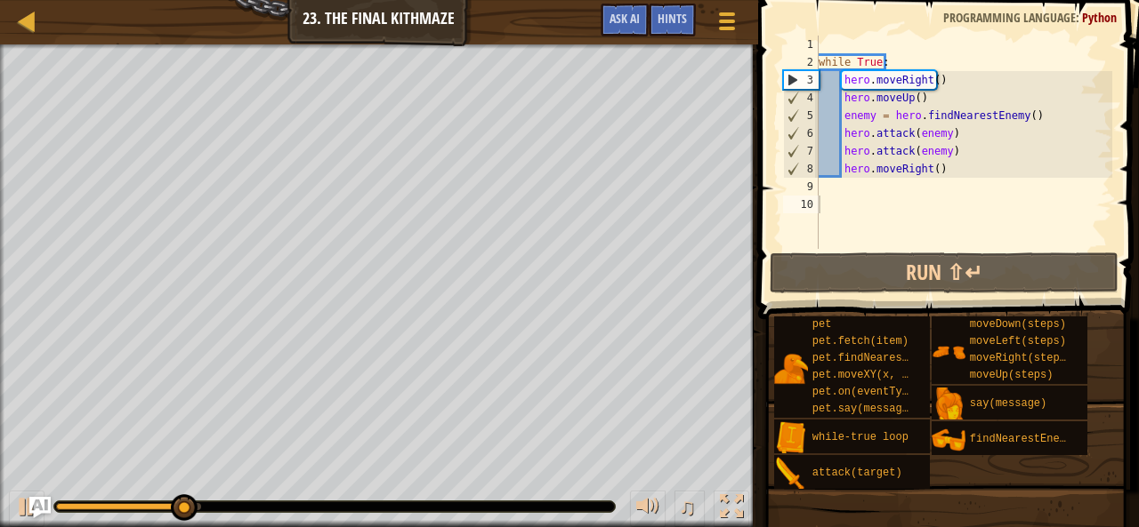
type textarea "hero.moveUp()"
click at [918, 102] on div "while True : hero . moveRight ( ) hero . moveUp ( ) enemy = hero . findNearestE…" at bounding box center [963, 160] width 297 height 249
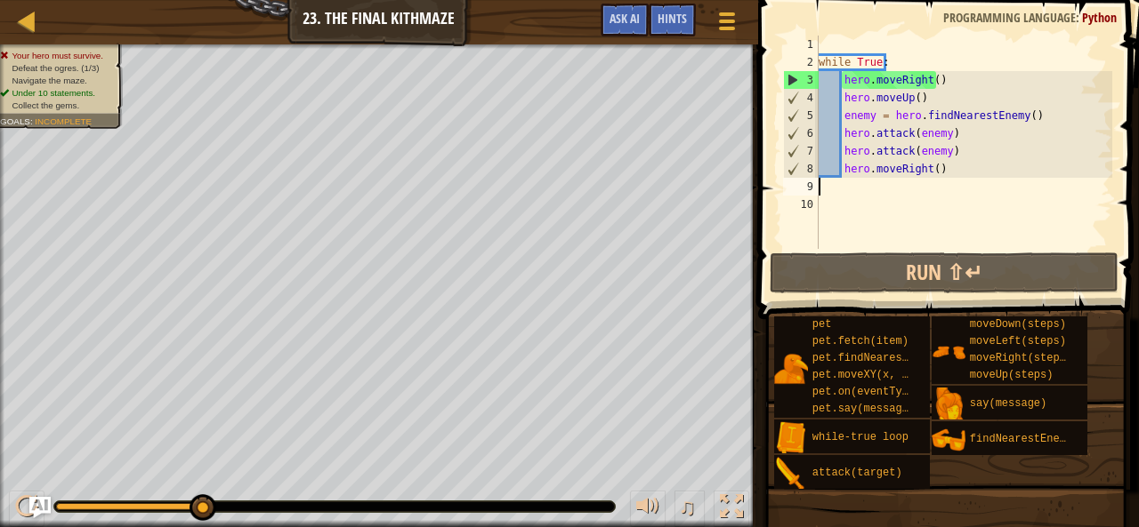
click at [879, 185] on div "while True : hero . moveRight ( ) hero . moveUp ( ) enemy = hero . findNearestE…" at bounding box center [963, 160] width 297 height 249
click at [879, 179] on div "while True : hero . moveRight ( ) hero . moveUp ( ) enemy = hero . findNearestE…" at bounding box center [963, 160] width 297 height 249
click at [931, 167] on div "while True : hero . moveRight ( ) hero . moveUp ( ) enemy = hero . findNearestE…" at bounding box center [963, 160] width 297 height 249
type textarea "hero.moveRight()"
click at [936, 167] on div "while True : hero . moveRight ( ) hero . moveUp ( ) enemy = hero . findNearestE…" at bounding box center [963, 160] width 297 height 249
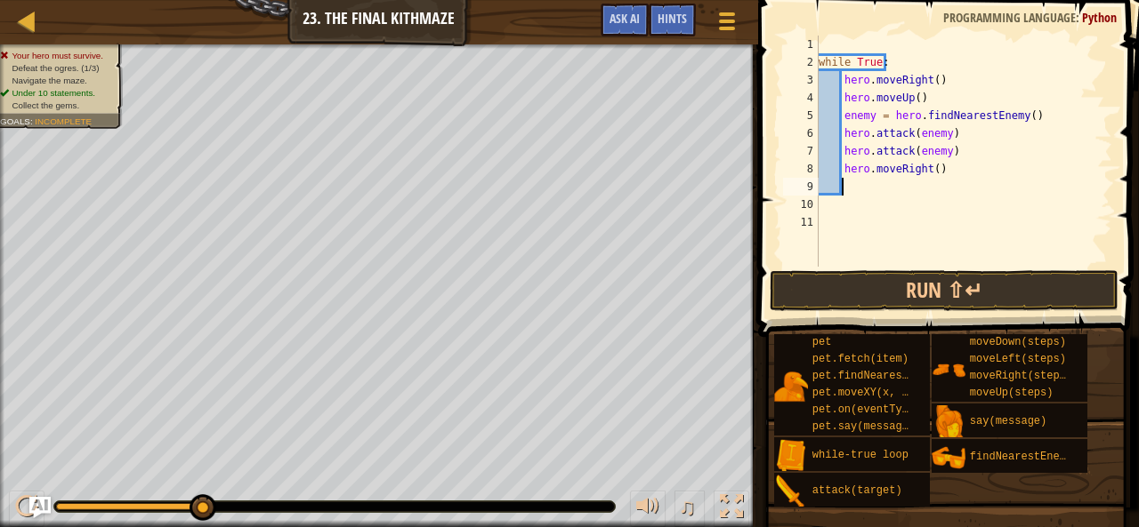
type textarea "h"
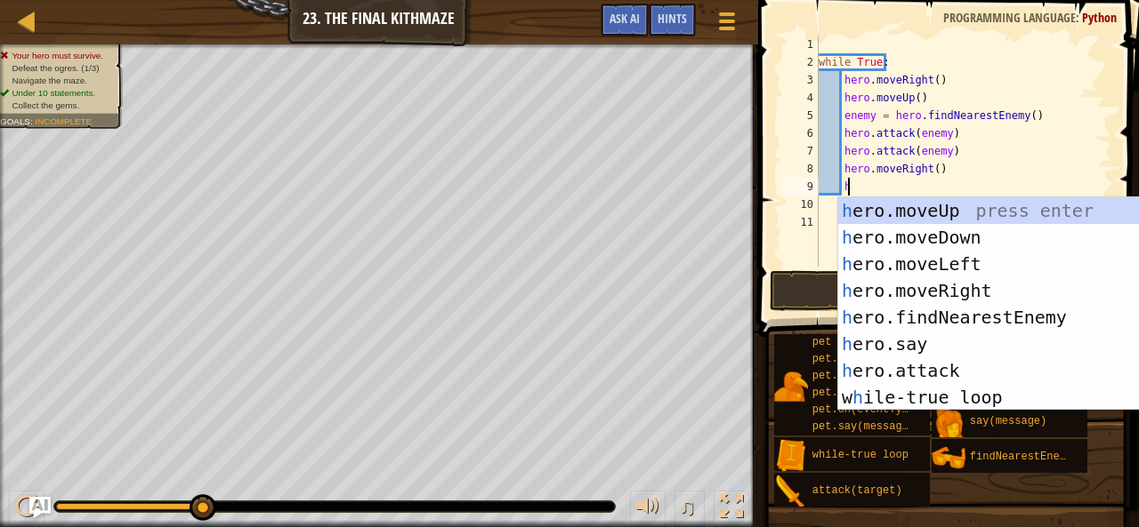
scroll to position [8, 2]
click at [902, 236] on div "h ero.moveUp press enter h ero.moveDown press enter h ero.moveLeft press enter …" at bounding box center [1000, 330] width 324 height 267
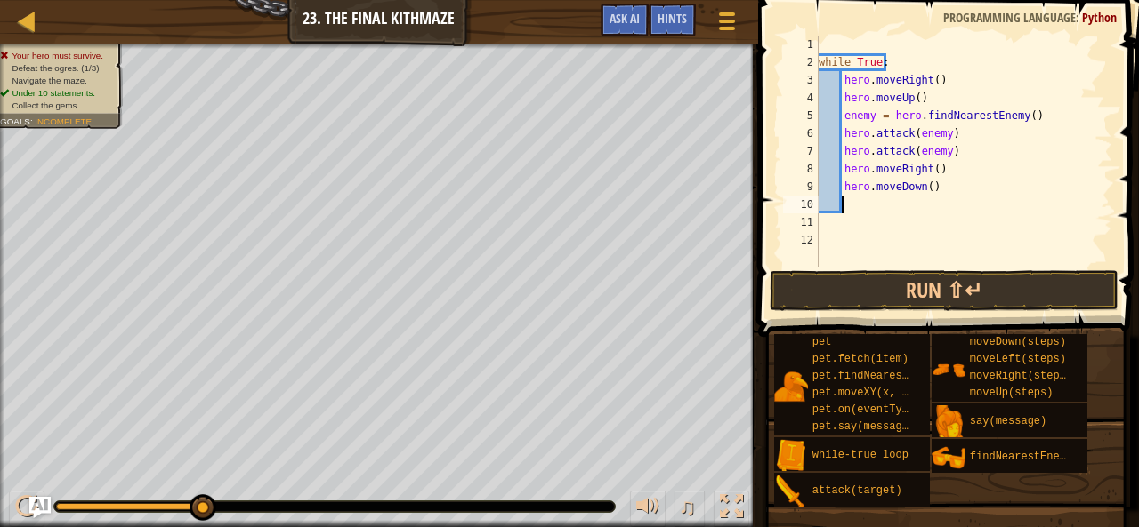
scroll to position [8, 1]
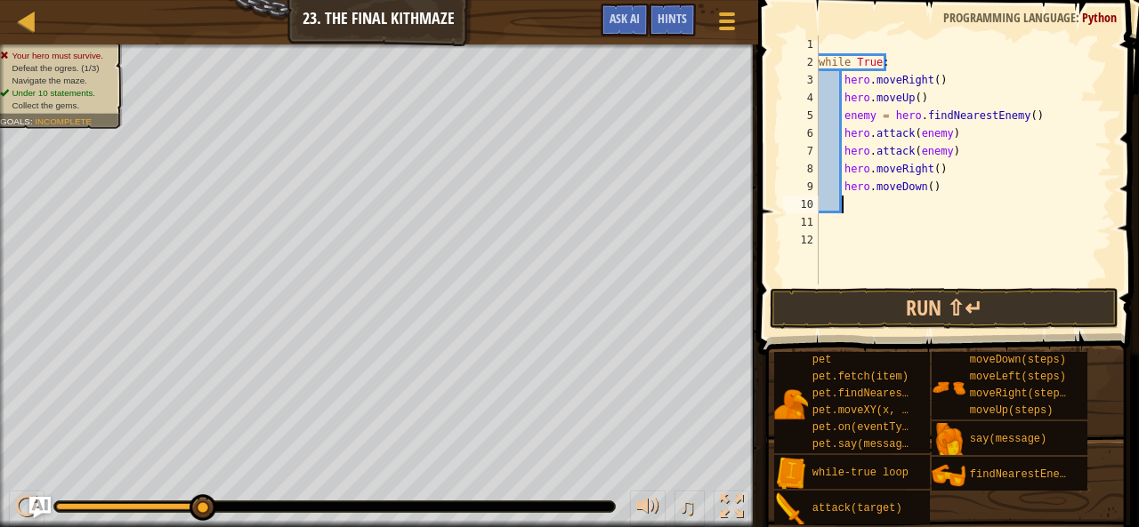
click at [925, 182] on div "while True : hero . moveRight ( ) hero . moveUp ( ) enemy = hero . findNearestE…" at bounding box center [963, 178] width 297 height 285
type textarea "hero.moveDown(2)"
click at [857, 201] on div "while True : hero . moveRight ( ) hero . moveUp ( ) enemy = hero . findNearestE…" at bounding box center [963, 178] width 297 height 285
type textarea "h"
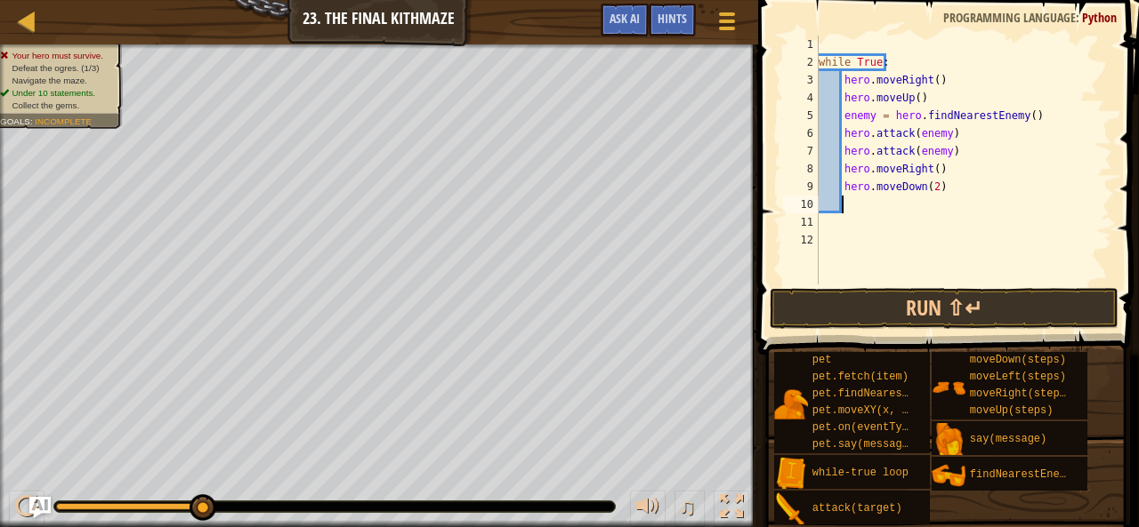
scroll to position [8, 2]
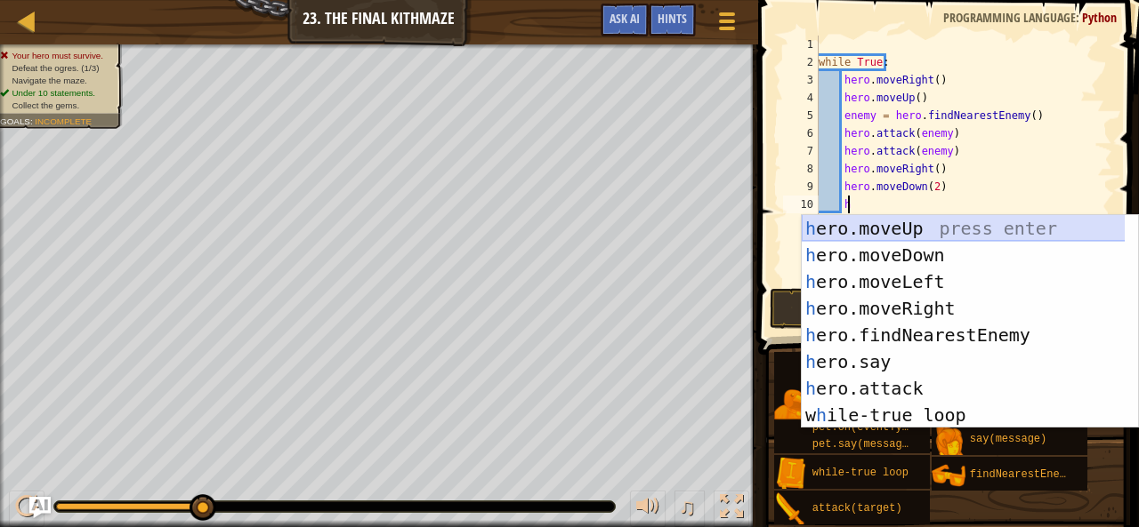
click at [869, 223] on div "h ero.moveUp press enter h ero.moveDown press enter h ero.moveLeft press enter …" at bounding box center [963, 348] width 324 height 267
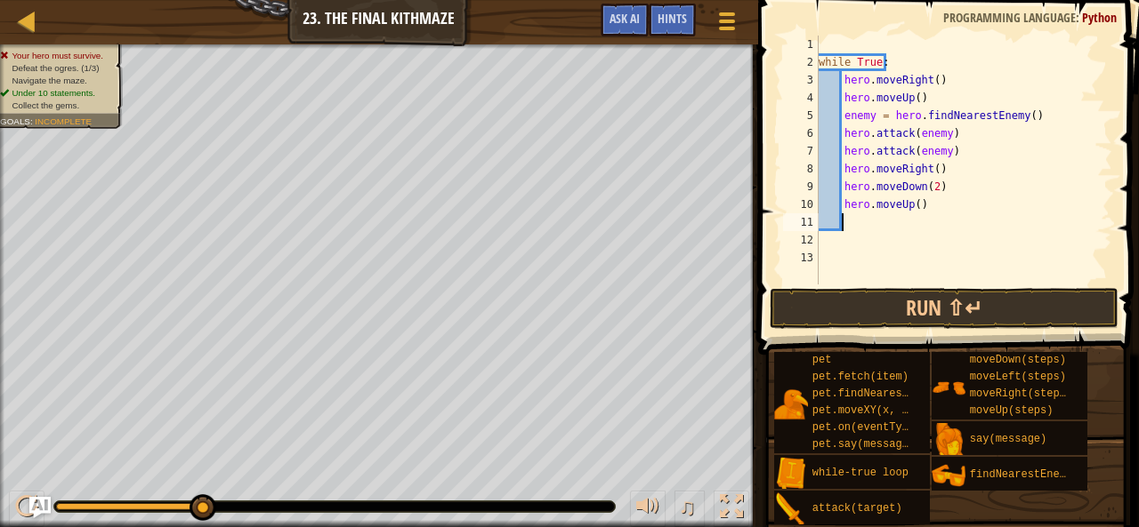
scroll to position [8, 1]
click at [869, 223] on div "while True : hero . moveRight ( ) hero . moveUp ( ) enemy = hero . findNearestE…" at bounding box center [963, 178] width 297 height 285
type textarea "h"
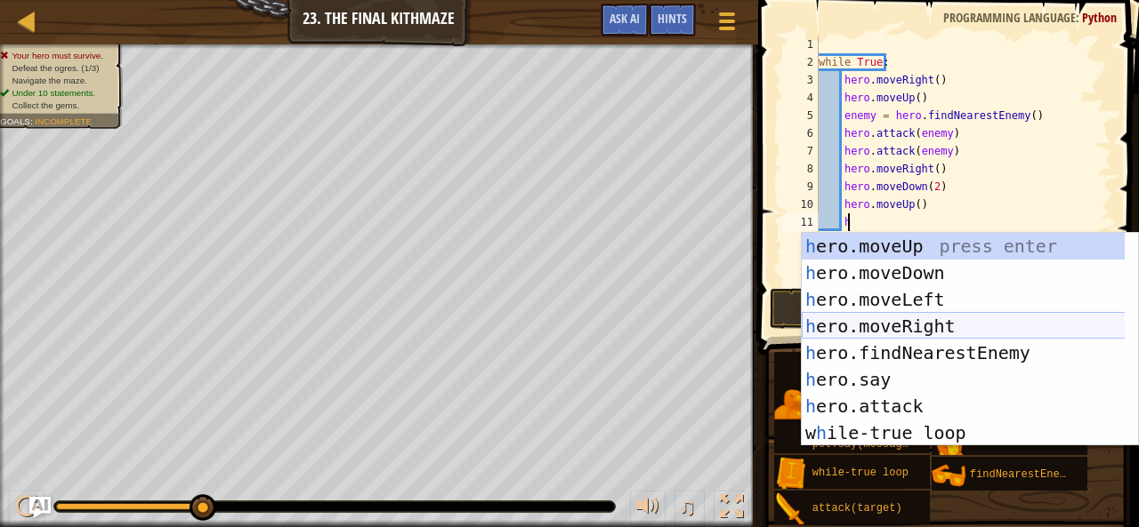
click at [881, 310] on div "h ero.moveUp press enter h ero.moveDown press enter h ero.moveLeft press enter …" at bounding box center [963, 366] width 324 height 267
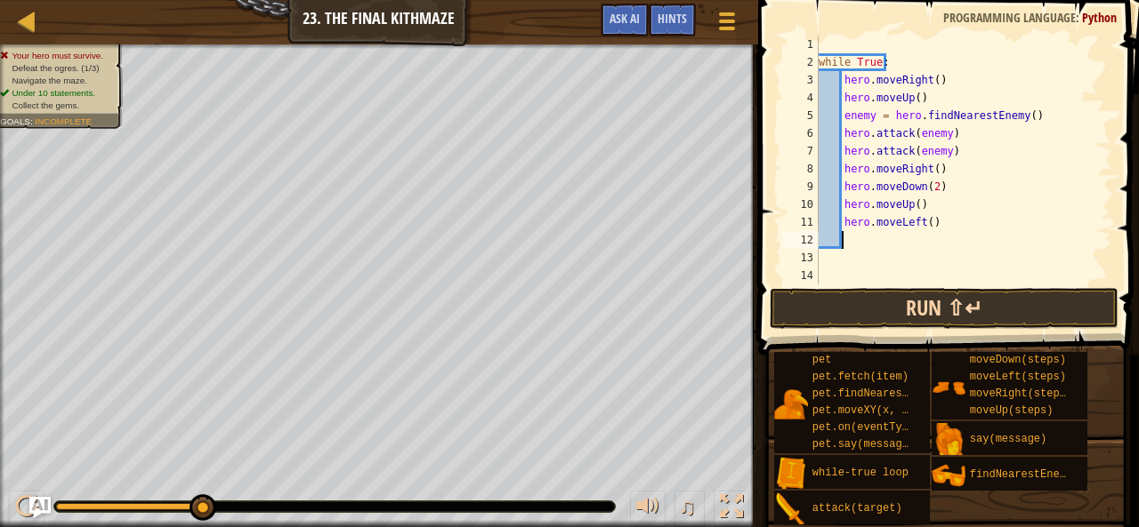
scroll to position [8, 1]
click at [914, 223] on div "while True : hero . moveRight ( ) hero . moveUp ( ) enemy = hero . findNearestE…" at bounding box center [963, 178] width 297 height 285
click at [873, 226] on div "while True : hero . moveRight ( ) hero . moveUp ( ) enemy = hero . findNearestE…" at bounding box center [963, 178] width 297 height 285
type textarea "t"
type textarea "h"
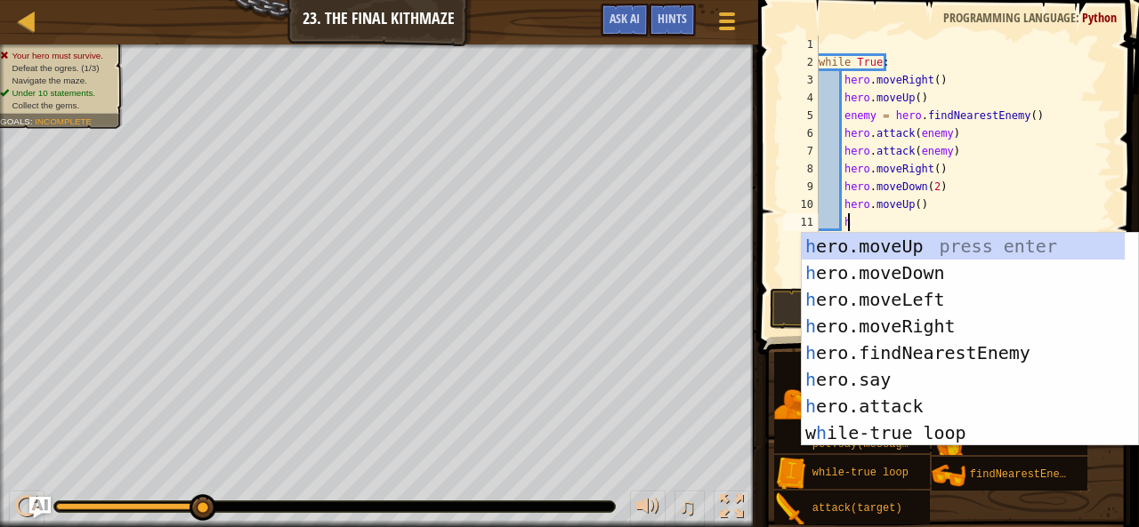
scroll to position [8, 2]
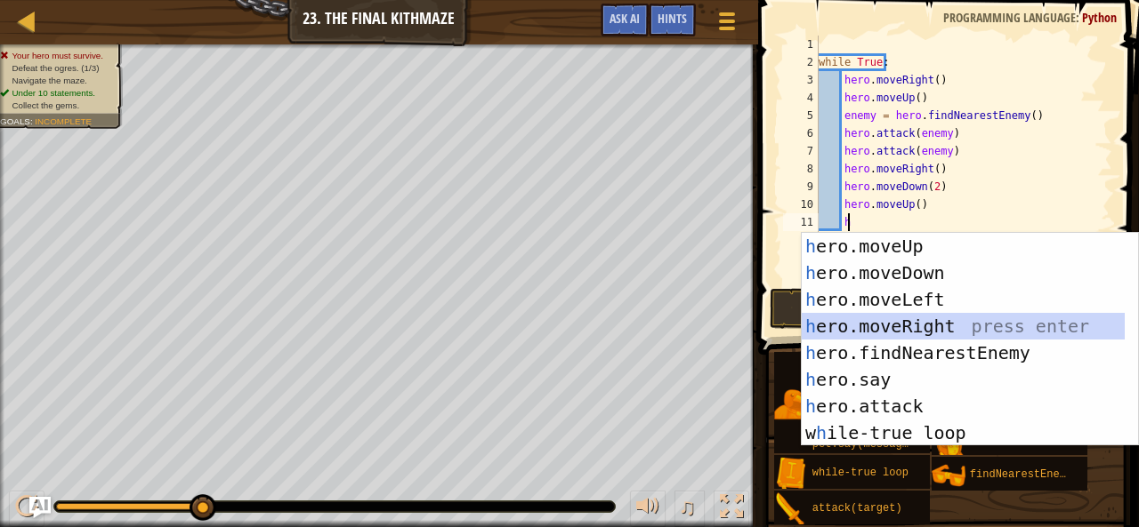
click at [889, 330] on div "h ero.moveUp press enter h ero.moveDown press enter h ero.moveLeft press enter …" at bounding box center [963, 366] width 324 height 267
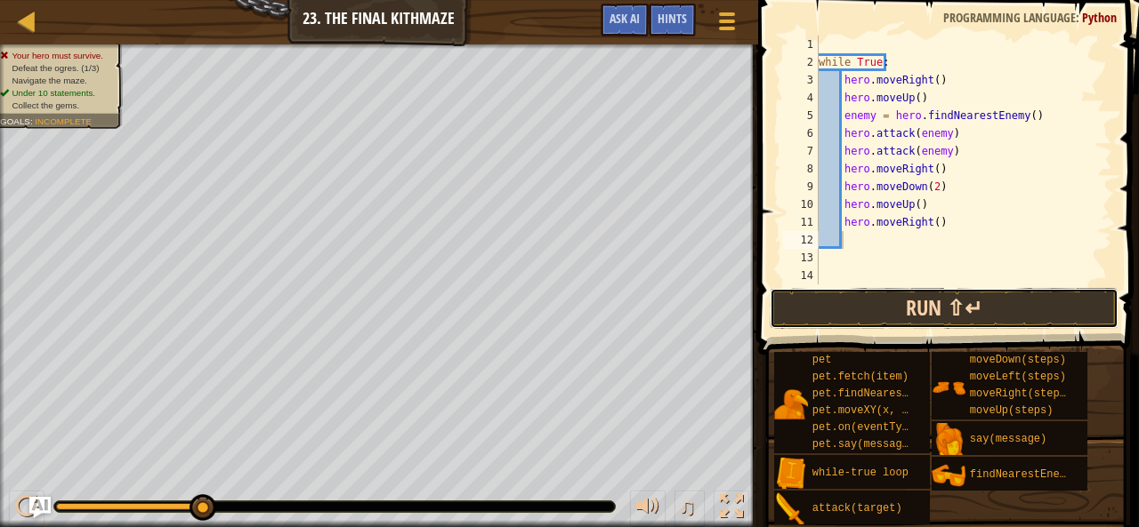
click at [886, 301] on button "Run ⇧↵" at bounding box center [943, 308] width 349 height 41
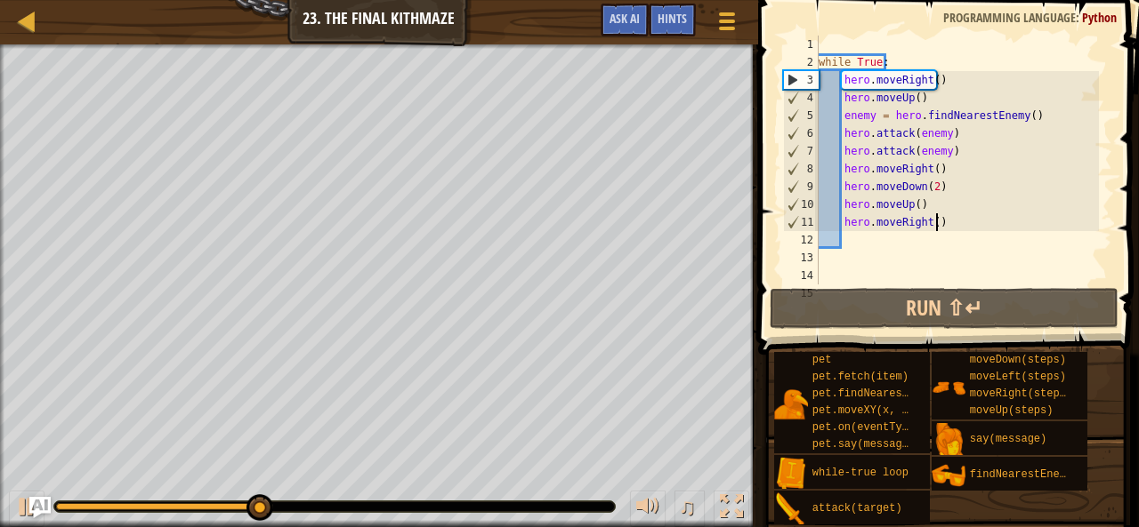
click at [941, 227] on div "while True : hero . moveRight ( ) hero . moveUp ( ) enemy = hero . findNearestE…" at bounding box center [957, 178] width 284 height 285
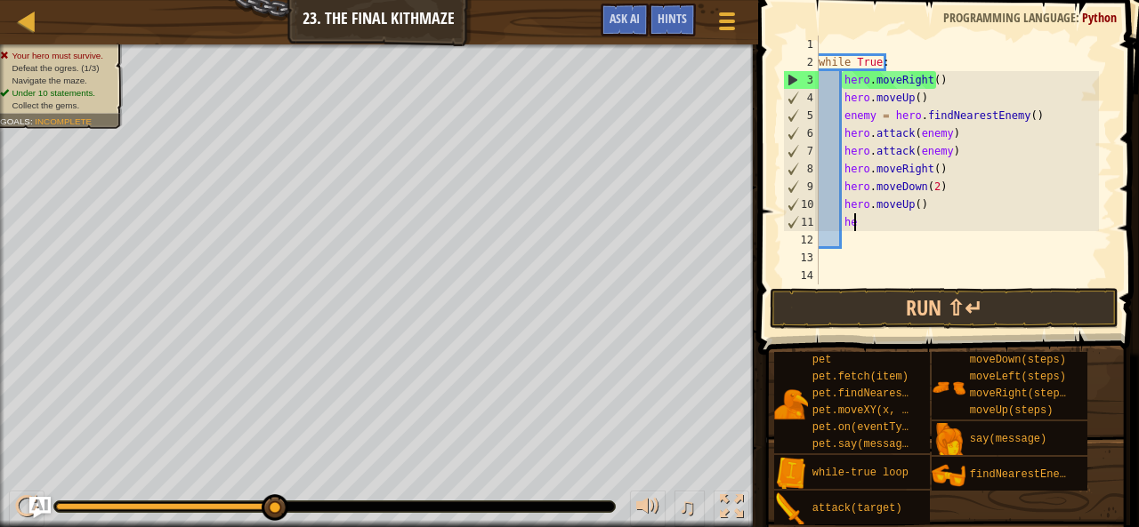
type textarea "h"
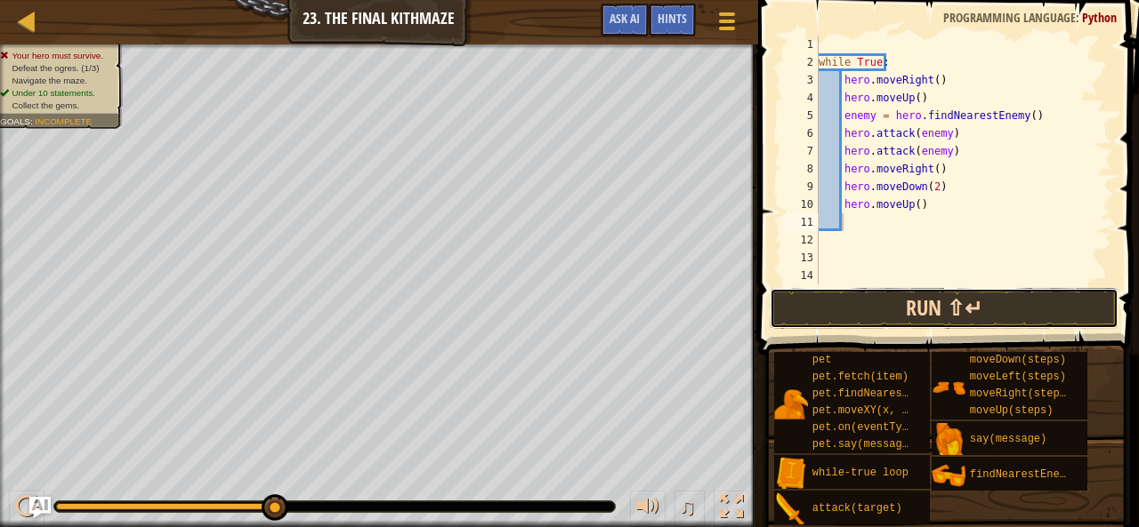
click at [934, 304] on button "Run ⇧↵" at bounding box center [943, 308] width 349 height 41
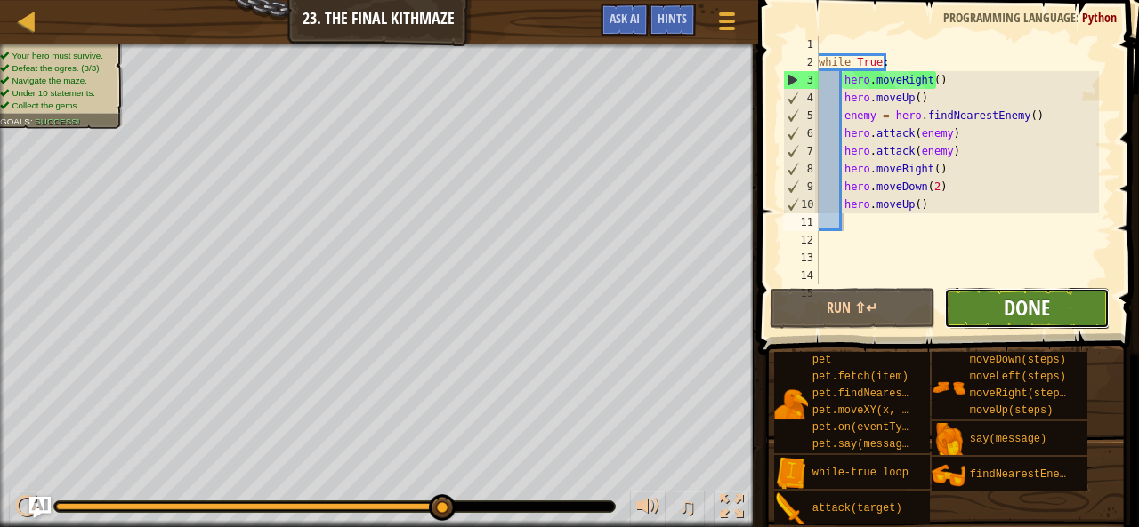
click at [1025, 308] on span "Done" at bounding box center [1026, 308] width 46 height 28
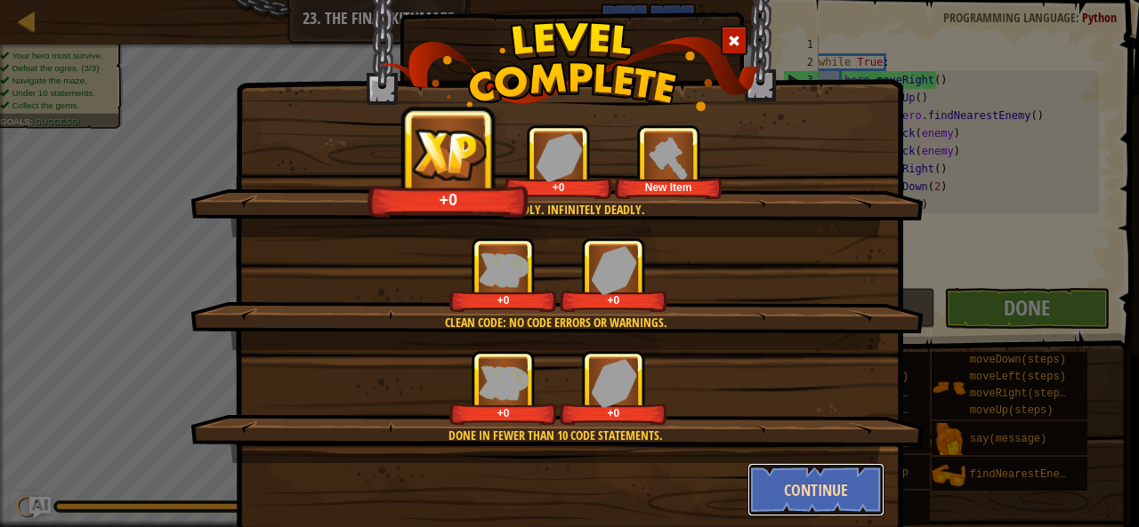
click at [791, 481] on button "Continue" at bounding box center [816, 489] width 138 height 53
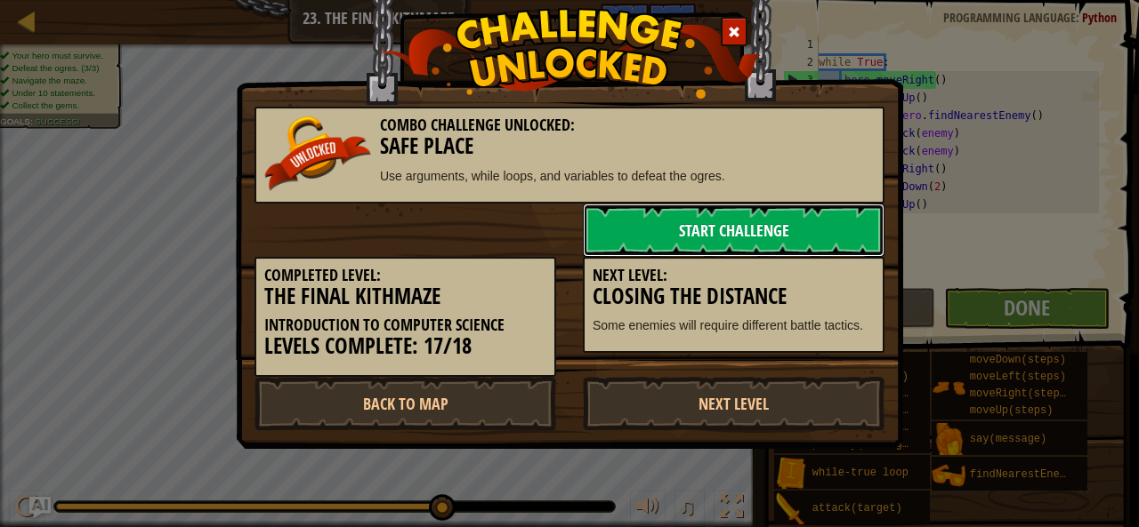
click at [796, 216] on link "Start Challenge" at bounding box center [734, 230] width 302 height 53
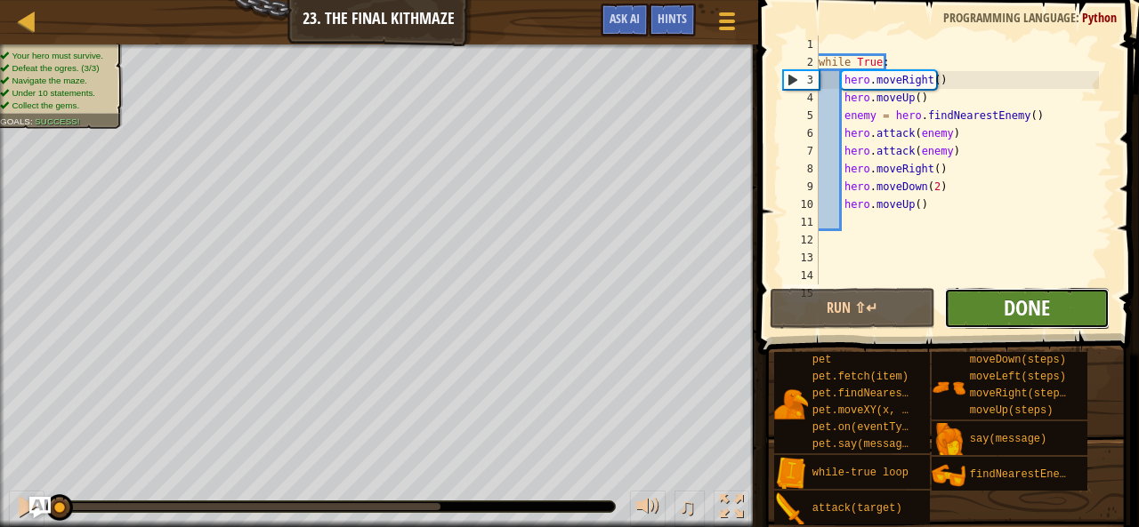
click at [1041, 301] on span "Done" at bounding box center [1026, 308] width 46 height 28
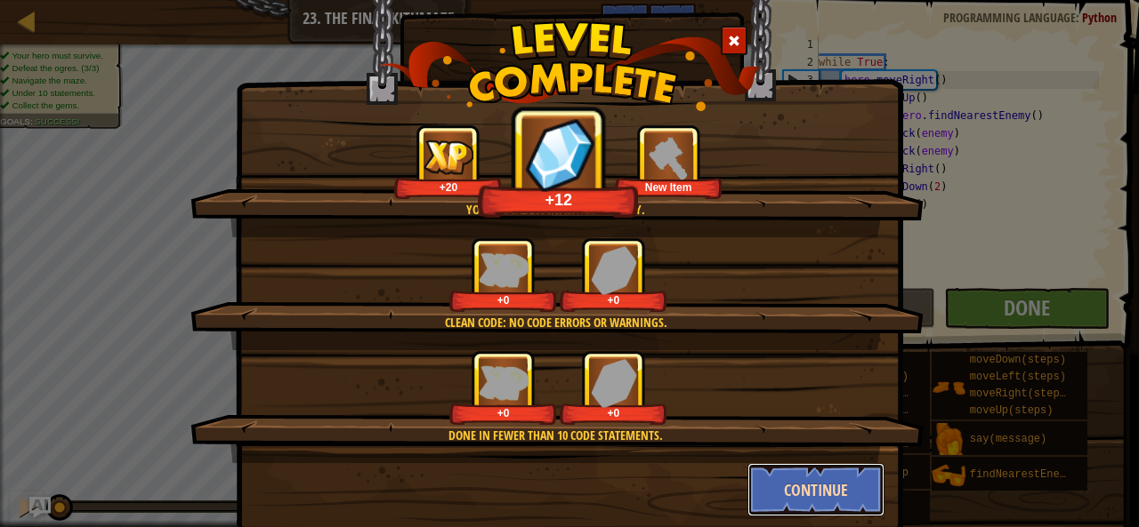
click at [854, 487] on button "Continue" at bounding box center [816, 489] width 138 height 53
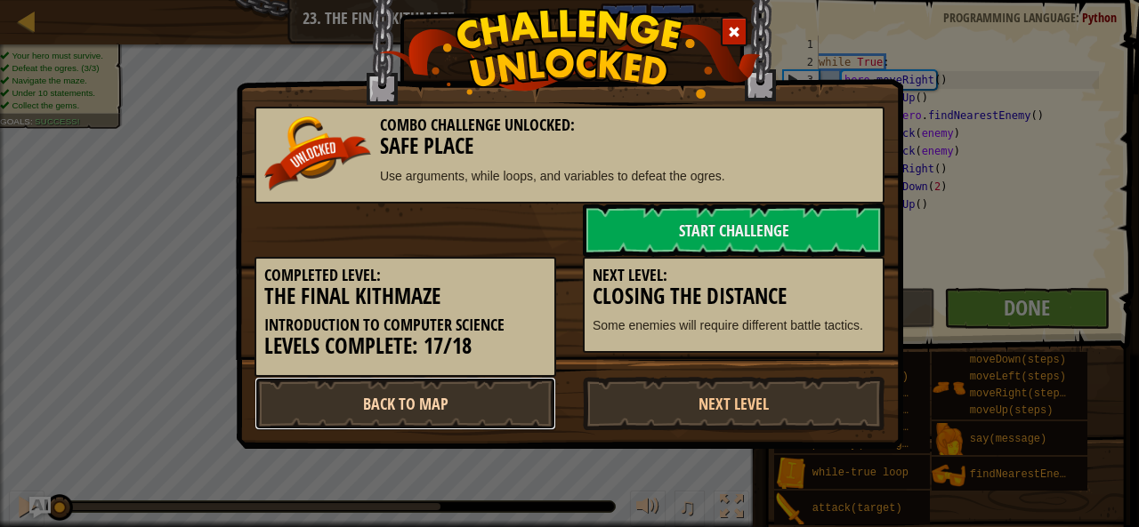
click at [506, 403] on link "Back to Map" at bounding box center [405, 403] width 302 height 53
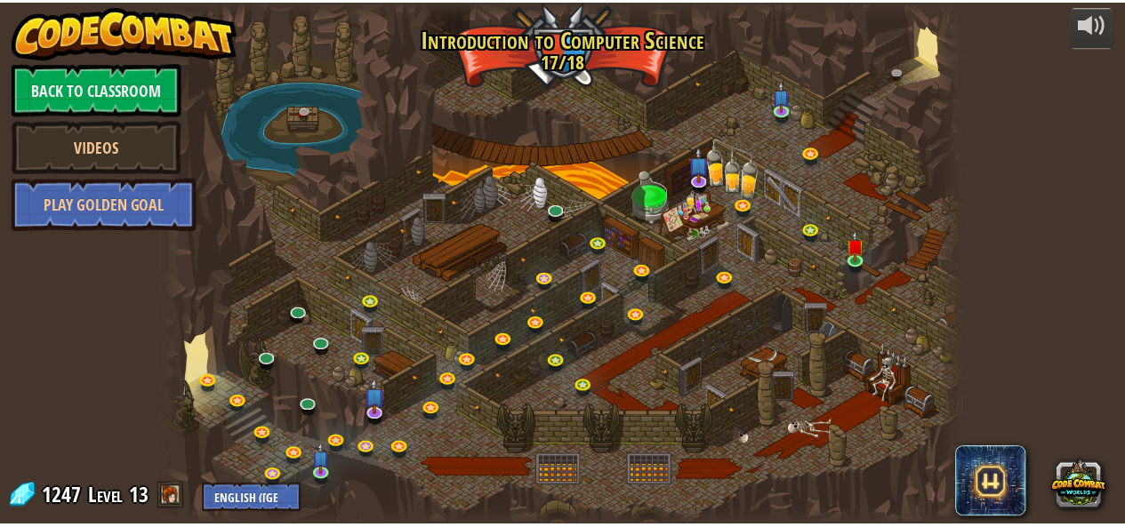
scroll to position [356, 0]
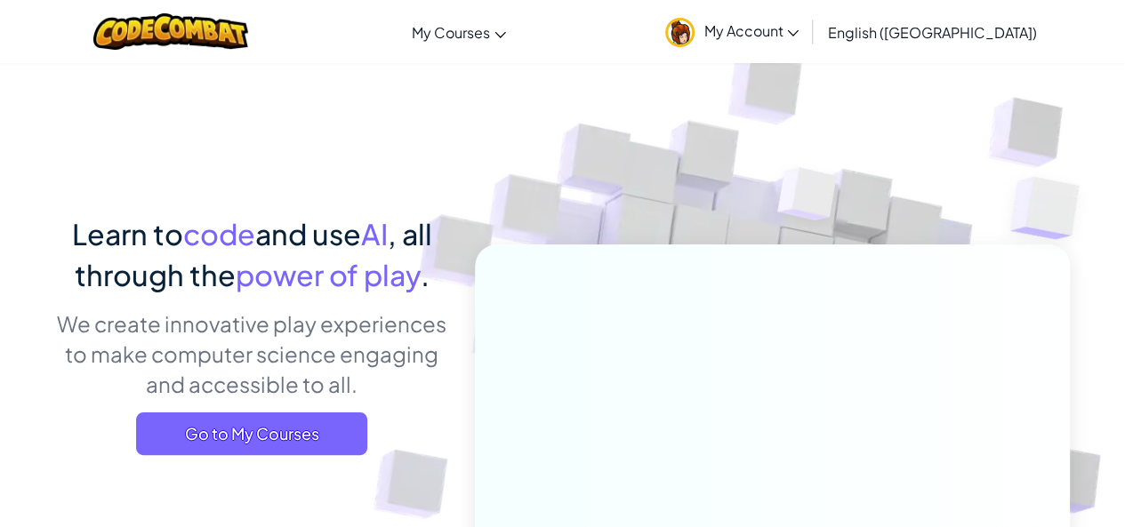
click at [799, 35] on span "My Account" at bounding box center [751, 30] width 95 height 19
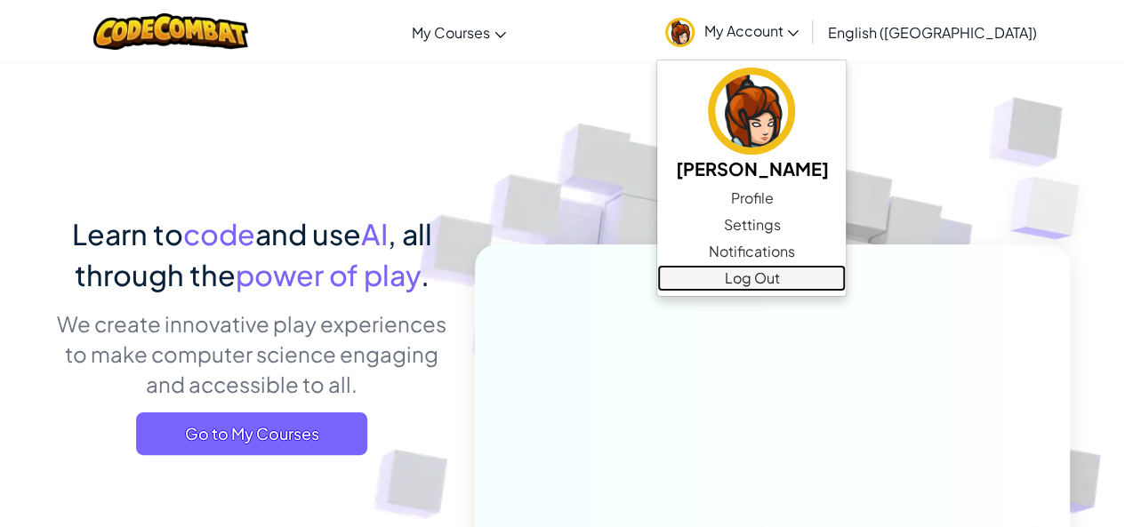
click at [844, 273] on link "Log Out" at bounding box center [751, 278] width 189 height 27
